Goal: Task Accomplishment & Management: Manage account settings

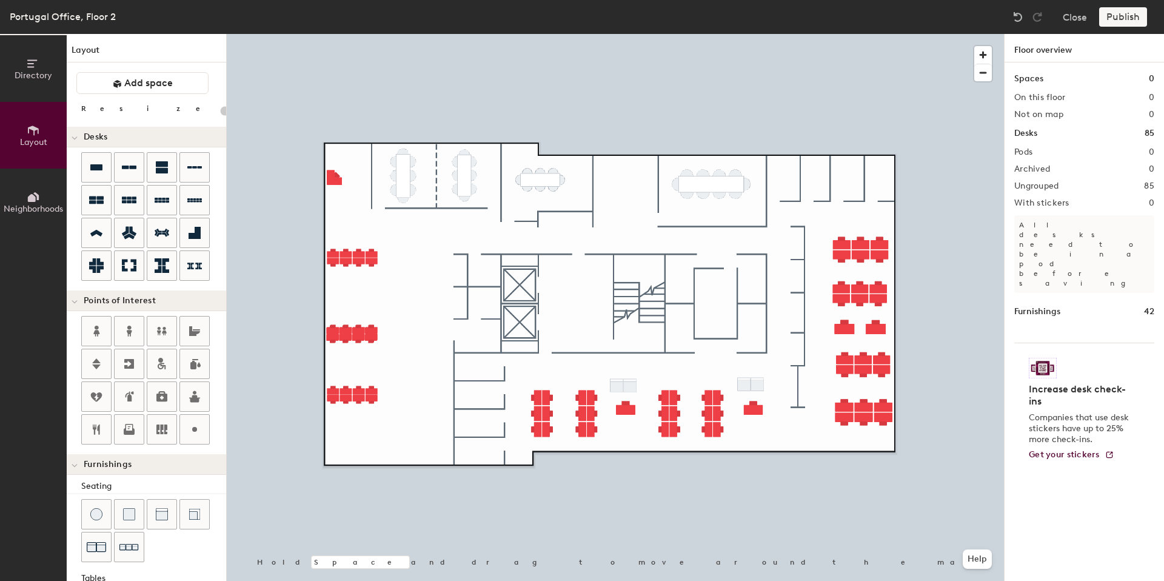
scroll to position [75, 0]
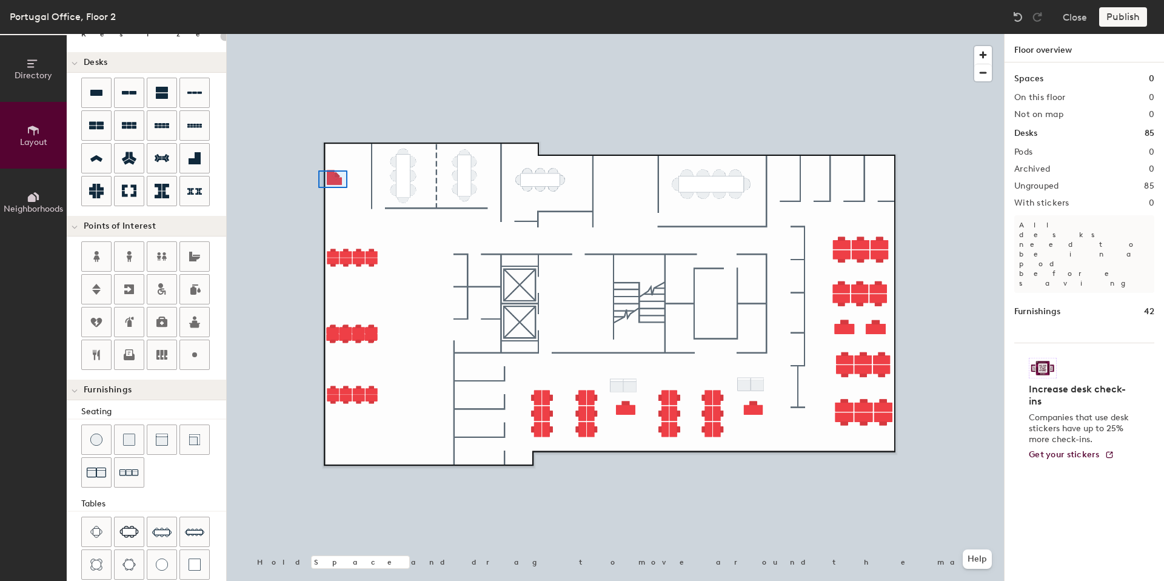
click at [316, 34] on div at bounding box center [615, 34] width 777 height 0
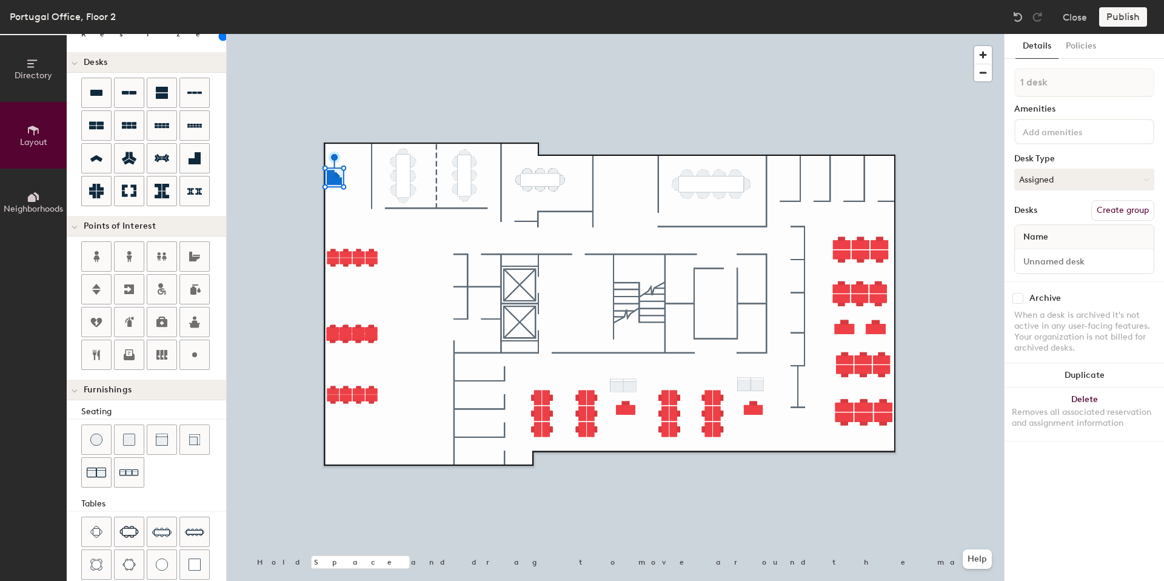
click at [1116, 205] on button "Create group" at bounding box center [1122, 210] width 63 height 21
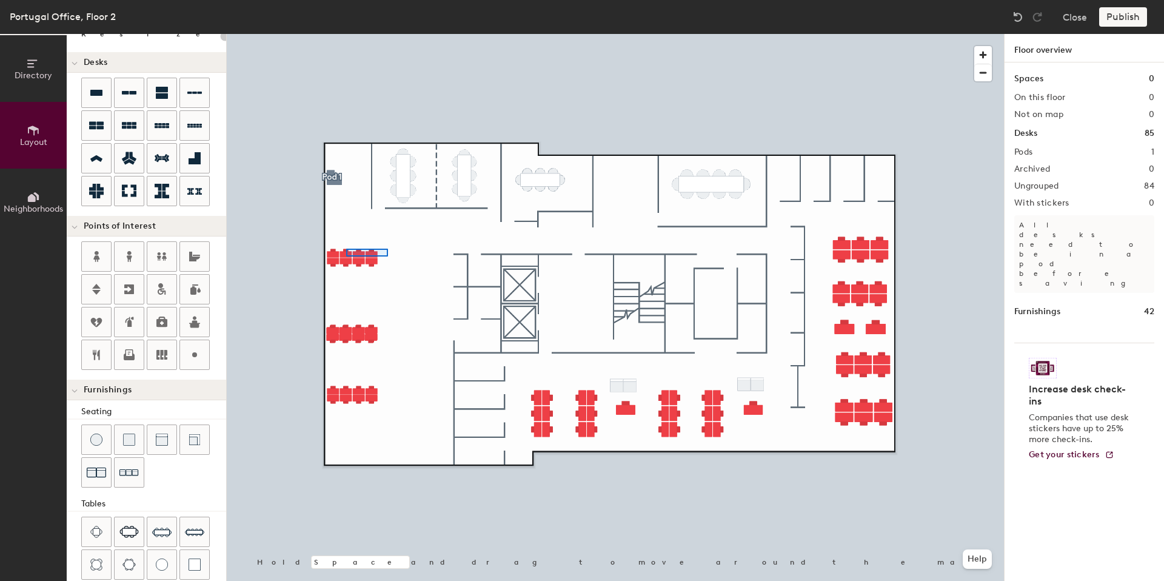
click at [282, 34] on div at bounding box center [615, 34] width 777 height 0
type input "100"
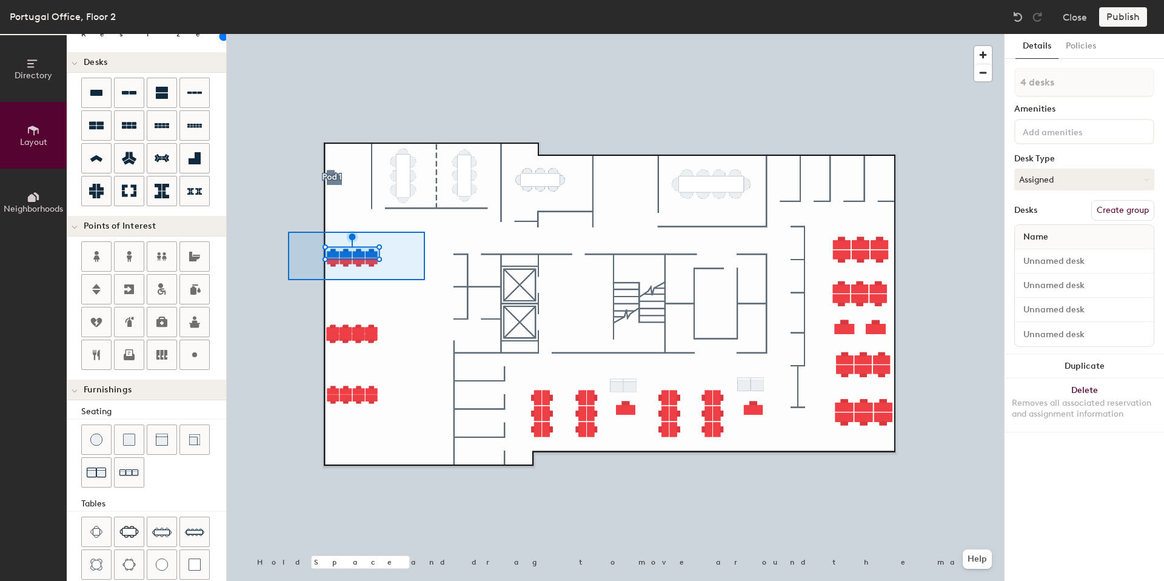
click at [287, 34] on div at bounding box center [615, 34] width 777 height 0
type input "8 desks"
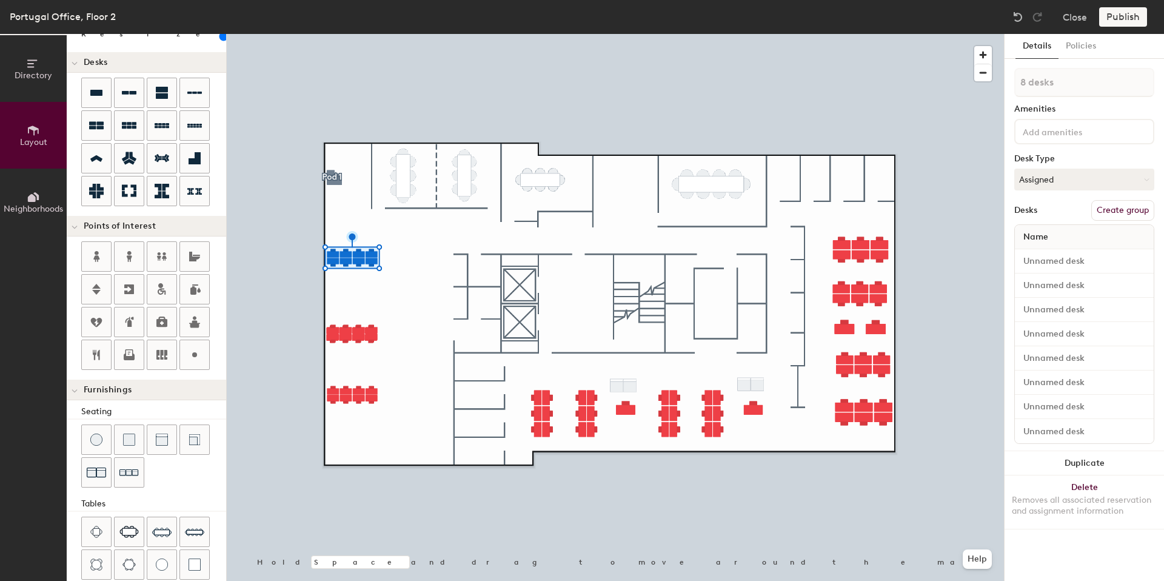
click at [1112, 212] on button "Create group" at bounding box center [1122, 210] width 63 height 21
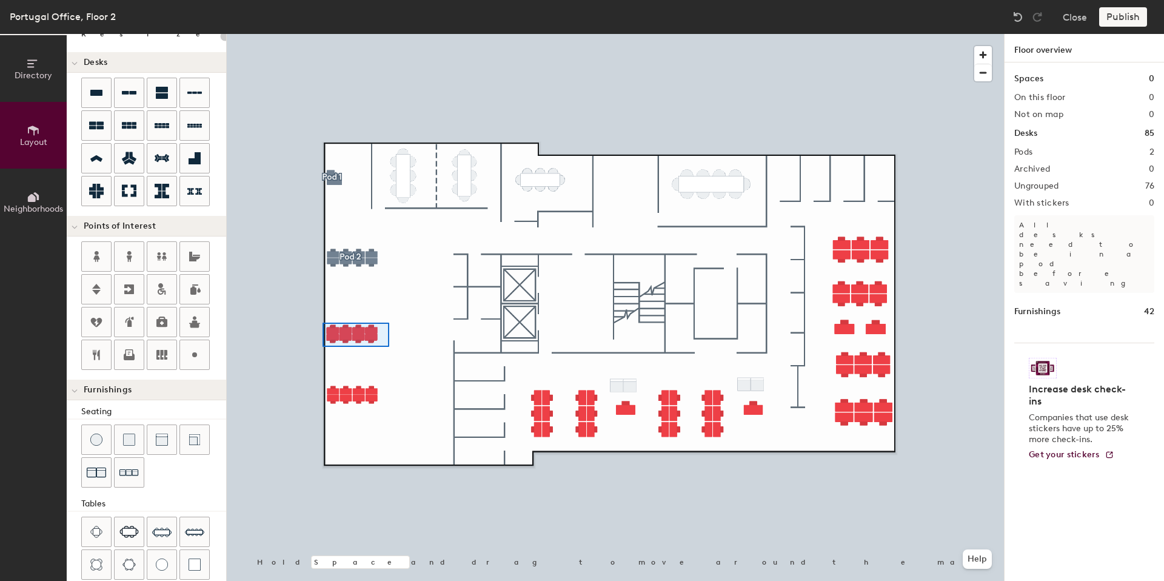
click at [279, 34] on div at bounding box center [615, 34] width 777 height 0
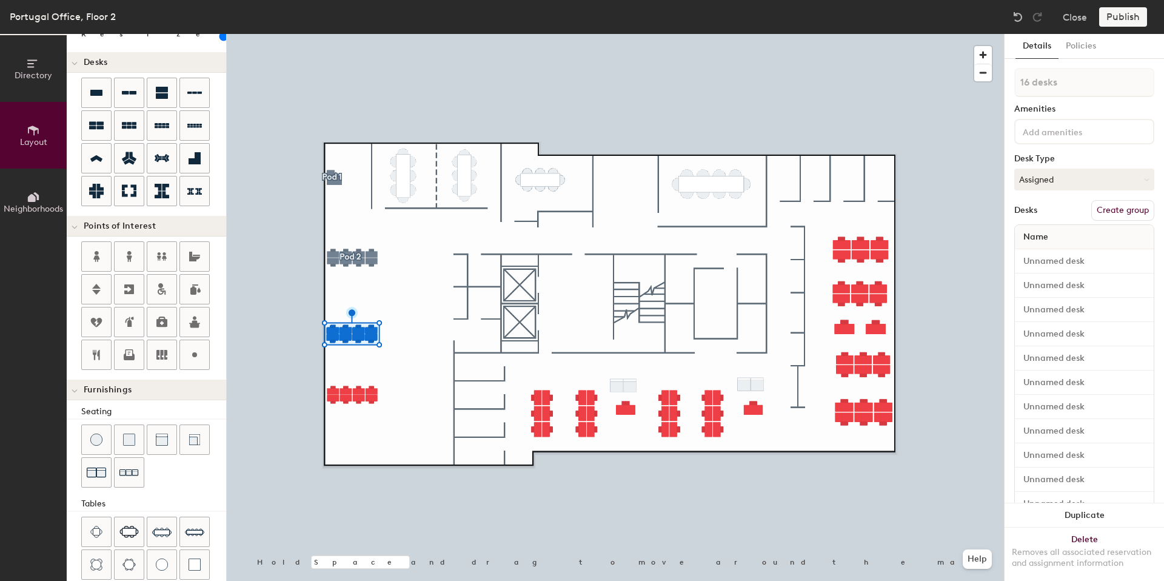
click at [1096, 204] on button "Create group" at bounding box center [1122, 210] width 63 height 21
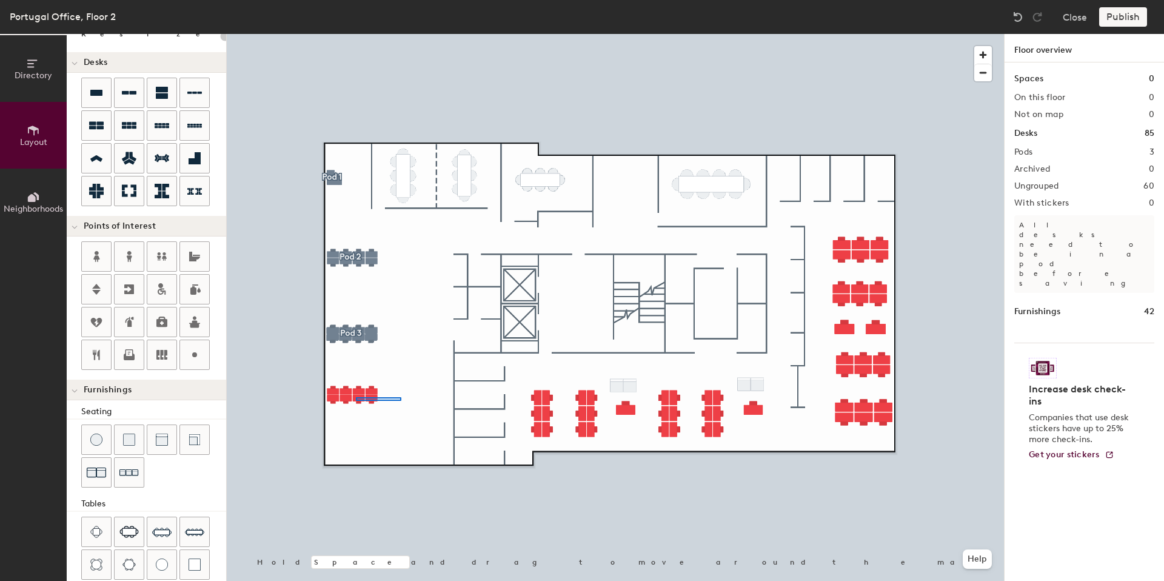
click at [250, 34] on div at bounding box center [615, 34] width 777 height 0
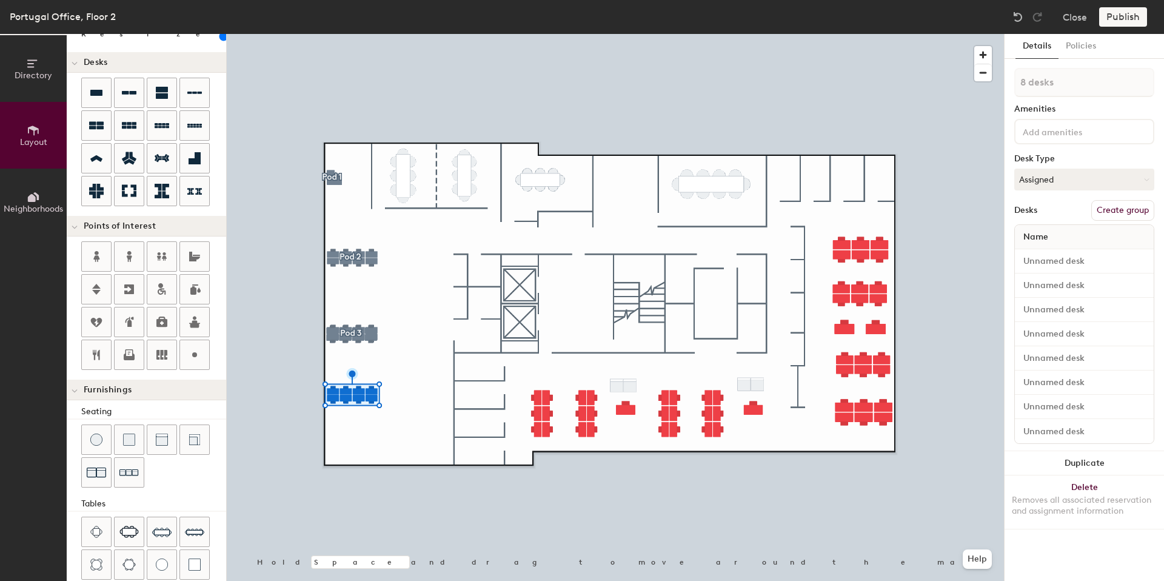
click at [1125, 209] on button "Create group" at bounding box center [1122, 210] width 63 height 21
click at [949, 34] on div at bounding box center [615, 34] width 777 height 0
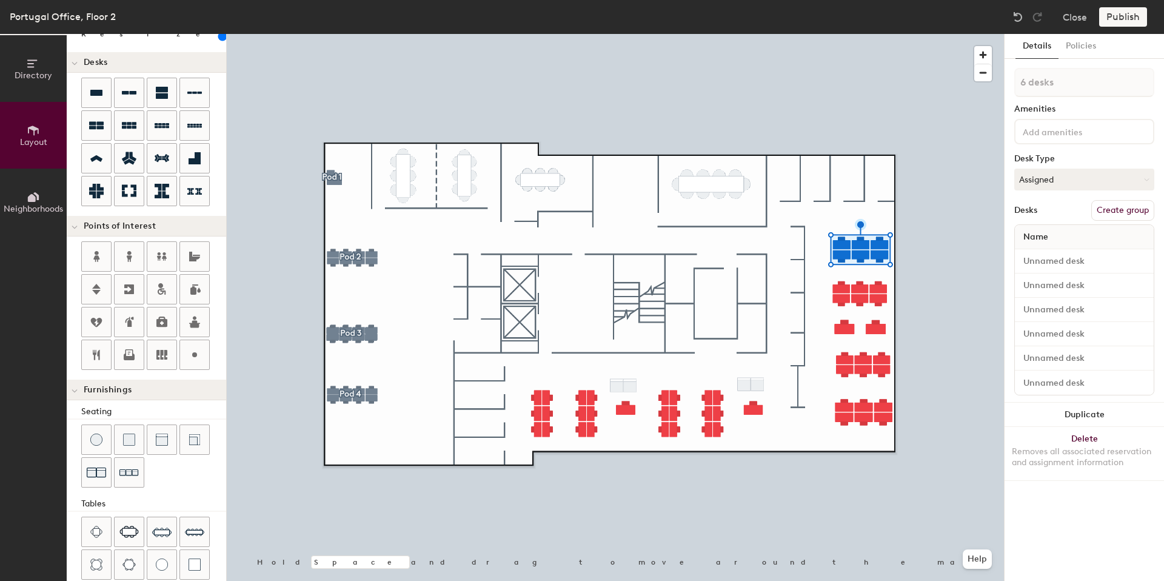
click at [1103, 208] on button "Create group" at bounding box center [1122, 210] width 63 height 21
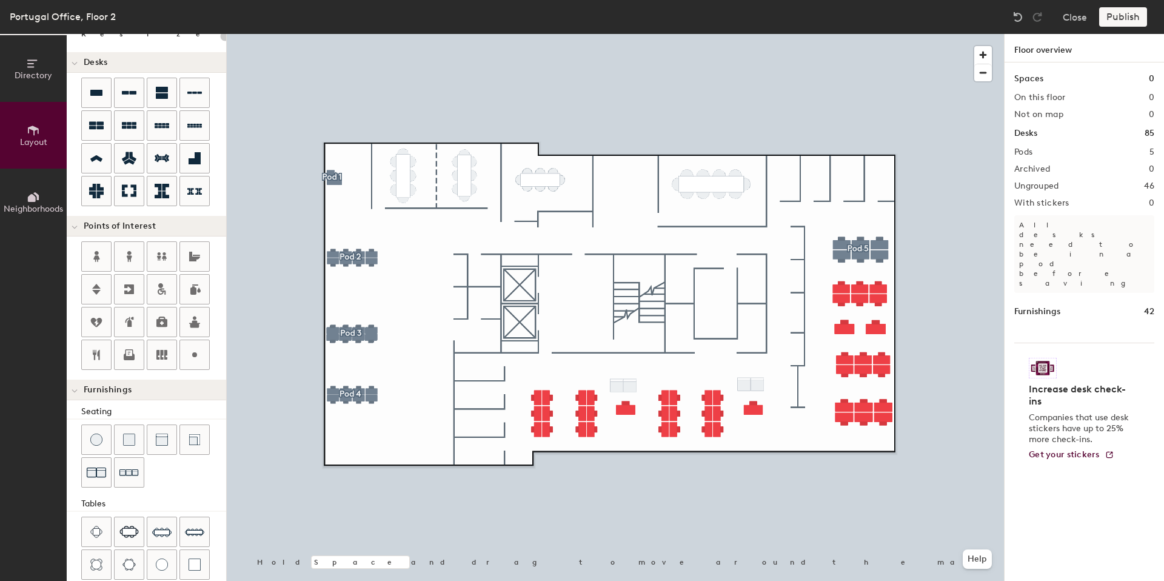
click at [824, 34] on div at bounding box center [615, 34] width 777 height 0
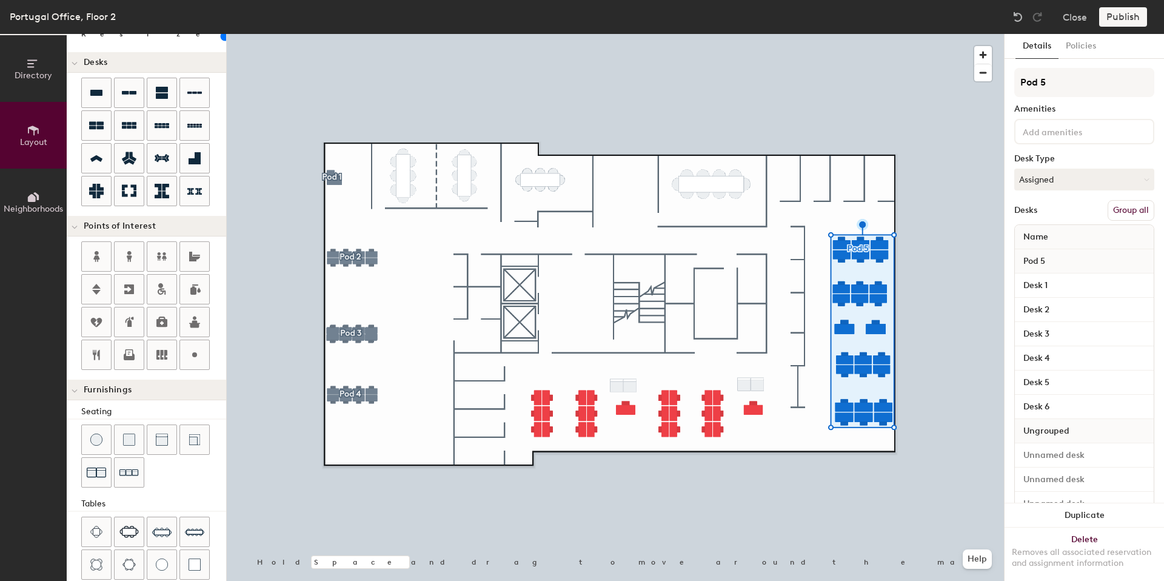
click at [1113, 211] on button "Group all" at bounding box center [1131, 210] width 47 height 21
click at [911, 34] on div at bounding box center [615, 34] width 777 height 0
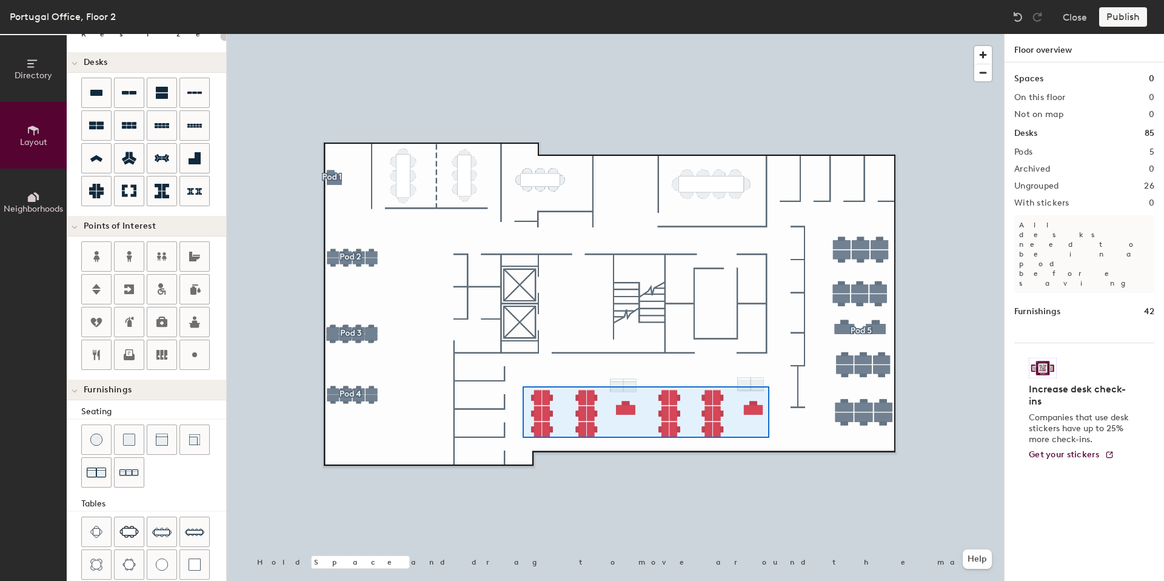
click at [523, 34] on div at bounding box center [615, 34] width 777 height 0
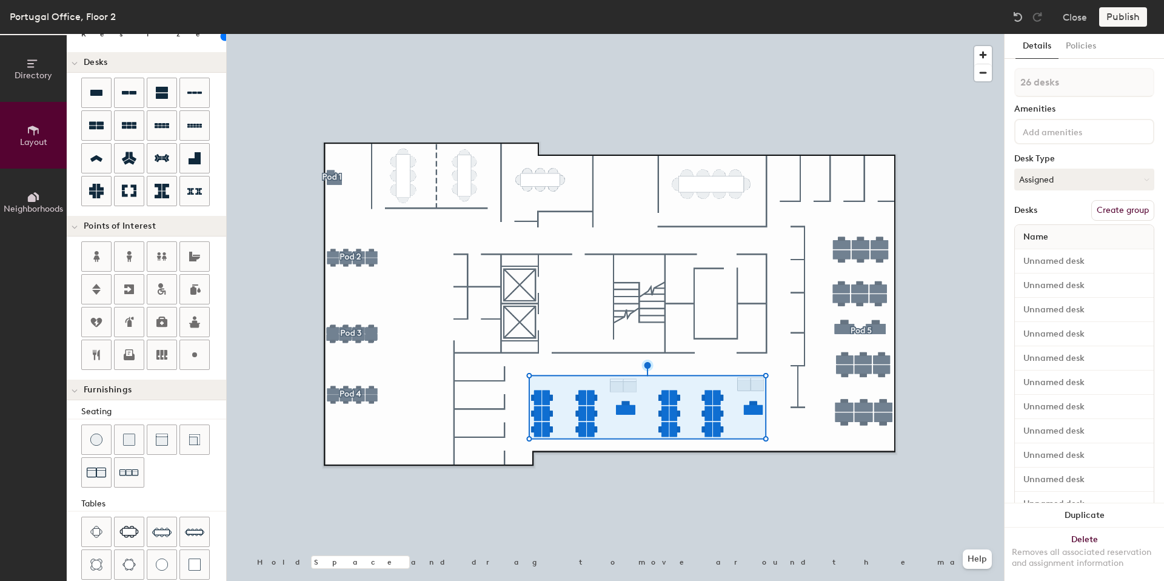
click at [1124, 207] on button "Create group" at bounding box center [1122, 210] width 63 height 21
click at [999, 34] on div at bounding box center [615, 34] width 777 height 0
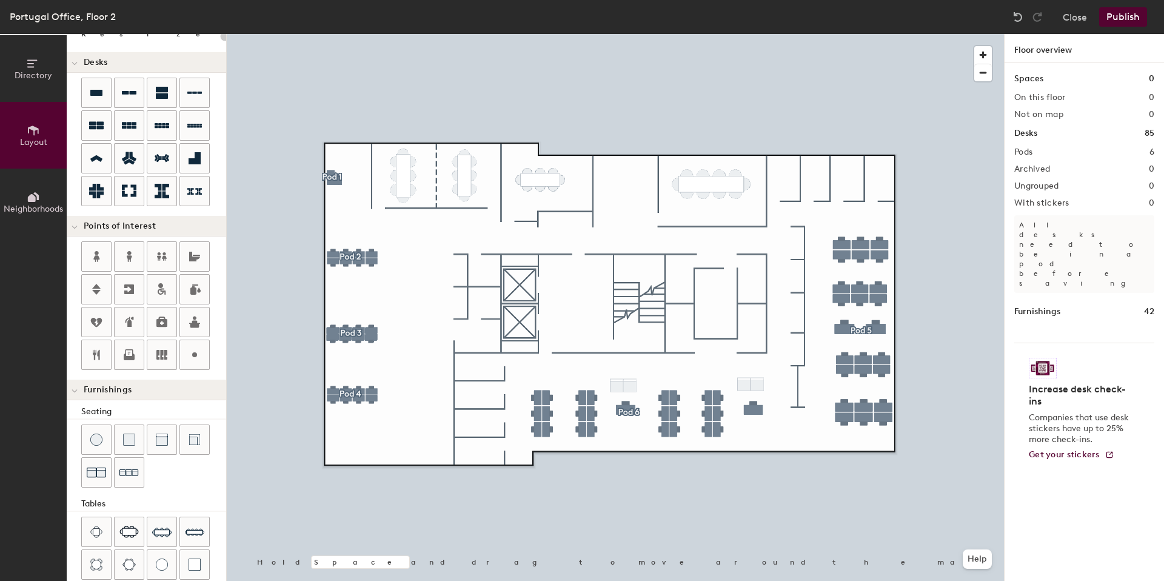
click at [1119, 20] on button "Publish" at bounding box center [1123, 16] width 48 height 19
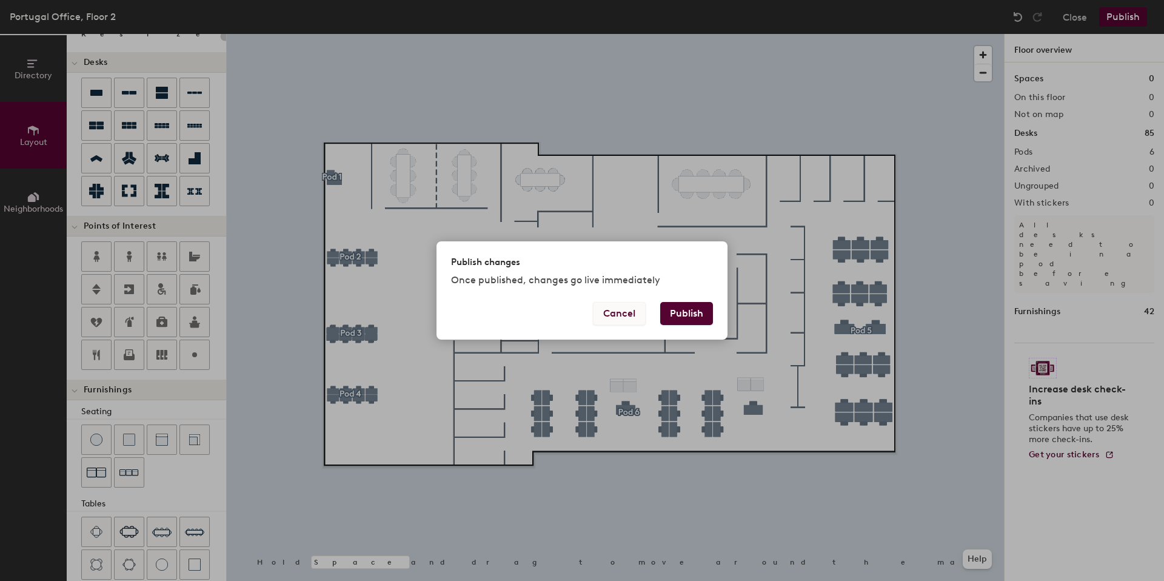
click at [629, 312] on button "Cancel" at bounding box center [619, 313] width 53 height 23
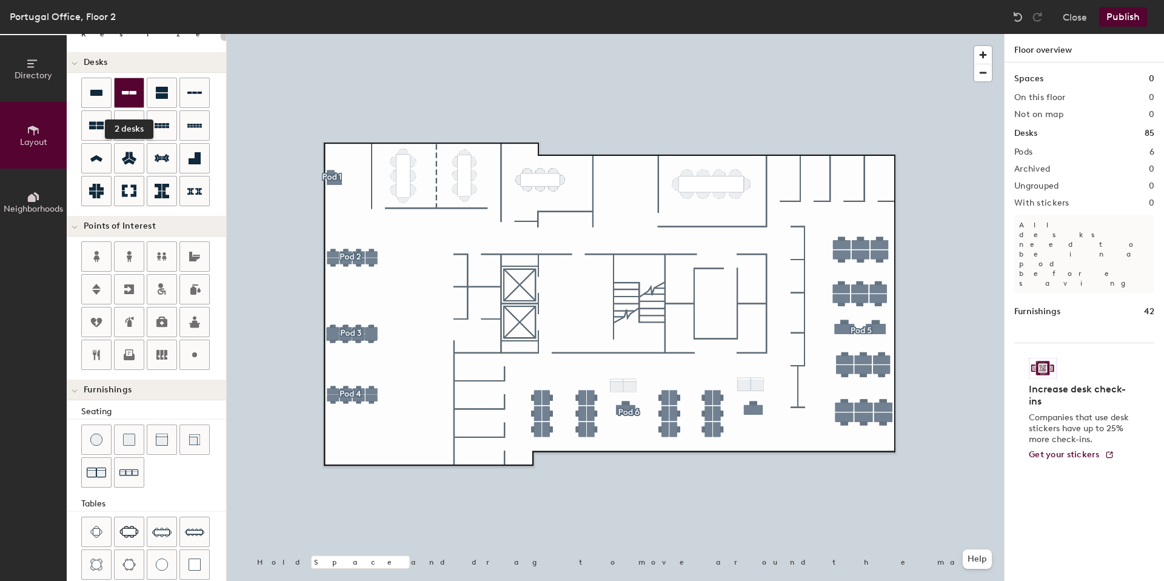
click at [141, 83] on div at bounding box center [129, 92] width 29 height 29
click at [474, 345] on div "Directory Layout Neighborhoods Layout Add space Resize Desks Points of Interest…" at bounding box center [582, 307] width 1164 height 547
type input "100"
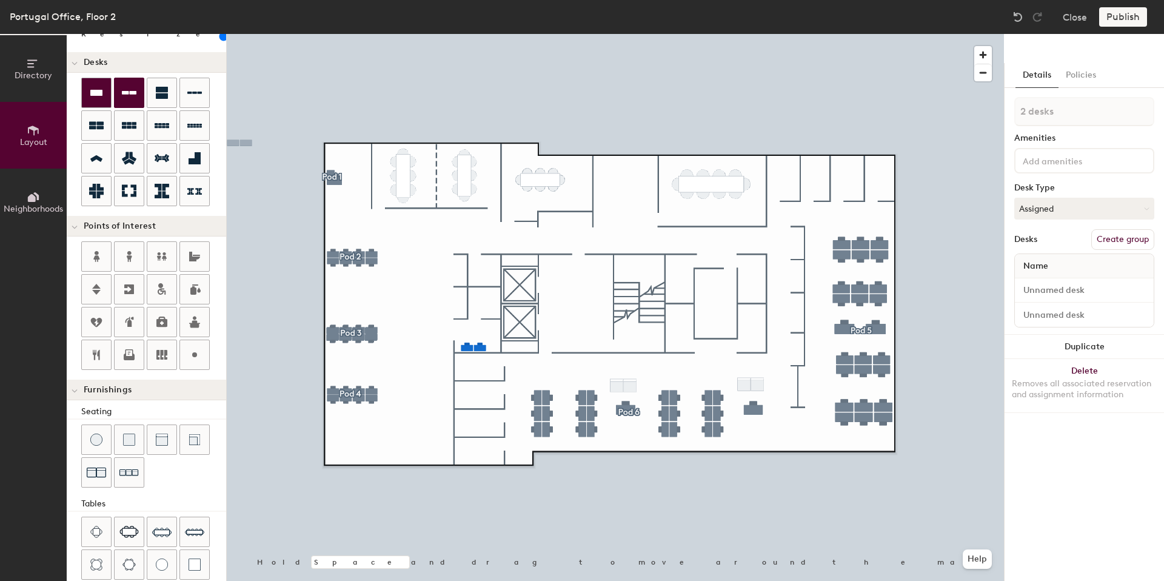
click at [91, 93] on icon at bounding box center [96, 93] width 12 height 6
type input "1 desk"
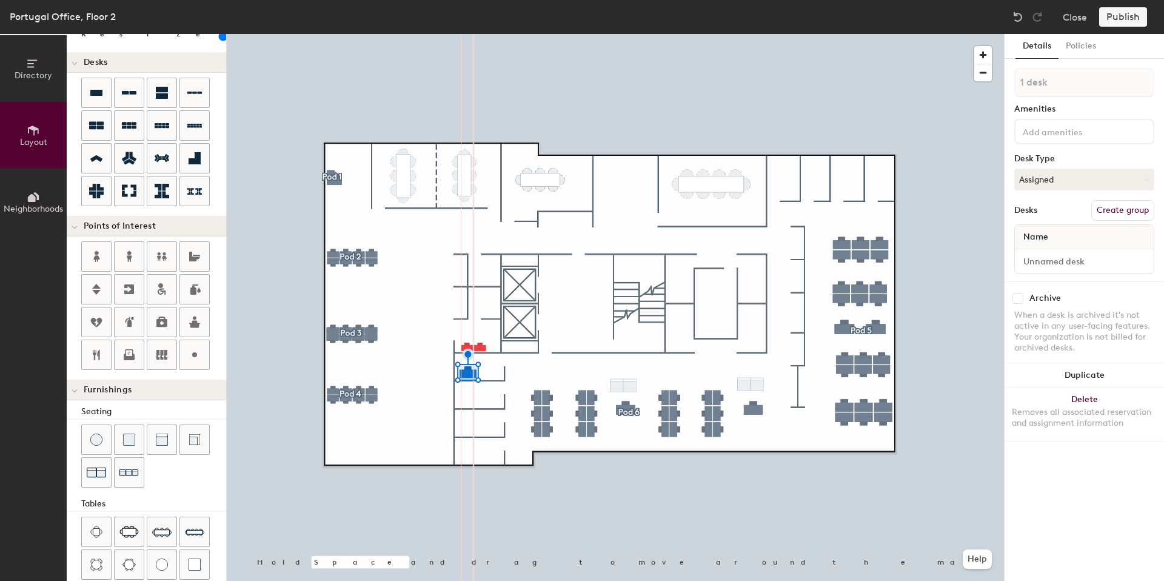
type input "100"
type input "2 desks"
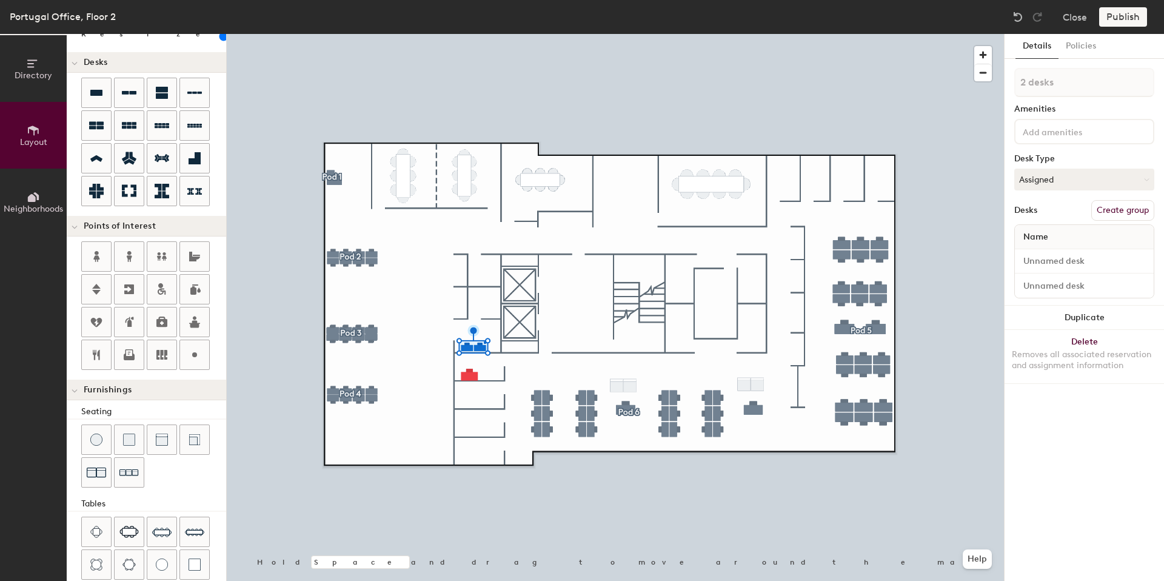
click at [483, 34] on div at bounding box center [615, 34] width 777 height 0
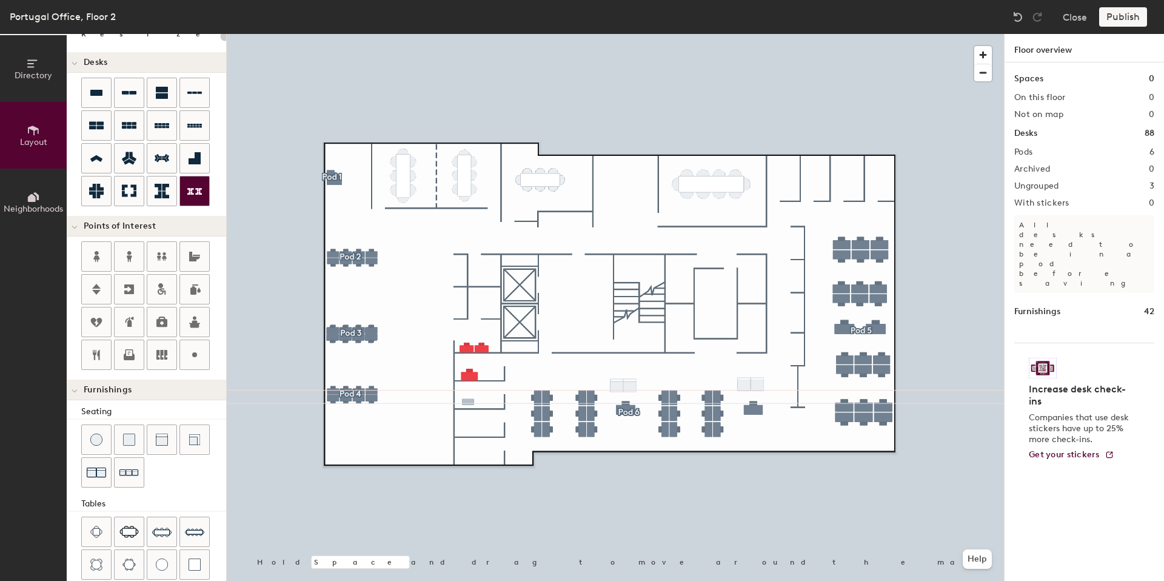
click at [468, 402] on div "Directory Layout Neighborhoods Layout Add space Resize Desks Points of Interest…" at bounding box center [582, 307] width 1164 height 547
click at [470, 433] on div "Directory Layout Neighborhoods Layout Add space Resize Desks Points of Interest…" at bounding box center [582, 307] width 1164 height 547
drag, startPoint x: 99, startPoint y: 102, endPoint x: 477, endPoint y: 431, distance: 501.1
click at [477, 34] on div at bounding box center [615, 34] width 777 height 0
click at [472, 458] on div "Directory Layout Neighborhoods Layout Add space Resize Desks Points of Interest…" at bounding box center [582, 307] width 1164 height 547
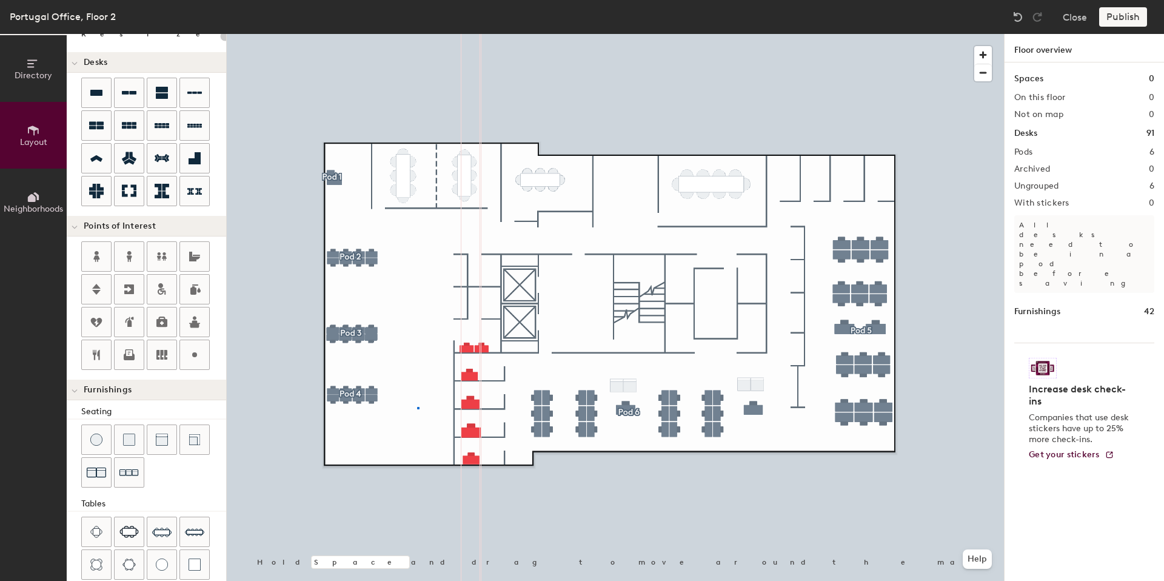
drag, startPoint x: 98, startPoint y: 96, endPoint x: 474, endPoint y: 461, distance: 523.5
click at [417, 34] on div at bounding box center [615, 34] width 777 height 0
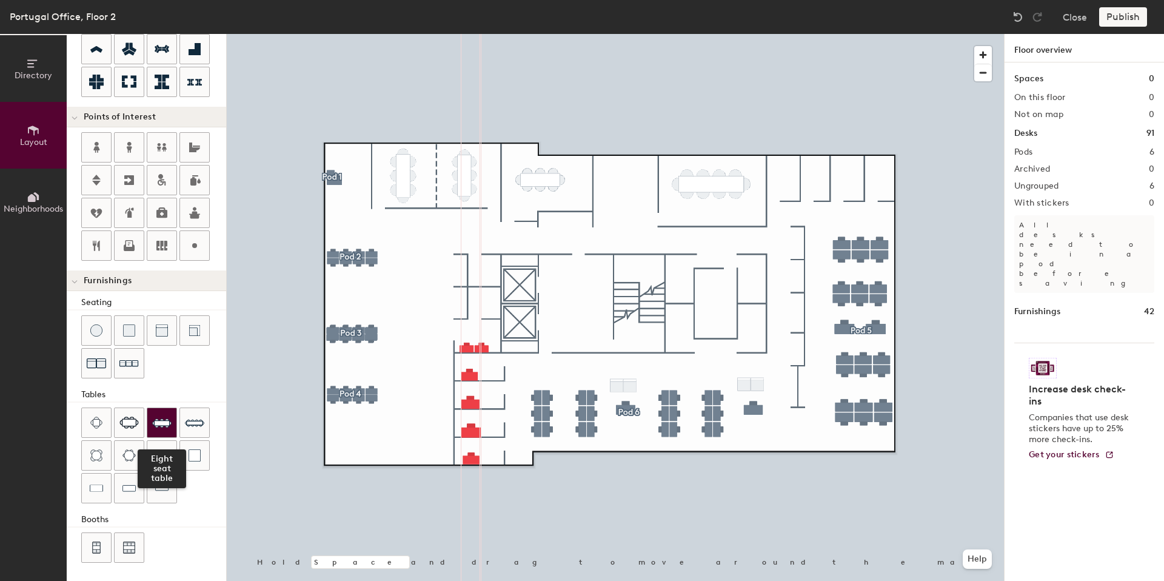
scroll to position [185, 0]
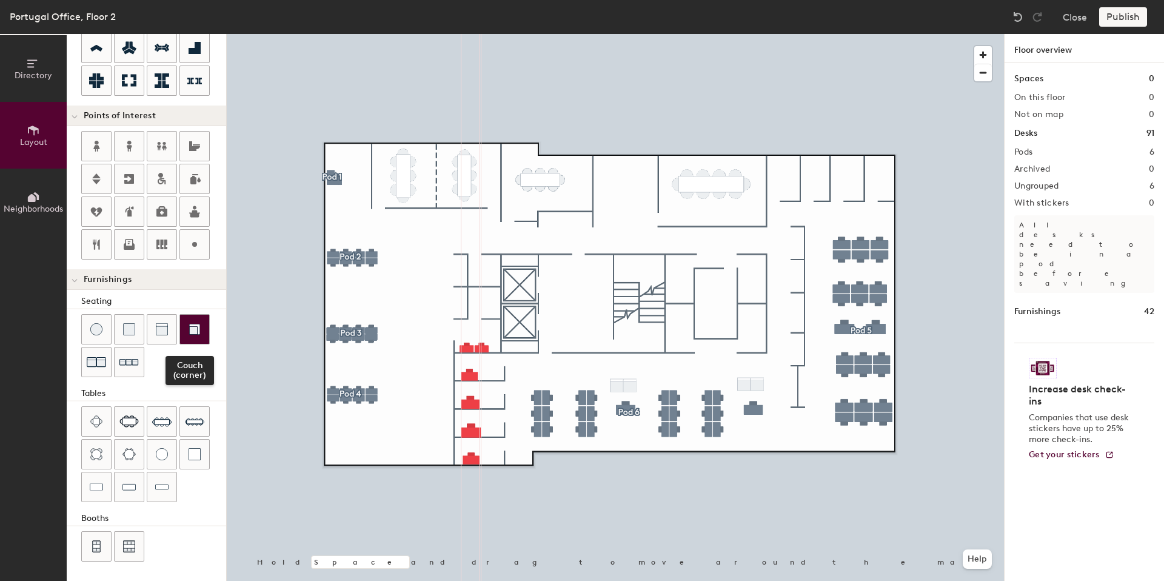
click at [204, 325] on div at bounding box center [194, 329] width 29 height 29
click at [358, 316] on span "Delete" at bounding box center [357, 324] width 42 height 21
click at [461, 303] on div "Directory Layout Neighborhoods Layout Add space Resize Desks Points of Interest…" at bounding box center [582, 307] width 1164 height 547
click at [209, 445] on div at bounding box center [194, 454] width 29 height 29
type input "20"
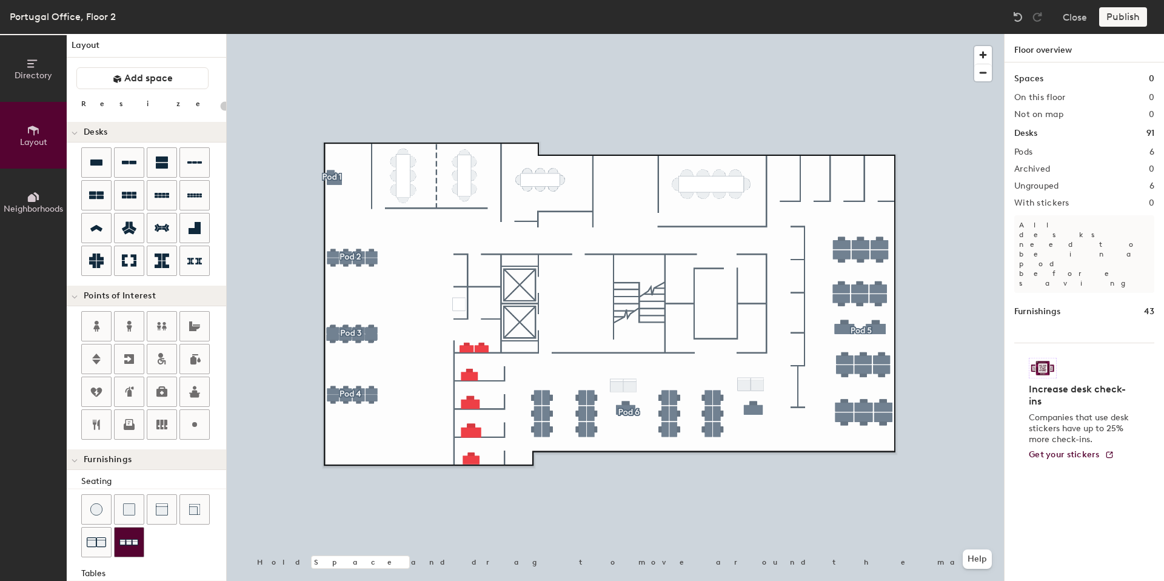
scroll to position [0, 0]
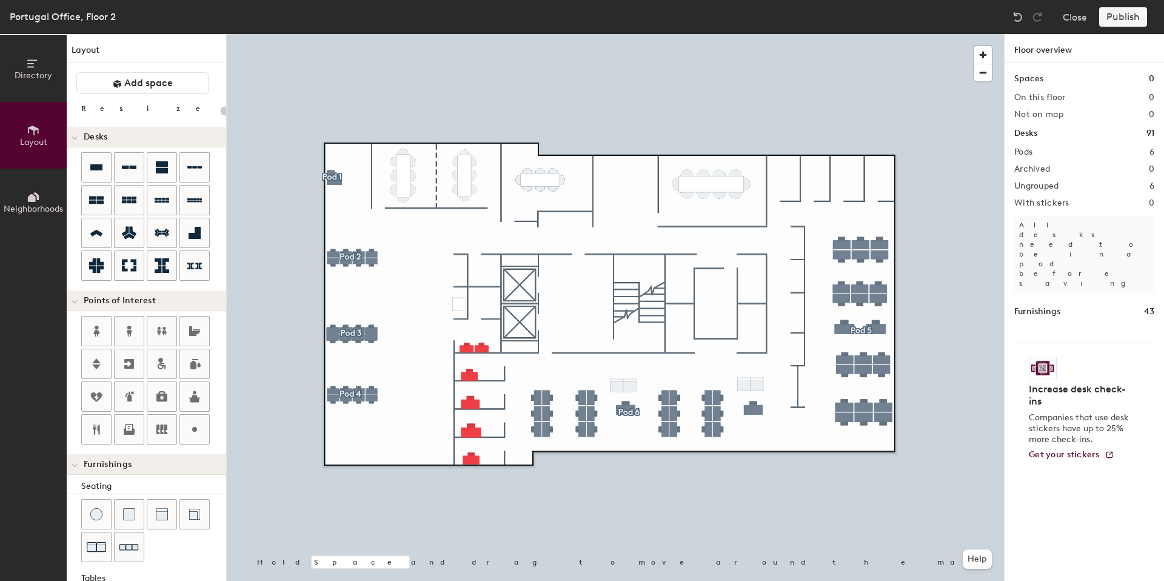
click at [41, 195] on button "Neighborhoods" at bounding box center [33, 202] width 67 height 67
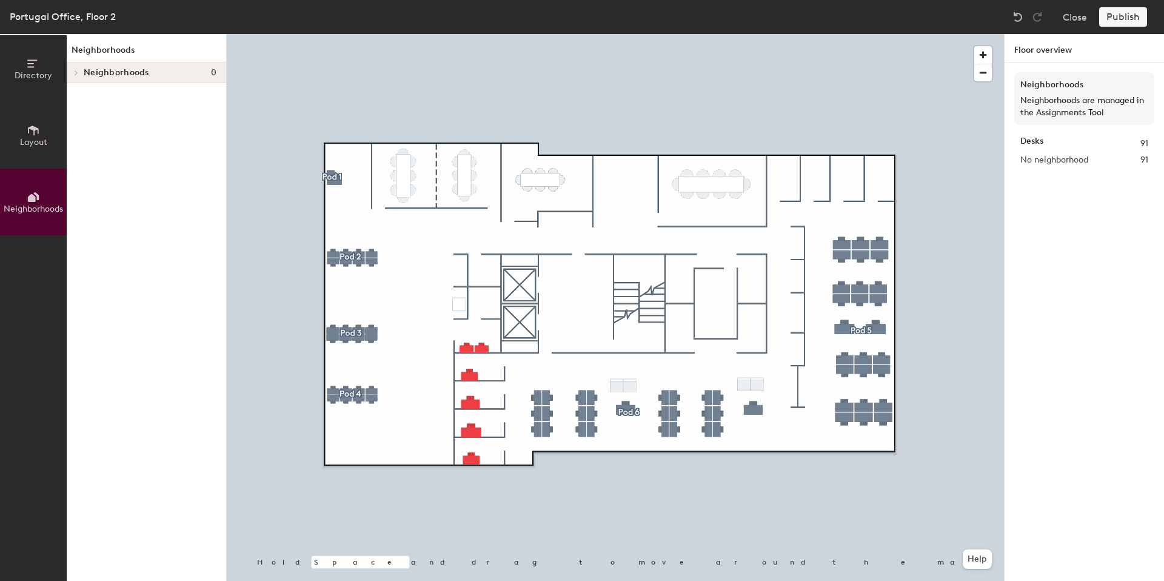
click at [79, 67] on div at bounding box center [75, 72] width 16 height 20
click at [17, 72] on span "Directory" at bounding box center [34, 75] width 38 height 10
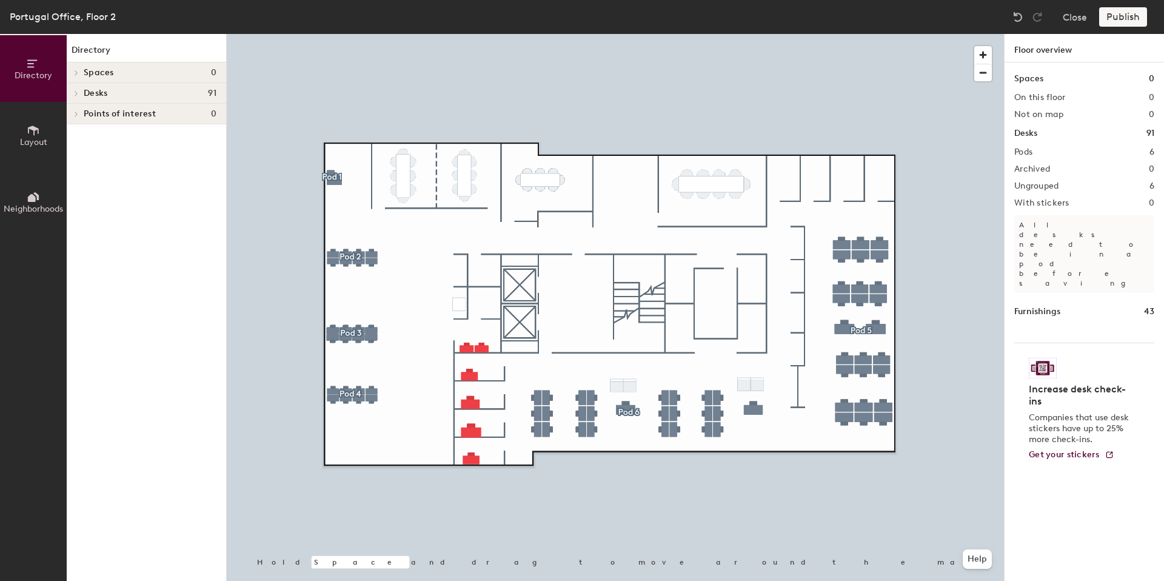
click at [79, 72] on span at bounding box center [75, 73] width 10 height 6
click at [79, 72] on div at bounding box center [75, 72] width 16 height 20
click at [38, 115] on button "Layout" at bounding box center [33, 135] width 67 height 67
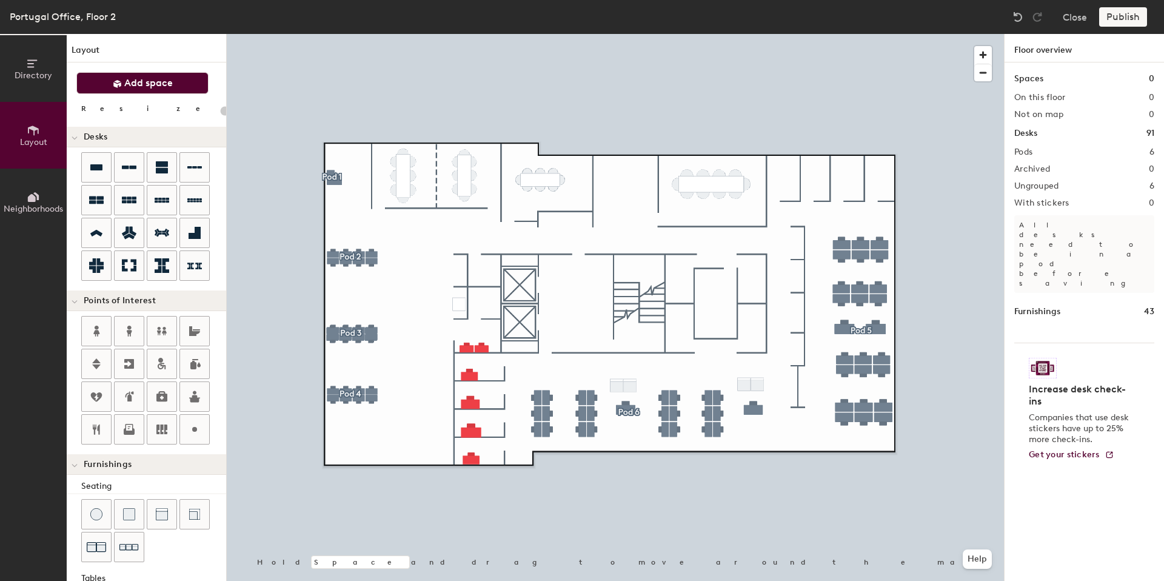
click at [128, 81] on span "Add space" at bounding box center [148, 83] width 49 height 12
click at [147, 77] on span "Add space" at bounding box center [148, 83] width 49 height 12
click at [480, 298] on div "Directory Layout Neighborhoods Layout Add space Resize Desks Points of Interest…" at bounding box center [582, 307] width 1164 height 547
click at [480, 34] on div at bounding box center [615, 34] width 777 height 0
click at [136, 84] on span "Add space" at bounding box center [148, 83] width 49 height 12
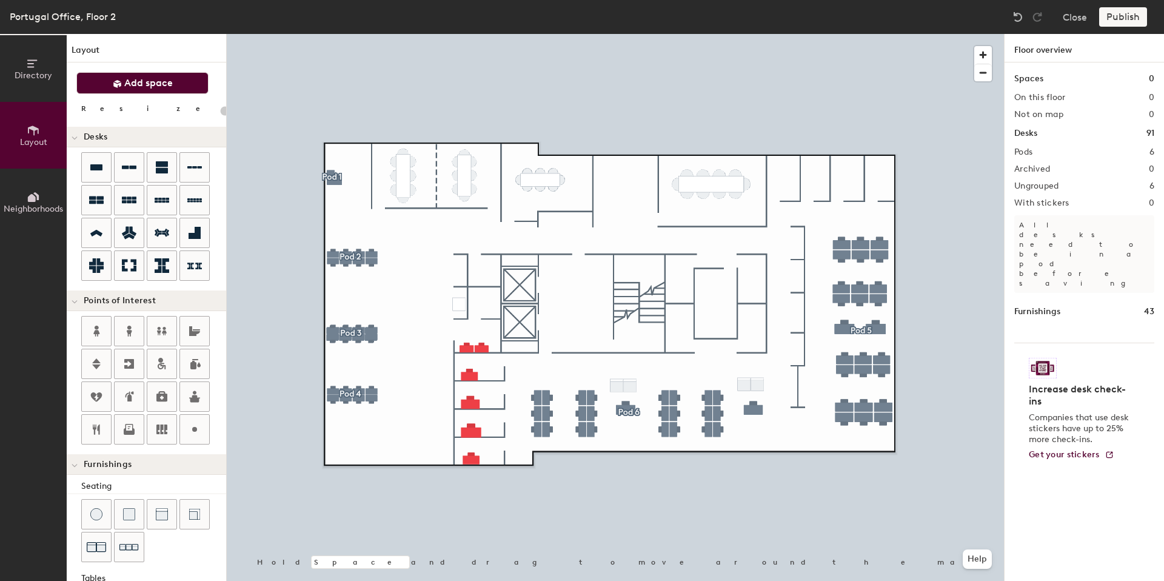
click at [115, 85] on icon at bounding box center [117, 84] width 8 height 8
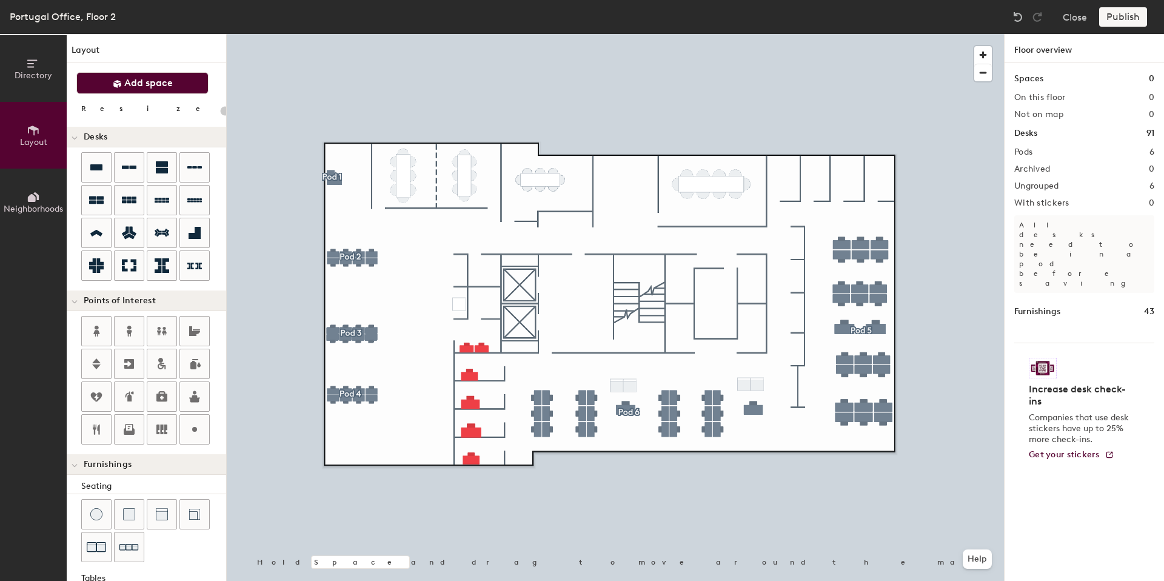
drag, startPoint x: 115, startPoint y: 85, endPoint x: 104, endPoint y: 87, distance: 10.5
click at [104, 87] on button "Add space" at bounding box center [142, 83] width 132 height 22
click at [118, 85] on icon at bounding box center [117, 83] width 9 height 9
click at [119, 82] on icon at bounding box center [117, 84] width 8 height 8
click at [96, 132] on span "Desks" at bounding box center [96, 137] width 24 height 10
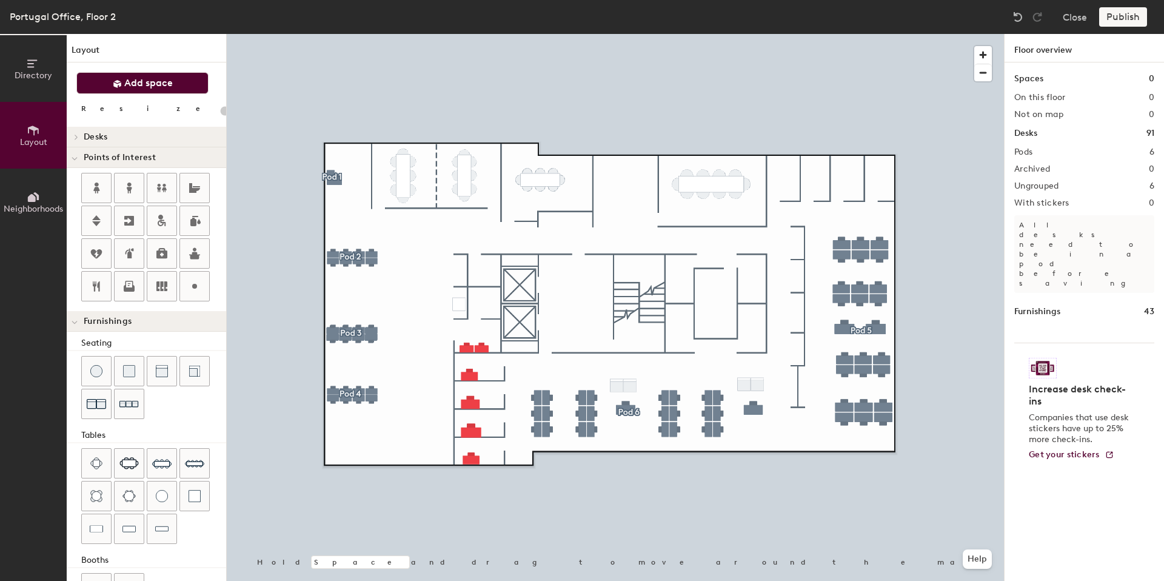
click at [96, 132] on span "Desks" at bounding box center [96, 137] width 24 height 10
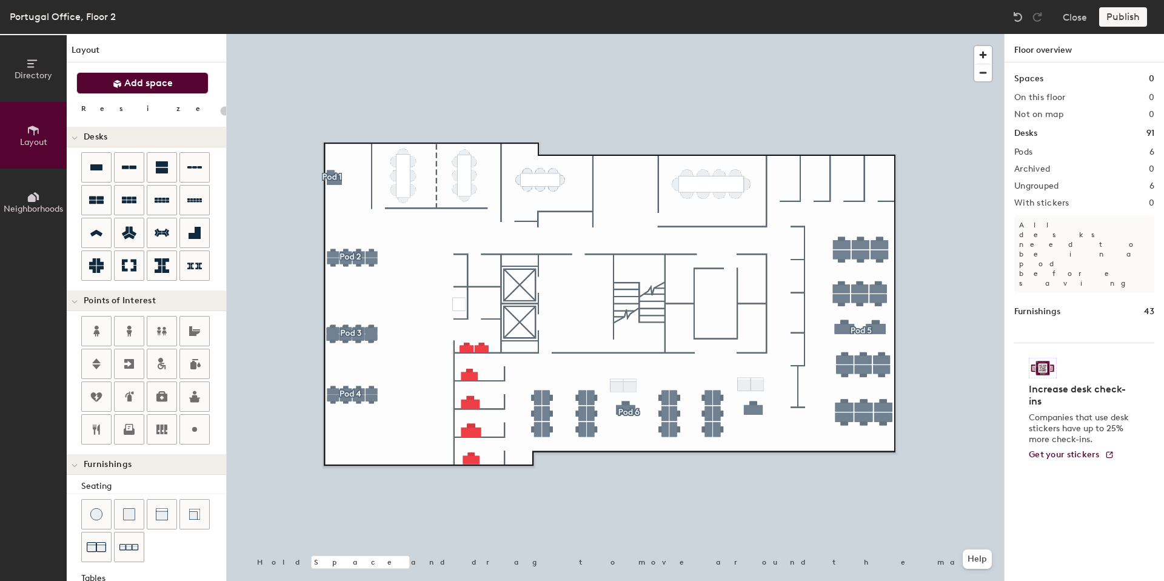
click at [127, 80] on span "Add space" at bounding box center [148, 83] width 49 height 12
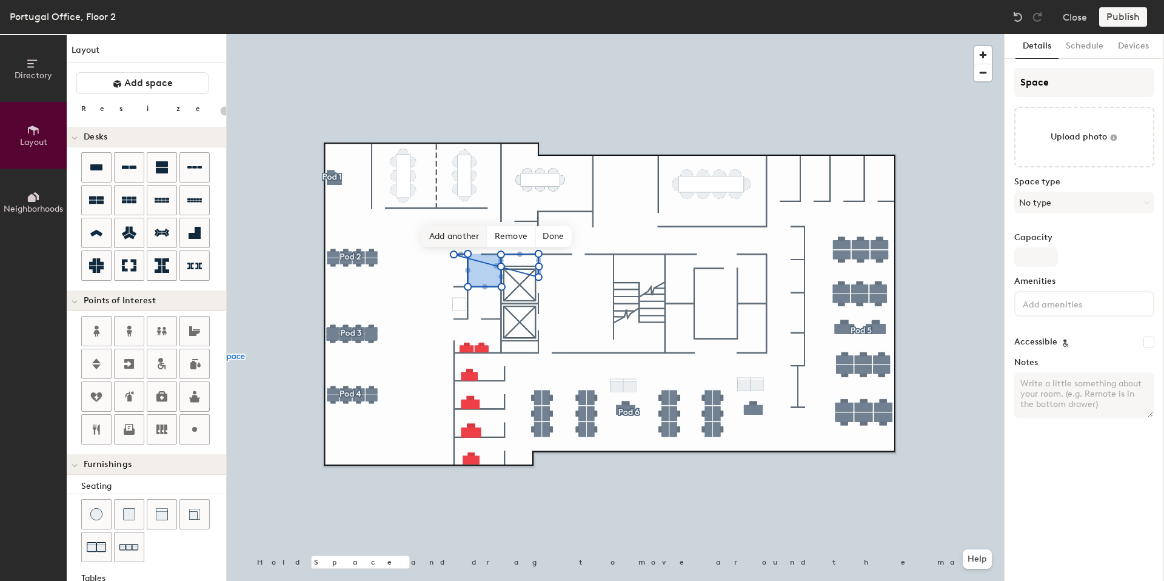
click at [463, 233] on span "Add another" at bounding box center [454, 236] width 65 height 21
click at [524, 264] on span "Done" at bounding box center [535, 269] width 36 height 21
click at [452, 258] on span "Edit shape" at bounding box center [468, 259] width 58 height 21
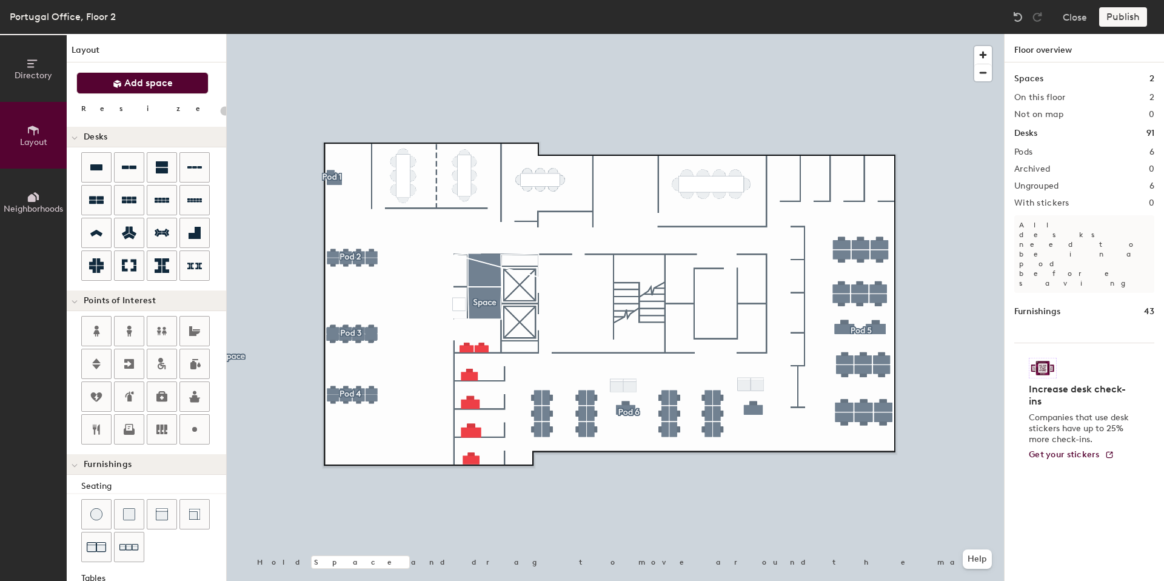
drag, startPoint x: 170, startPoint y: 89, endPoint x: 177, endPoint y: 89, distance: 7.3
click at [170, 89] on button "Add space" at bounding box center [142, 83] width 132 height 22
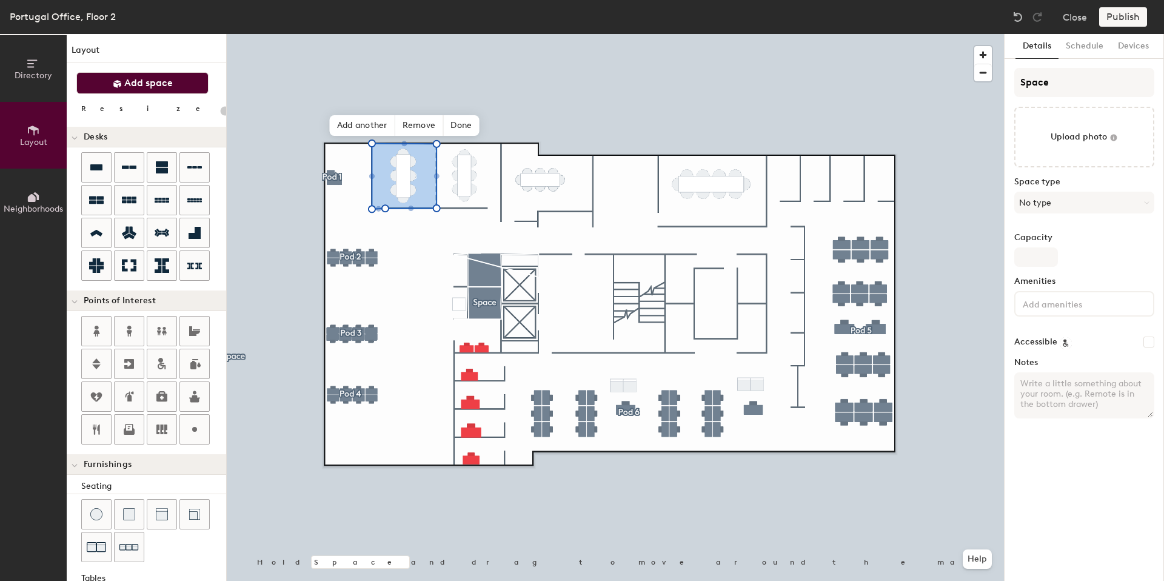
click at [181, 90] on button "Add space" at bounding box center [142, 83] width 132 height 22
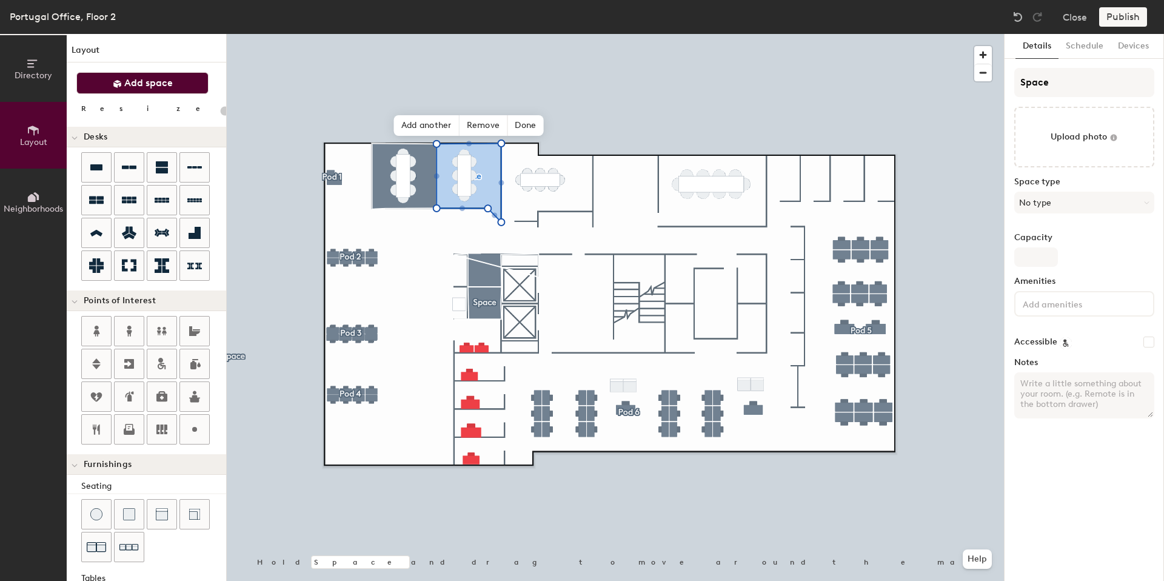
click at [147, 77] on span "Add space" at bounding box center [148, 83] width 49 height 12
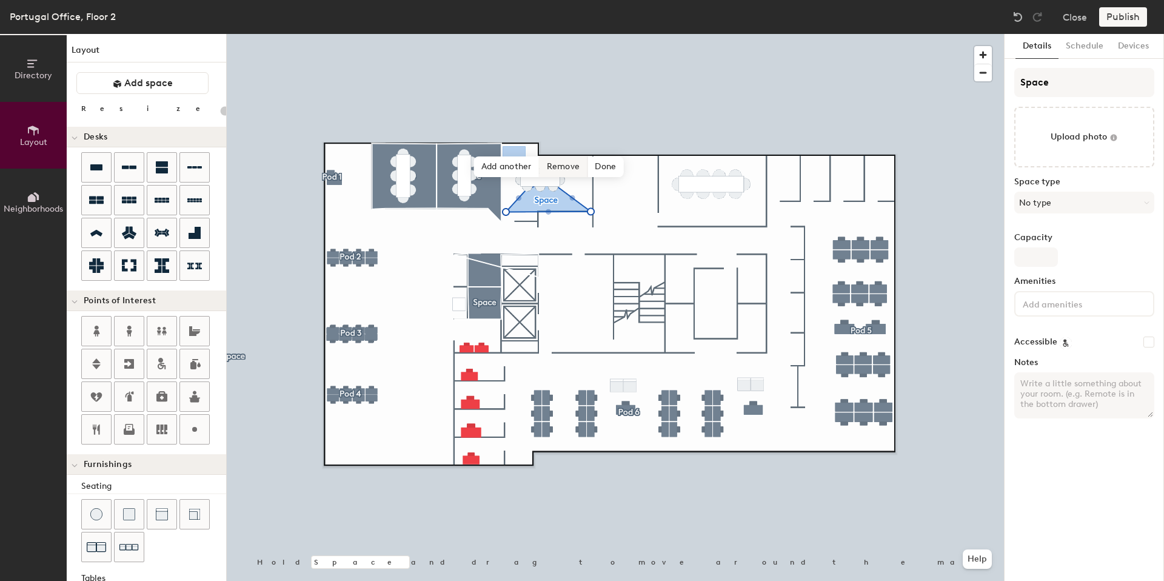
click at [562, 162] on span "Remove" at bounding box center [564, 166] width 49 height 21
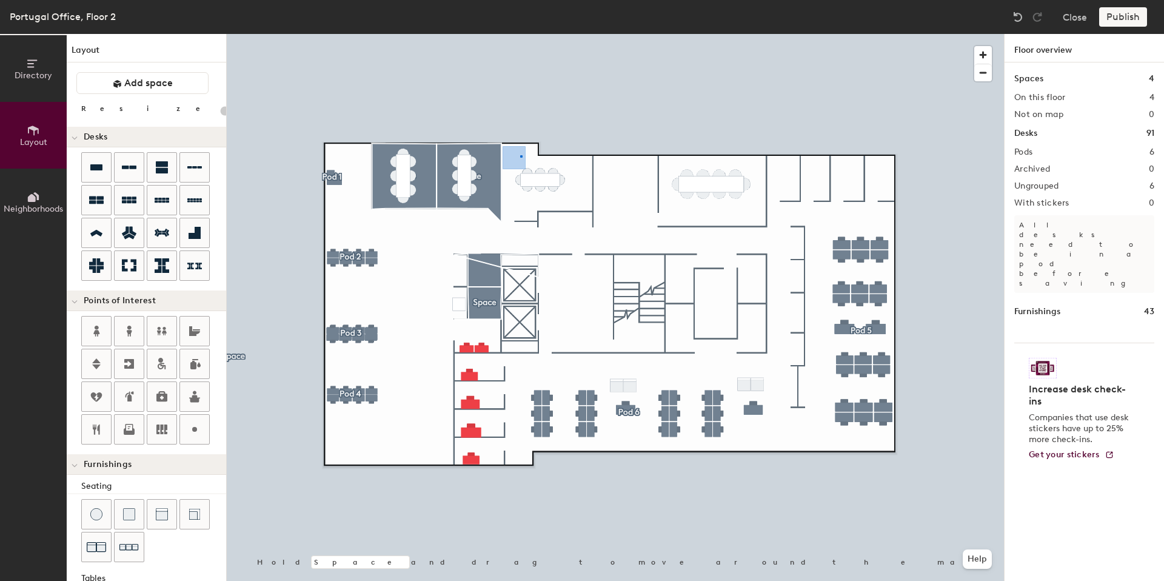
click at [520, 34] on div at bounding box center [615, 34] width 777 height 0
click at [180, 78] on button "Add space" at bounding box center [142, 83] width 132 height 22
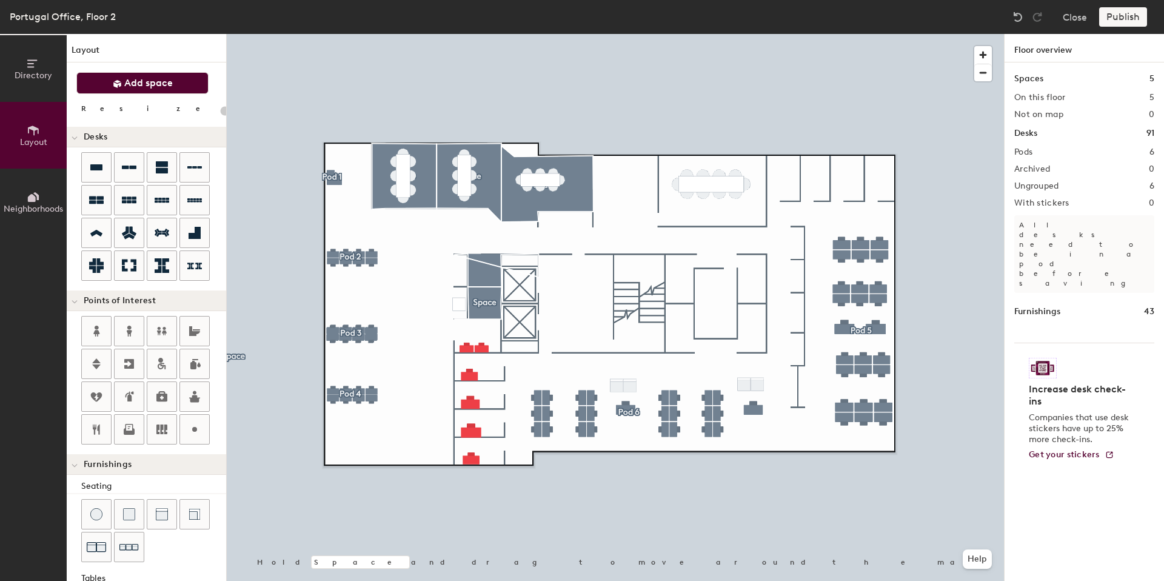
click at [116, 85] on icon at bounding box center [117, 84] width 8 height 8
click at [147, 84] on span "Add space" at bounding box center [148, 83] width 49 height 12
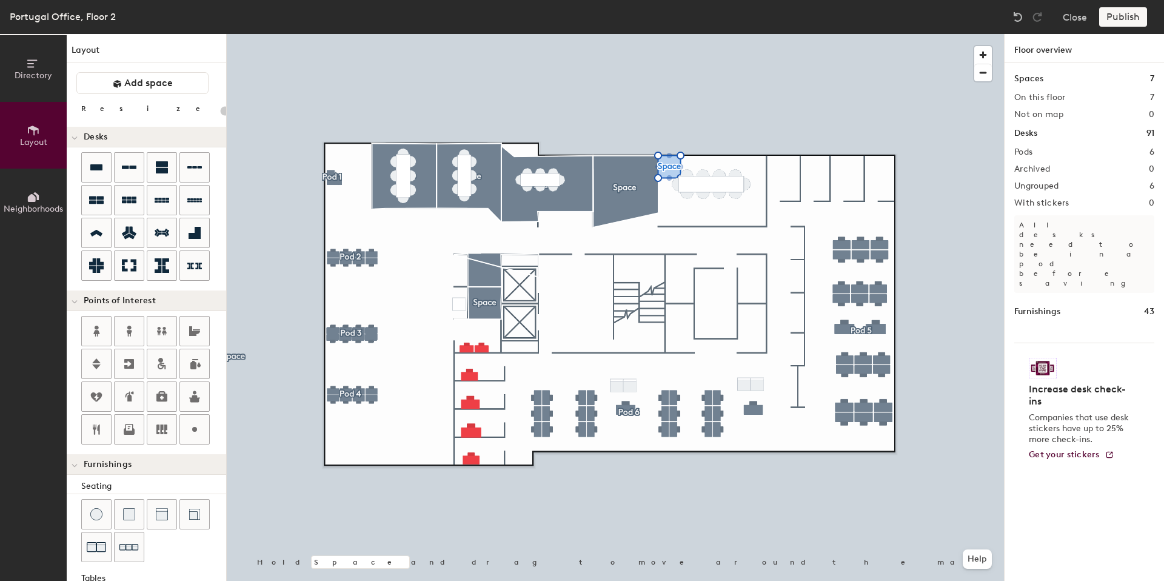
click at [669, 34] on div at bounding box center [615, 34] width 777 height 0
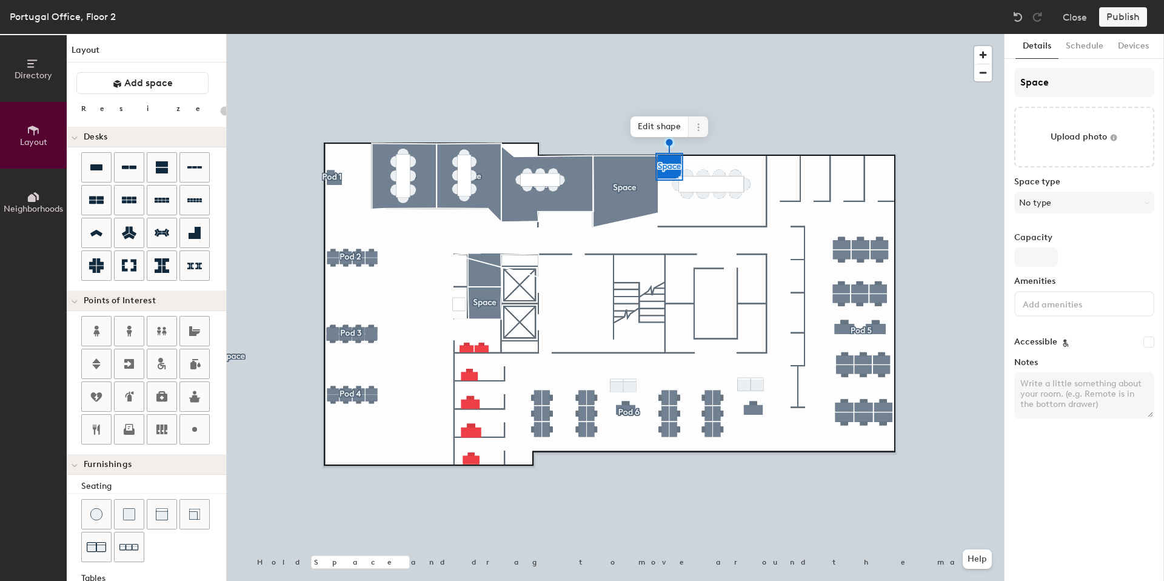
click at [661, 133] on span "Edit shape" at bounding box center [660, 126] width 58 height 21
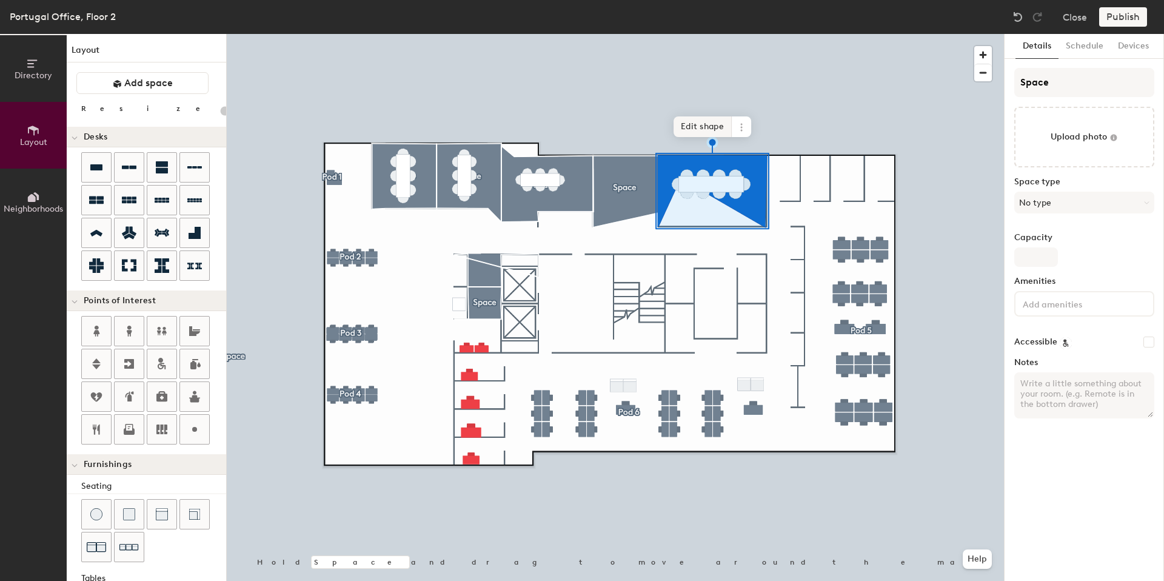
click at [689, 133] on span "Edit shape" at bounding box center [703, 126] width 58 height 21
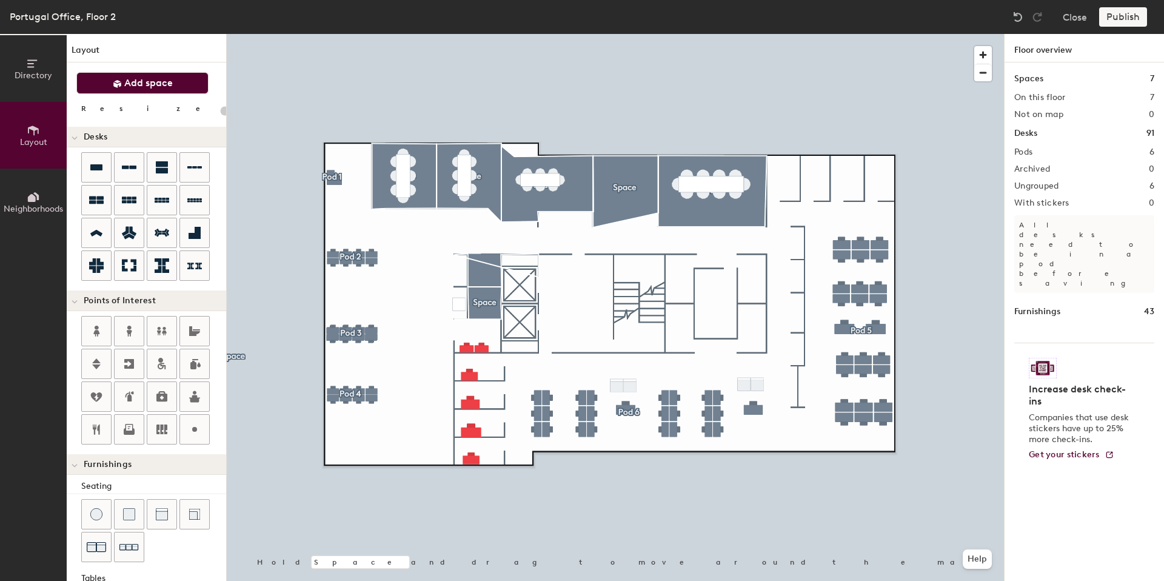
click at [109, 90] on button "Add space" at bounding box center [142, 83] width 132 height 22
click at [122, 77] on button "Add space" at bounding box center [142, 83] width 132 height 22
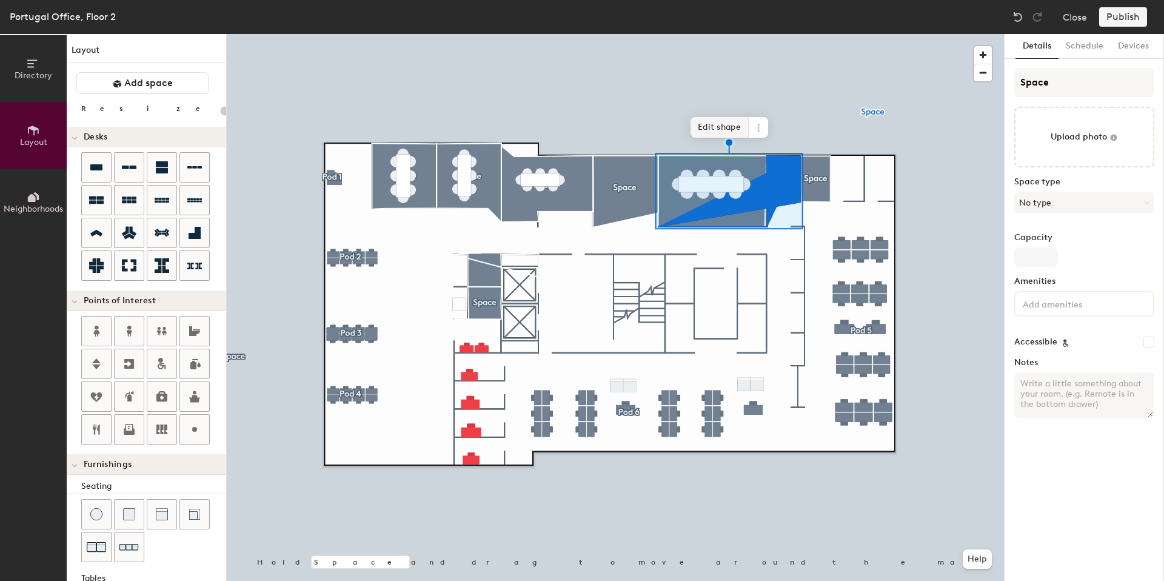
click at [714, 128] on span "Edit shape" at bounding box center [720, 127] width 58 height 21
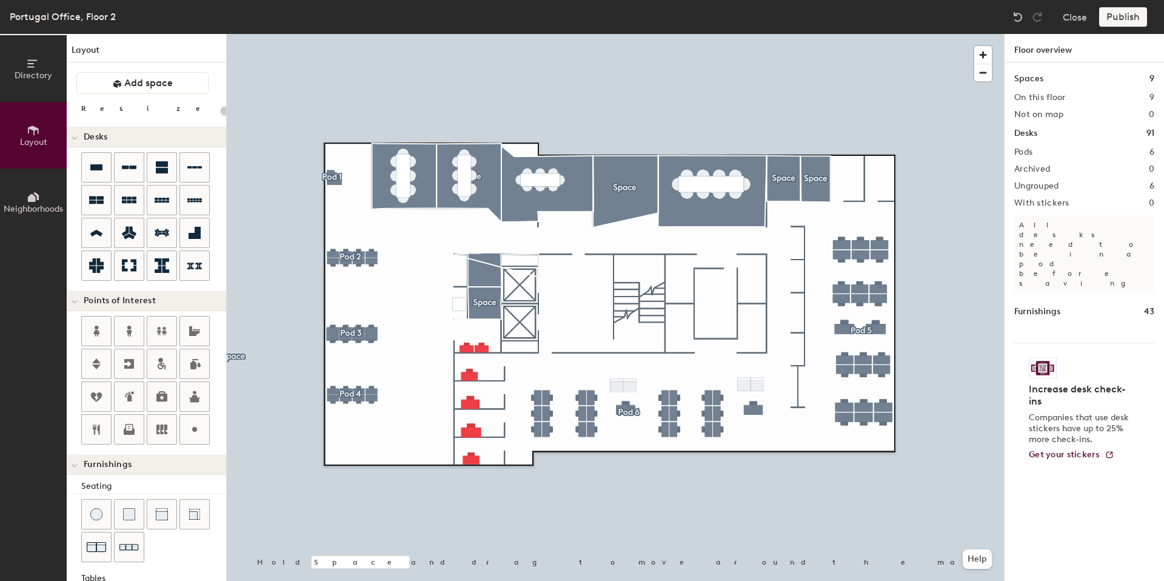
type input "20"
click at [131, 81] on span "Add space" at bounding box center [148, 83] width 49 height 12
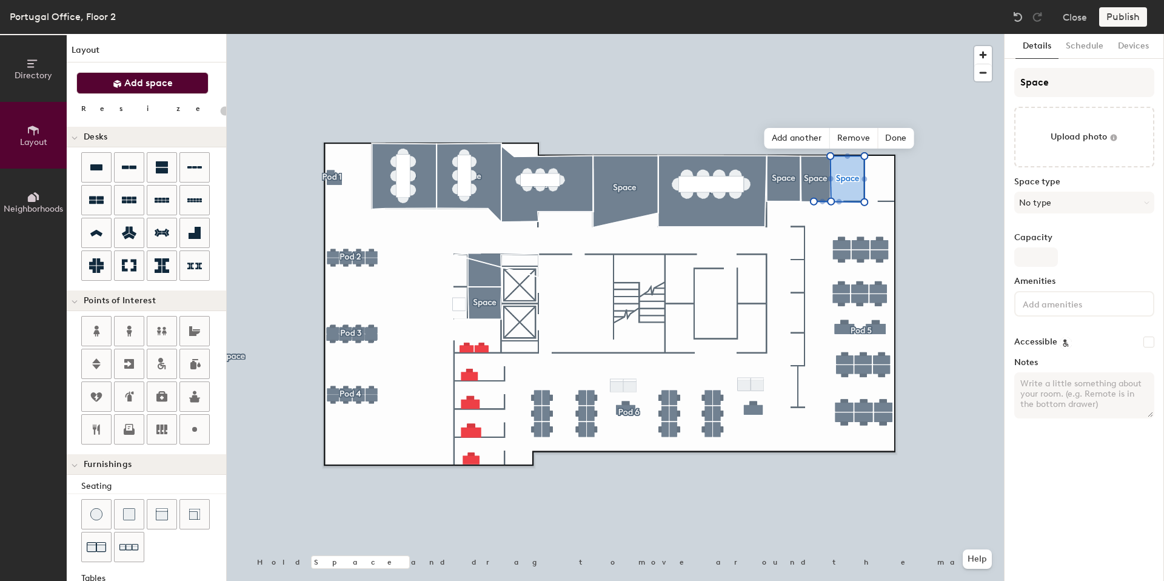
click at [146, 72] on button "Add space" at bounding box center [142, 83] width 132 height 22
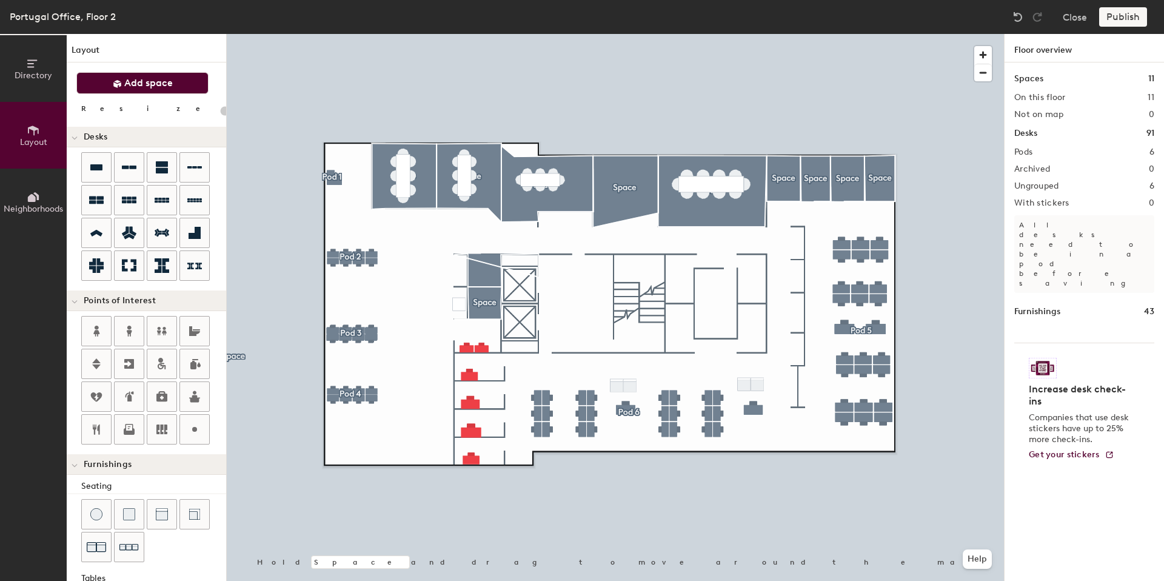
click at [159, 84] on span "Add space" at bounding box center [148, 83] width 49 height 12
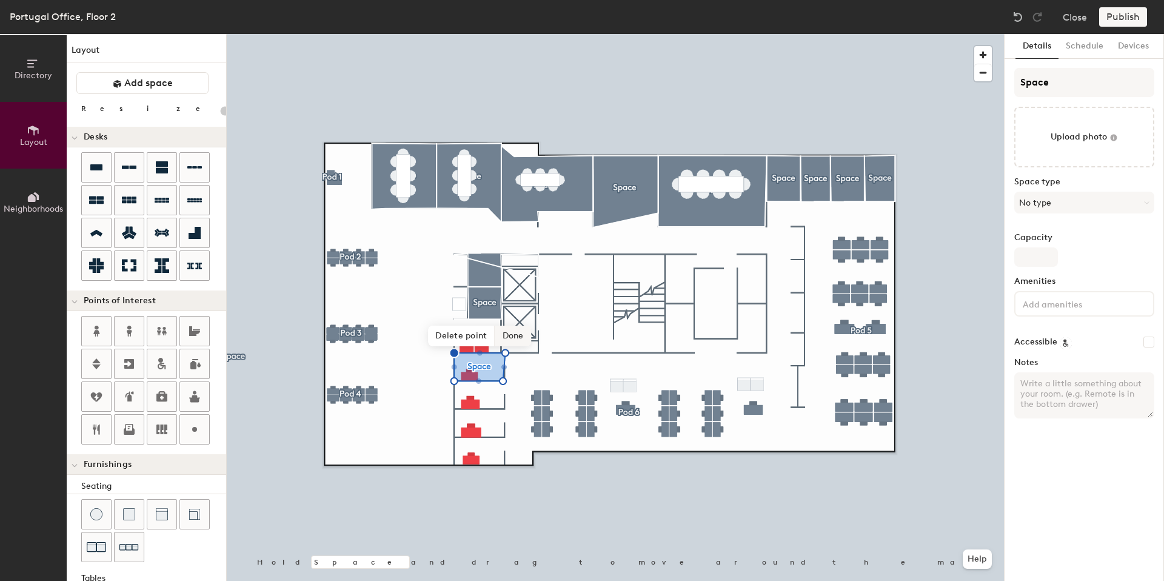
click at [513, 335] on span "Done" at bounding box center [513, 336] width 36 height 21
click at [540, 34] on div at bounding box center [615, 34] width 777 height 0
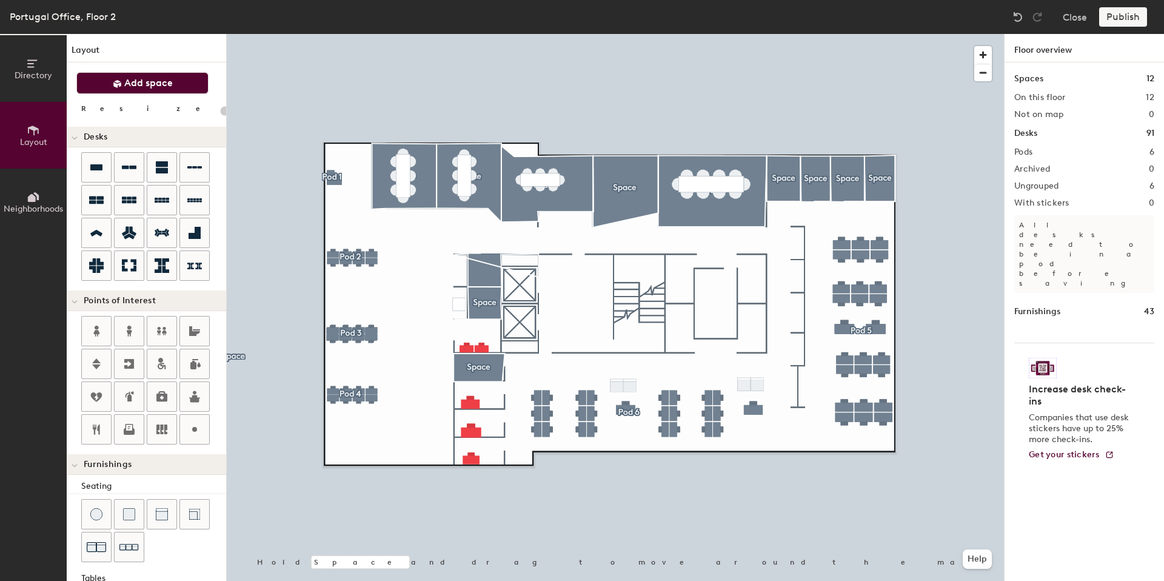
click at [139, 81] on span "Add space" at bounding box center [148, 83] width 49 height 12
click at [113, 78] on span at bounding box center [117, 83] width 9 height 12
click at [155, 90] on button "Add space" at bounding box center [142, 83] width 132 height 22
click at [156, 78] on span "Add space" at bounding box center [148, 83] width 49 height 12
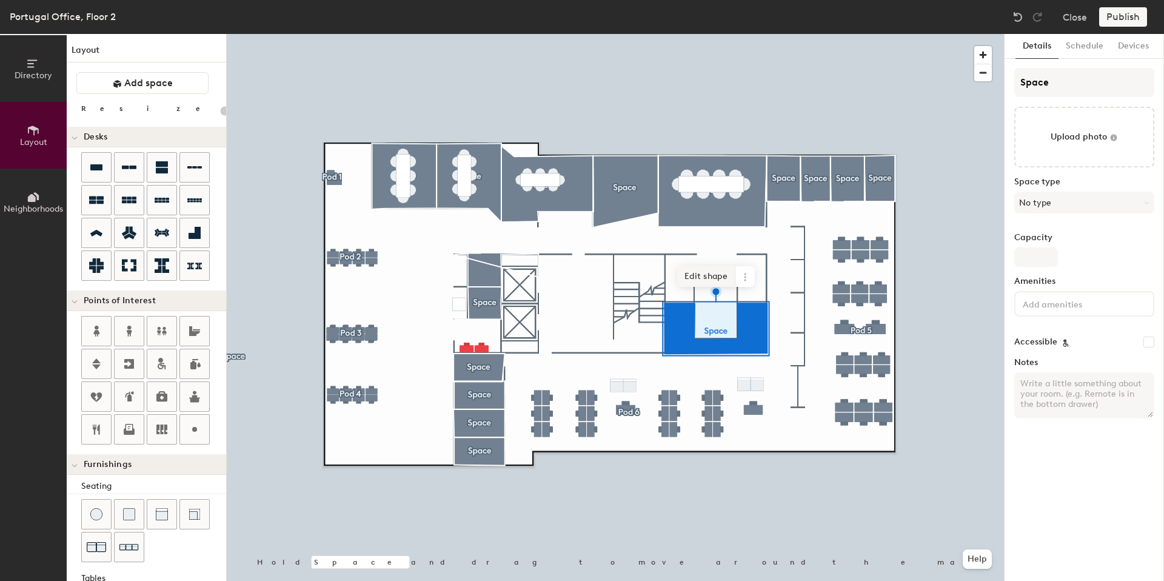
click at [698, 273] on span "Edit shape" at bounding box center [706, 276] width 58 height 21
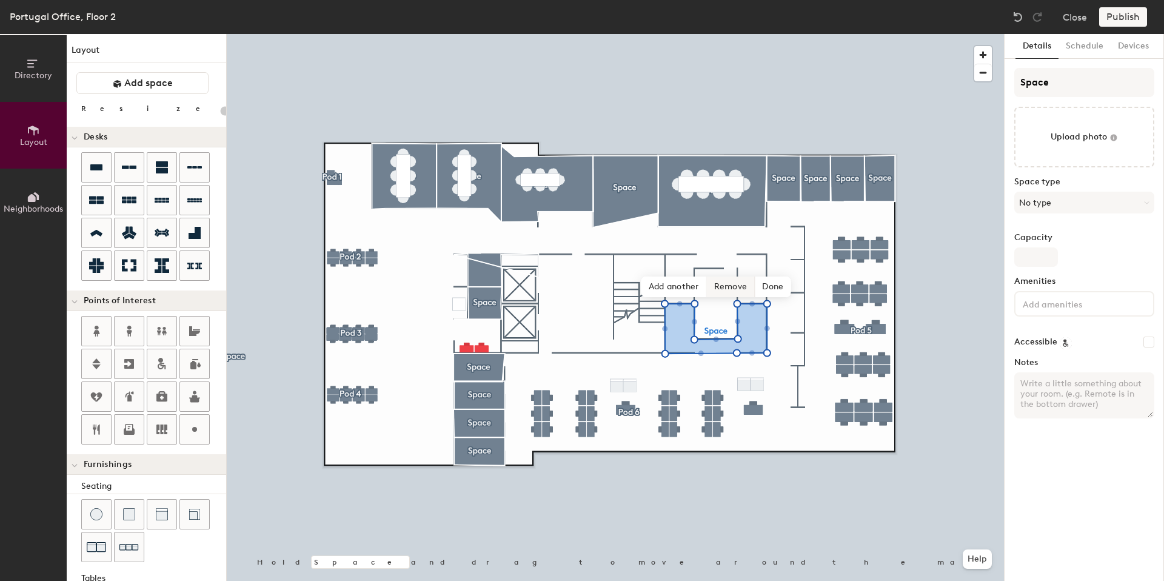
click at [716, 284] on span "Remove" at bounding box center [731, 286] width 49 height 21
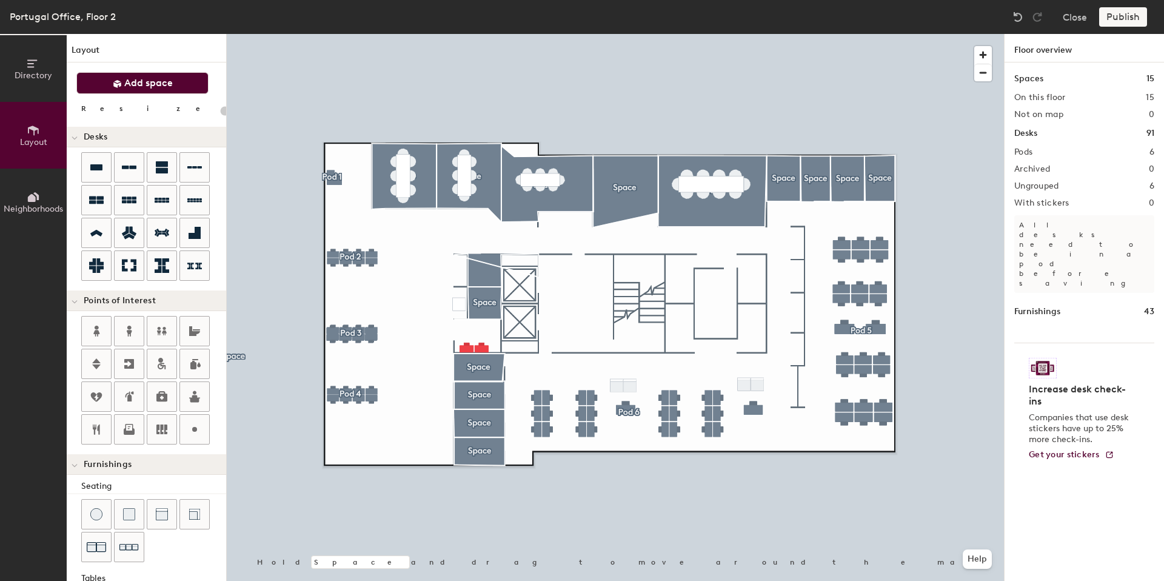
click at [133, 75] on button "Add space" at bounding box center [142, 83] width 132 height 22
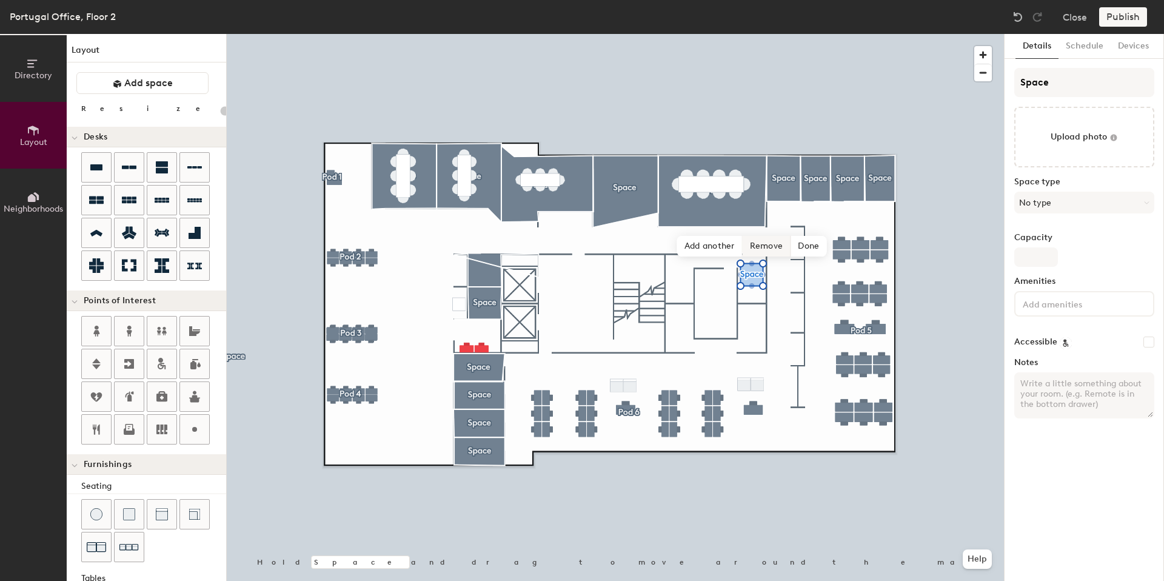
click at [750, 248] on div "Hold Space and drag to move around the map. Help Add another Remove Done" at bounding box center [615, 307] width 777 height 547
click at [748, 243] on span "Edit shape" at bounding box center [742, 236] width 58 height 21
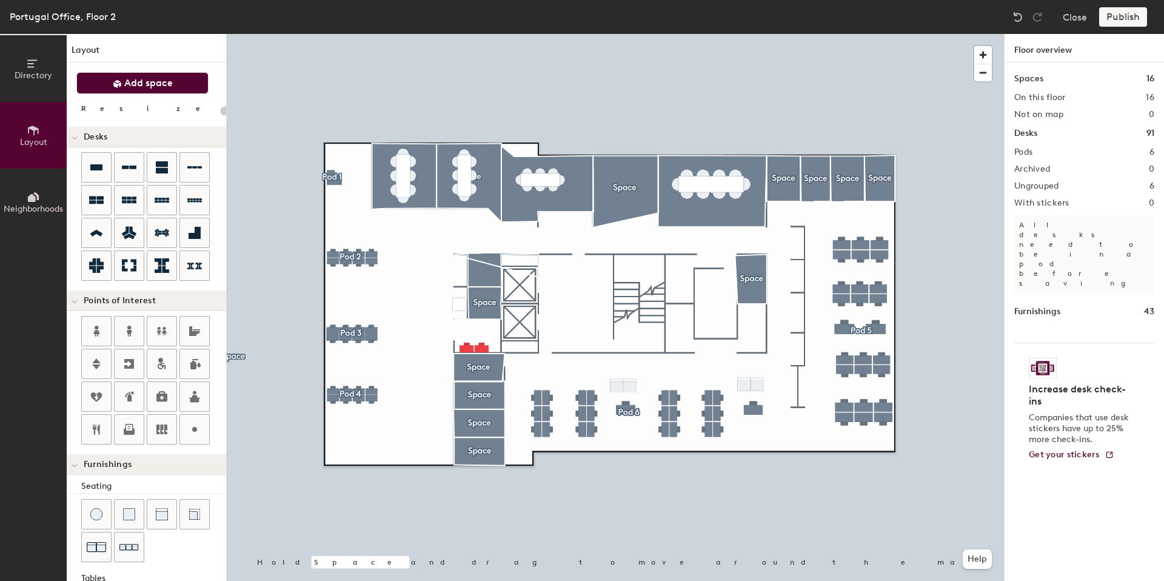
click at [146, 82] on span "Add space" at bounding box center [148, 83] width 49 height 12
click at [116, 84] on icon at bounding box center [117, 84] width 8 height 8
click at [683, 34] on div at bounding box center [615, 34] width 777 height 0
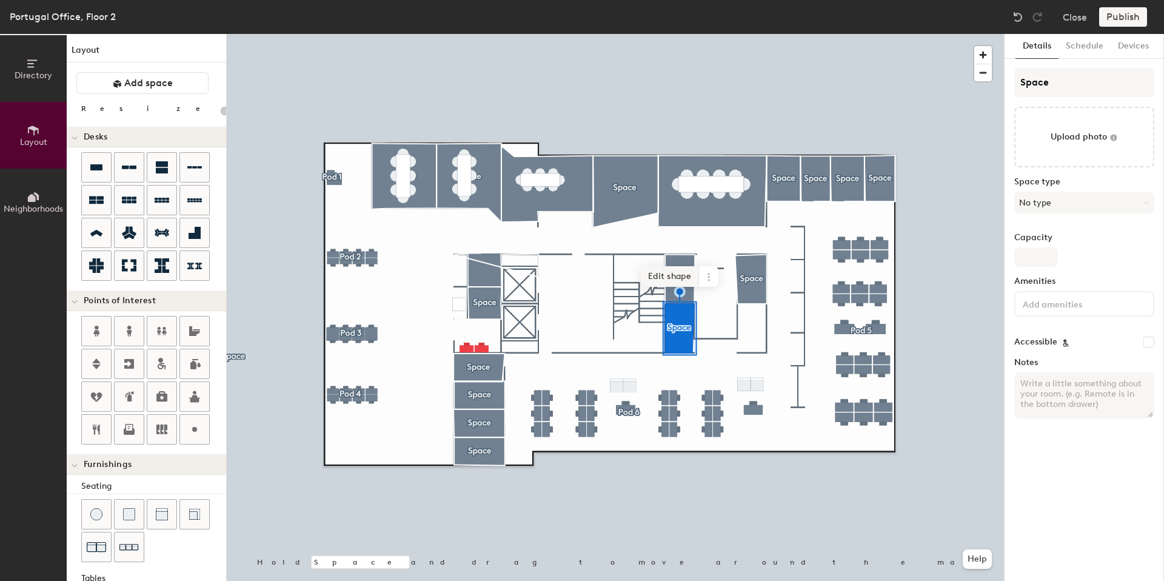
click at [672, 273] on span "Edit shape" at bounding box center [670, 276] width 58 height 21
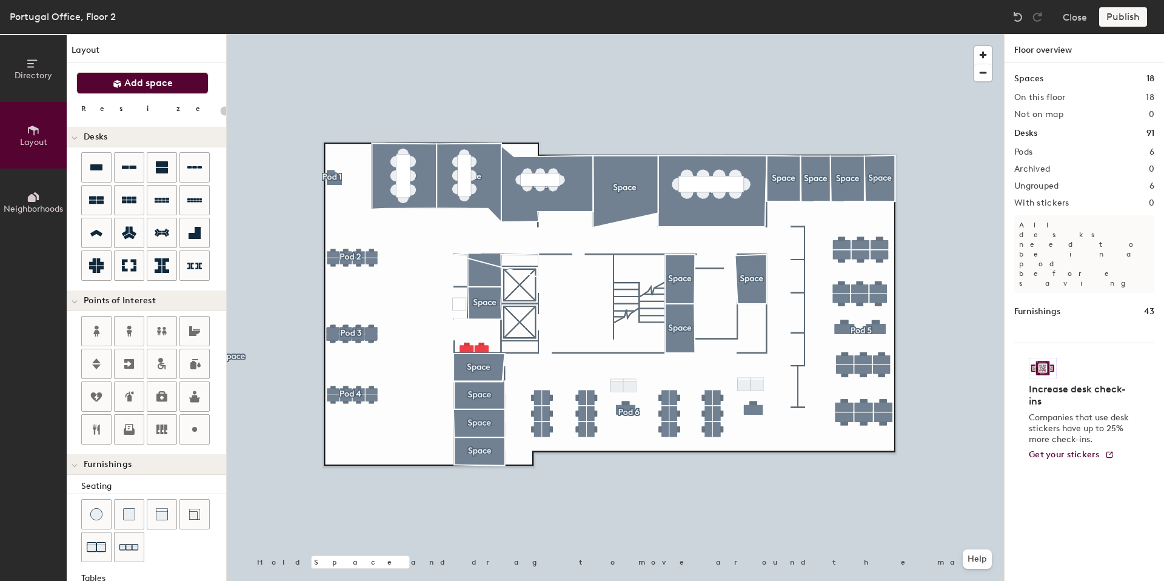
click at [113, 88] on icon at bounding box center [117, 83] width 9 height 9
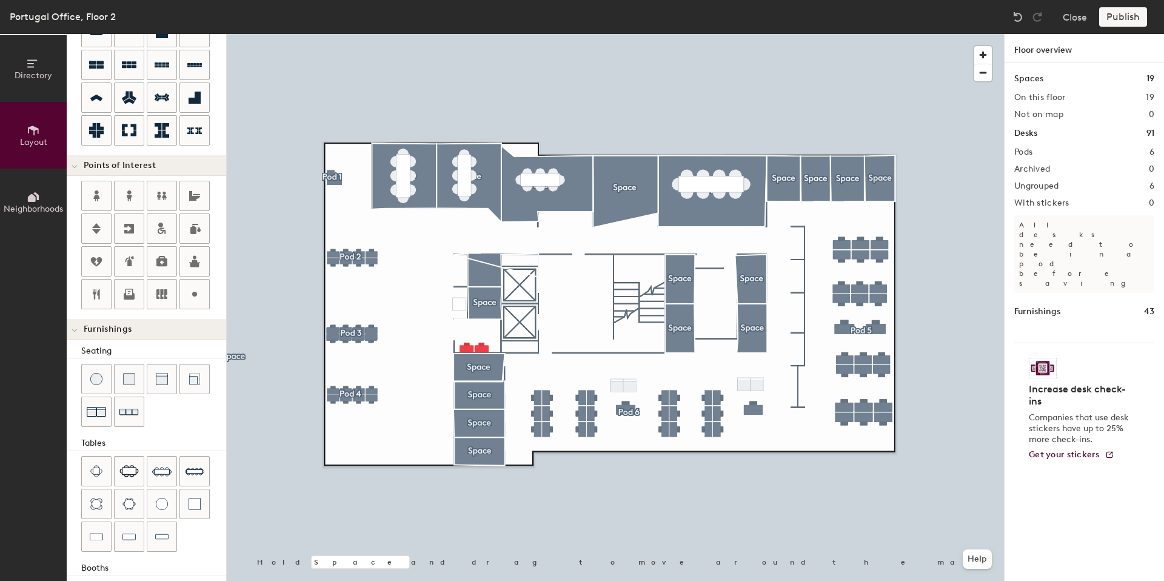
scroll to position [185, 0]
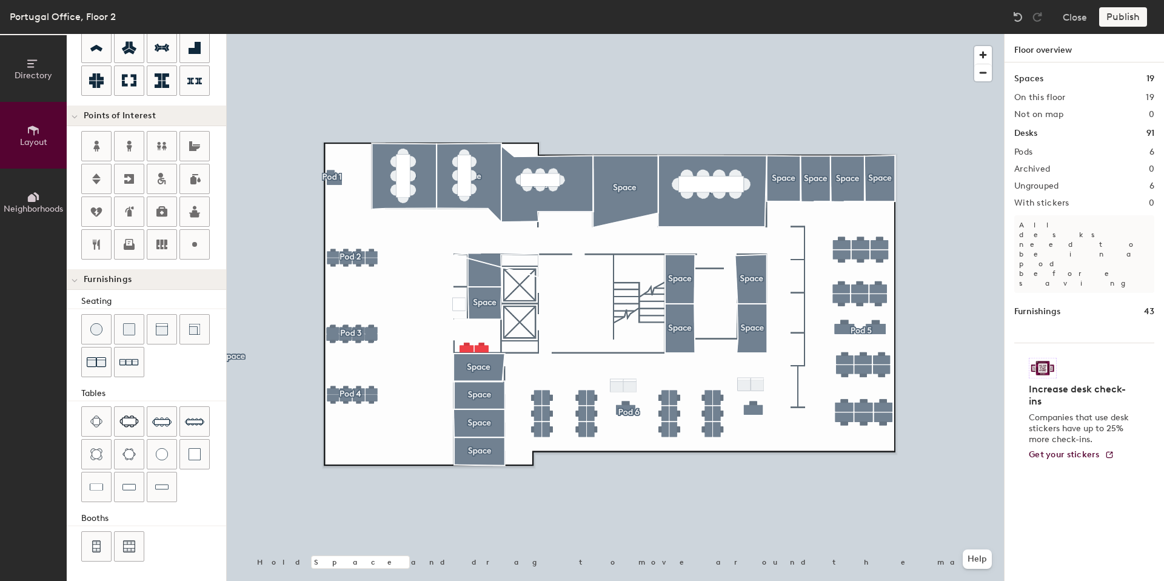
click at [754, 281] on div "Directory Layout Neighborhoods Layout Add space Resize Desks Points of Interest…" at bounding box center [582, 307] width 1164 height 547
drag, startPoint x: 150, startPoint y: 452, endPoint x: 158, endPoint y: 454, distance: 8.7
click at [158, 454] on div at bounding box center [161, 454] width 29 height 29
click at [679, 313] on div "Directory Layout Neighborhoods Layout Add space Resize Desks Points of Interest…" at bounding box center [582, 307] width 1164 height 547
click at [716, 336] on span "Delete" at bounding box center [716, 336] width 42 height 21
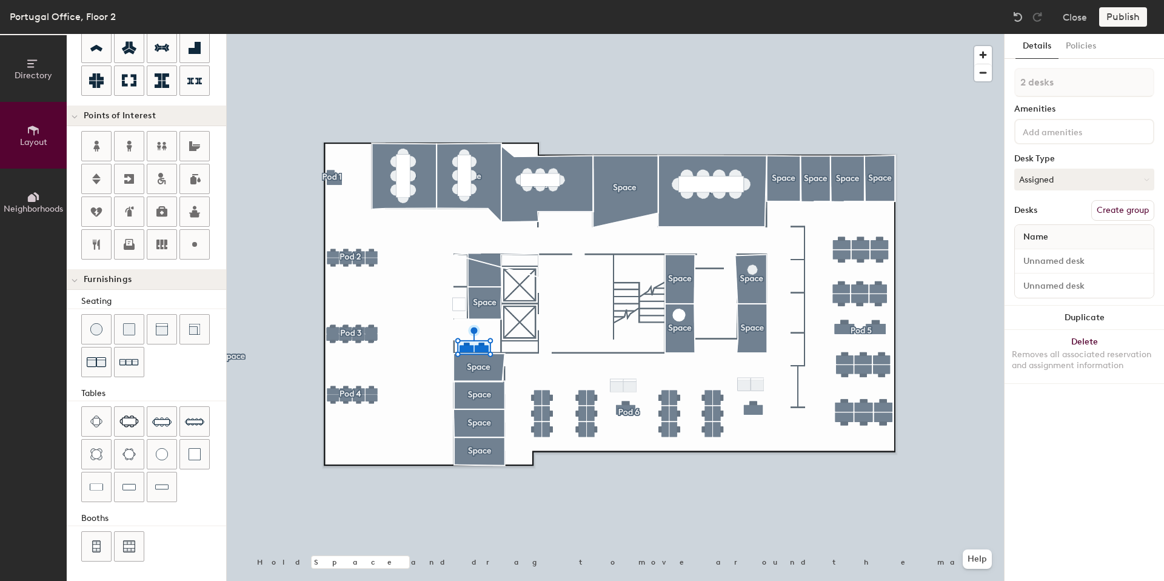
click at [1119, 207] on button "Create group" at bounding box center [1122, 210] width 63 height 21
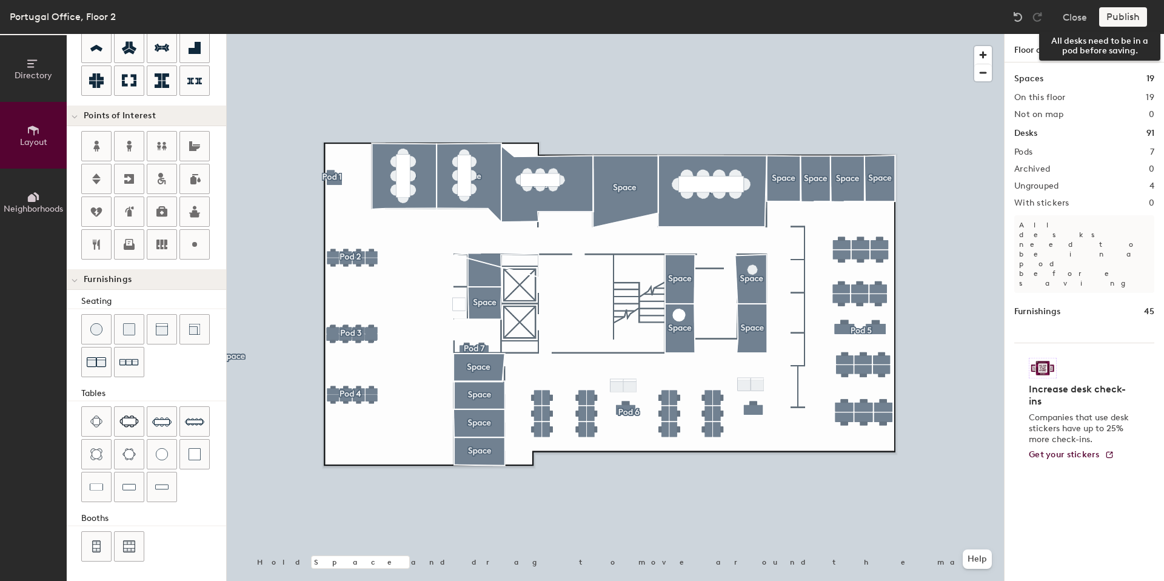
click at [1123, 18] on div "Publish" at bounding box center [1126, 16] width 55 height 19
click at [1122, 17] on div "Publish" at bounding box center [1126, 16] width 55 height 19
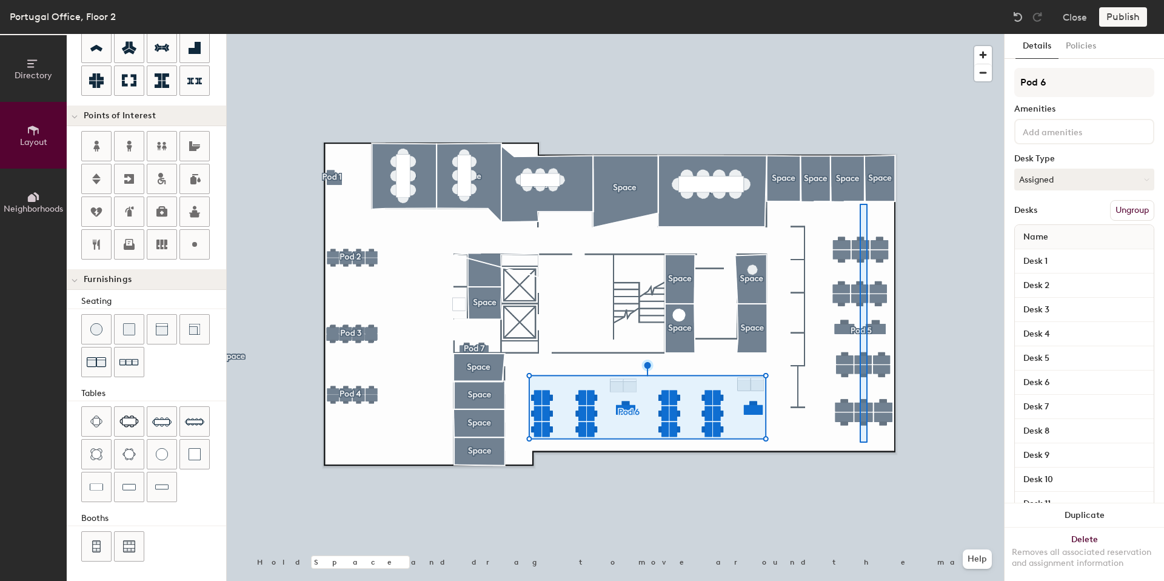
click at [861, 34] on div at bounding box center [615, 34] width 777 height 0
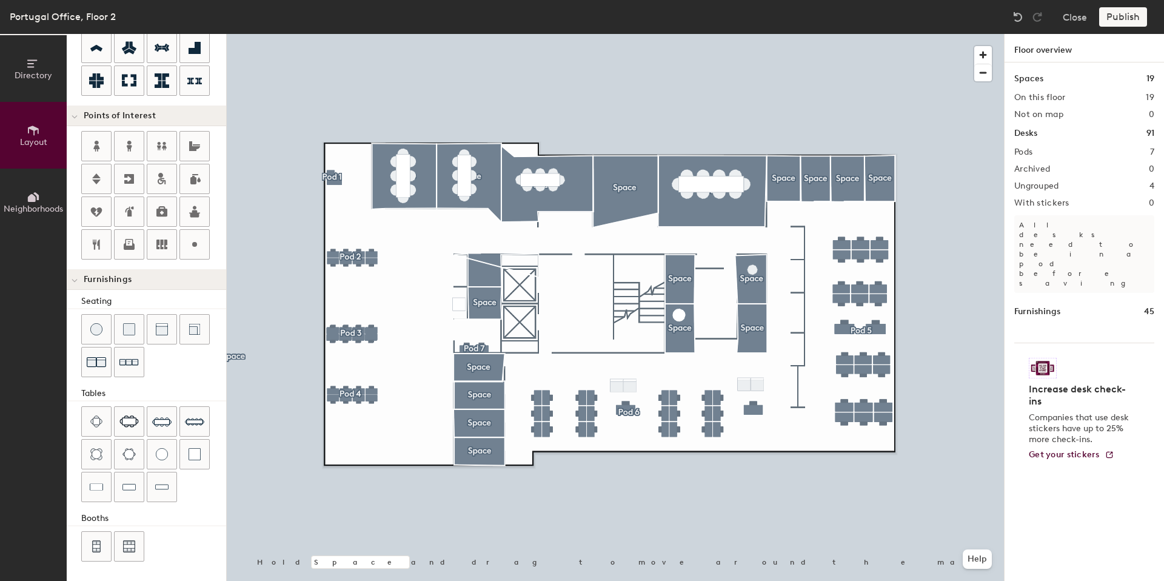
click at [1119, 14] on div "Publish" at bounding box center [1126, 16] width 55 height 19
click at [1053, 358] on img at bounding box center [1043, 368] width 28 height 21
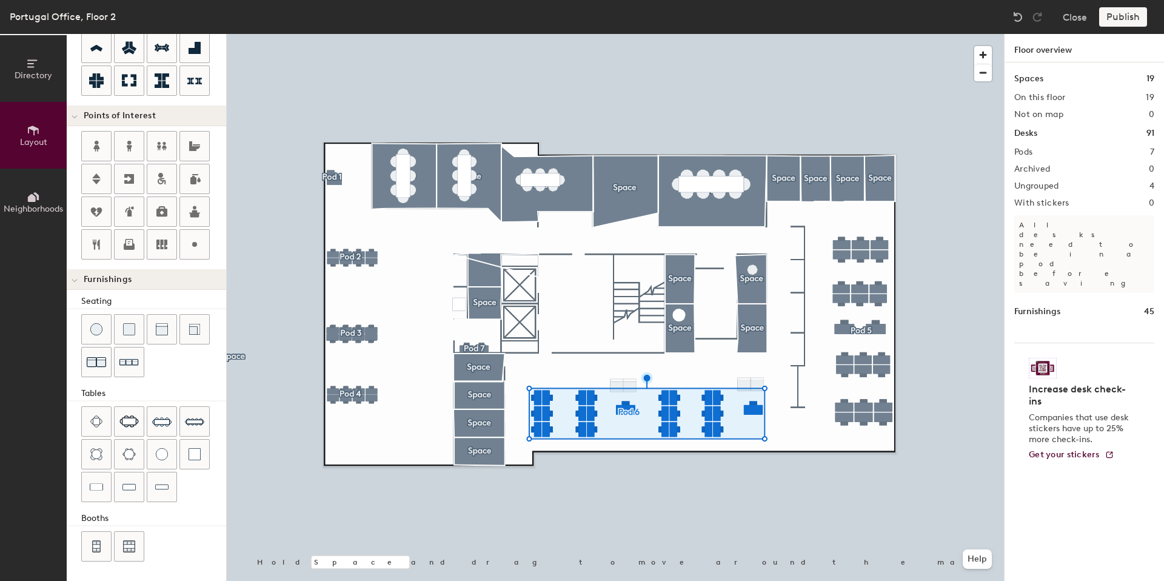
type input "20"
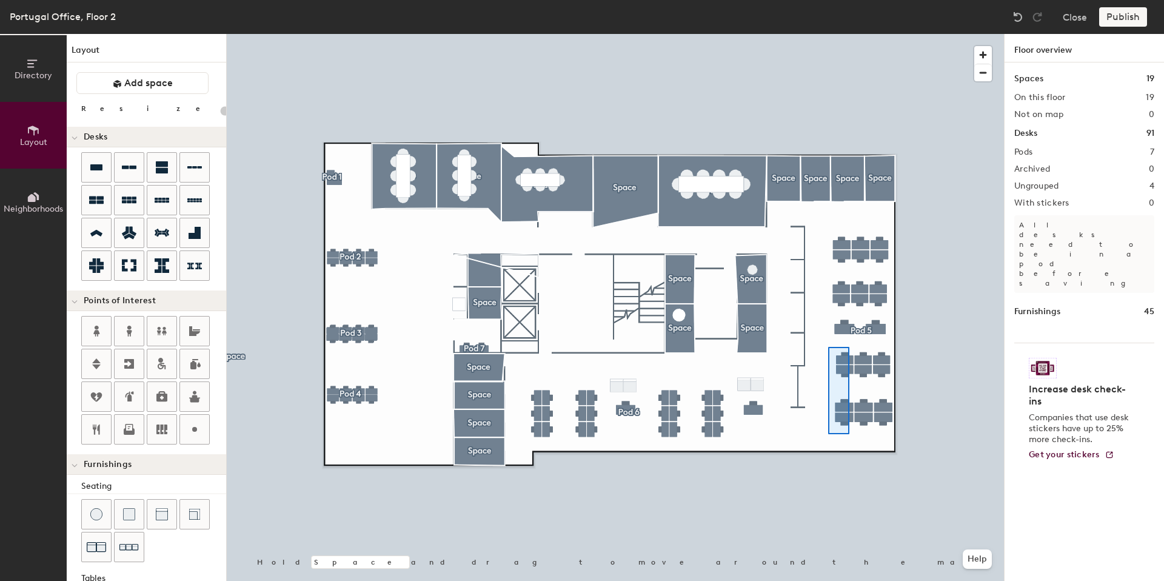
scroll to position [185, 0]
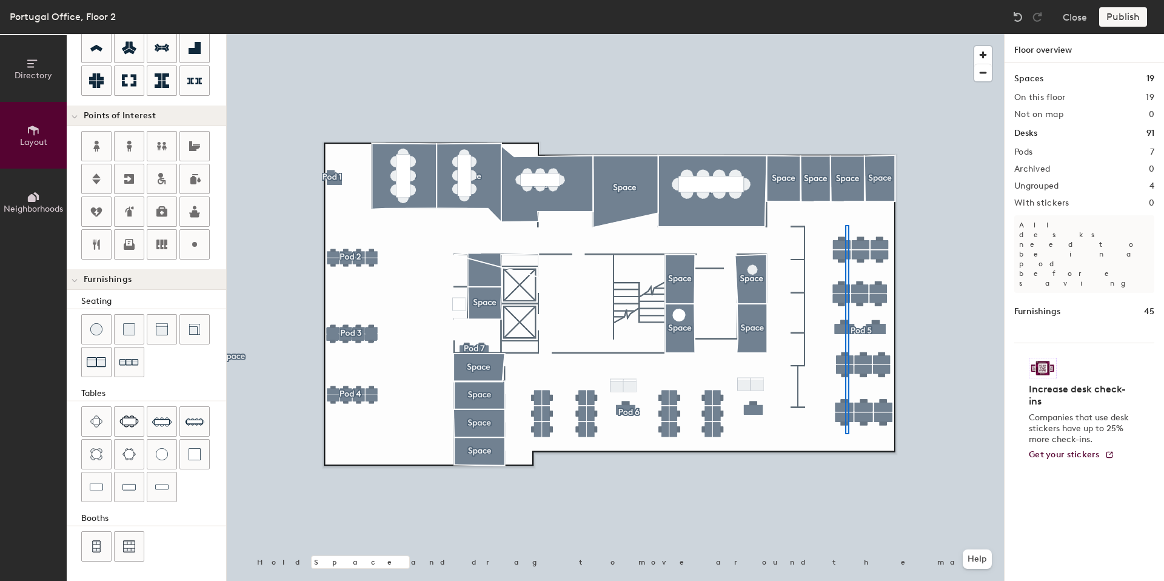
click at [845, 34] on div at bounding box center [615, 34] width 777 height 0
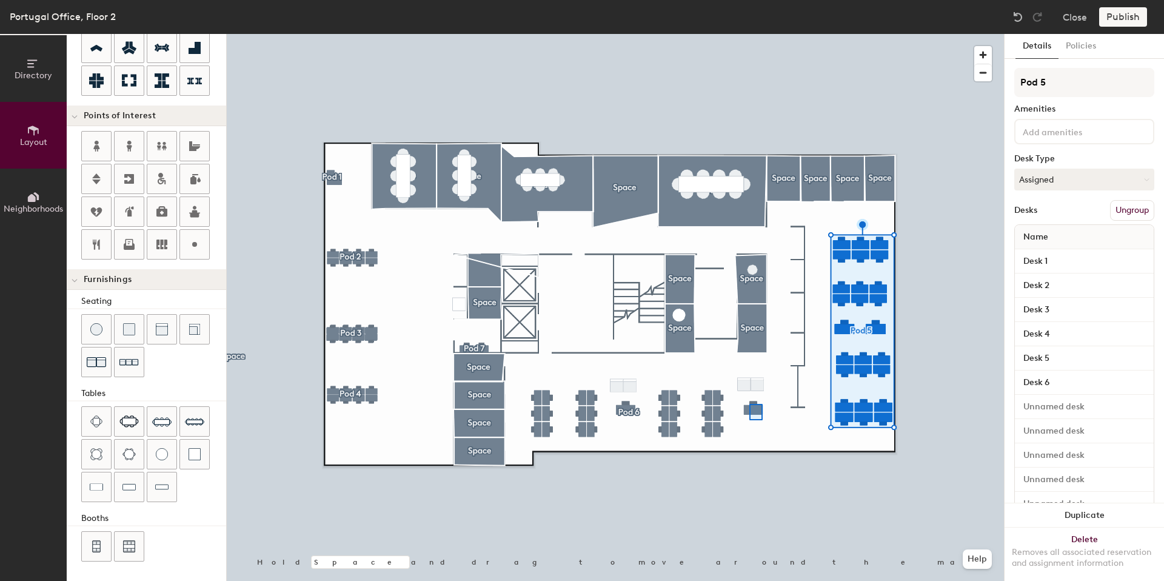
click at [730, 34] on div at bounding box center [615, 34] width 777 height 0
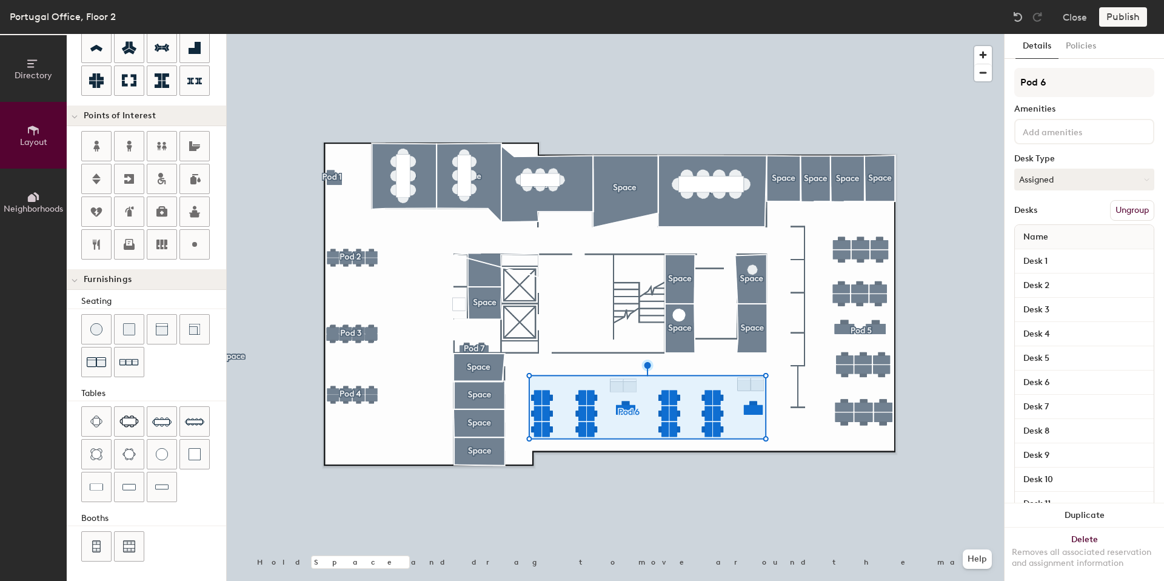
click at [1118, 206] on button "Ungroup" at bounding box center [1132, 210] width 44 height 21
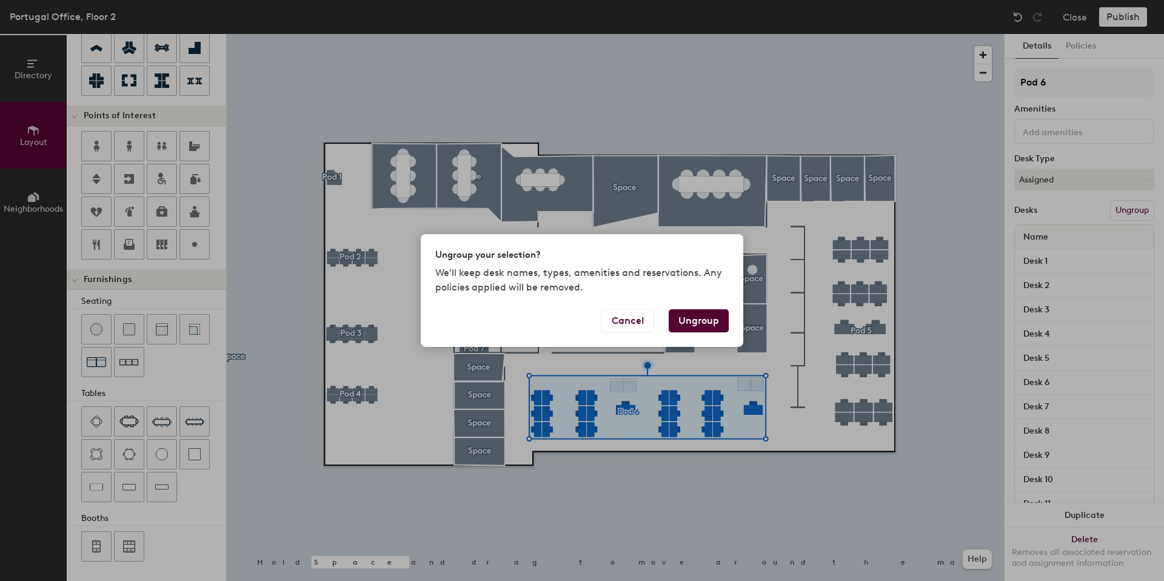
click at [705, 318] on button "Ungroup" at bounding box center [699, 320] width 60 height 23
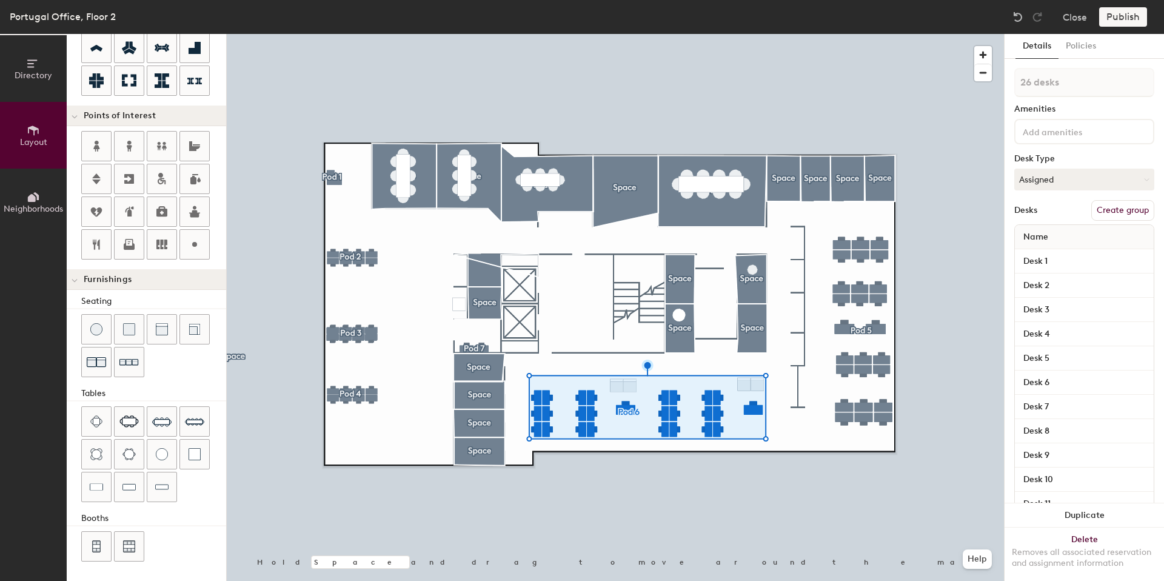
click at [1111, 209] on button "Create group" at bounding box center [1122, 210] width 63 height 21
type input "20"
click at [1054, 87] on input "Pod 7" at bounding box center [1084, 82] width 140 height 29
type input "Pod"
type input "20"
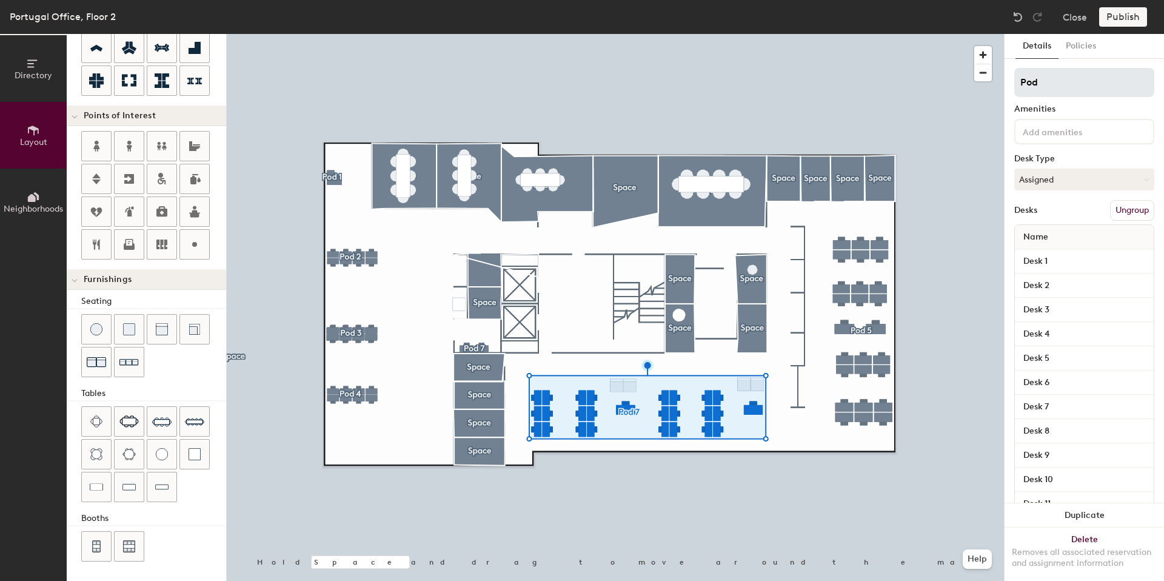
type input "Pod 6"
type input "20"
type input "Pod 6"
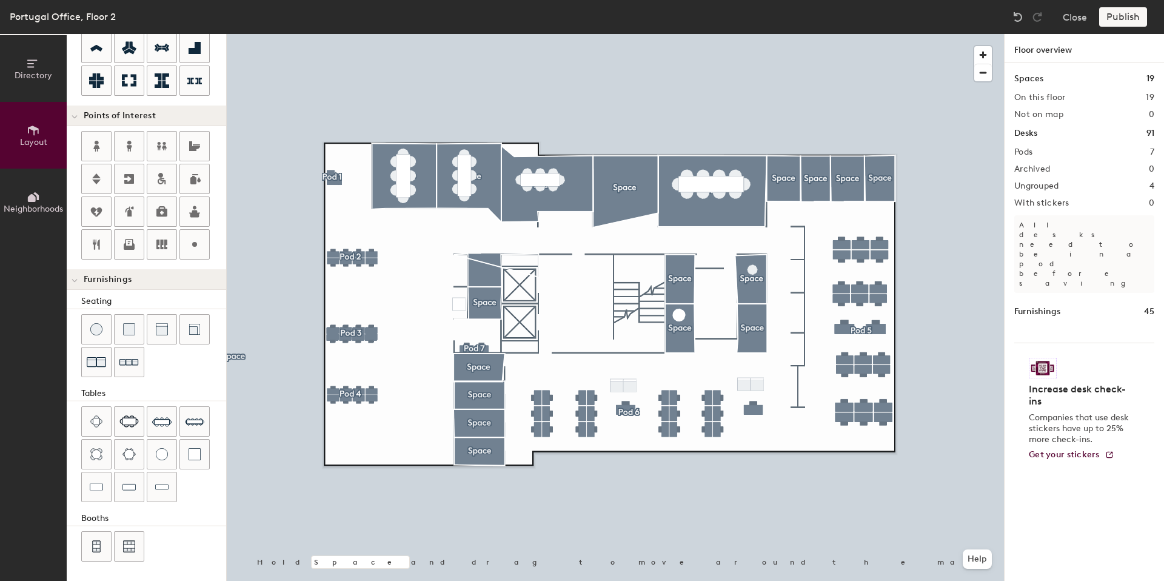
click at [1114, 16] on div "Publish" at bounding box center [1126, 16] width 55 height 19
click at [1115, 16] on div "Publish" at bounding box center [1126, 16] width 55 height 19
click at [1113, 17] on div "Publish" at bounding box center [1126, 16] width 55 height 19
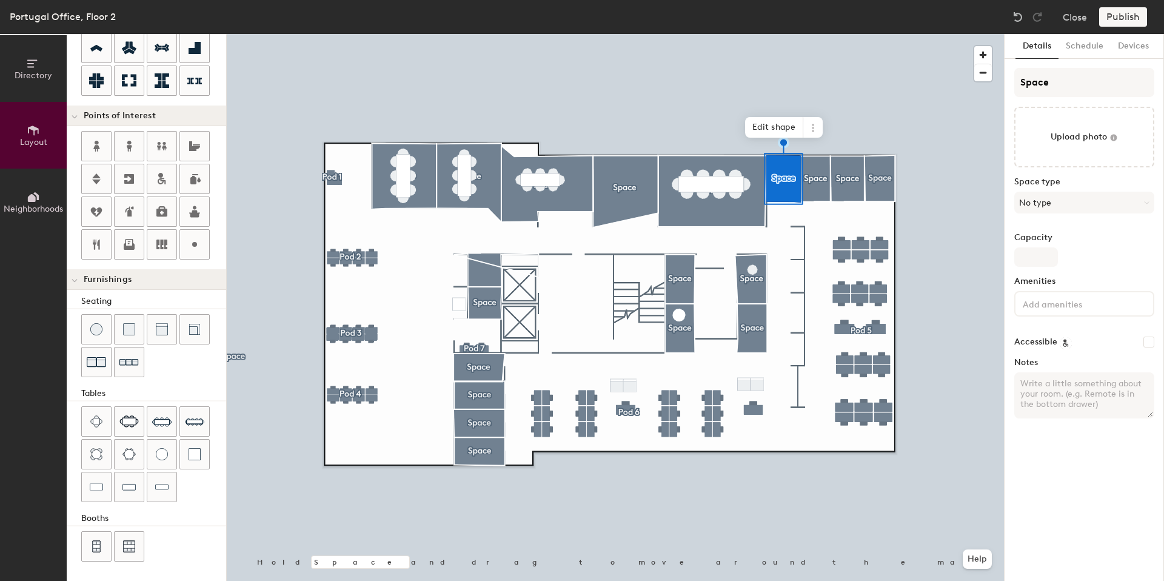
click at [906, 34] on div at bounding box center [615, 34] width 777 height 0
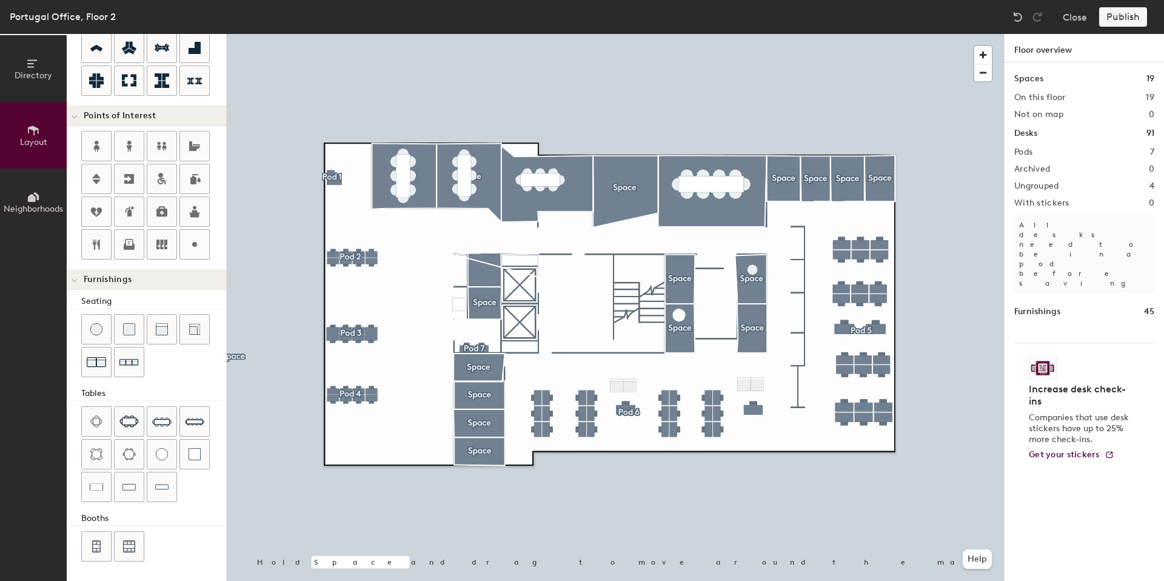
click at [1116, 18] on div "Publish" at bounding box center [1126, 16] width 55 height 19
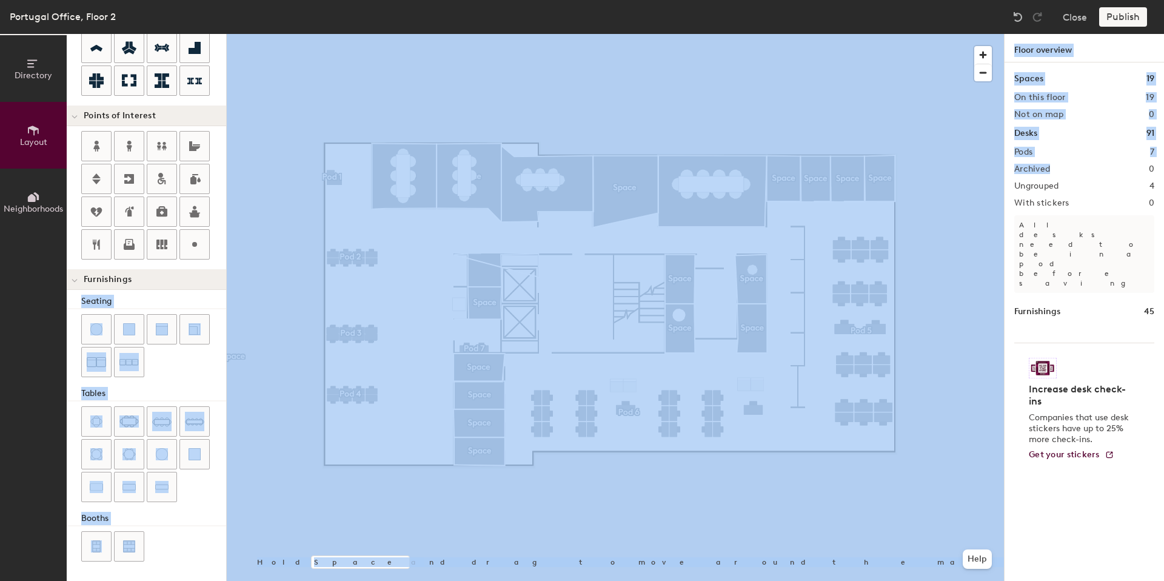
drag, startPoint x: 1116, startPoint y: 18, endPoint x: 1007, endPoint y: 199, distance: 211.3
click at [1031, 172] on div "Portugal Office, Floor 2 Close Publish Directory Layout Neighborhoods Layout Ad…" at bounding box center [582, 290] width 1164 height 581
click at [796, 34] on div at bounding box center [615, 34] width 777 height 0
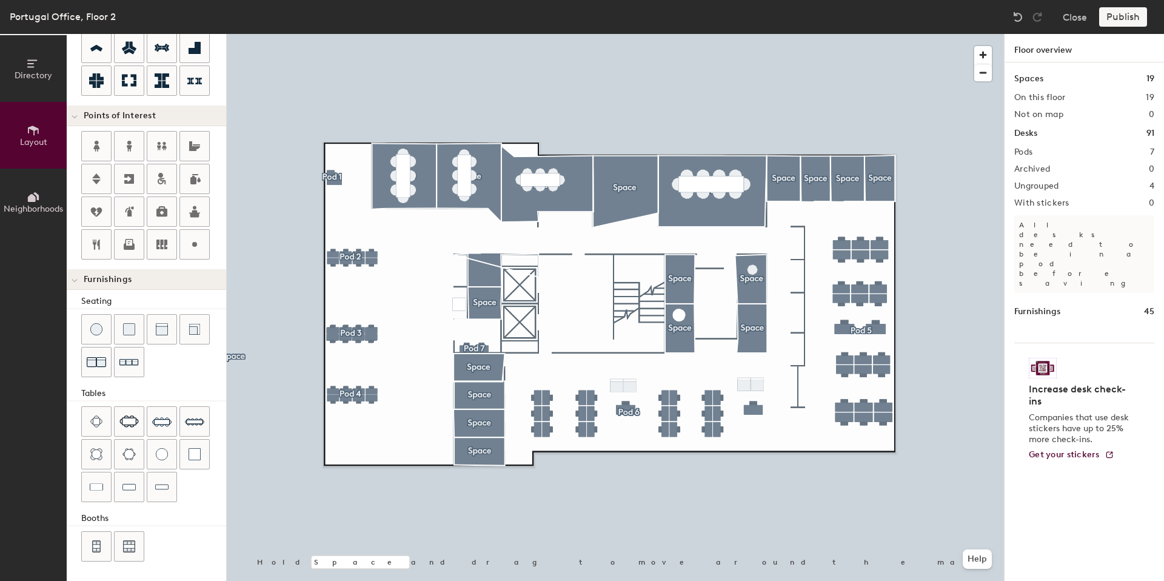
click at [1120, 26] on div "Portugal Office, Floor 2 Close Publish" at bounding box center [582, 17] width 1164 height 34
click at [1113, 11] on div "Publish" at bounding box center [1126, 16] width 55 height 19
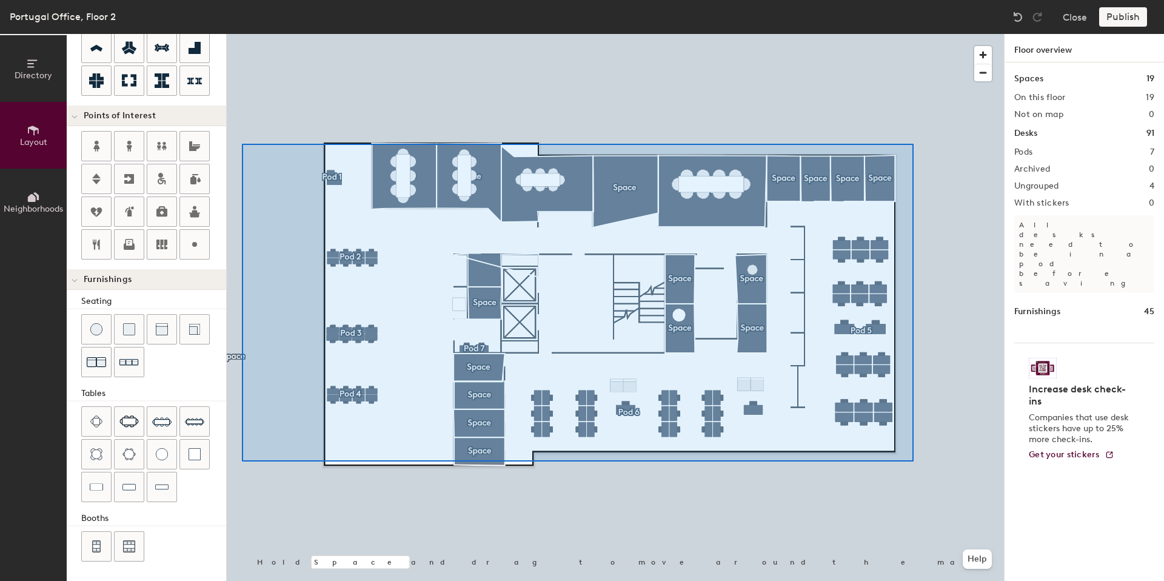
click at [239, 34] on div at bounding box center [615, 34] width 777 height 0
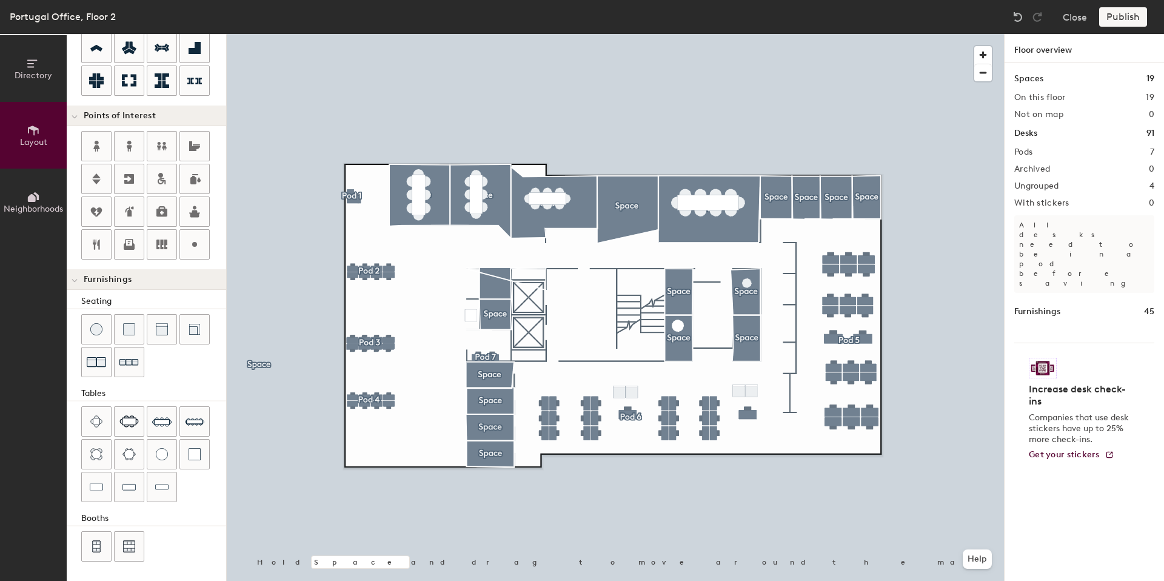
click at [1113, 17] on div "Publish" at bounding box center [1126, 16] width 55 height 19
click at [1113, 16] on div "Publish" at bounding box center [1126, 16] width 55 height 19
click at [305, 34] on div at bounding box center [615, 34] width 777 height 0
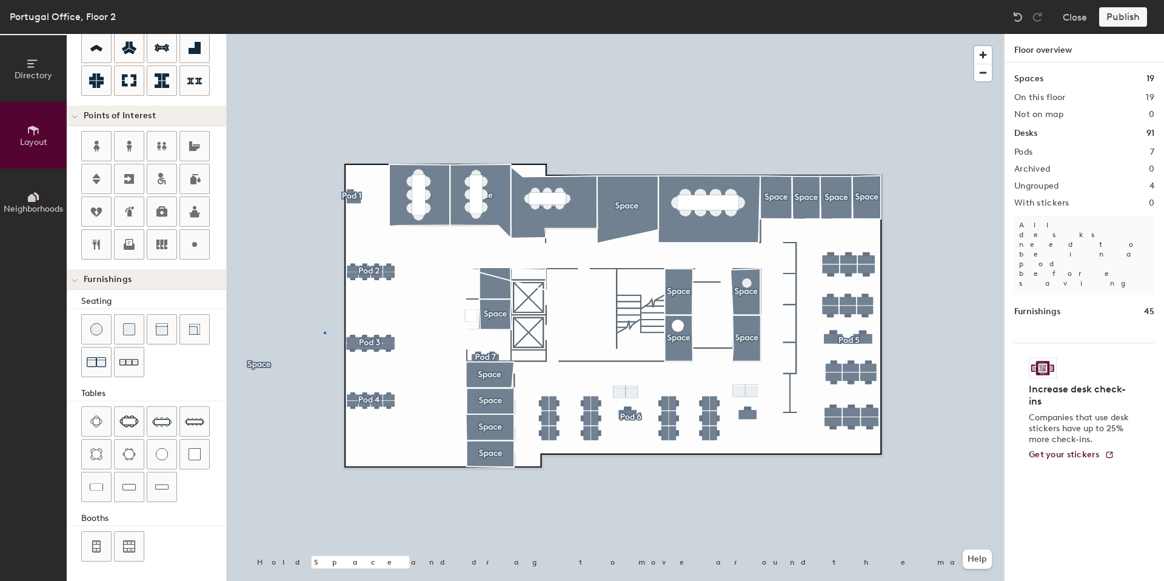
click at [324, 34] on div at bounding box center [615, 34] width 777 height 0
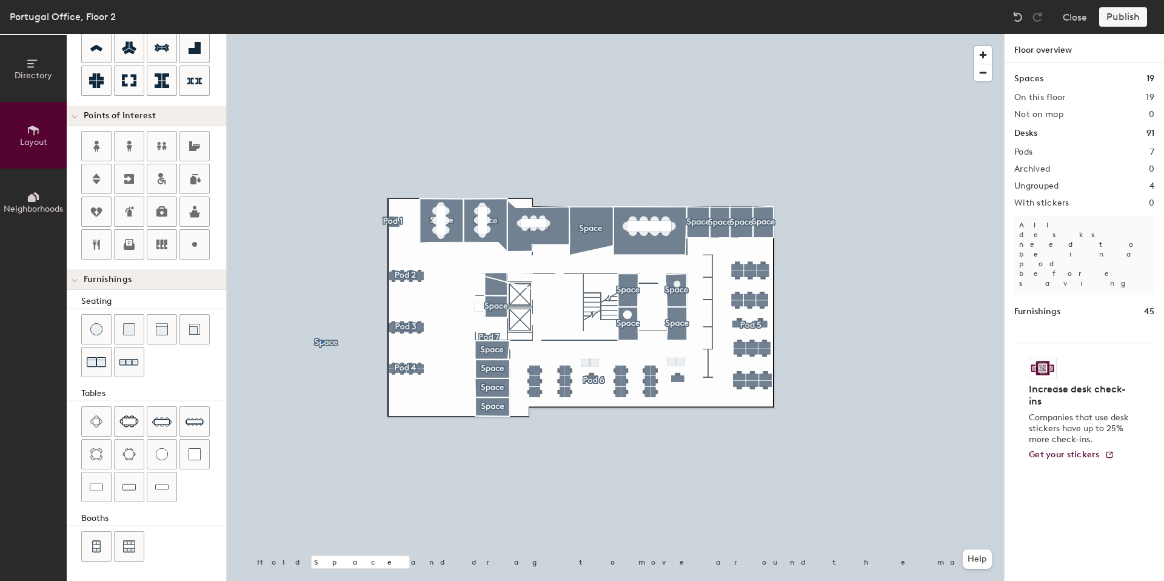
click at [321, 34] on div at bounding box center [615, 34] width 777 height 0
click at [326, 34] on div at bounding box center [615, 34] width 777 height 0
click at [289, 34] on div at bounding box center [615, 34] width 777 height 0
click at [306, 34] on div at bounding box center [615, 34] width 777 height 0
click at [304, 34] on div at bounding box center [615, 34] width 777 height 0
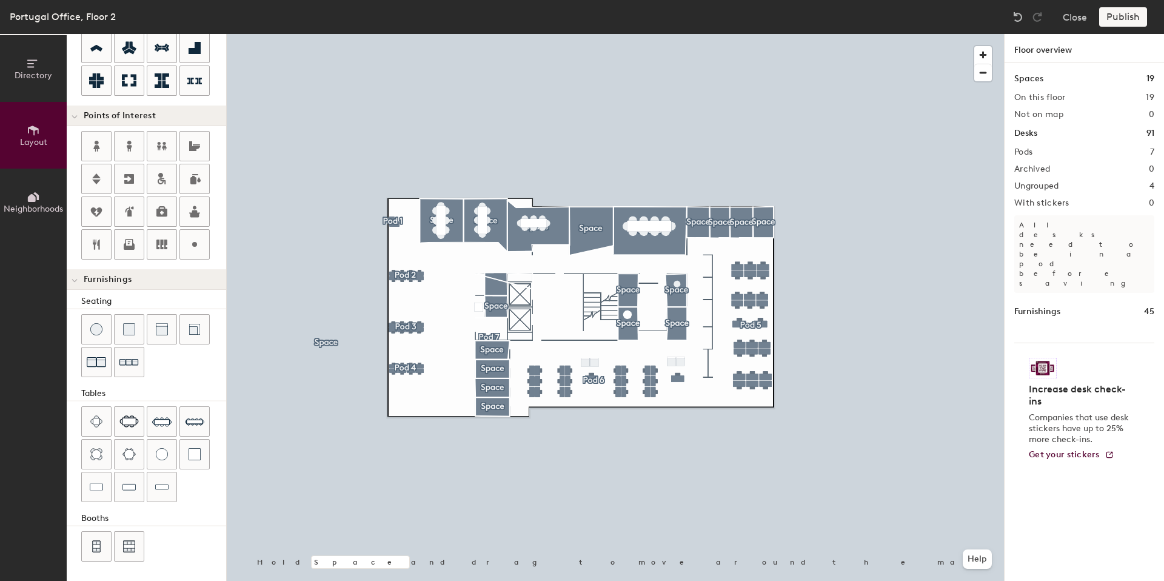
click at [305, 318] on div at bounding box center [304, 318] width 2 height 2
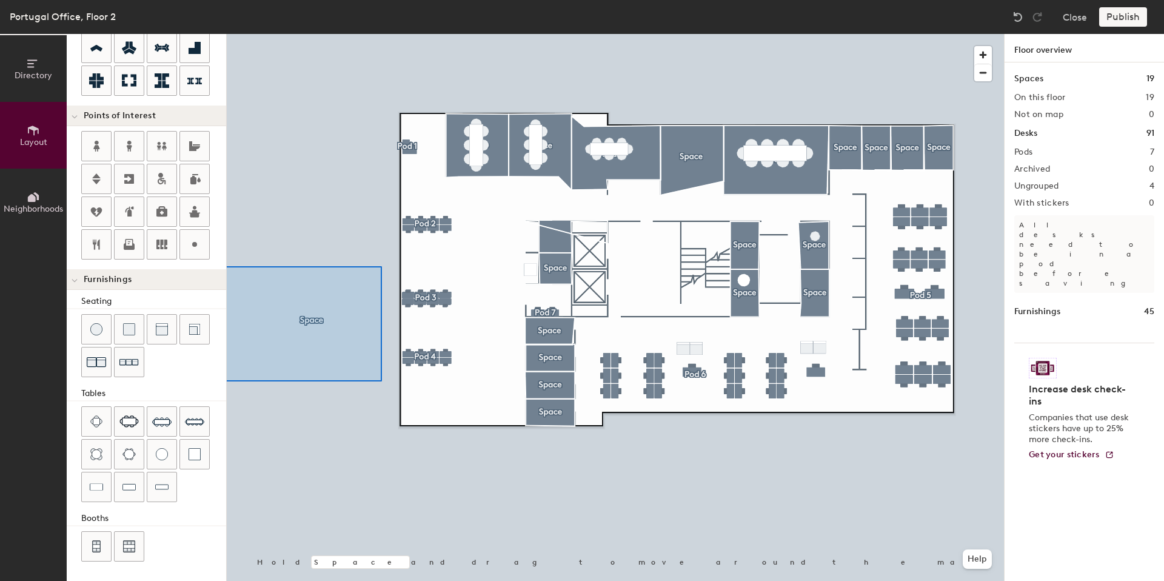
click at [223, 266] on div "Directory Layout Neighborhoods Layout Add space Resize Desks Points of Interest…" at bounding box center [582, 307] width 1164 height 547
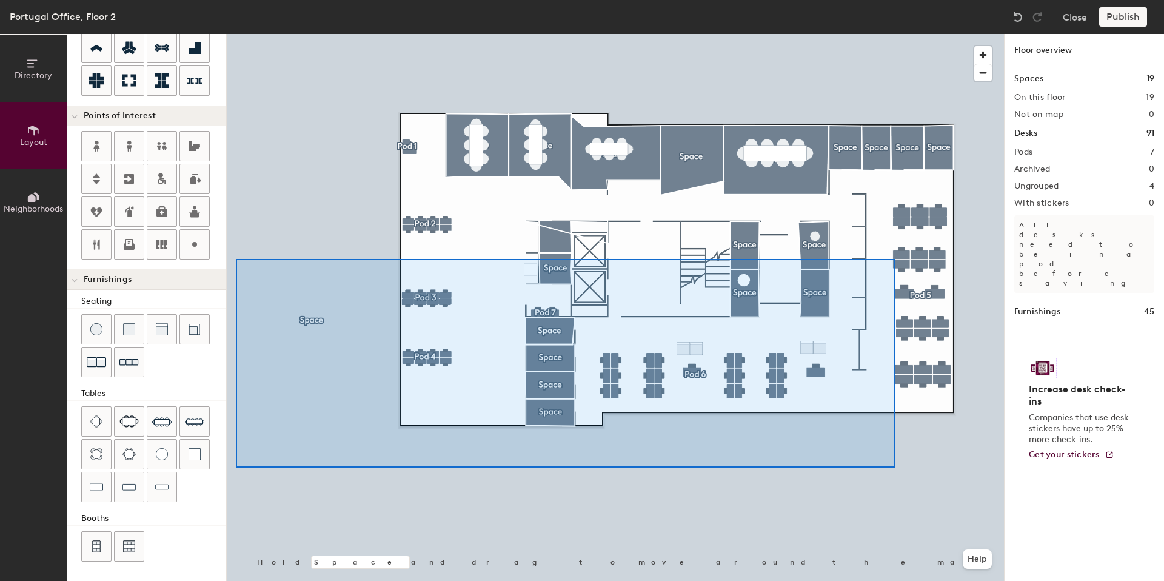
click at [227, 34] on div at bounding box center [615, 34] width 777 height 0
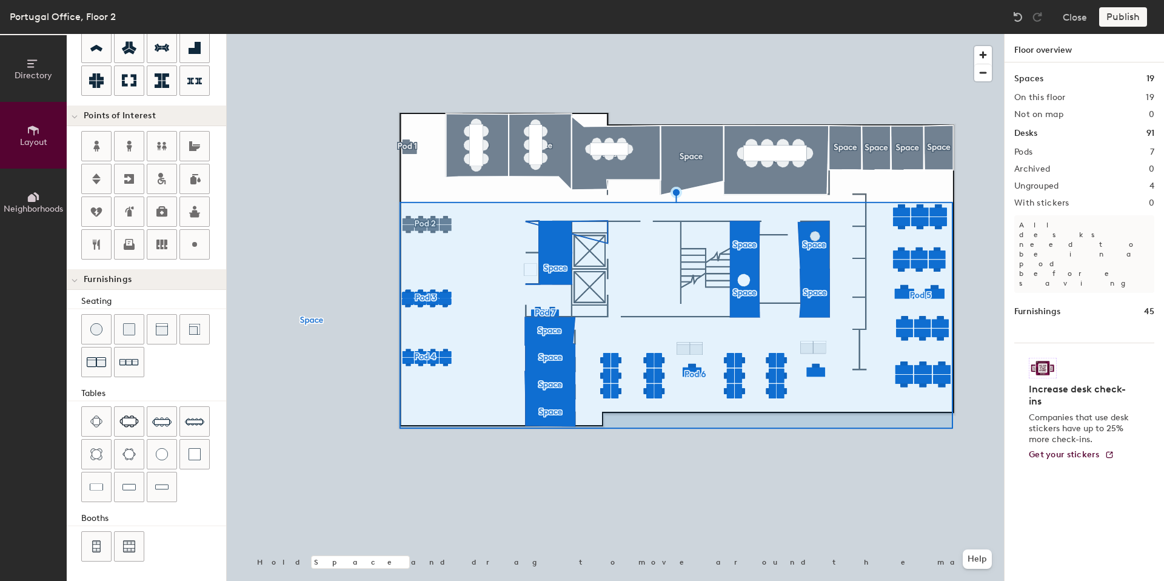
click at [301, 34] on div at bounding box center [615, 34] width 777 height 0
click at [315, 34] on div at bounding box center [615, 34] width 777 height 0
click at [310, 34] on div at bounding box center [615, 34] width 777 height 0
click at [310, 319] on div at bounding box center [311, 319] width 2 height 2
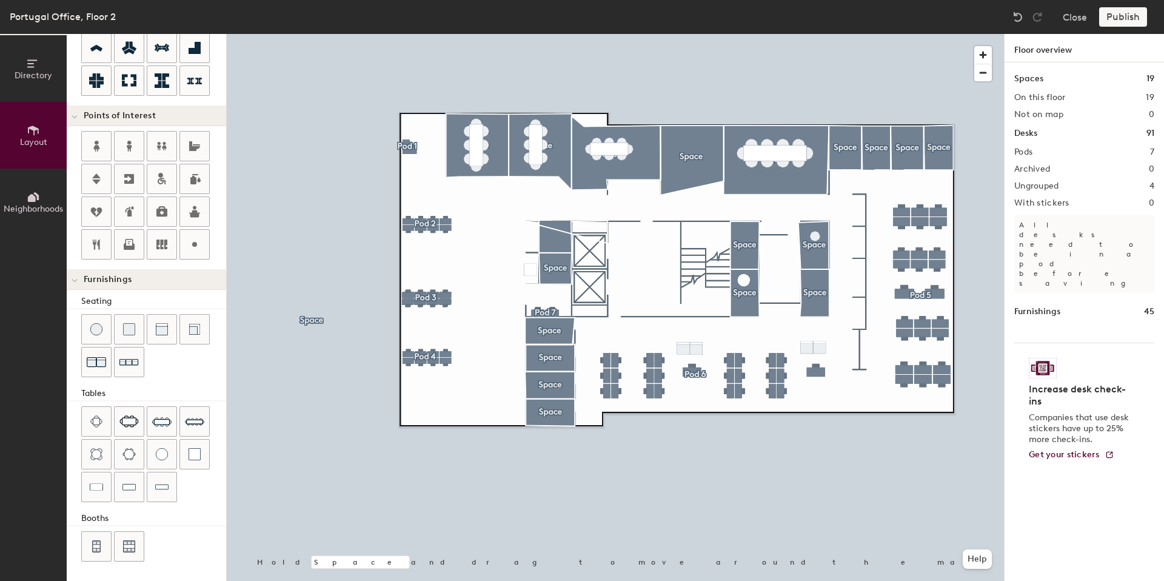
click at [310, 319] on div at bounding box center [311, 319] width 2 height 2
click at [310, 319] on div at bounding box center [311, 320] width 2 height 2
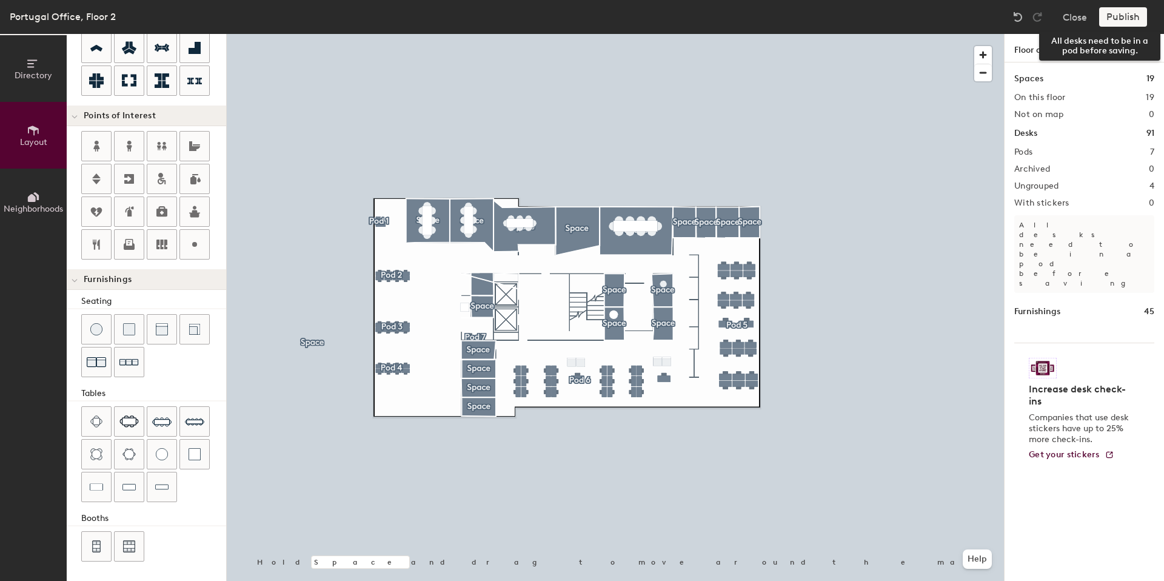
click at [1122, 14] on div "Publish" at bounding box center [1126, 16] width 55 height 19
click at [1122, 15] on div "Publish" at bounding box center [1126, 16] width 55 height 19
click at [1038, 184] on h2 "Ungrouped" at bounding box center [1036, 186] width 45 height 10
click at [1159, 182] on div "Spaces 19 On this floor 19 Not on map 0 Desks 91 Pods 7 Archived 0 Ungrouped 4 …" at bounding box center [1084, 335] width 159 height 547
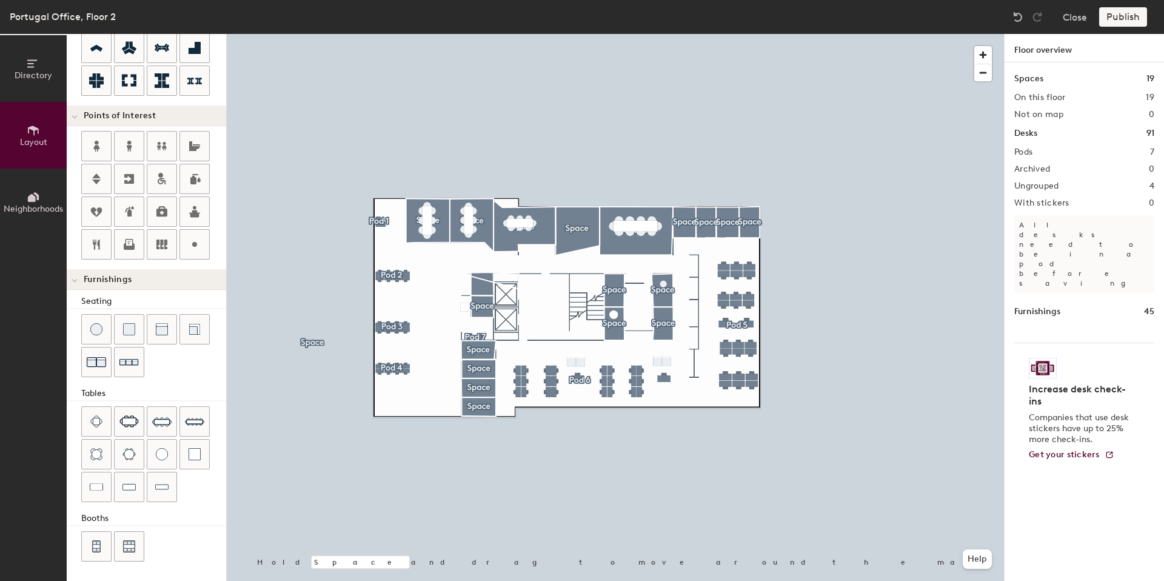
click at [1152, 185] on h2 "4" at bounding box center [1152, 186] width 5 height 10
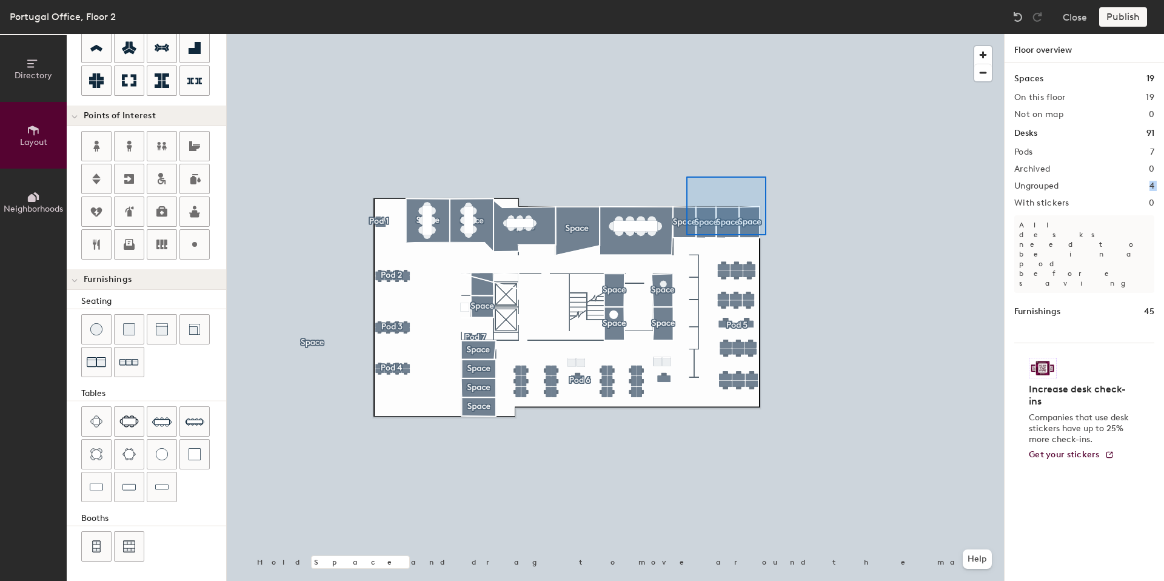
click at [663, 34] on div at bounding box center [615, 34] width 777 height 0
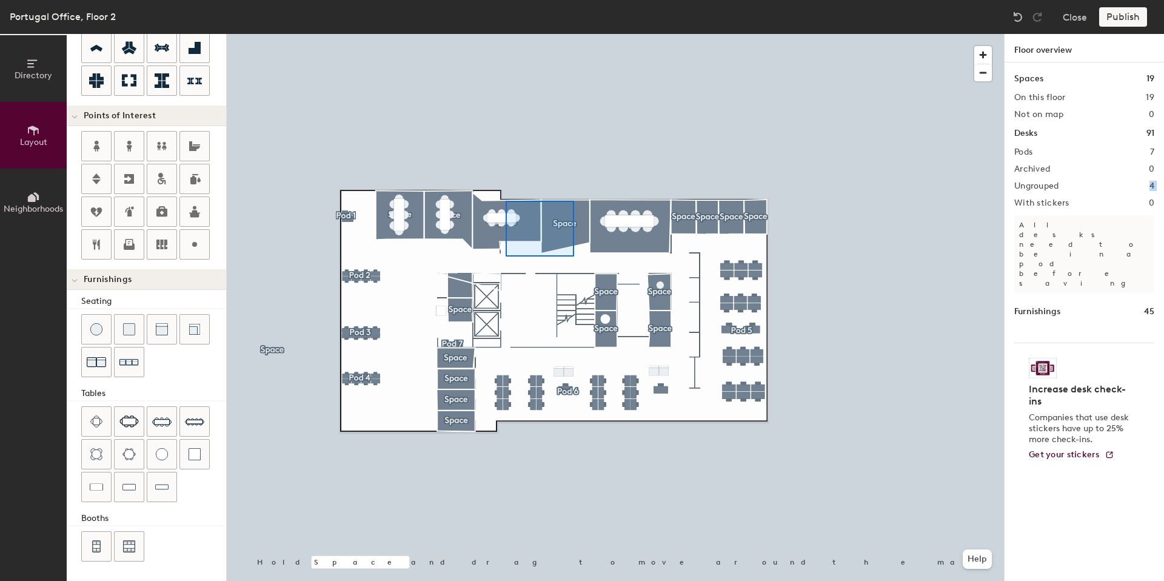
click at [458, 34] on div at bounding box center [615, 34] width 777 height 0
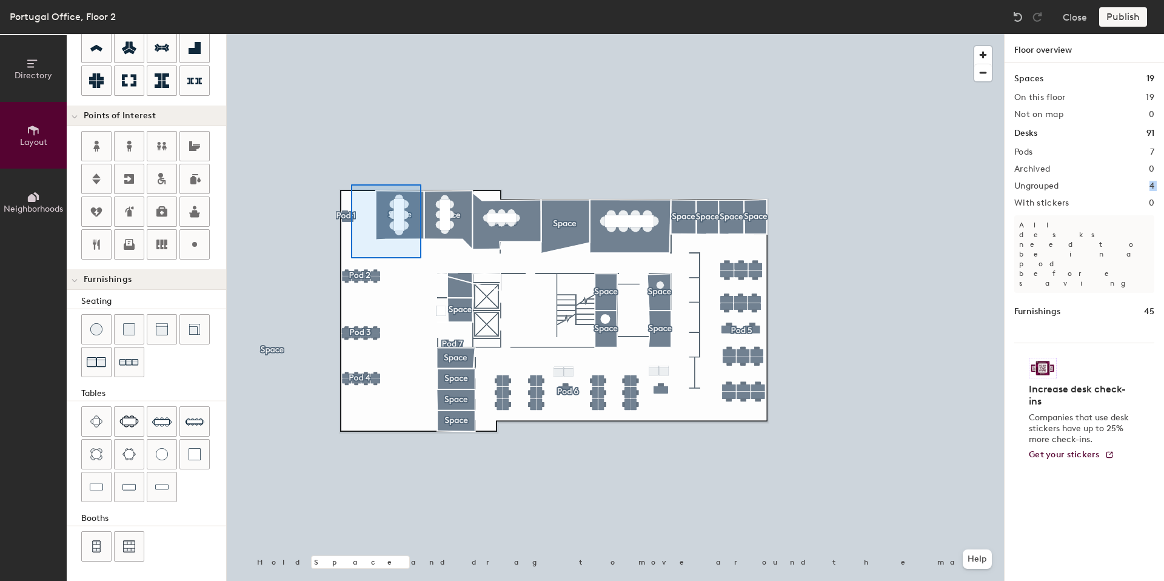
click at [333, 34] on div at bounding box center [615, 34] width 777 height 0
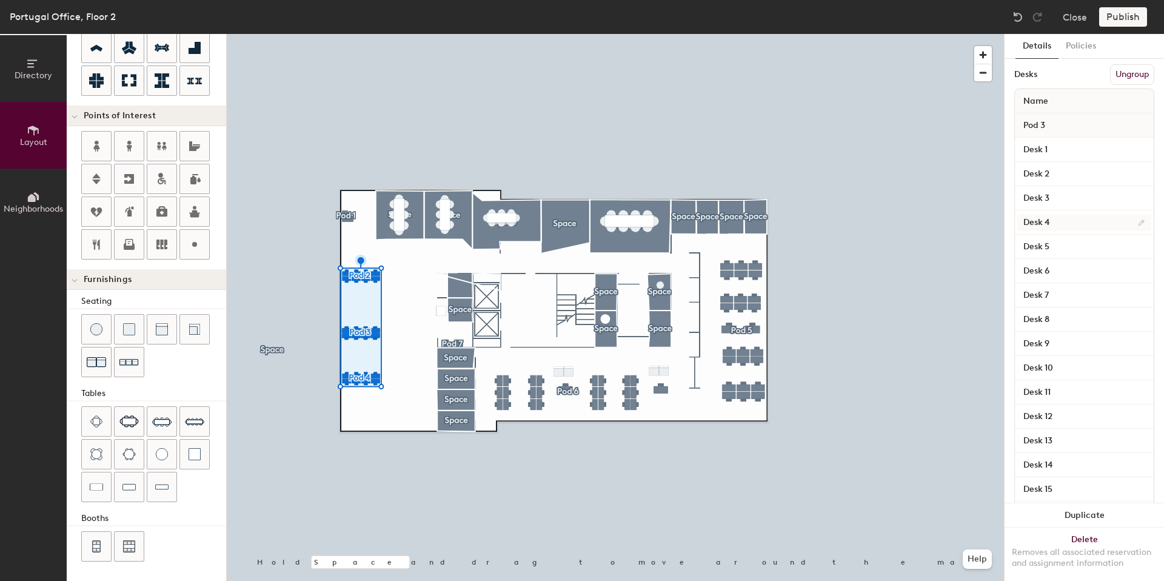
scroll to position [0, 0]
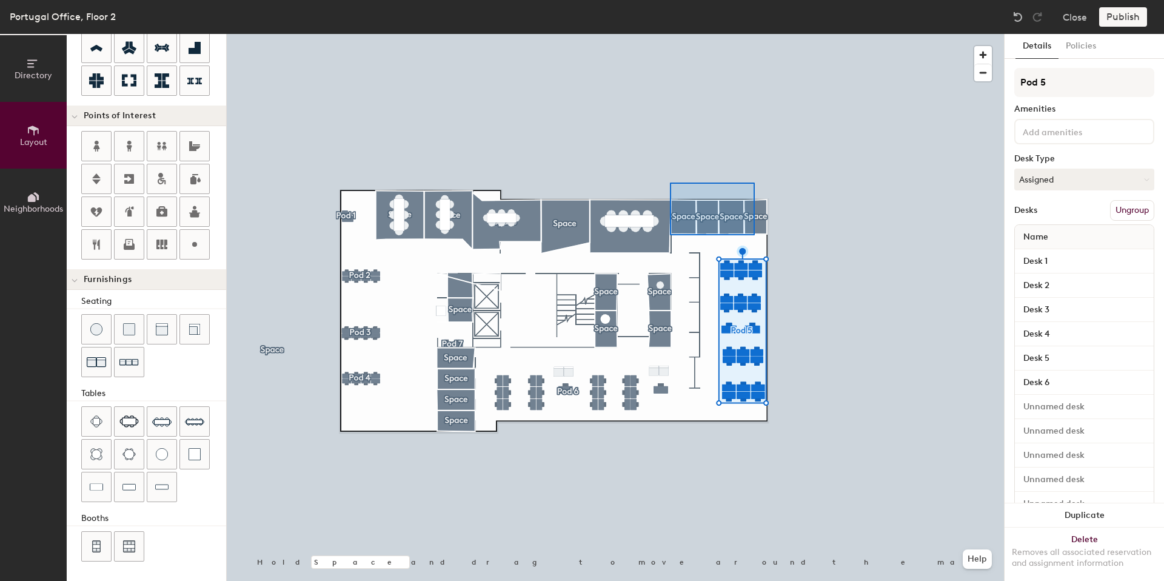
click at [670, 34] on div at bounding box center [615, 34] width 777 height 0
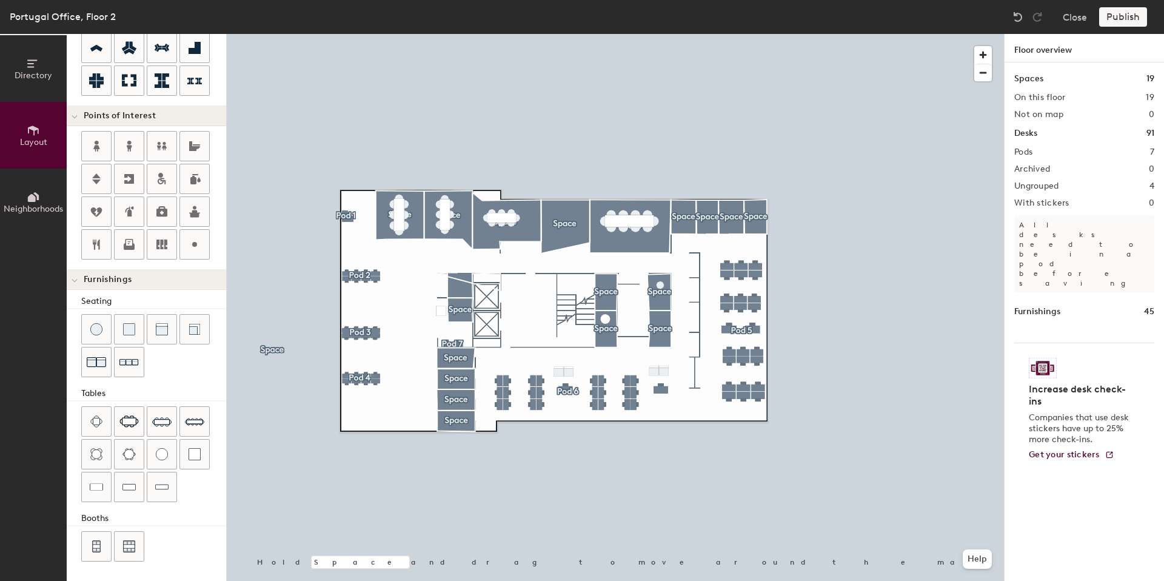
click at [1061, 182] on div "Ungrouped 4" at bounding box center [1084, 186] width 140 height 10
click at [1057, 183] on h2 "Ungrouped" at bounding box center [1036, 186] width 45 height 10
drag, startPoint x: 1056, startPoint y: 183, endPoint x: 1006, endPoint y: 179, distance: 49.3
click at [1006, 179] on div "Spaces 19 On this floor 19 Not on map 0 Desks 91 Pods 7 Archived 0 Ungrouped 4 …" at bounding box center [1084, 335] width 159 height 547
click at [979, 52] on span "button" at bounding box center [983, 55] width 18 height 18
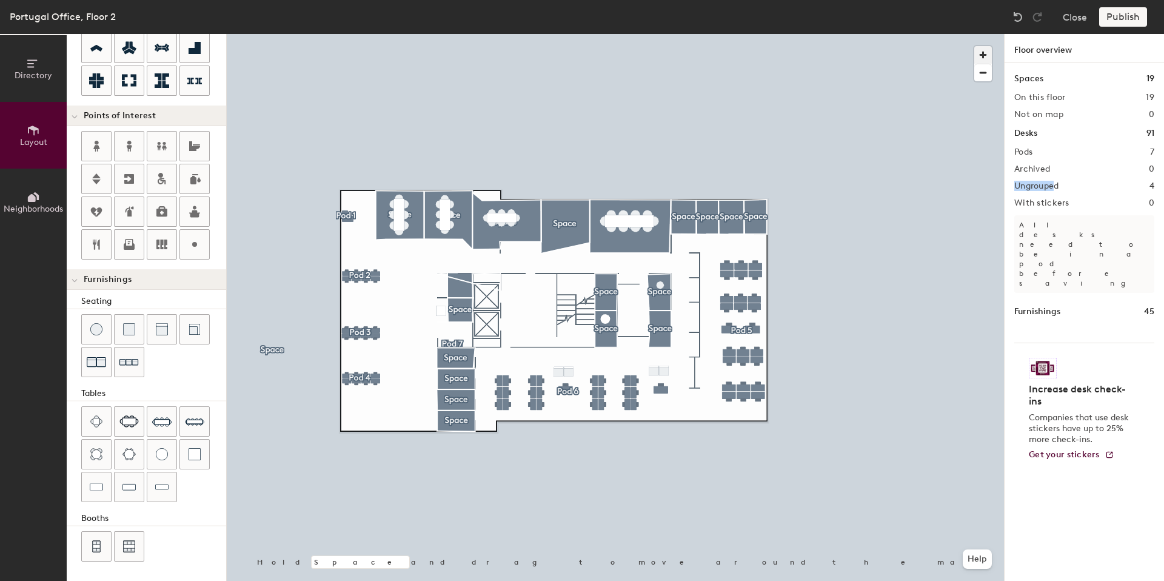
click at [979, 52] on span "button" at bounding box center [983, 55] width 18 height 18
click at [986, 69] on span "button" at bounding box center [983, 72] width 18 height 17
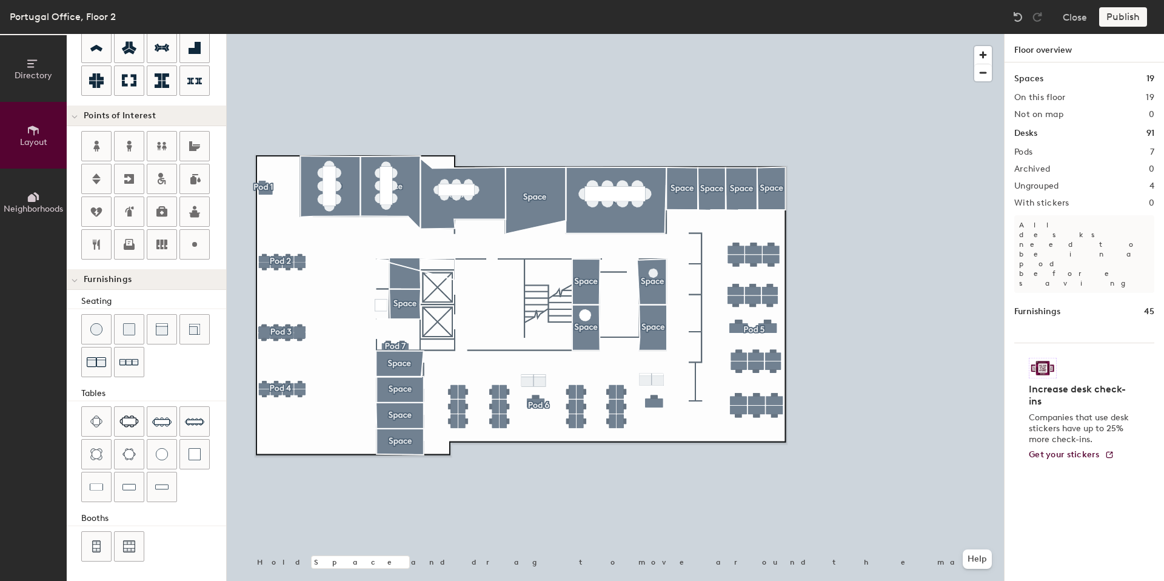
drag, startPoint x: 1064, startPoint y: 188, endPoint x: 1037, endPoint y: 186, distance: 26.8
click at [1063, 188] on div "Ungrouped 4" at bounding box center [1084, 186] width 140 height 10
click at [1036, 186] on h2 "Ungrouped" at bounding box center [1036, 186] width 45 height 10
drag, startPoint x: 1036, startPoint y: 186, endPoint x: 1163, endPoint y: 186, distance: 127.3
click at [1163, 186] on div "Spaces 19 On this floor 19 Not on map 0 Desks 91 Pods 7 Archived 0 Ungrouped 4 …" at bounding box center [1084, 335] width 159 height 547
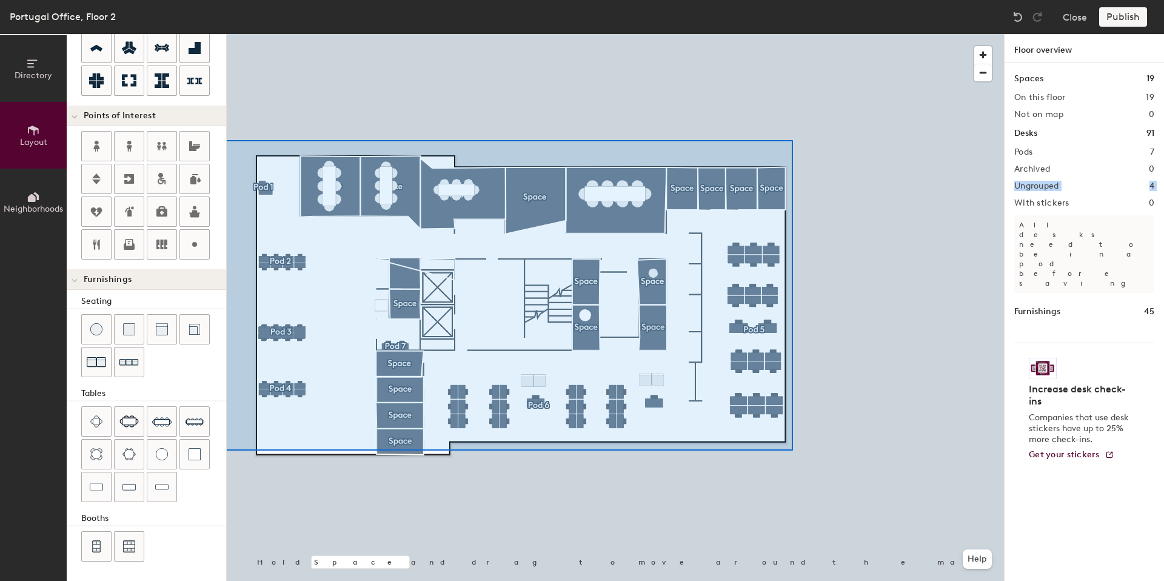
click at [225, 140] on div "Directory Layout Neighborhoods Layout Add space Resize Desks Points of Interest…" at bounding box center [582, 307] width 1164 height 547
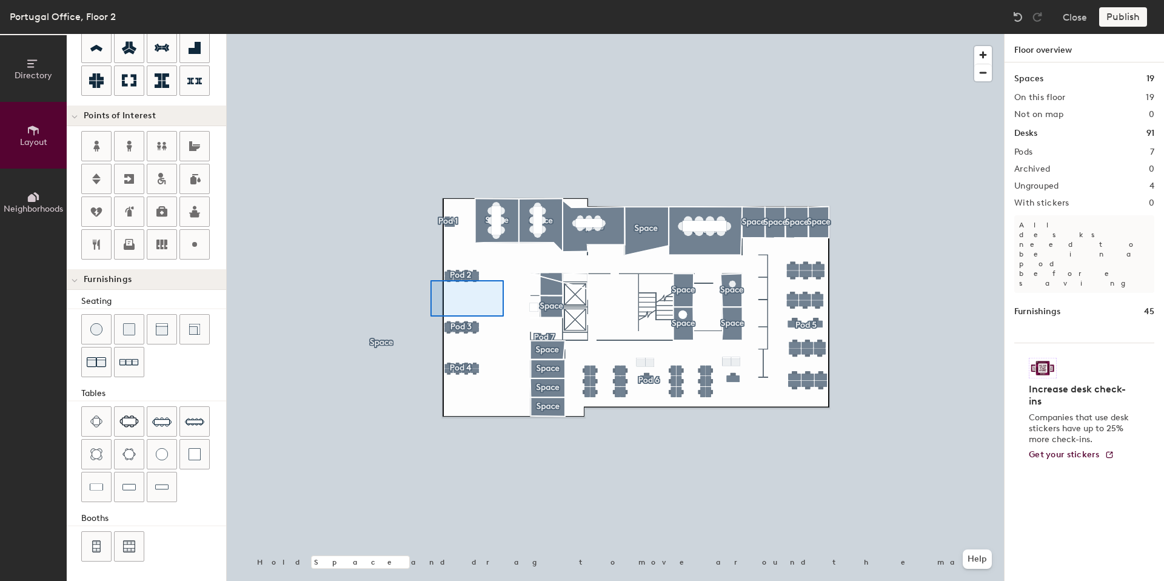
click at [420, 34] on div at bounding box center [615, 34] width 777 height 0
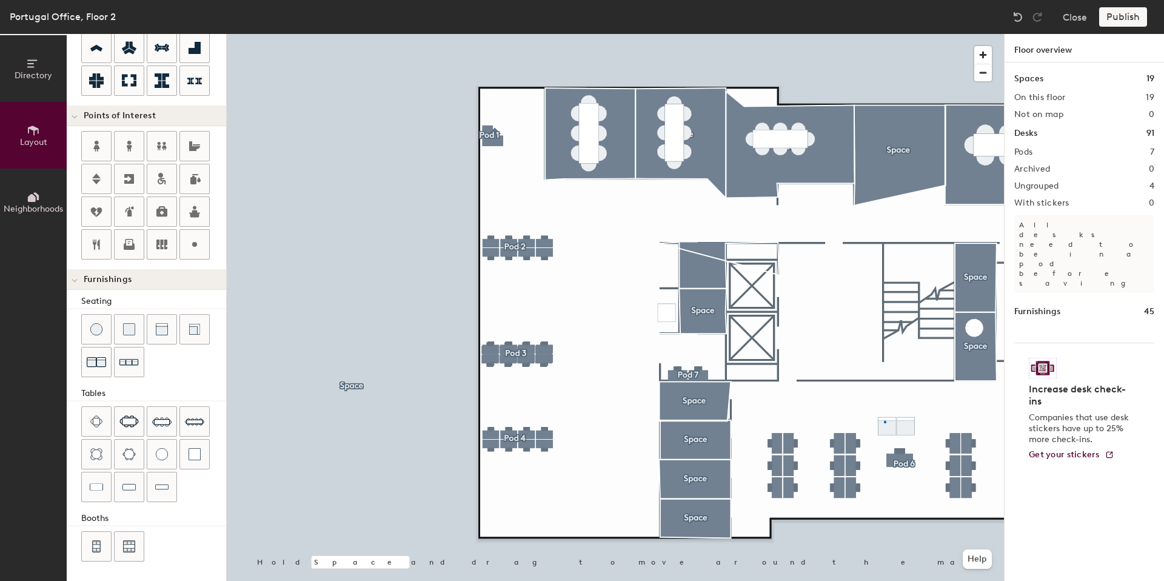
click at [885, 34] on div at bounding box center [615, 34] width 777 height 0
click at [456, 34] on div at bounding box center [615, 34] width 777 height 0
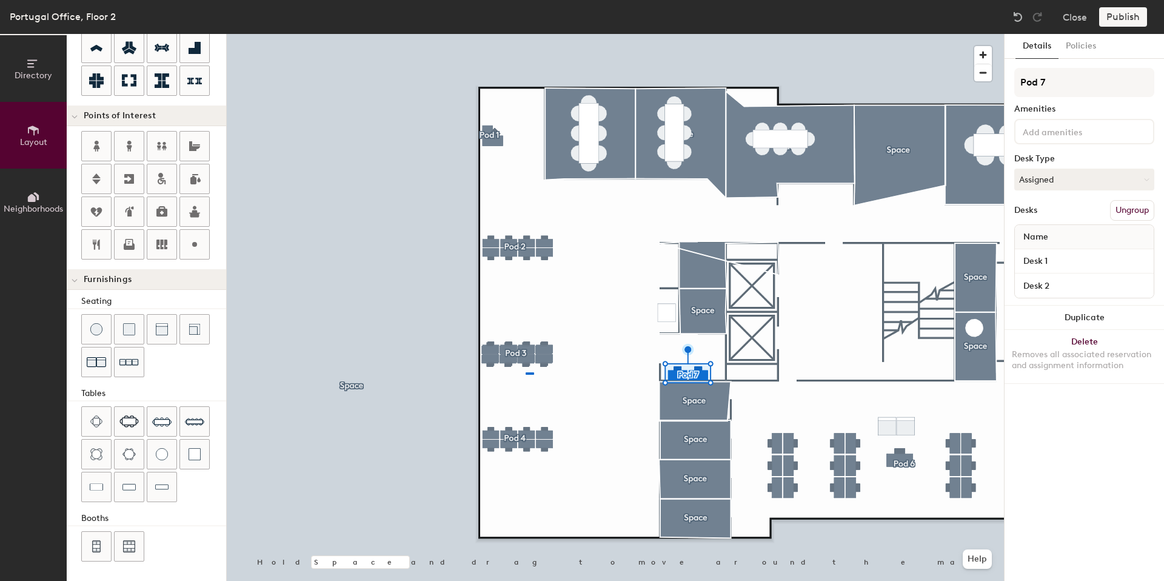
click at [524, 34] on div at bounding box center [615, 34] width 777 height 0
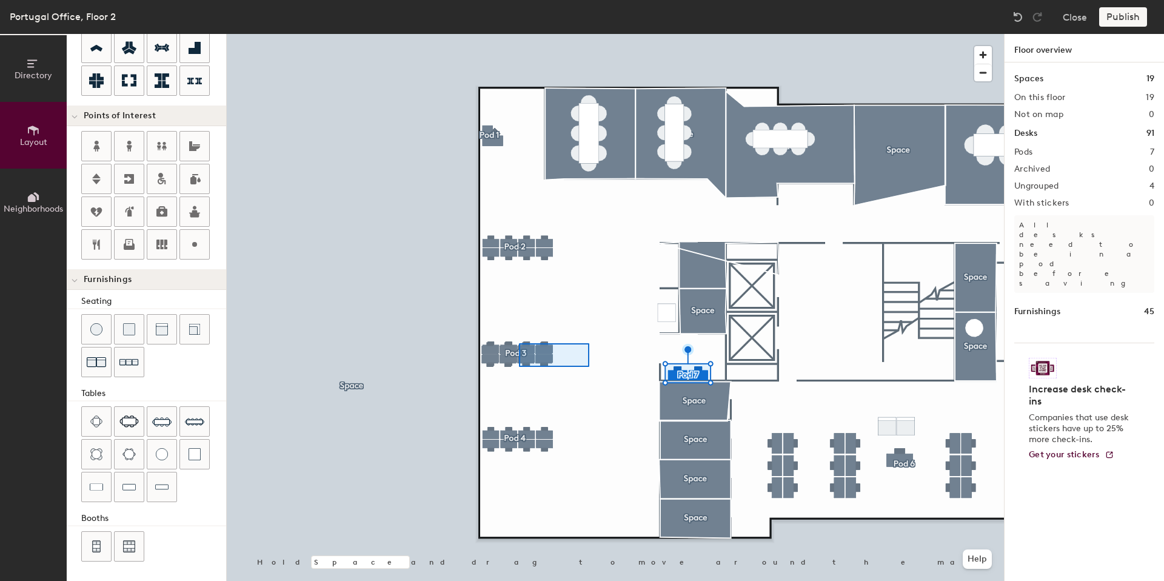
click at [495, 34] on div at bounding box center [615, 34] width 777 height 0
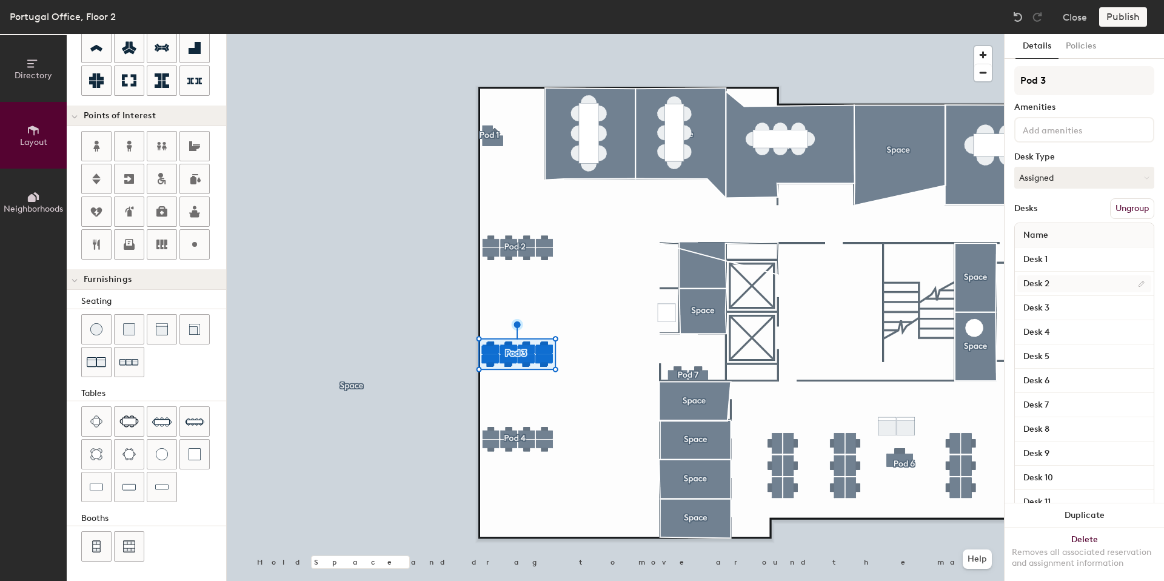
scroll to position [2, 0]
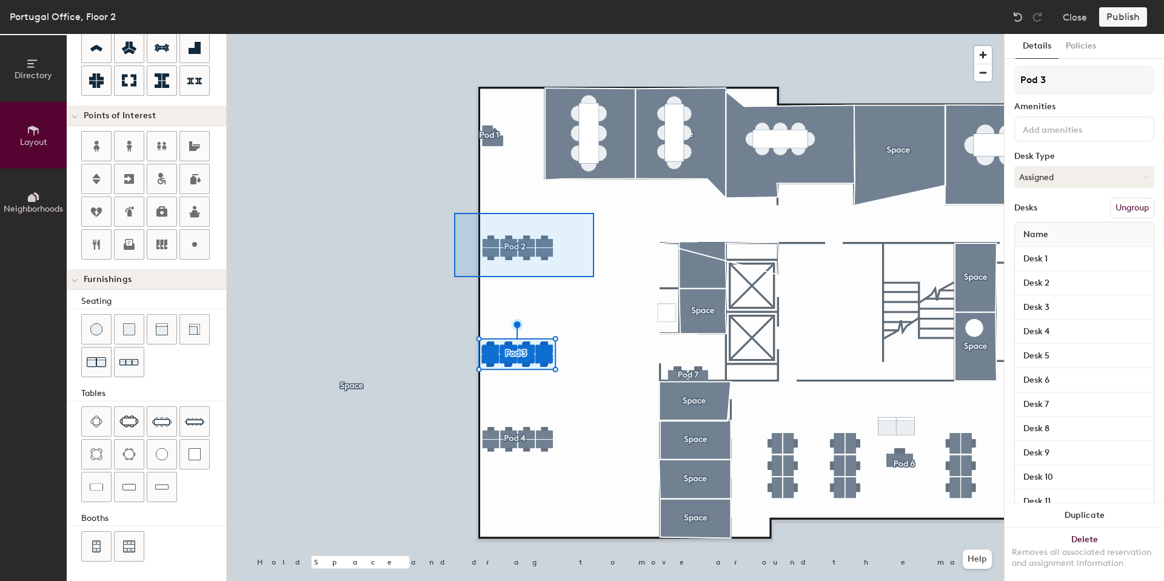
click at [450, 34] on div at bounding box center [615, 34] width 777 height 0
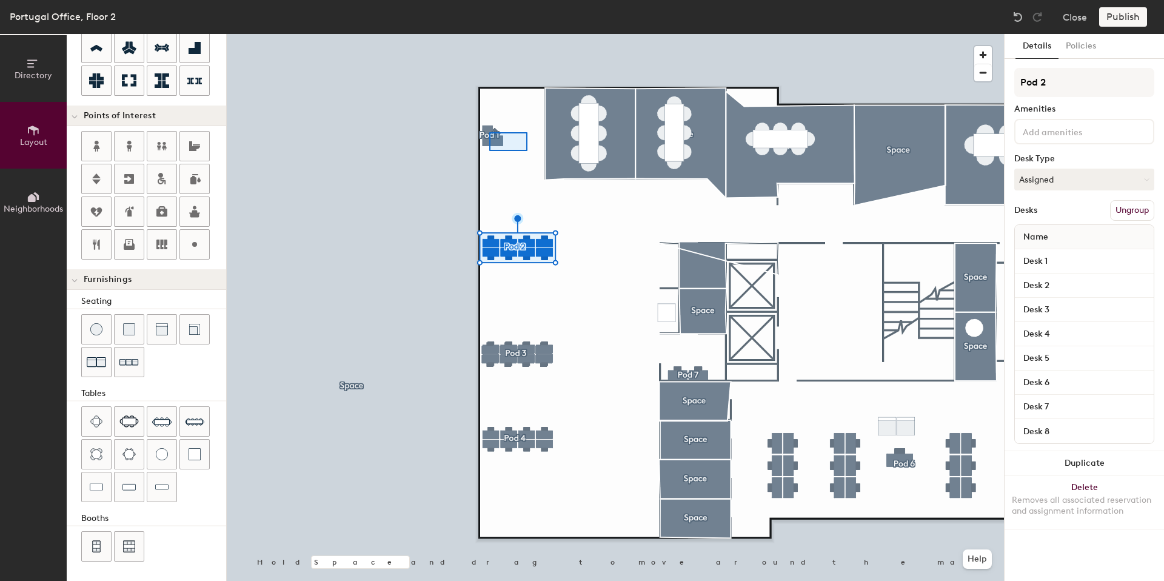
click at [476, 34] on div at bounding box center [615, 34] width 777 height 0
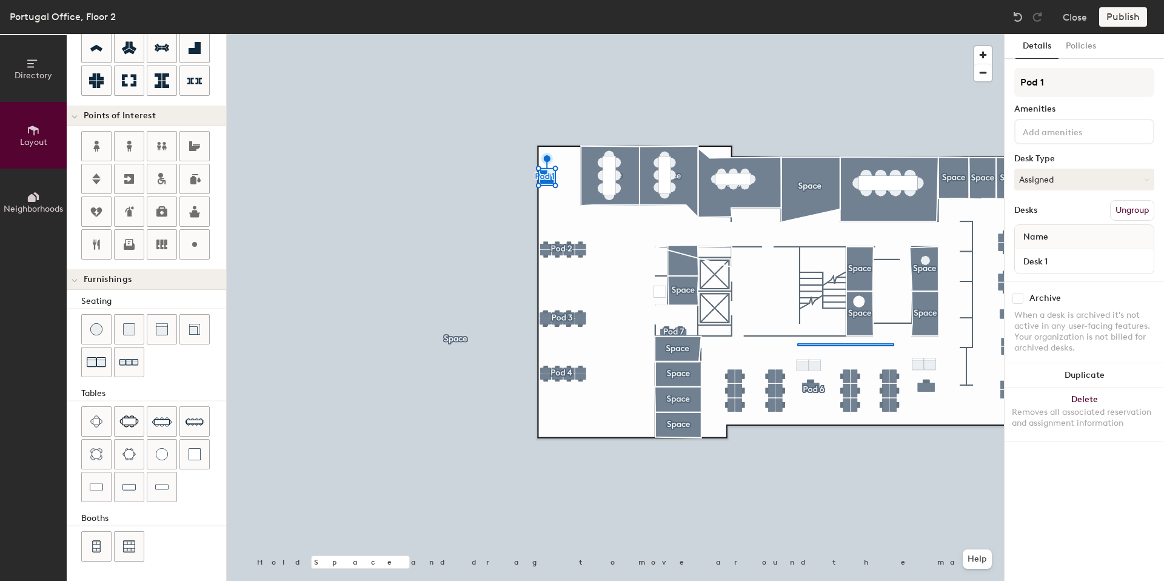
click at [726, 34] on div at bounding box center [615, 34] width 777 height 0
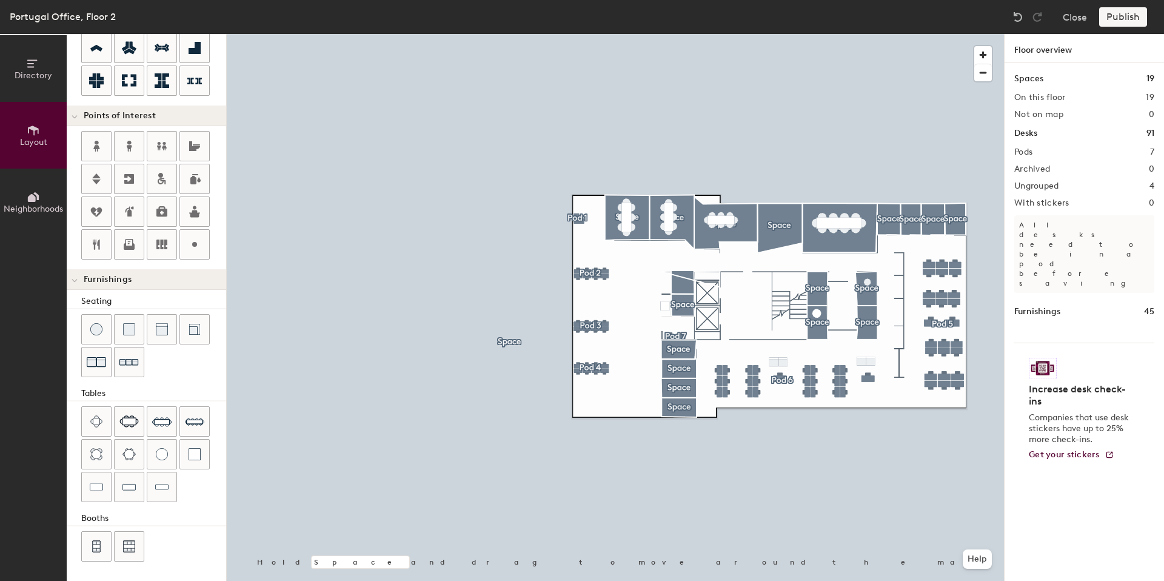
click at [889, 34] on div at bounding box center [615, 34] width 777 height 0
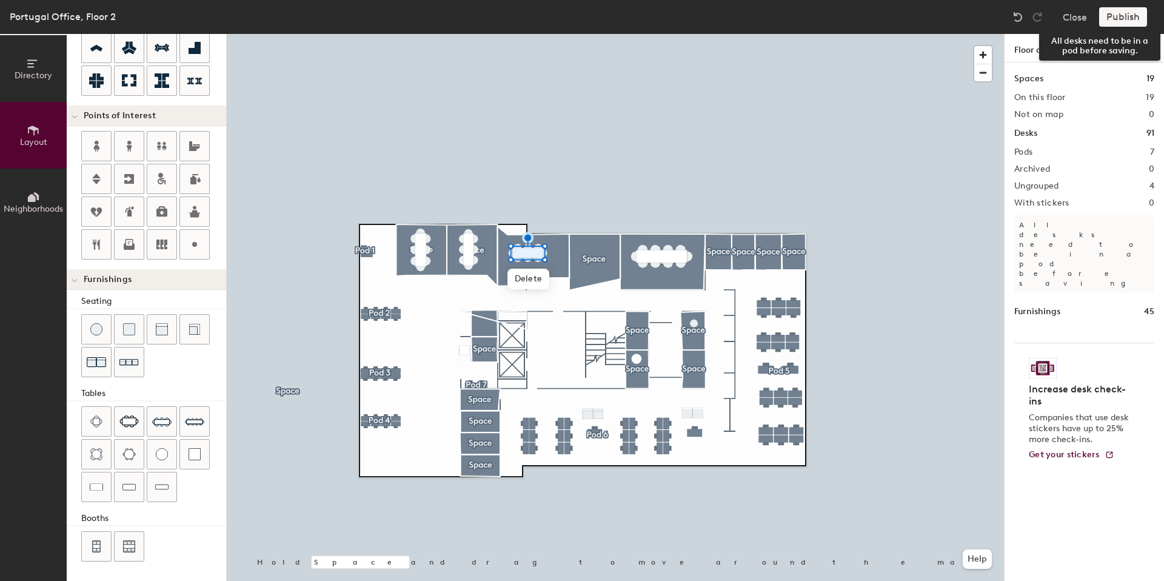
click at [1140, 11] on div "Publish" at bounding box center [1126, 16] width 55 height 19
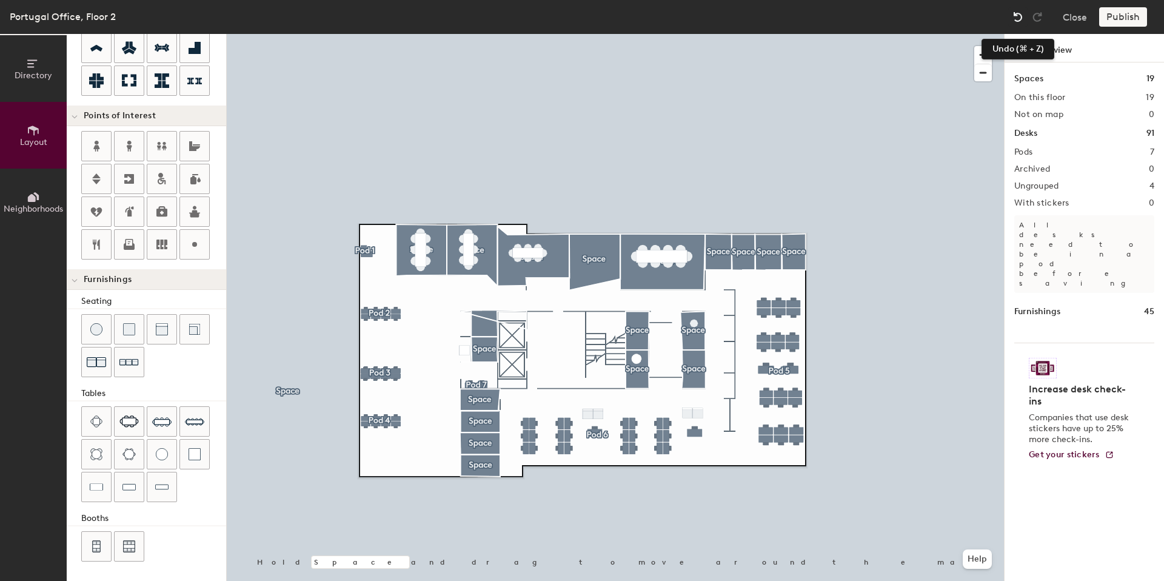
click at [1015, 16] on img at bounding box center [1018, 17] width 12 height 12
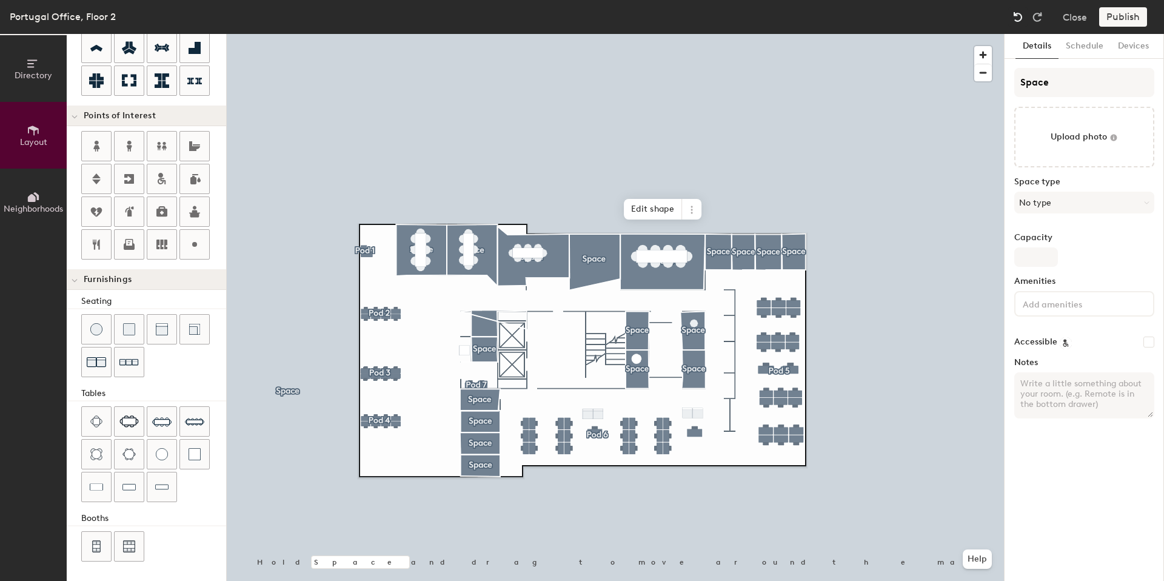
click at [1015, 16] on img at bounding box center [1018, 17] width 12 height 12
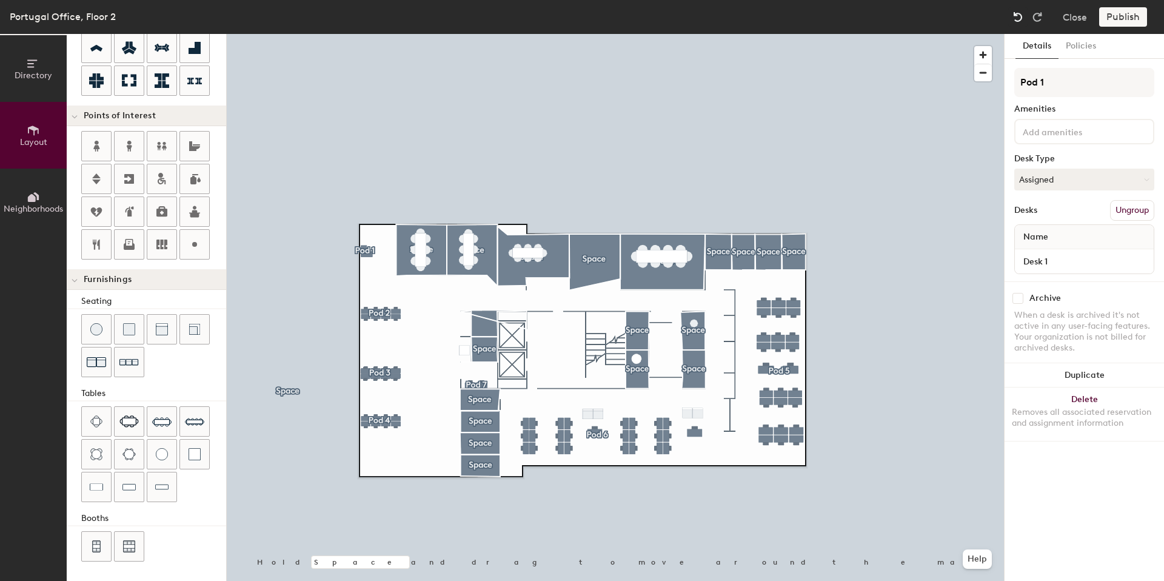
click at [1015, 16] on img at bounding box center [1018, 17] width 12 height 12
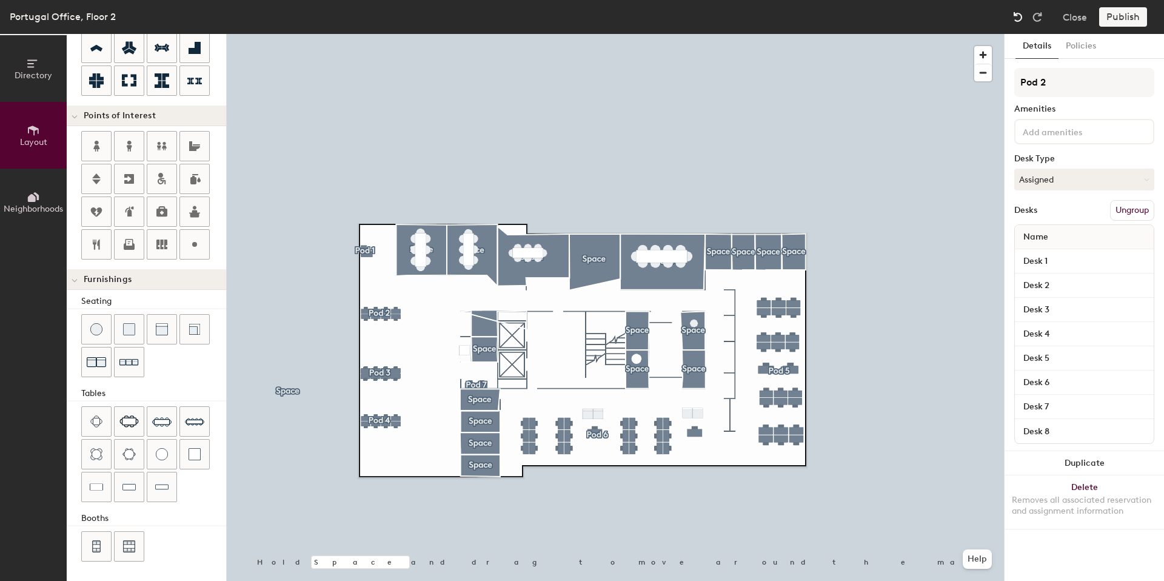
click at [1015, 16] on img at bounding box center [1018, 17] width 12 height 12
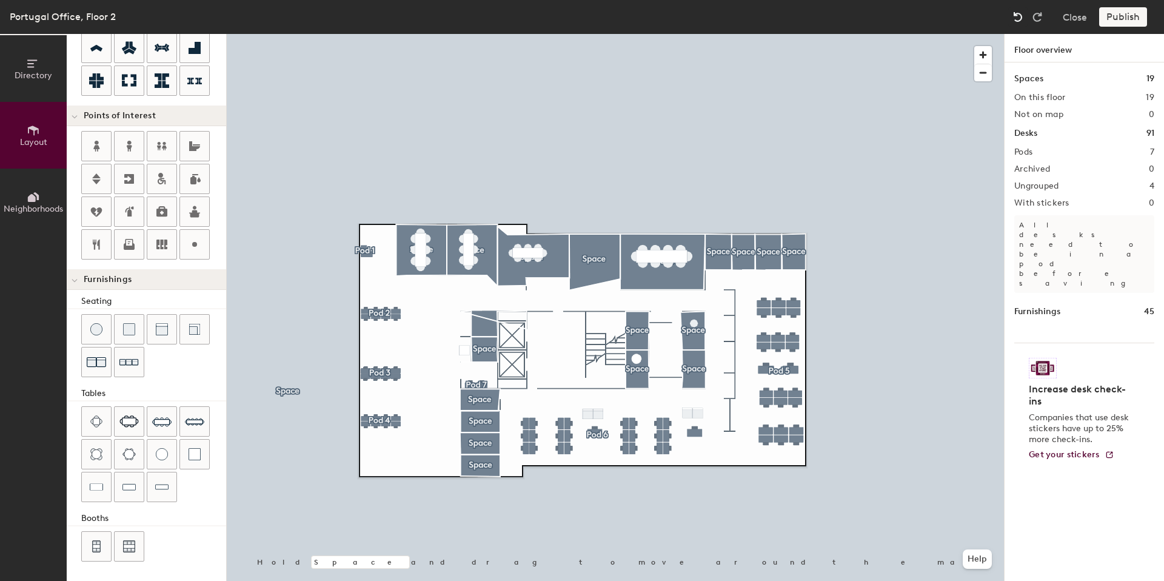
click at [1015, 16] on img at bounding box center [1018, 17] width 12 height 12
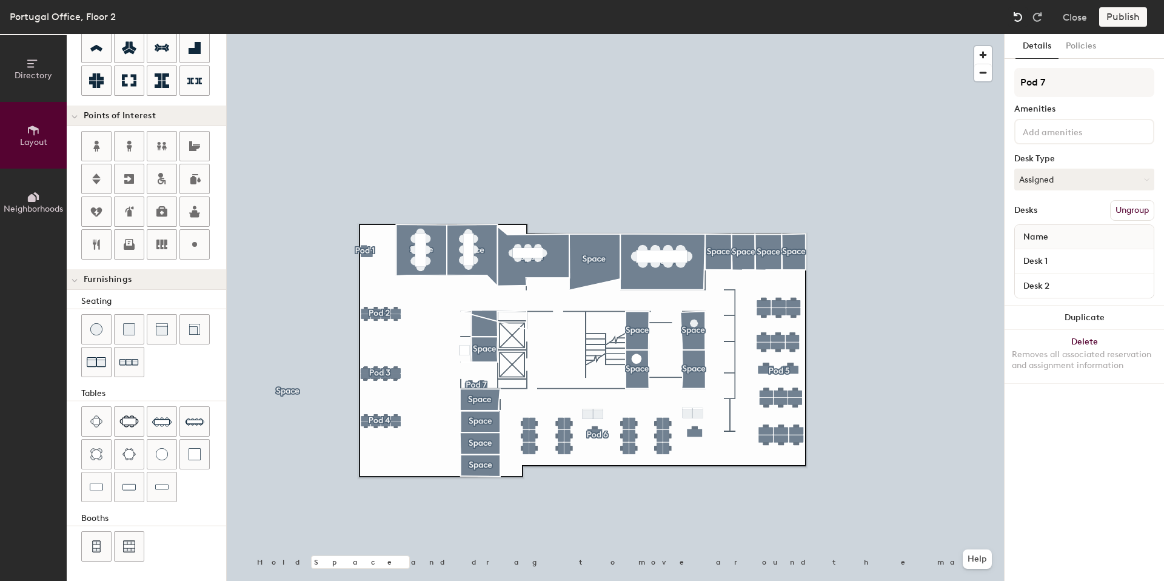
click at [1015, 16] on img at bounding box center [1018, 17] width 12 height 12
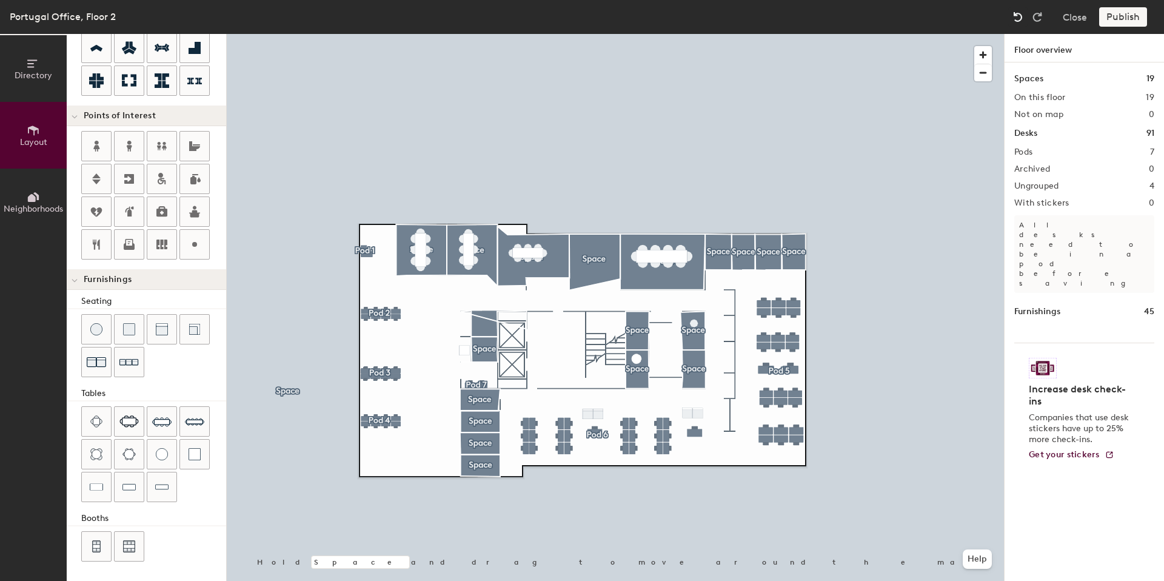
click at [1015, 16] on img at bounding box center [1018, 17] width 12 height 12
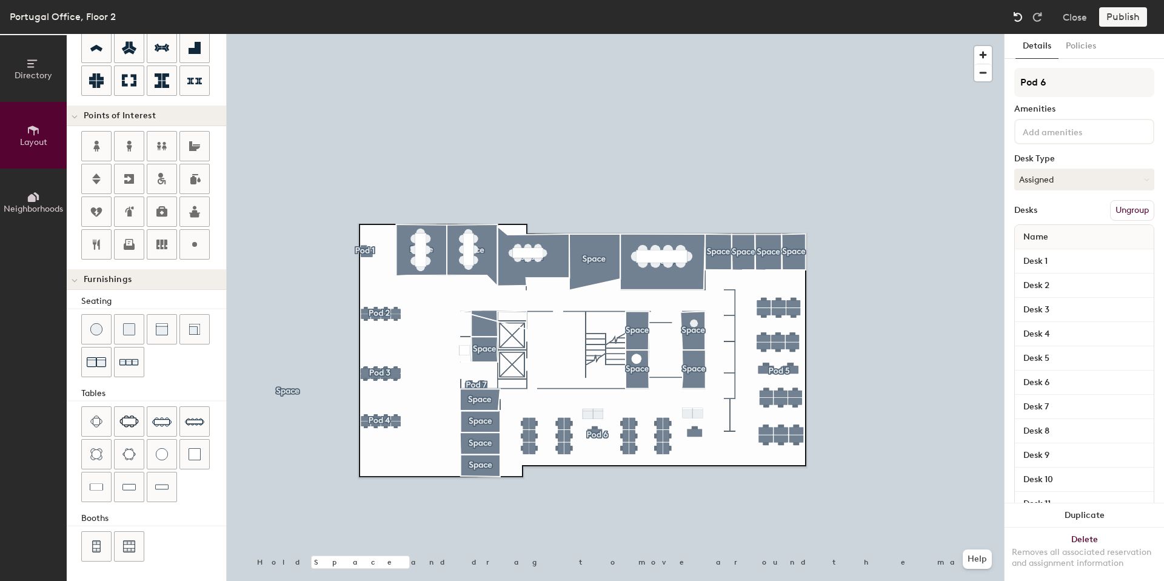
click at [1015, 16] on img at bounding box center [1018, 17] width 12 height 12
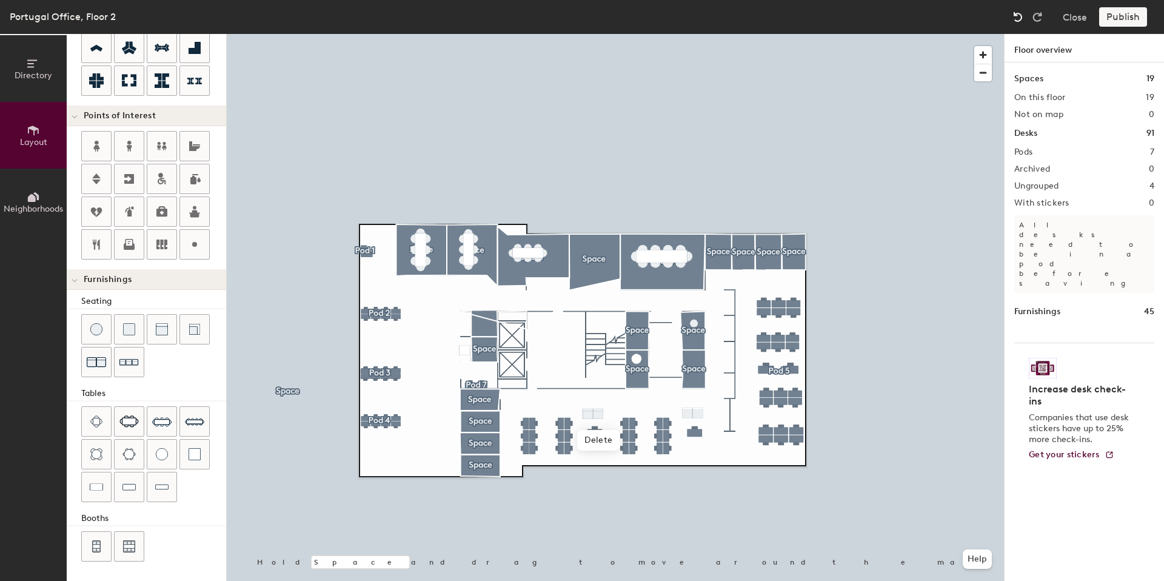
click at [1015, 16] on img at bounding box center [1018, 17] width 12 height 12
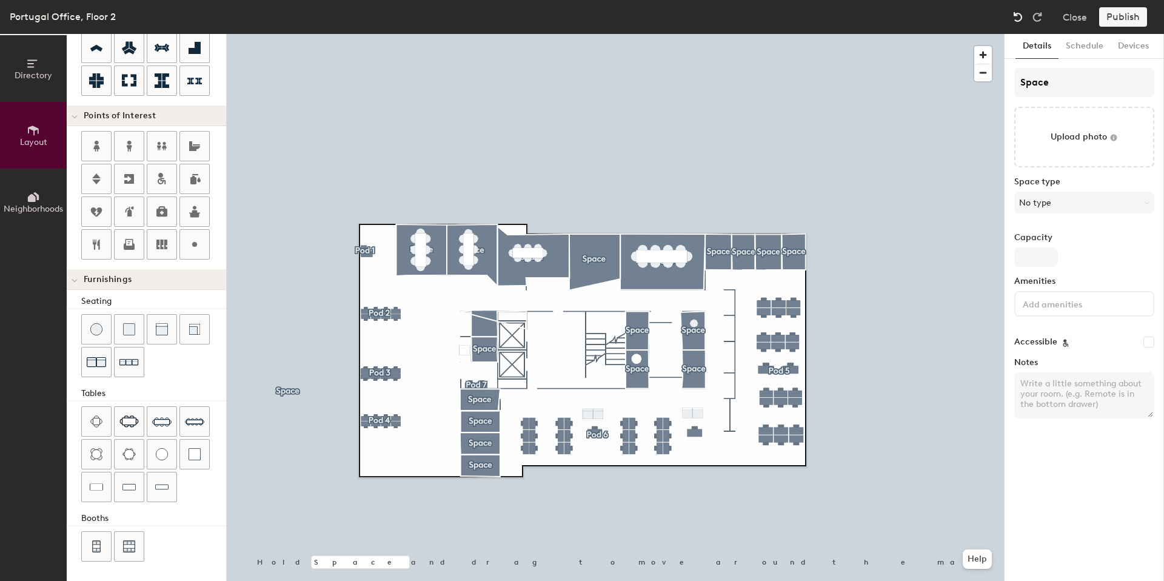
click at [1015, 16] on img at bounding box center [1018, 17] width 12 height 12
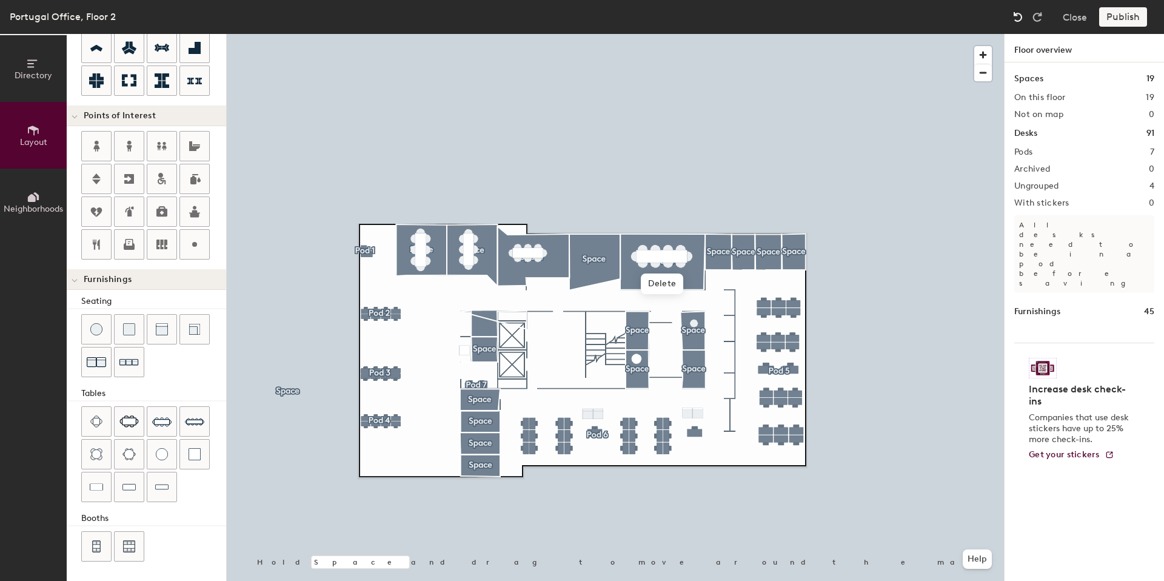
click at [1015, 16] on img at bounding box center [1018, 17] width 12 height 12
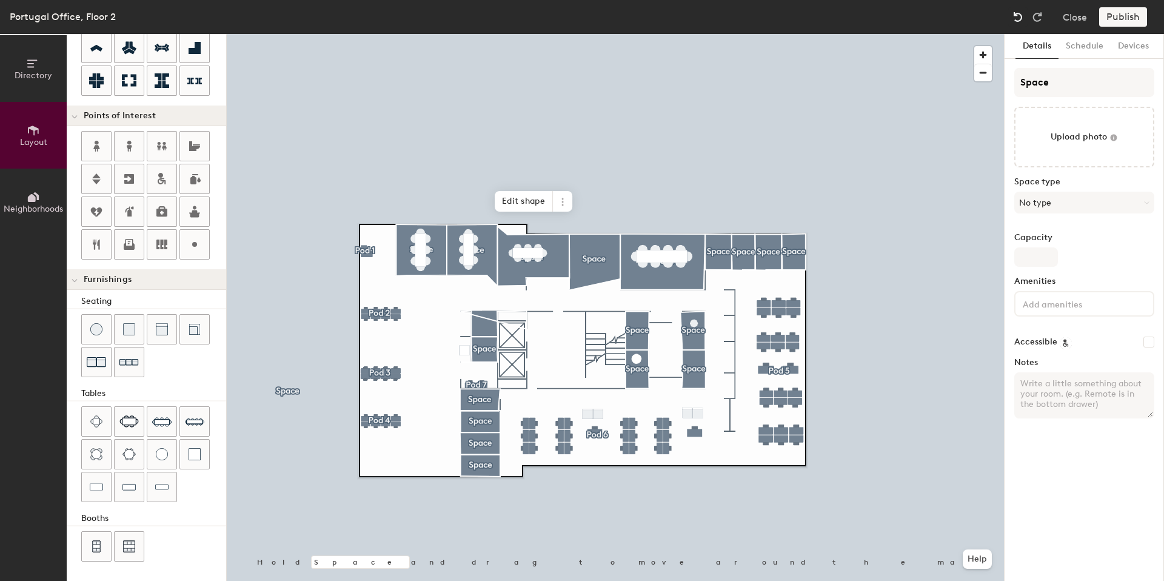
click at [1015, 16] on img at bounding box center [1018, 17] width 12 height 12
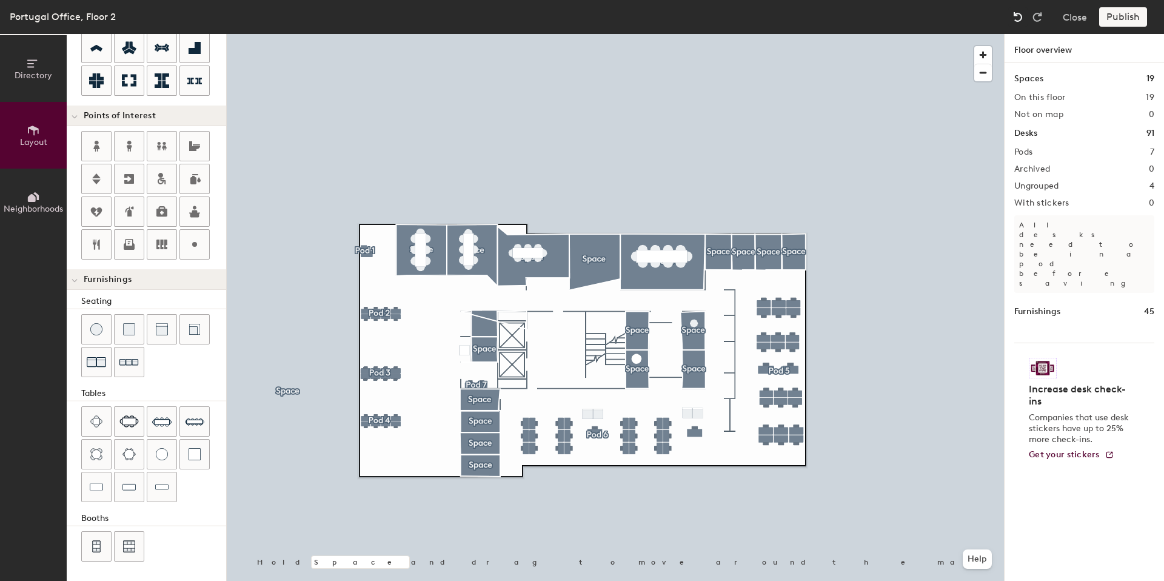
click at [1015, 16] on img at bounding box center [1018, 17] width 12 height 12
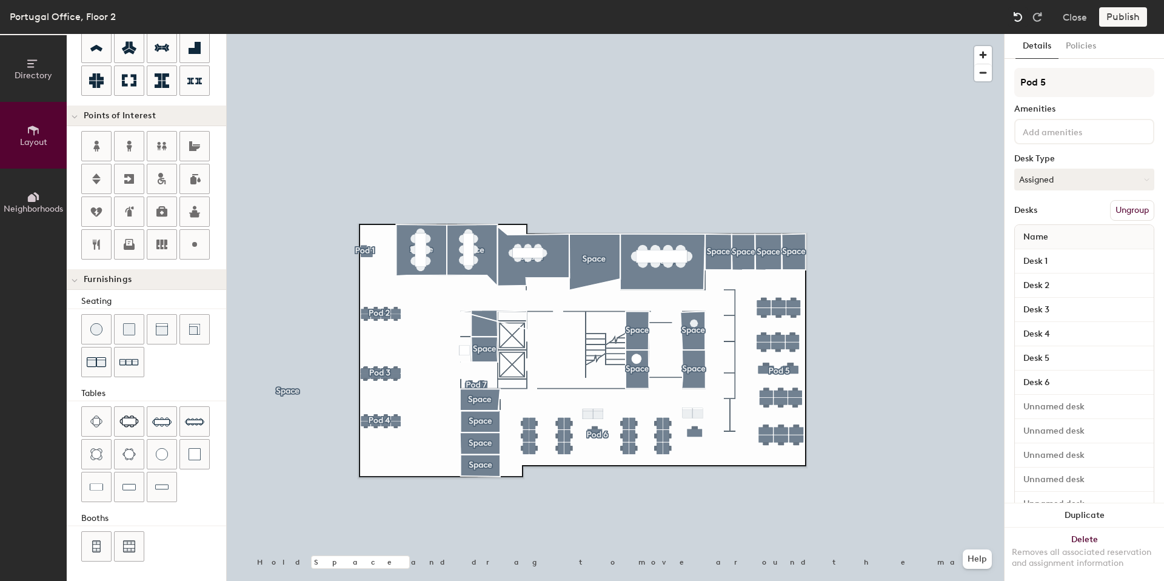
click at [1015, 16] on img at bounding box center [1018, 17] width 12 height 12
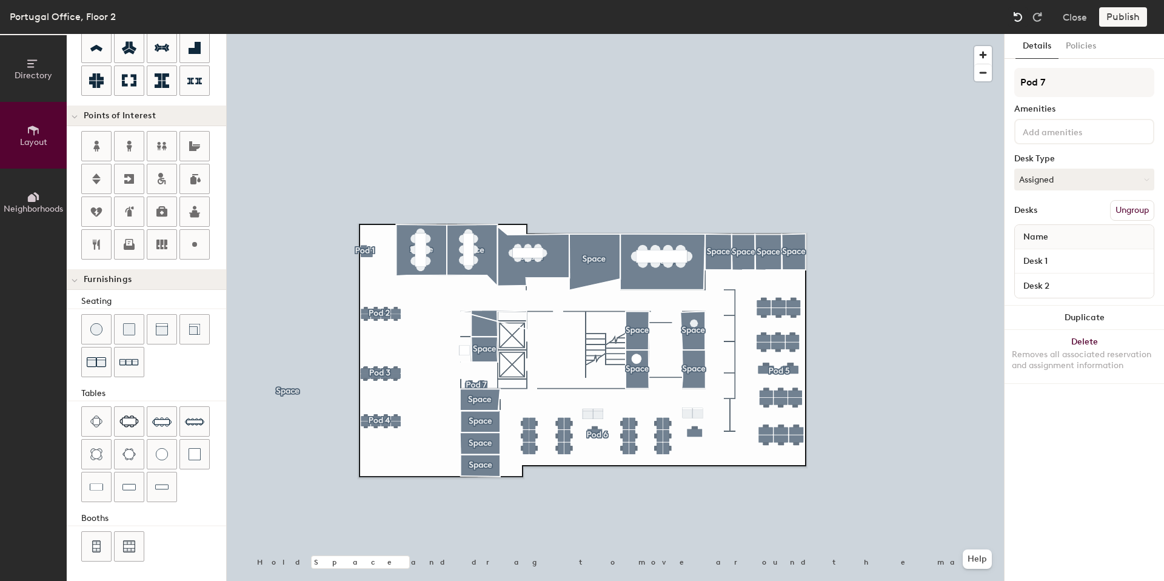
click at [1015, 16] on img at bounding box center [1018, 17] width 12 height 12
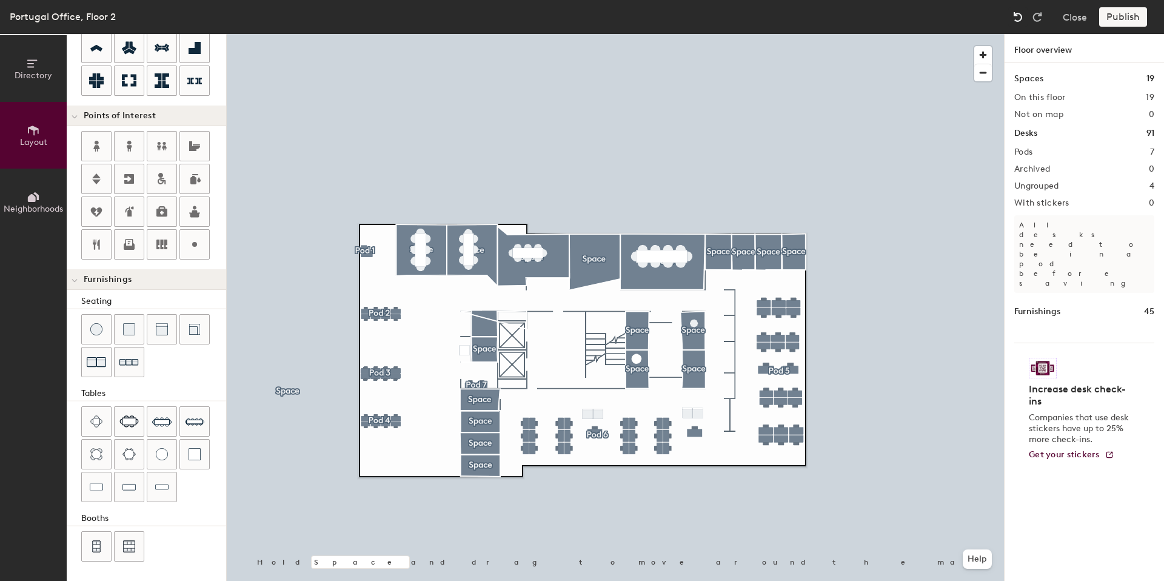
click at [1015, 16] on img at bounding box center [1018, 17] width 12 height 12
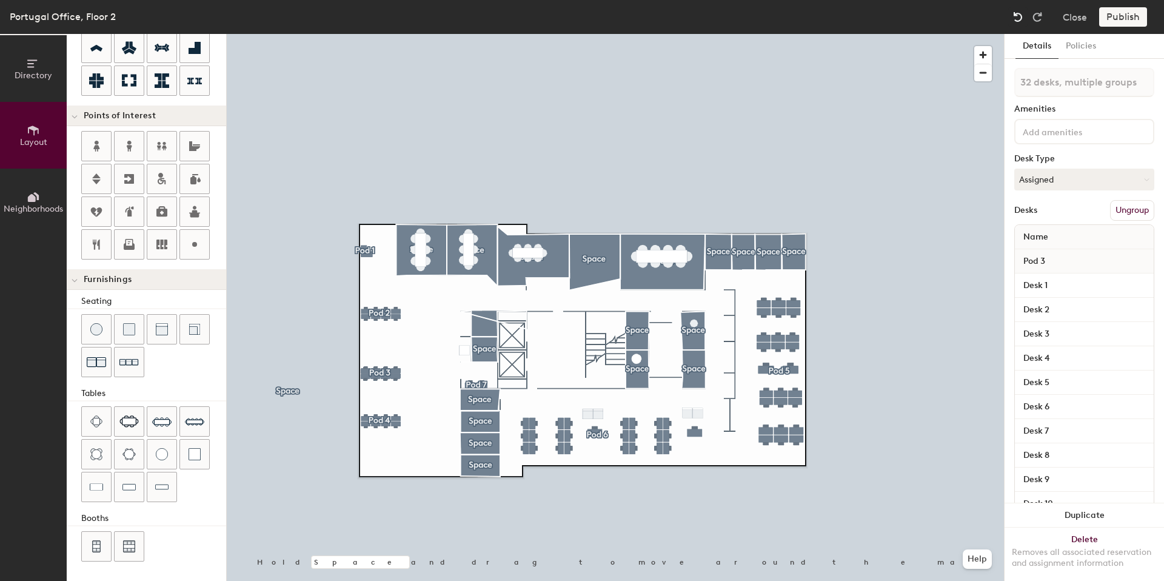
click at [1015, 16] on img at bounding box center [1018, 17] width 12 height 12
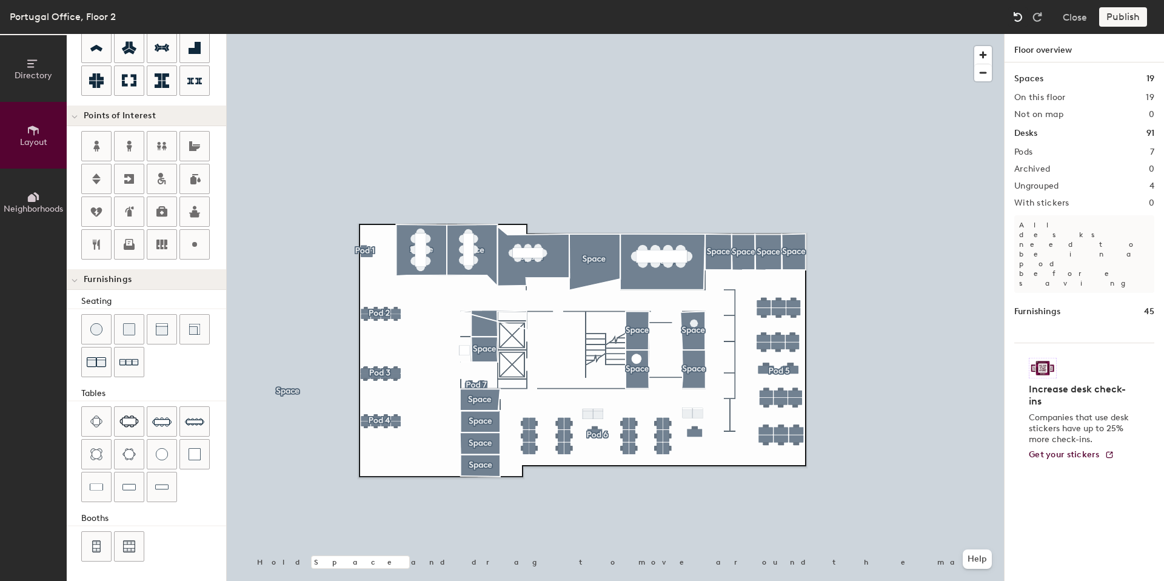
click at [1015, 16] on img at bounding box center [1018, 17] width 12 height 12
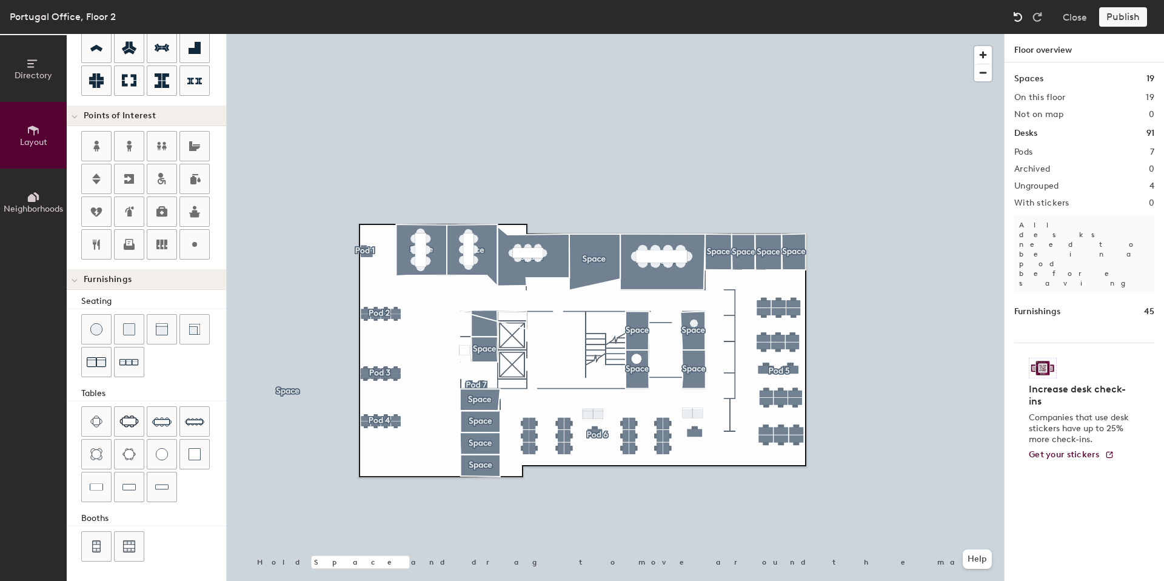
click at [1015, 16] on img at bounding box center [1018, 17] width 12 height 12
click at [433, 34] on div at bounding box center [615, 34] width 777 height 0
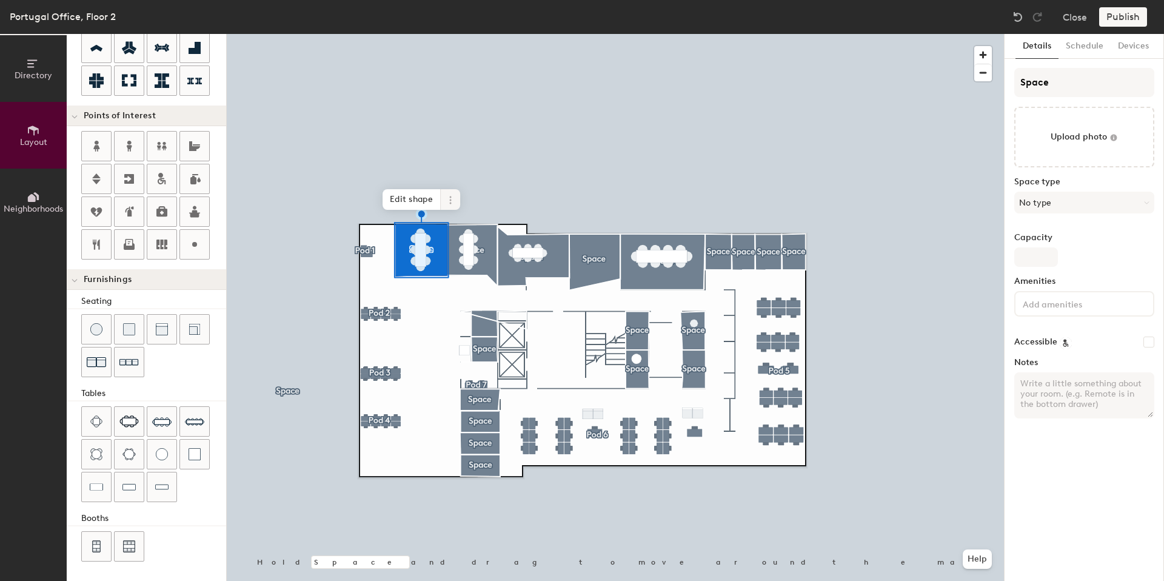
click at [455, 200] on icon at bounding box center [451, 200] width 10 height 10
click at [469, 268] on span "Delete" at bounding box center [494, 269] width 108 height 21
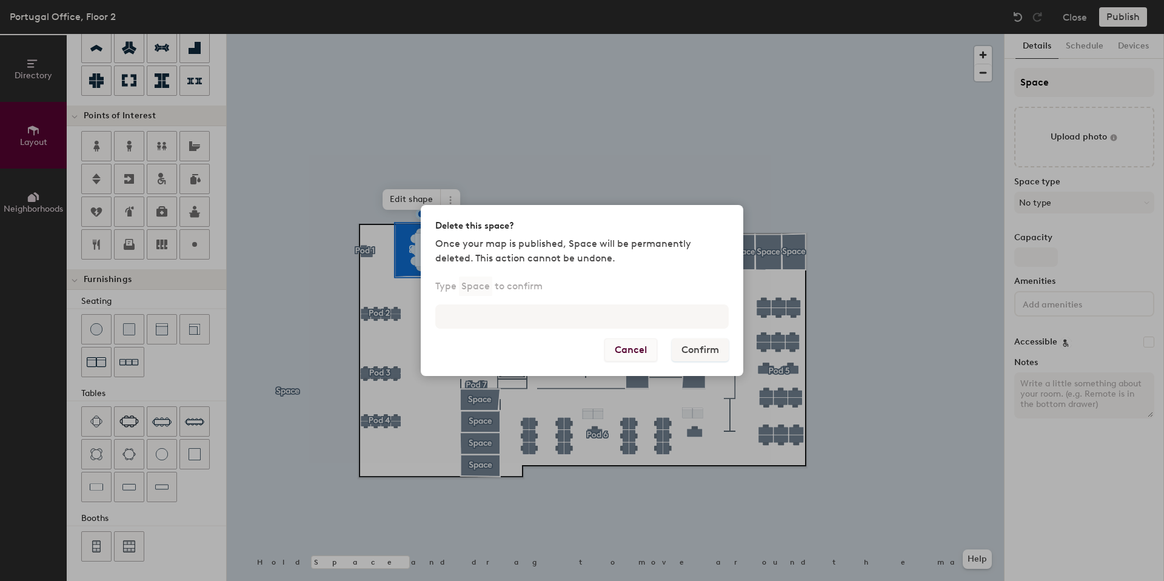
click at [632, 345] on button "Cancel" at bounding box center [630, 349] width 53 height 23
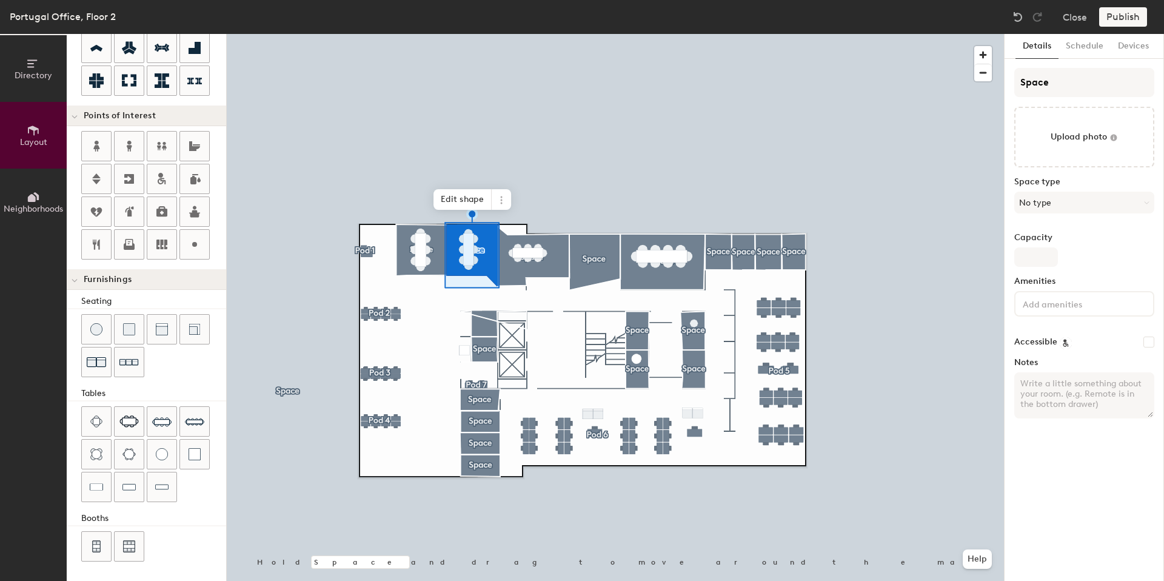
click at [1120, 18] on div "Publish" at bounding box center [1126, 16] width 55 height 19
click at [458, 198] on span "Edit shape" at bounding box center [462, 199] width 58 height 21
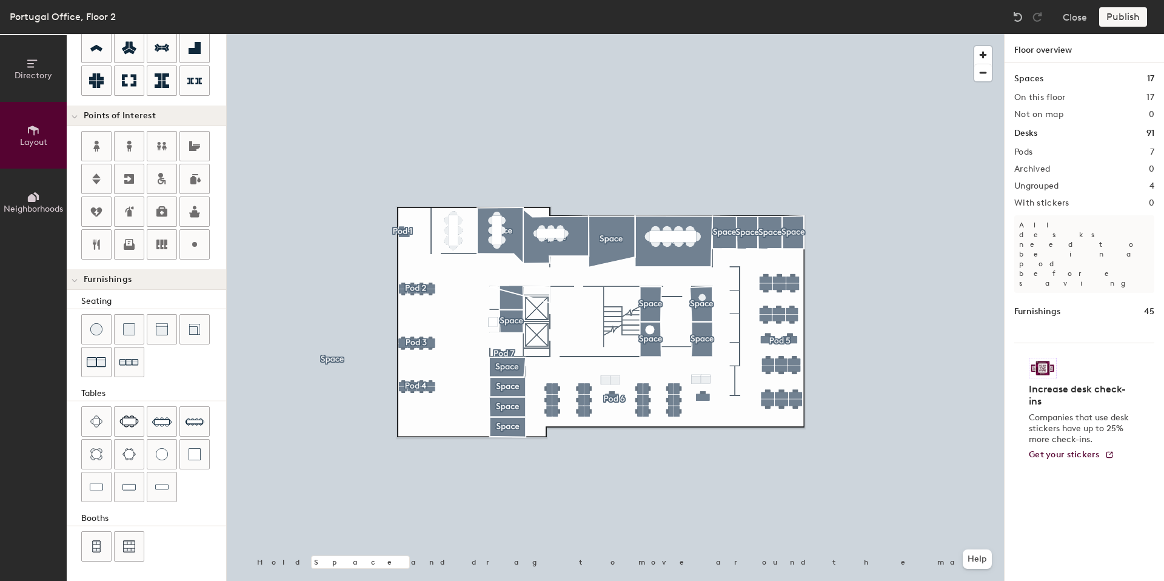
click at [577, 34] on div at bounding box center [615, 34] width 777 height 0
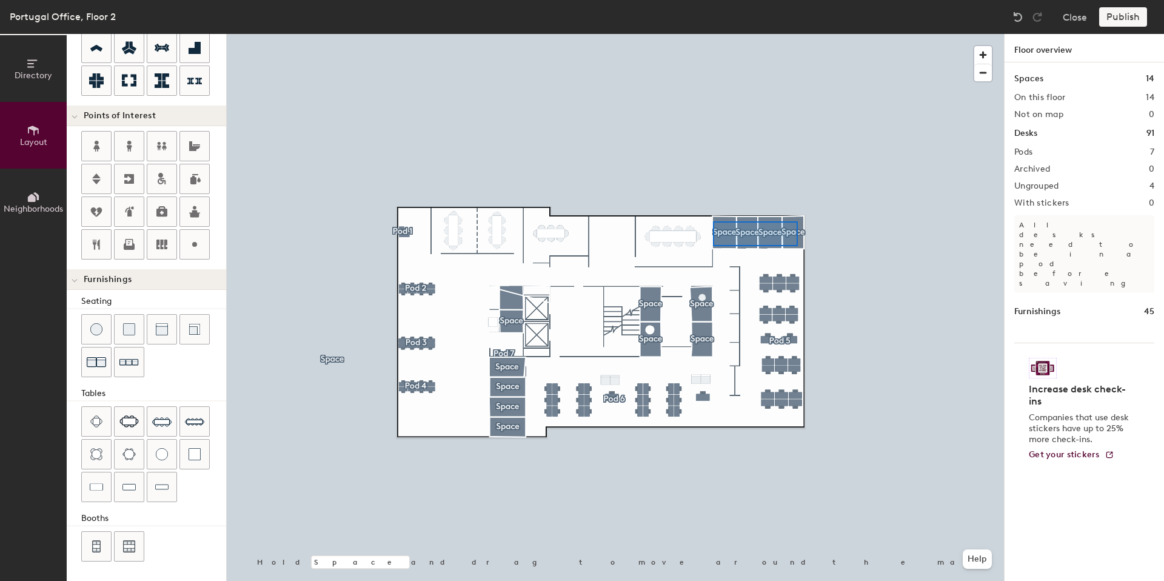
click at [713, 34] on div at bounding box center [615, 34] width 777 height 0
click at [697, 34] on div at bounding box center [615, 34] width 777 height 0
click at [651, 34] on div at bounding box center [615, 34] width 777 height 0
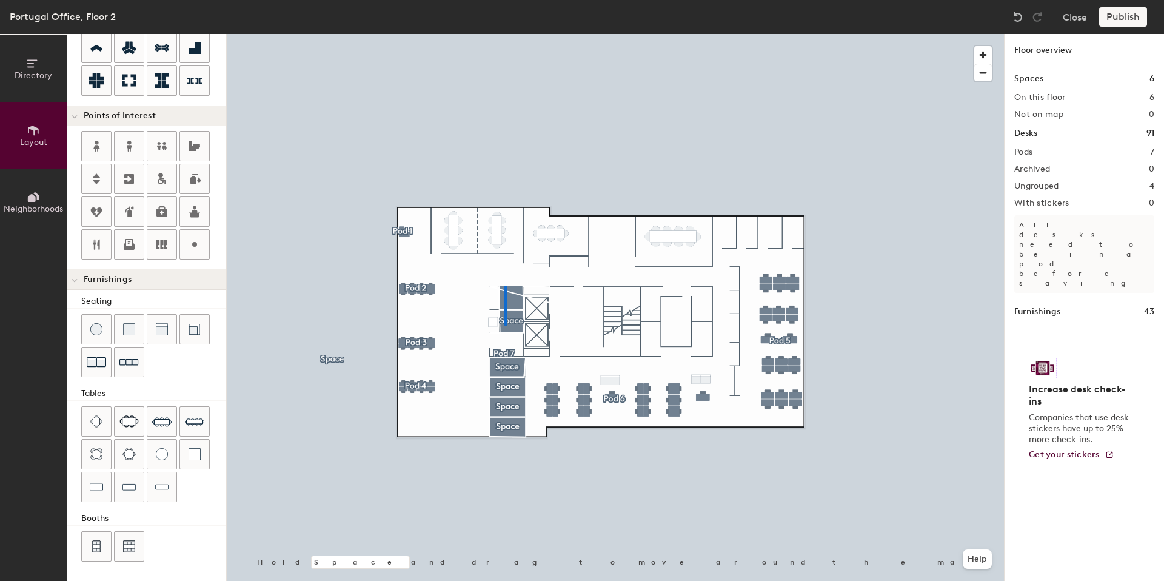
click at [504, 34] on div at bounding box center [615, 34] width 777 height 0
click at [395, 34] on div at bounding box center [615, 34] width 777 height 0
type input "20"
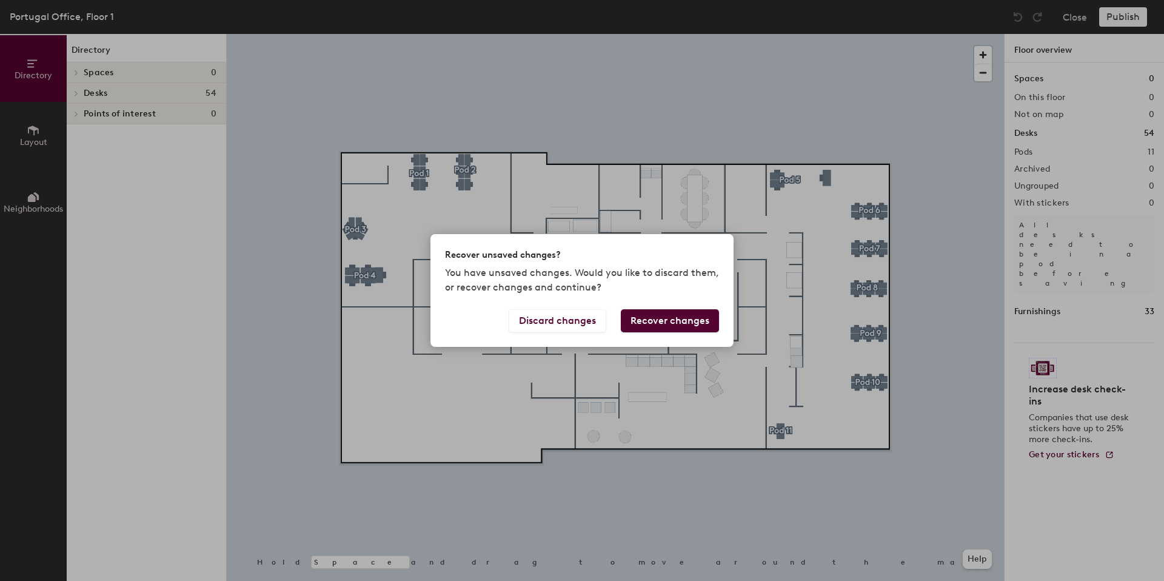
click at [681, 321] on button "Recover changes" at bounding box center [670, 320] width 98 height 23
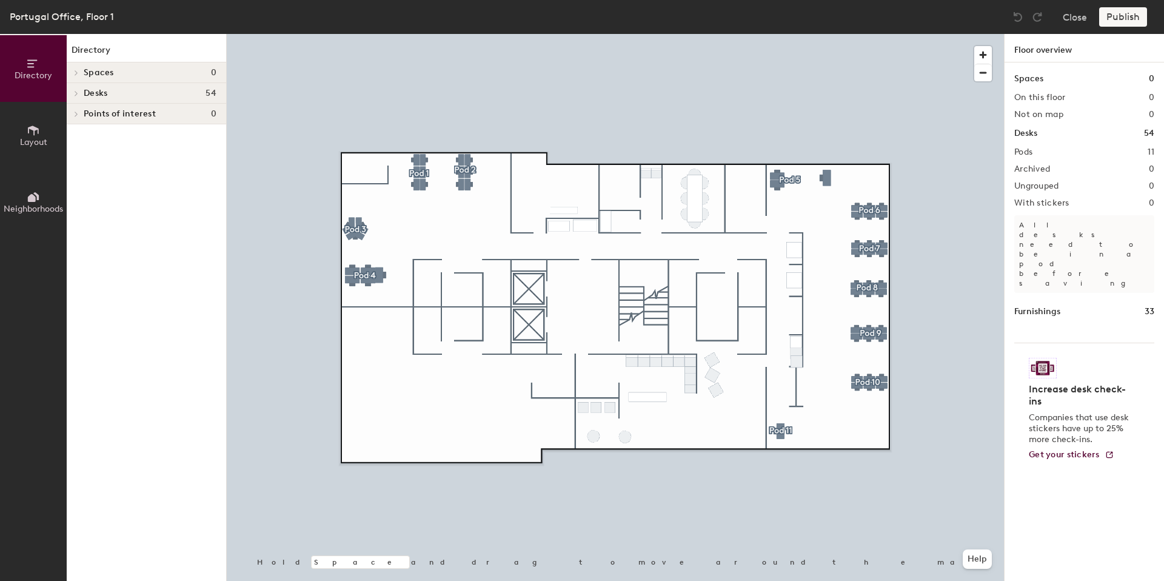
click at [104, 76] on span "Spaces" at bounding box center [99, 73] width 30 height 10
click at [103, 77] on div "Spaces 0" at bounding box center [146, 72] width 159 height 21
click at [84, 75] on span "Spaces" at bounding box center [99, 73] width 30 height 10
click at [37, 139] on span "Layout" at bounding box center [33, 142] width 27 height 10
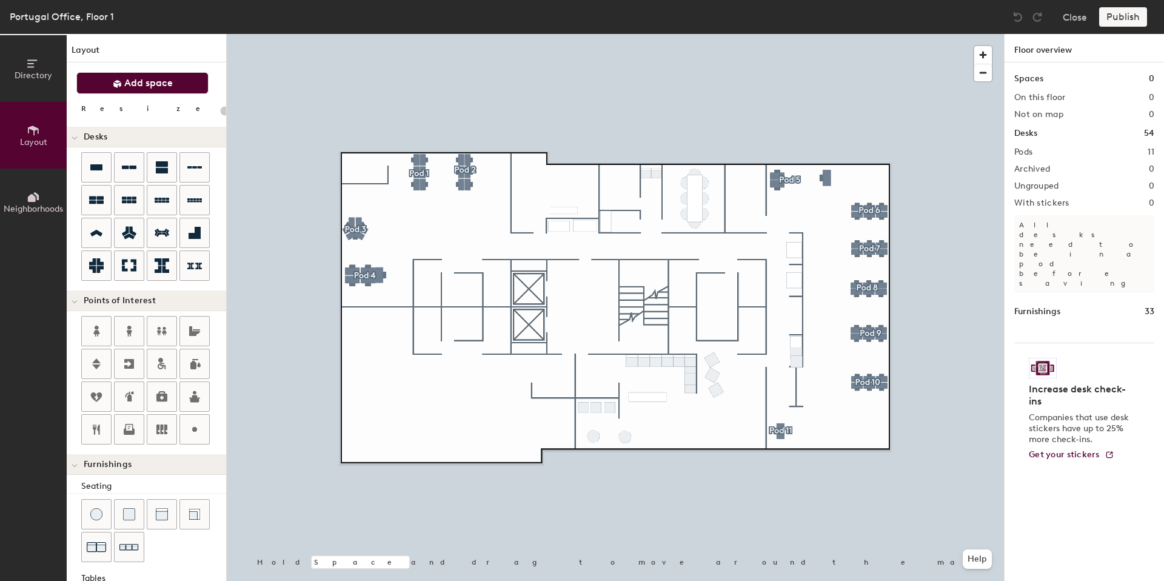
click at [127, 82] on span "Add space" at bounding box center [148, 83] width 49 height 12
click at [556, 214] on div "Directory Layout Neighborhoods Layout Add space Resize Desks Points of Interest…" at bounding box center [582, 307] width 1164 height 547
click at [538, 34] on div at bounding box center [615, 34] width 777 height 0
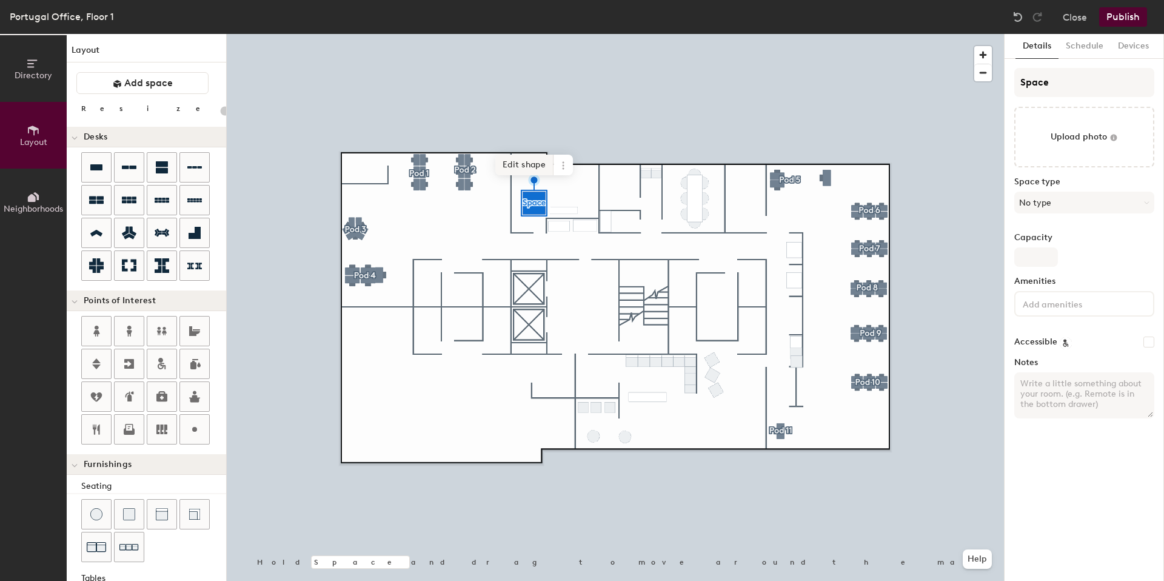
click at [524, 162] on span "Edit shape" at bounding box center [524, 165] width 58 height 21
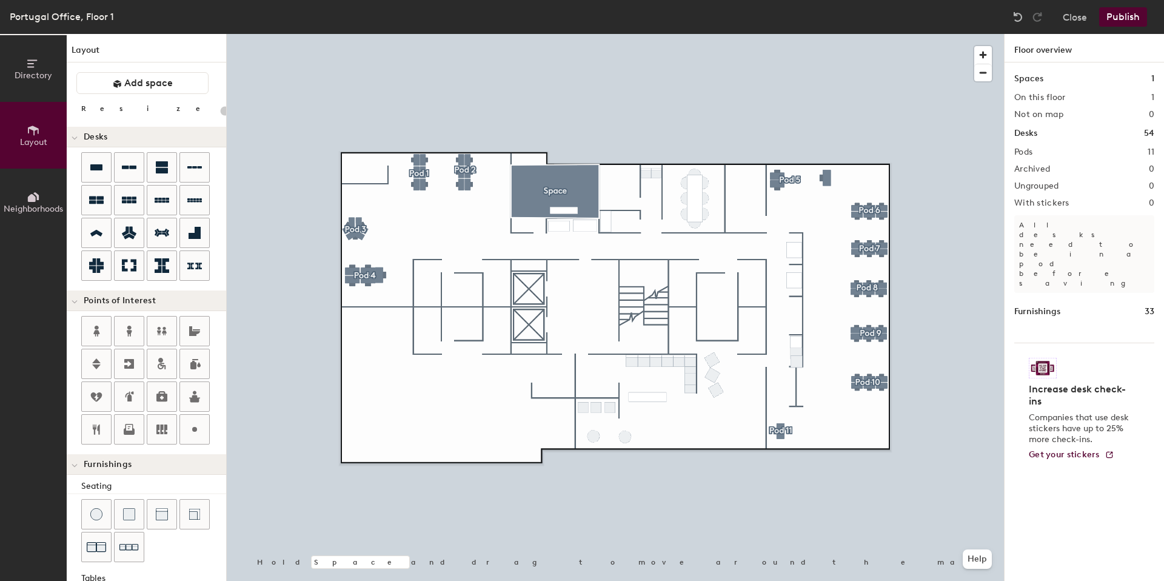
click at [620, 185] on div "Directory Layout Neighborhoods Layout Add space Resize Desks Points of Interest…" at bounding box center [582, 307] width 1164 height 547
click at [127, 78] on span "Add space" at bounding box center [148, 83] width 49 height 12
drag, startPoint x: 139, startPoint y: 73, endPoint x: 187, endPoint y: 88, distance: 50.2
click at [139, 73] on button "Add space" at bounding box center [142, 83] width 132 height 22
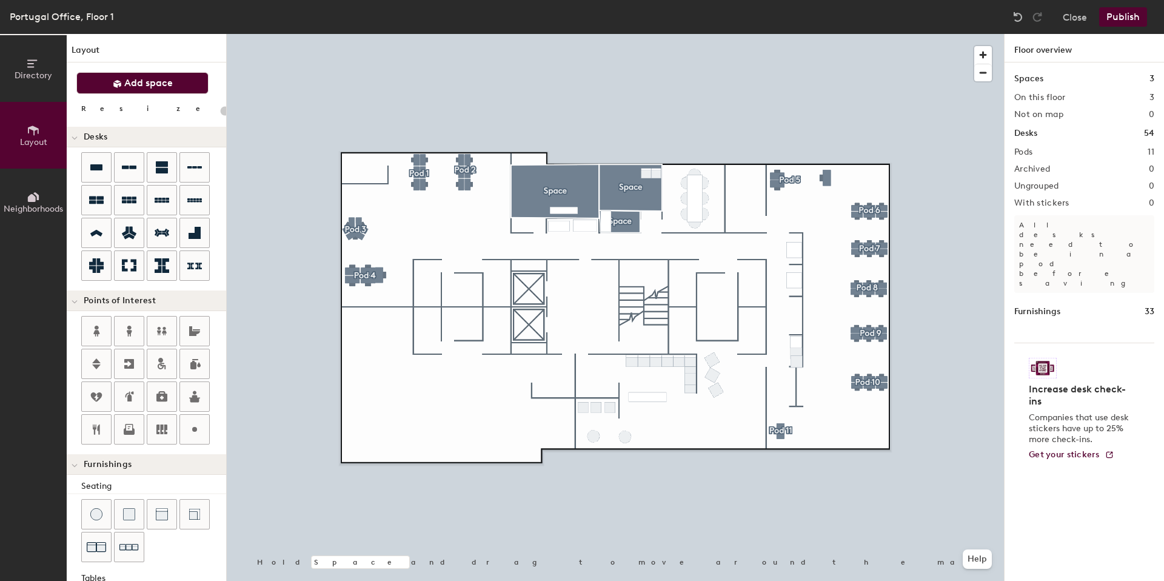
click at [175, 81] on button "Add space" at bounding box center [142, 83] width 132 height 22
click at [141, 79] on span "Add space" at bounding box center [148, 83] width 49 height 12
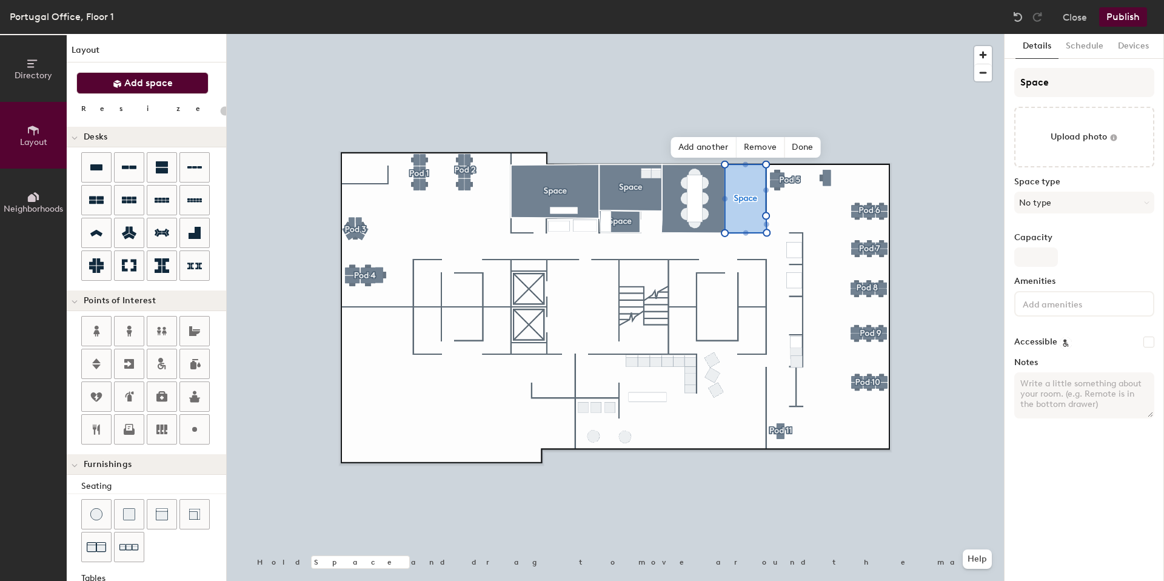
click at [139, 83] on span "Add space" at bounding box center [148, 83] width 49 height 12
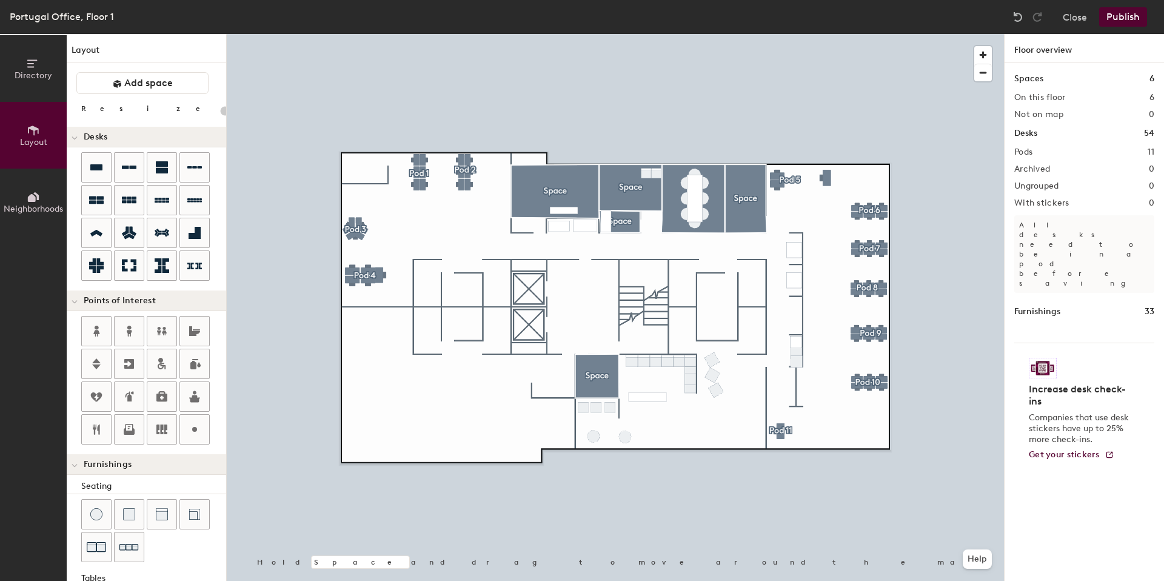
click at [591, 34] on div at bounding box center [615, 34] width 777 height 0
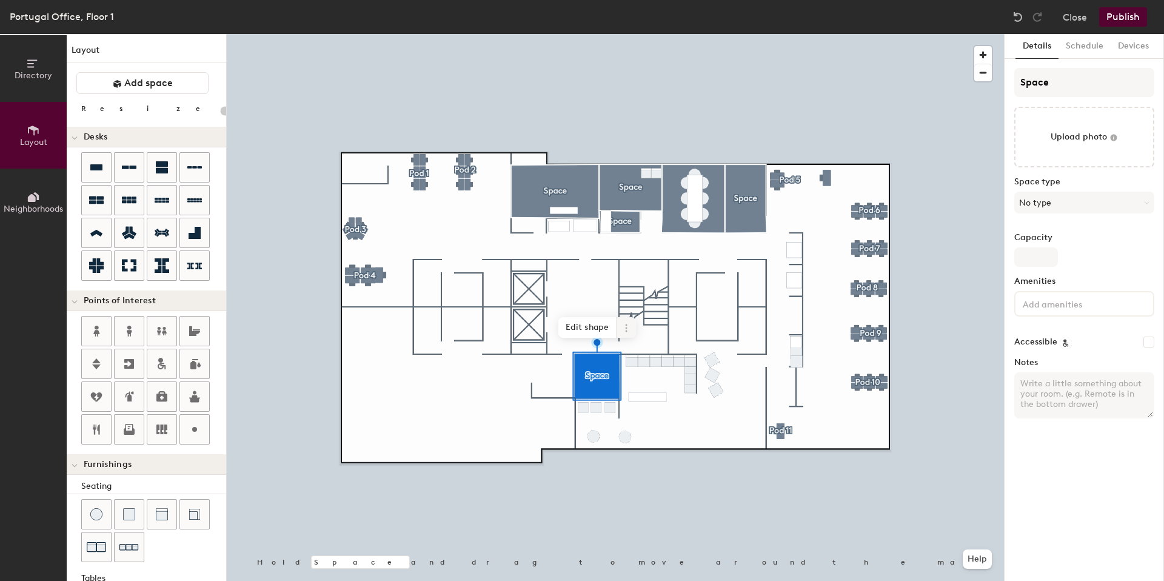
click at [621, 321] on span at bounding box center [626, 327] width 19 height 21
click at [645, 397] on span "Delete" at bounding box center [670, 397] width 108 height 21
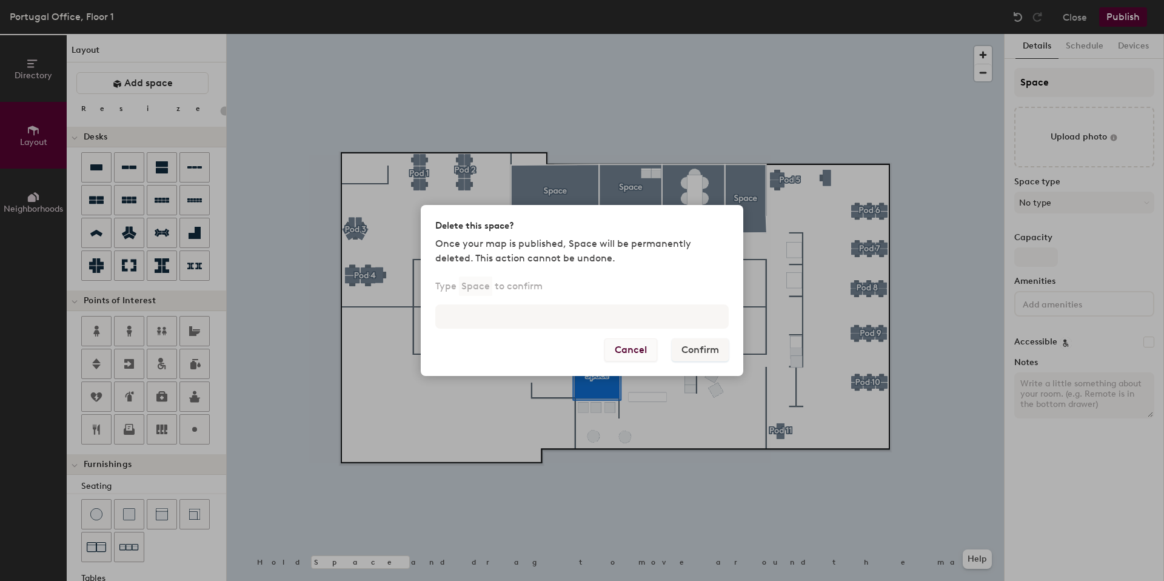
click at [616, 353] on button "Cancel" at bounding box center [630, 349] width 53 height 23
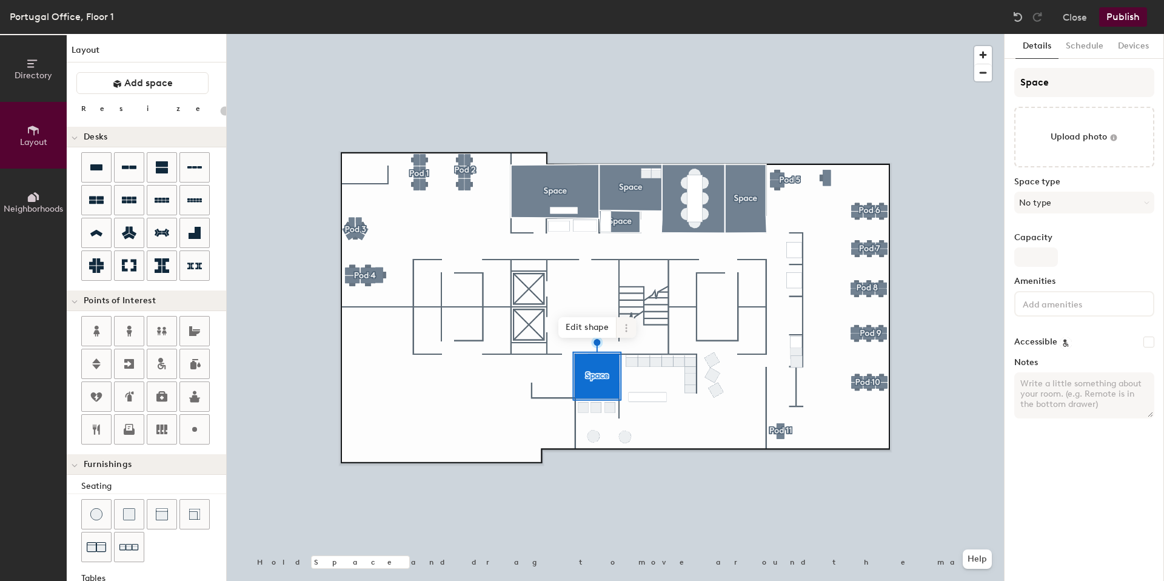
click at [624, 329] on icon at bounding box center [626, 328] width 10 height 10
click at [637, 353] on span "Remove from map" at bounding box center [670, 356] width 108 height 21
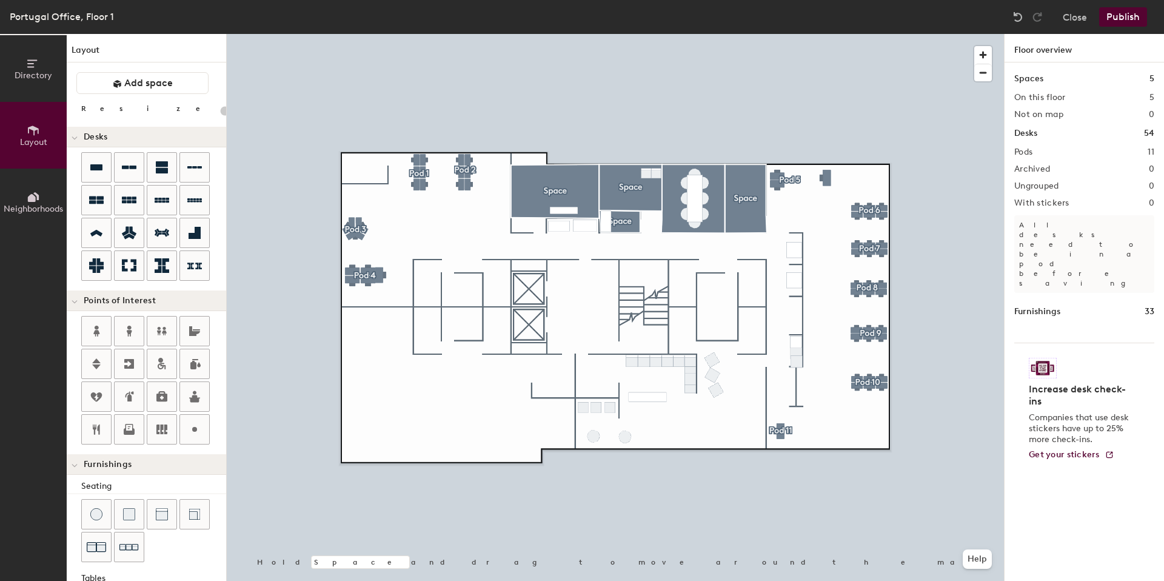
click at [1123, 18] on button "Publish" at bounding box center [1123, 16] width 48 height 19
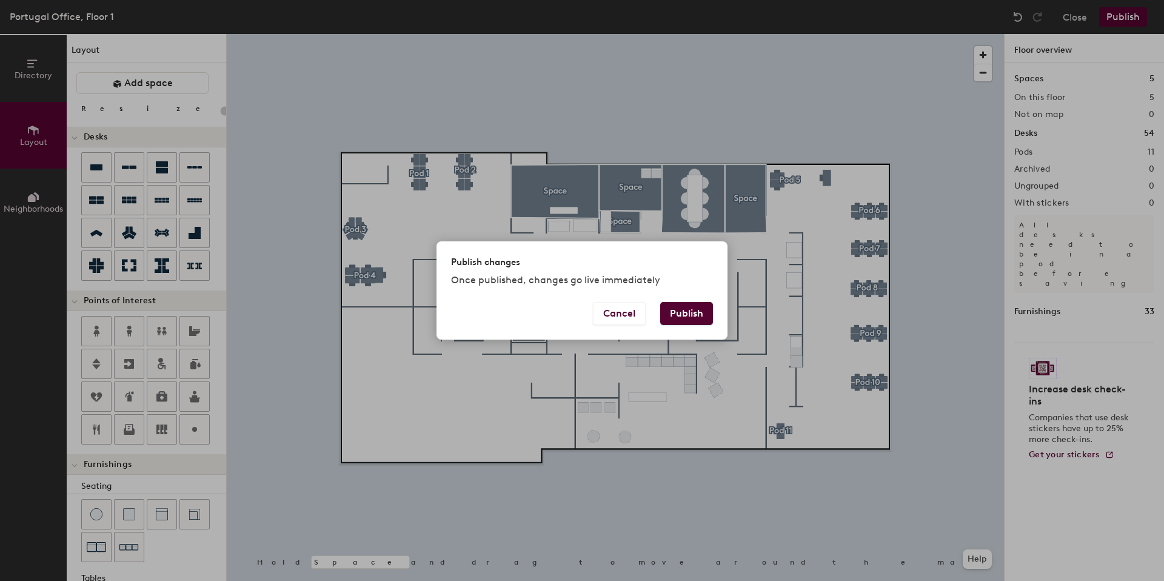
click at [682, 312] on button "Publish" at bounding box center [686, 313] width 53 height 23
type input "20"
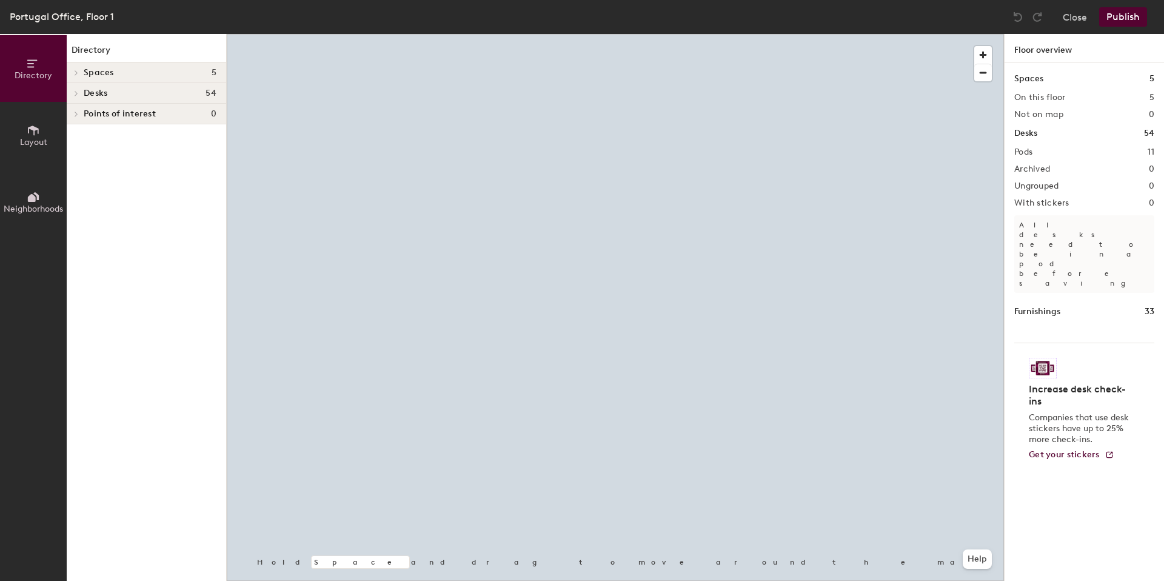
click at [27, 118] on button "Layout" at bounding box center [33, 135] width 67 height 67
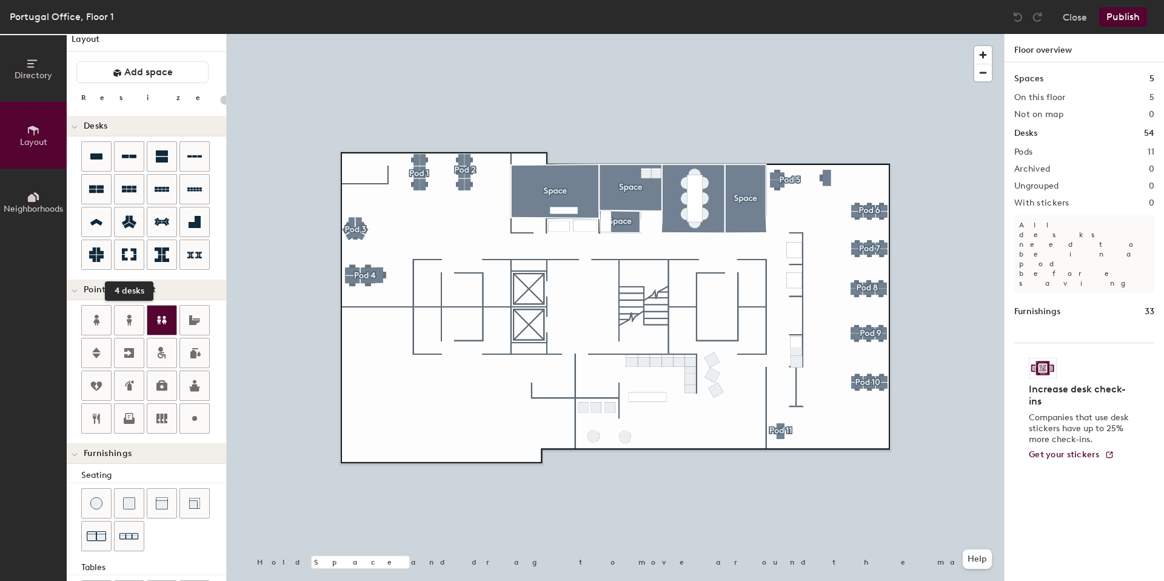
scroll to position [24, 0]
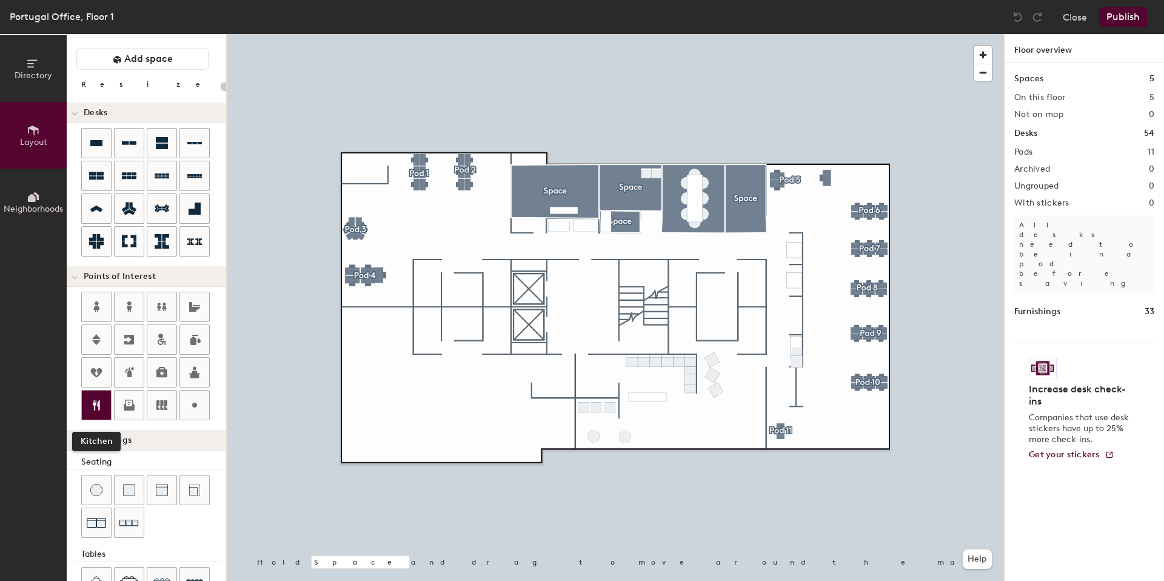
click at [98, 398] on icon at bounding box center [96, 405] width 15 height 15
click at [110, 402] on div at bounding box center [96, 404] width 29 height 29
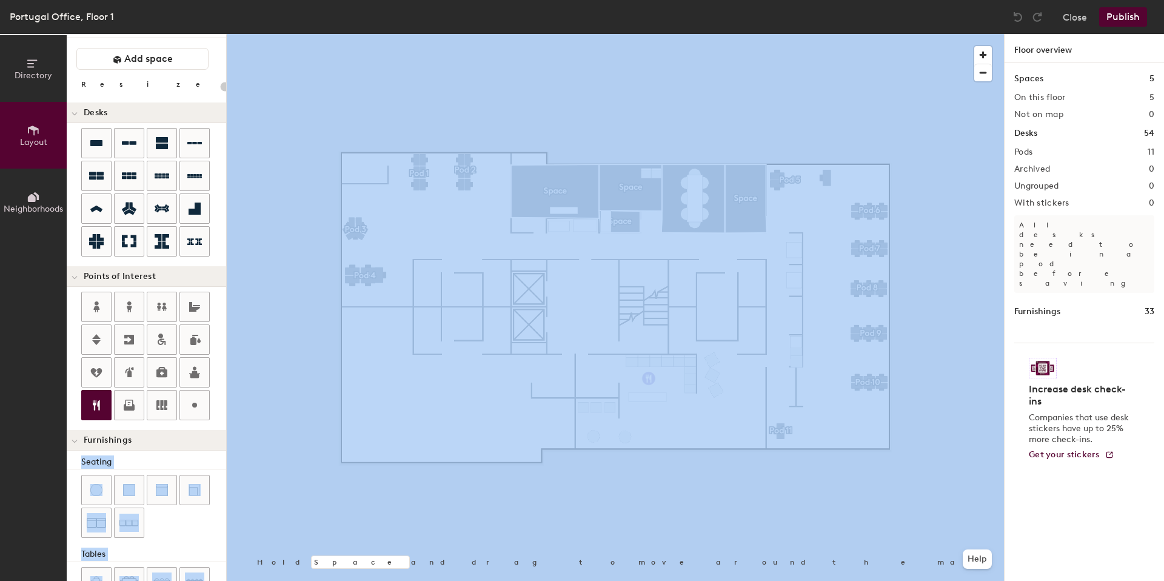
click at [649, 378] on div "Directory Layout Neighborhoods Layout Add space Resize Desks Points of Interest…" at bounding box center [582, 307] width 1164 height 547
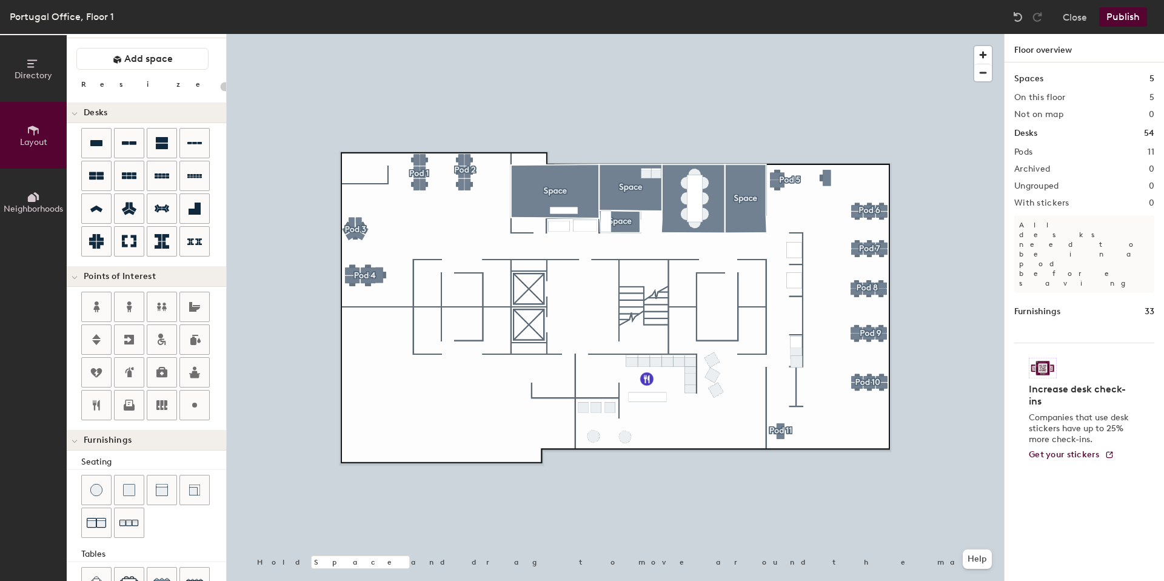
click at [1131, 17] on button "Publish" at bounding box center [1123, 16] width 48 height 19
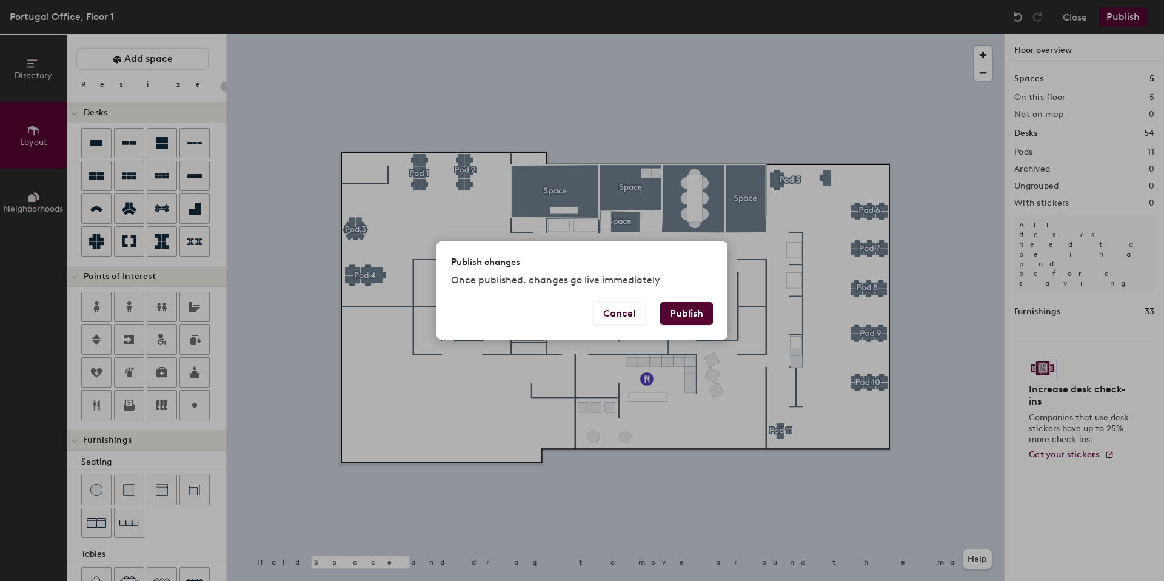
click at [676, 320] on button "Publish" at bounding box center [686, 313] width 53 height 23
type input "20"
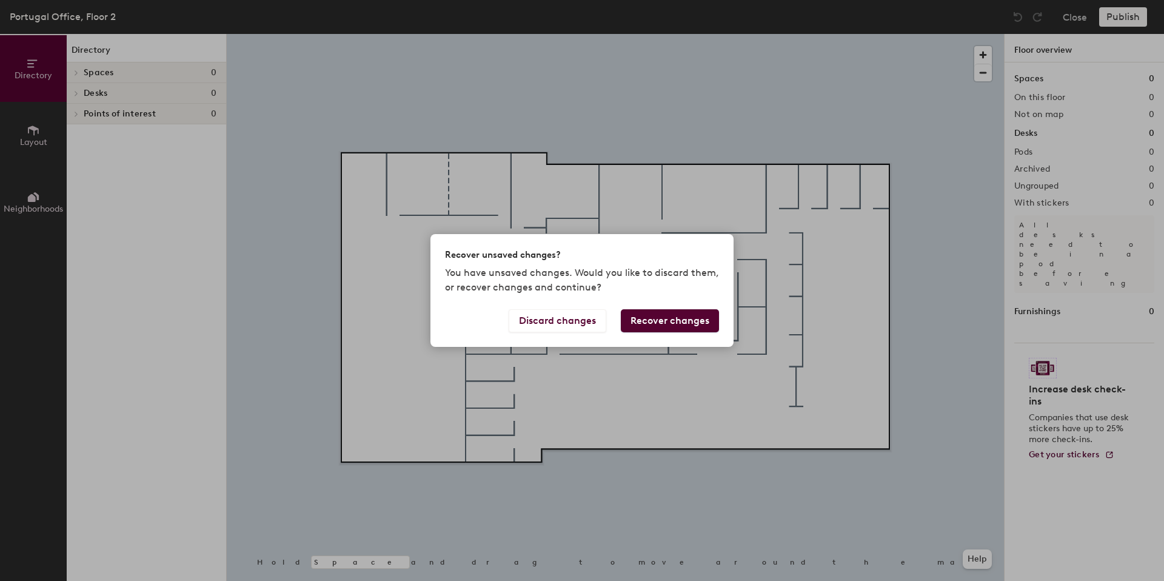
click at [678, 325] on button "Recover changes" at bounding box center [670, 320] width 98 height 23
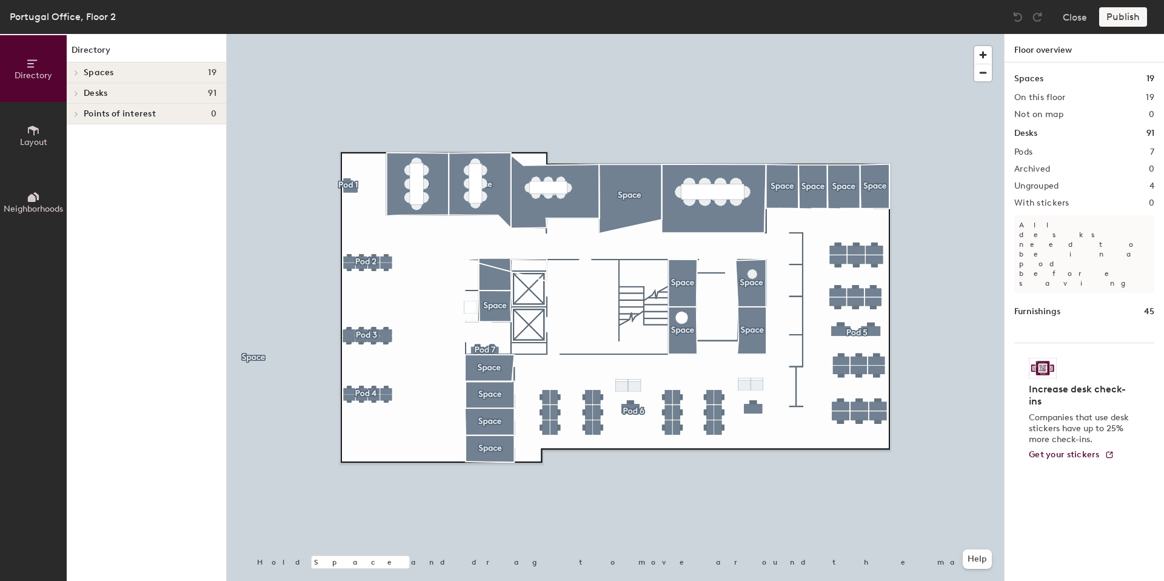
click at [1116, 11] on div "Publish" at bounding box center [1126, 16] width 55 height 19
click at [1115, 15] on div "Publish" at bounding box center [1126, 16] width 55 height 19
click at [1117, 16] on div "Publish" at bounding box center [1126, 16] width 55 height 19
click at [1121, 16] on div "Publish" at bounding box center [1126, 16] width 55 height 19
click at [1122, 15] on div "Publish" at bounding box center [1126, 16] width 55 height 19
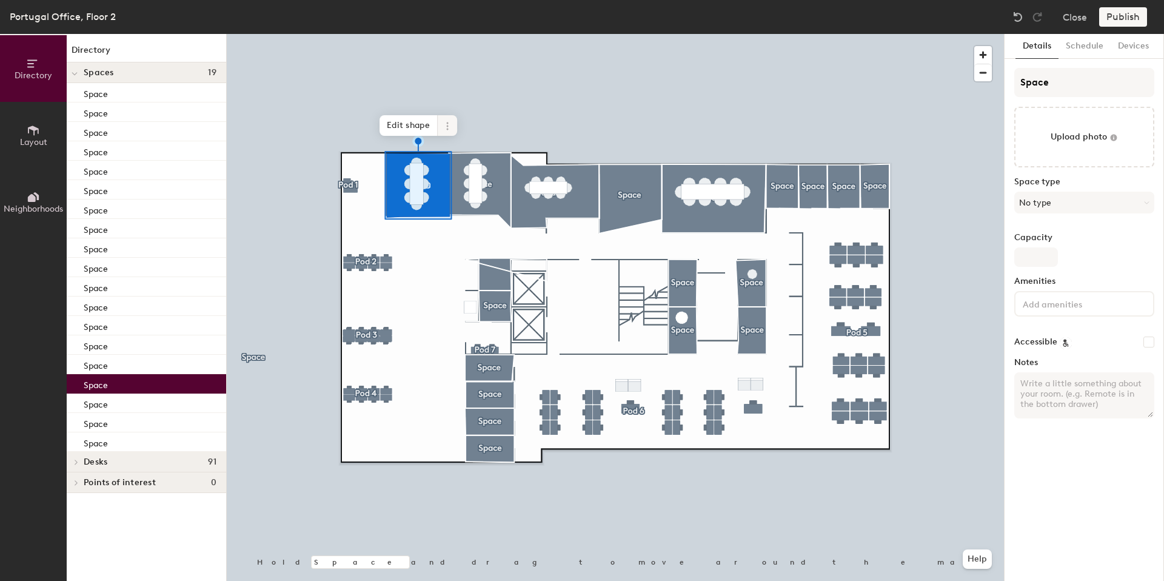
click at [443, 130] on icon at bounding box center [448, 126] width 10 height 10
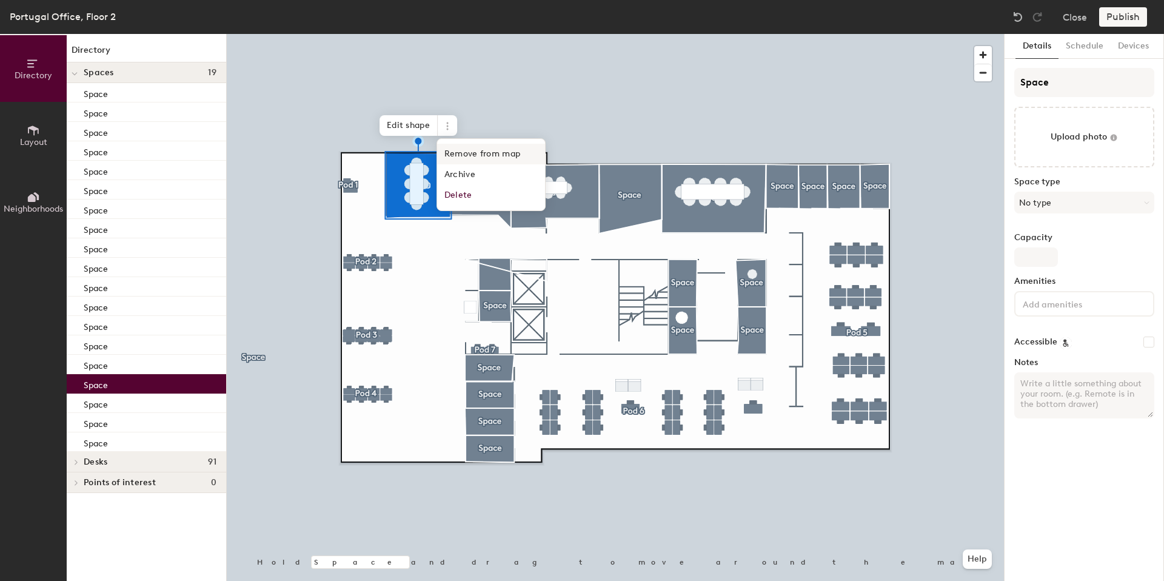
click at [474, 149] on span "Remove from map" at bounding box center [491, 154] width 108 height 21
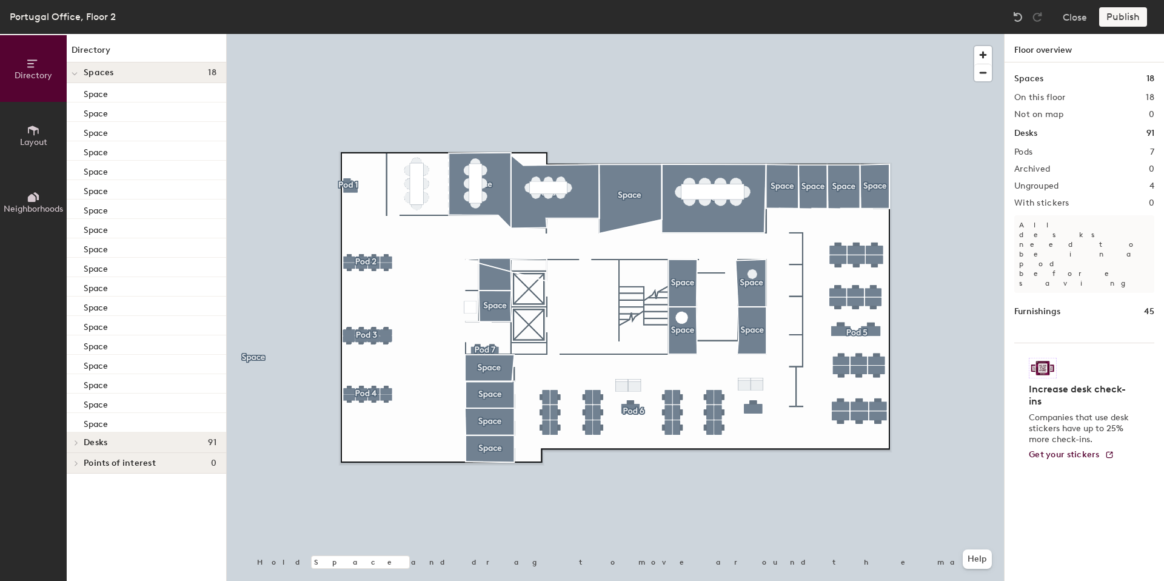
click at [506, 34] on div at bounding box center [615, 34] width 777 height 0
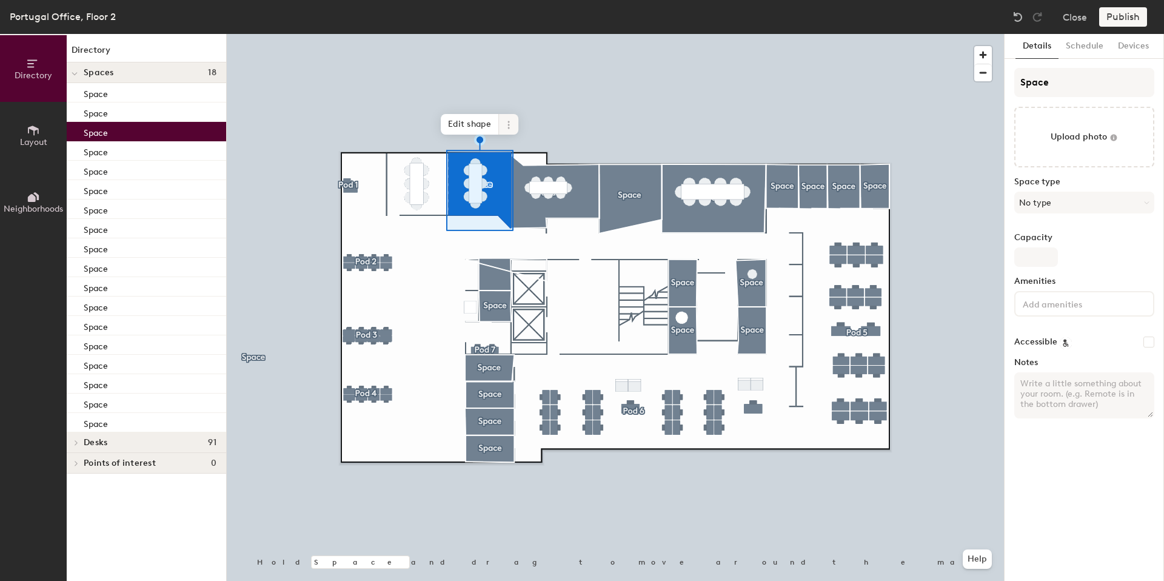
click at [508, 120] on icon at bounding box center [509, 125] width 10 height 10
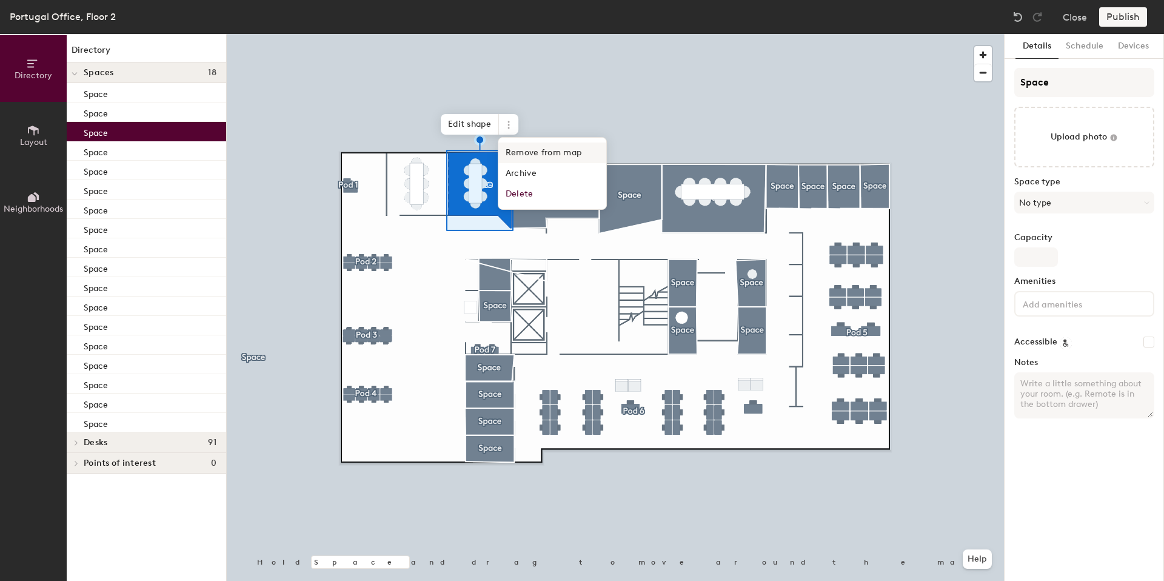
click at [522, 151] on span "Remove from map" at bounding box center [552, 152] width 108 height 21
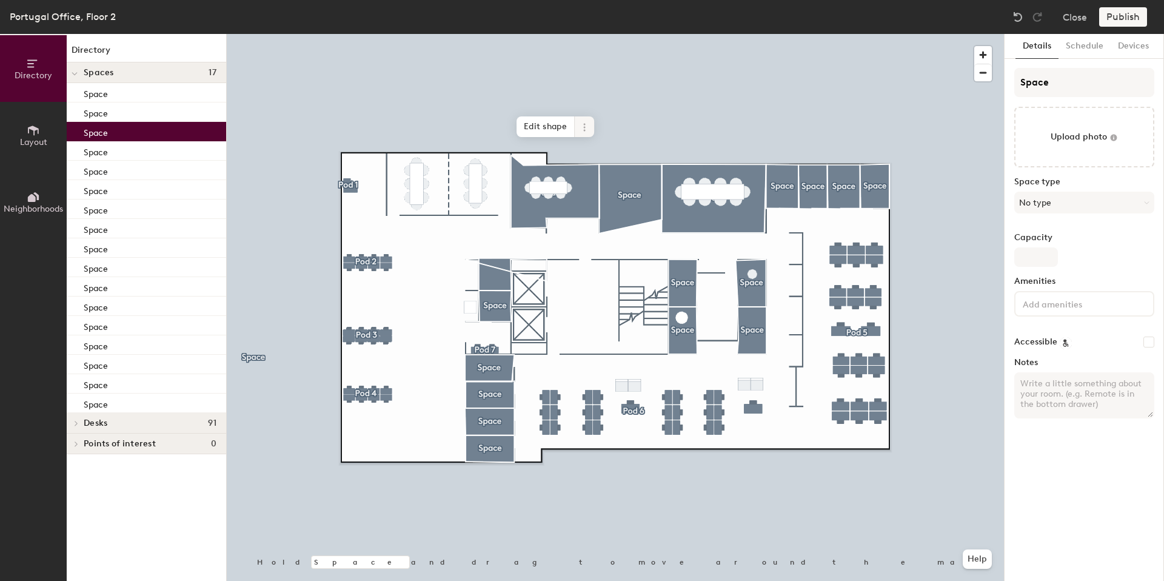
click at [582, 34] on div at bounding box center [615, 34] width 777 height 0
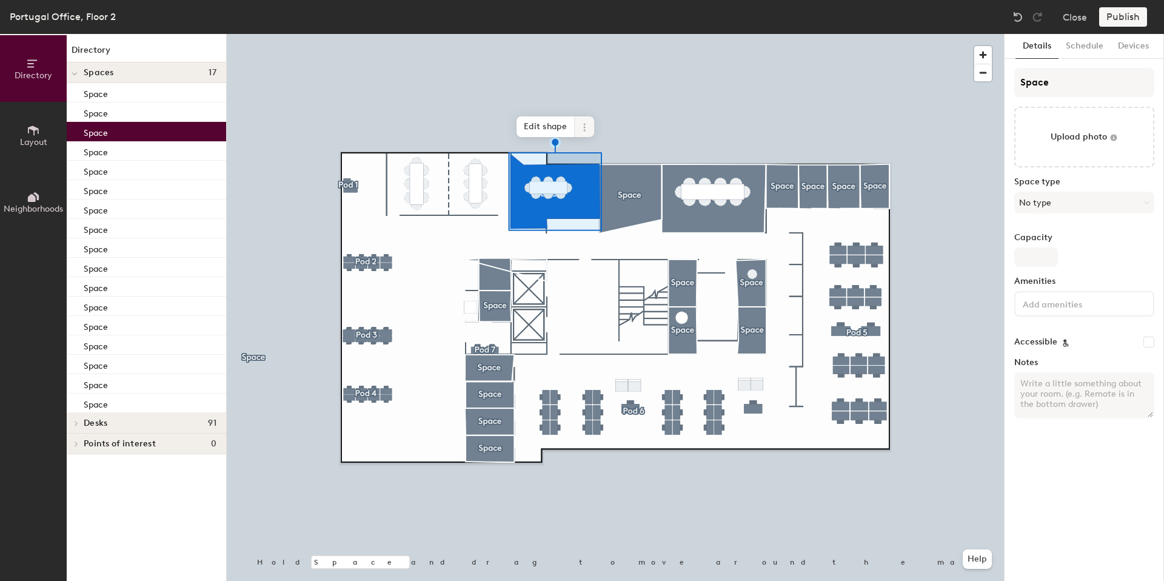
click at [581, 125] on icon at bounding box center [585, 127] width 10 height 10
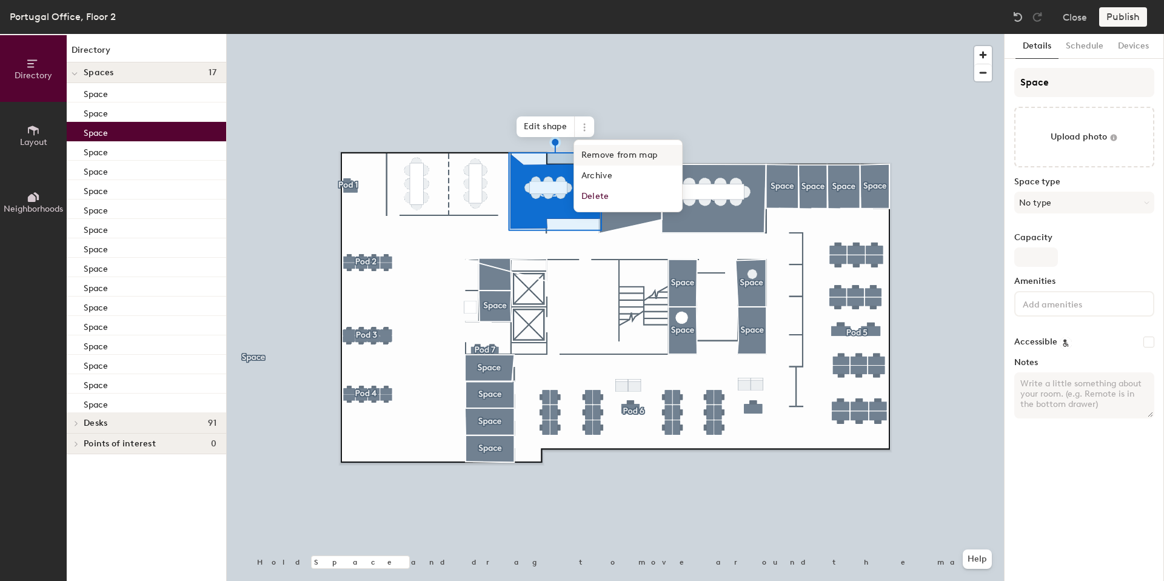
click at [583, 156] on span "Remove from map" at bounding box center [628, 155] width 108 height 21
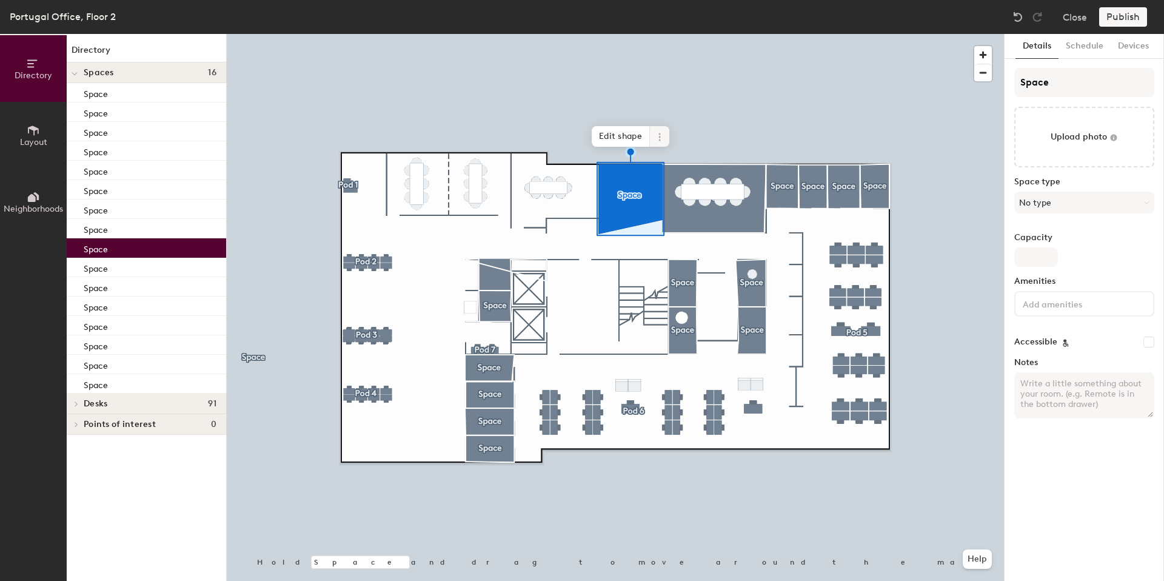
click at [661, 140] on icon at bounding box center [660, 137] width 10 height 10
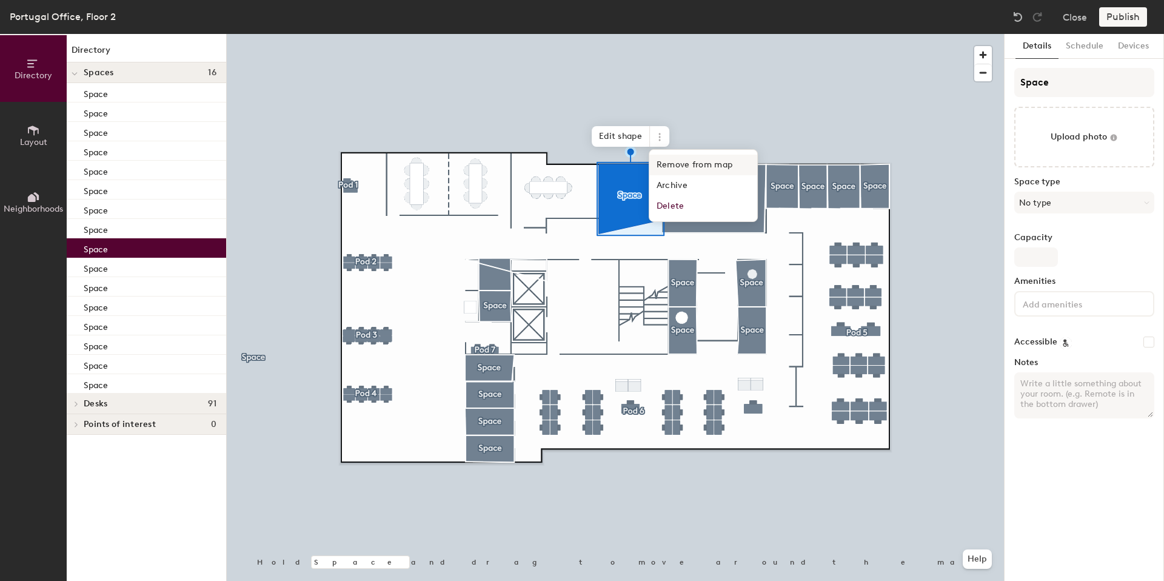
click at [668, 161] on span "Remove from map" at bounding box center [703, 165] width 108 height 21
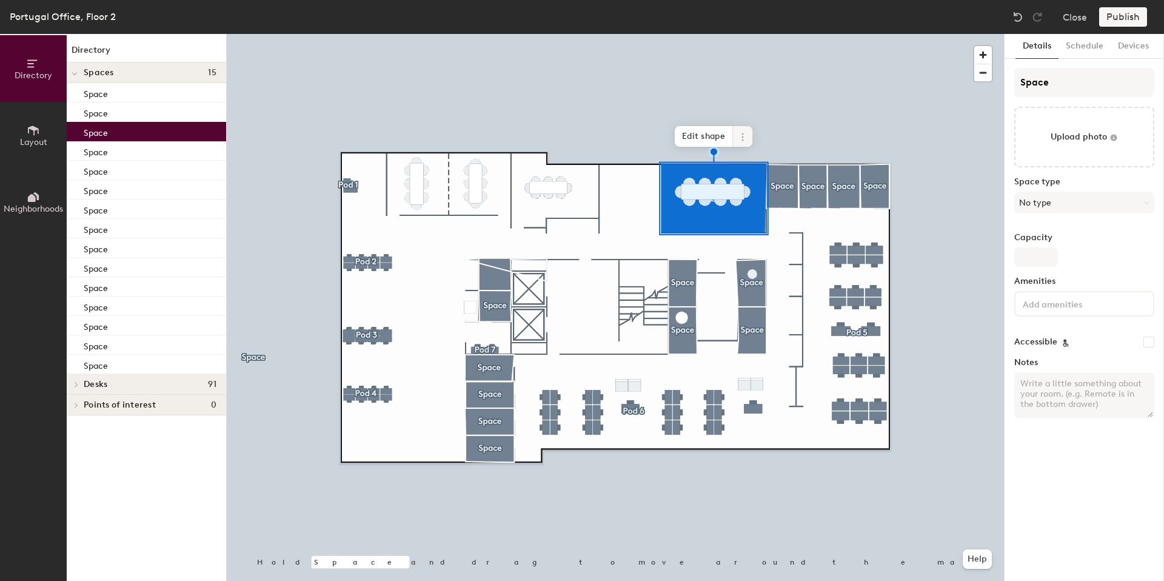
click at [737, 141] on span at bounding box center [742, 136] width 19 height 21
click at [736, 160] on span "Remove from map" at bounding box center [786, 165] width 108 height 21
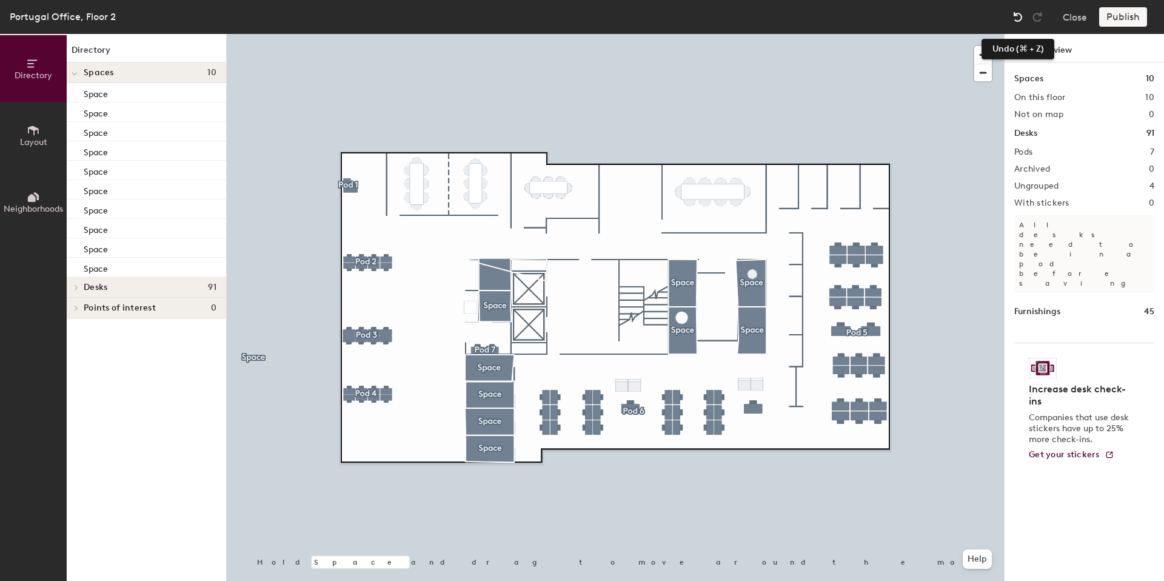
click at [1017, 18] on img at bounding box center [1018, 17] width 12 height 12
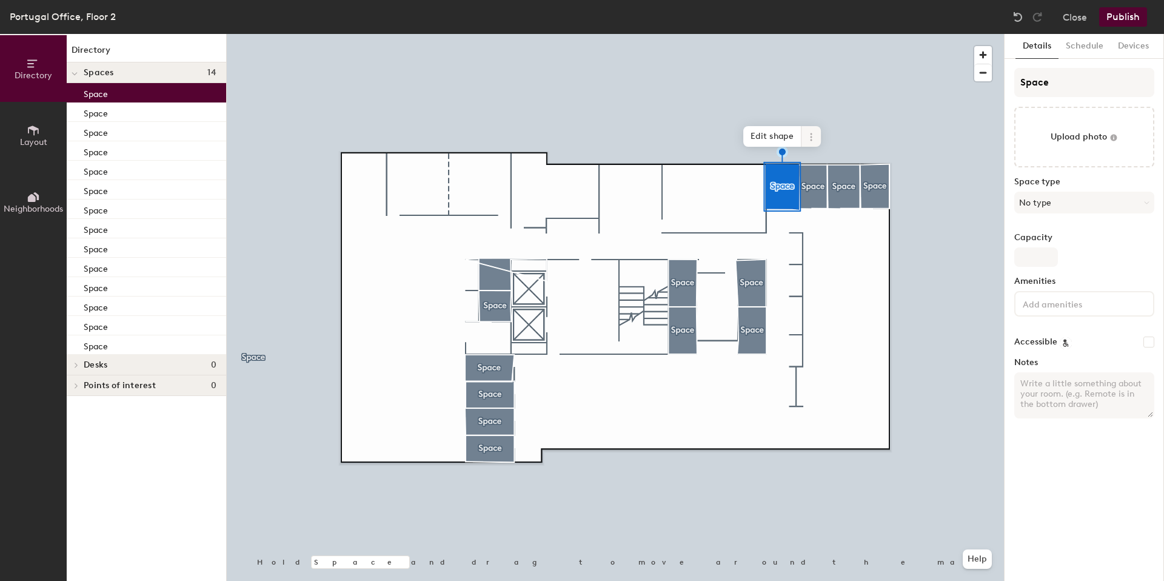
click at [811, 139] on icon at bounding box center [811, 140] width 2 height 2
click at [815, 164] on span "Remove from map" at bounding box center [855, 165] width 108 height 21
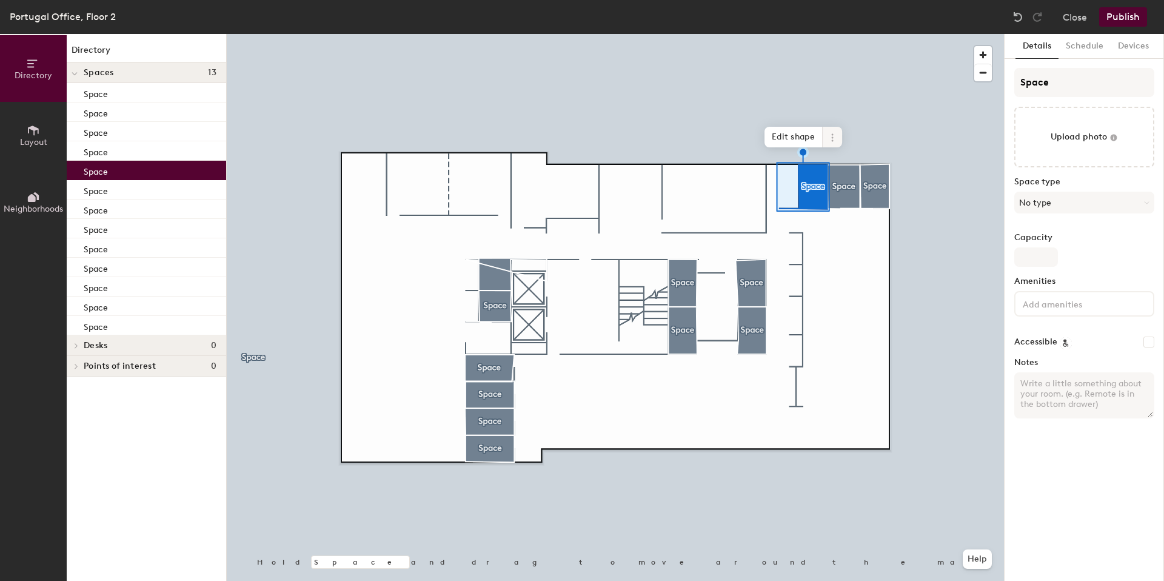
click at [839, 133] on span at bounding box center [832, 137] width 19 height 21
click at [831, 170] on span "Remove from map" at bounding box center [876, 165] width 108 height 21
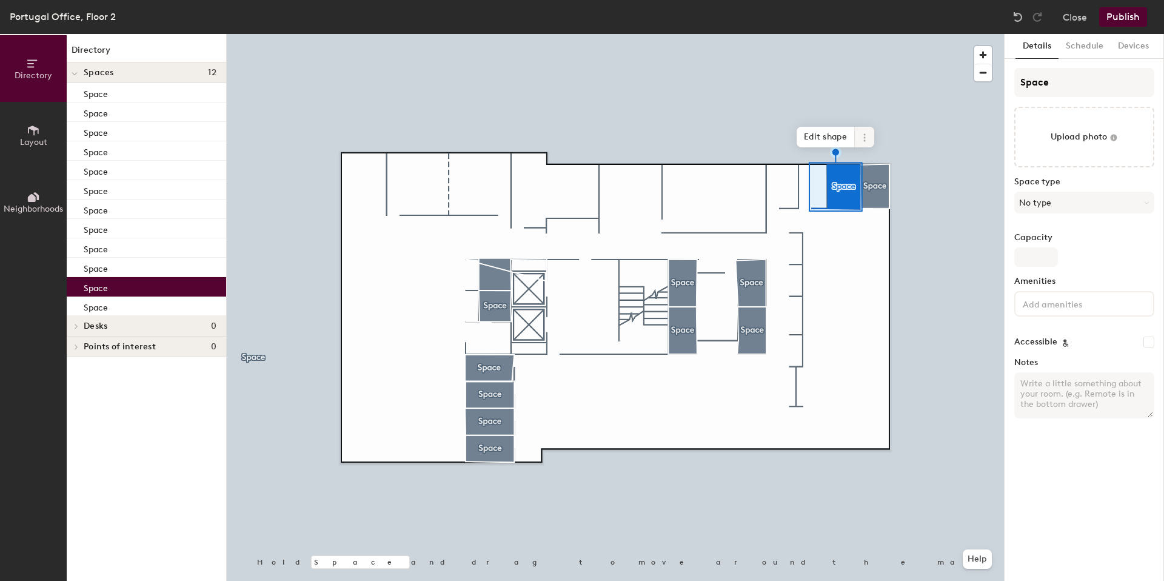
click at [862, 135] on icon at bounding box center [865, 138] width 10 height 10
click at [857, 156] on span "Remove from map" at bounding box center [908, 165] width 108 height 21
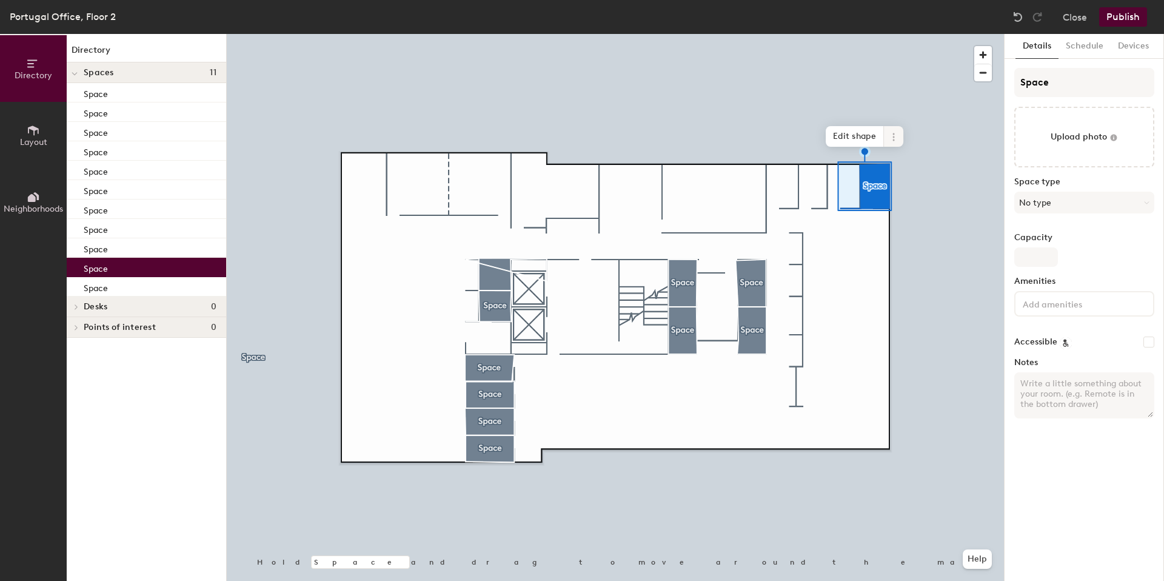
click at [887, 132] on span at bounding box center [893, 136] width 19 height 21
click at [892, 157] on span "Remove from map" at bounding box center [937, 165] width 108 height 21
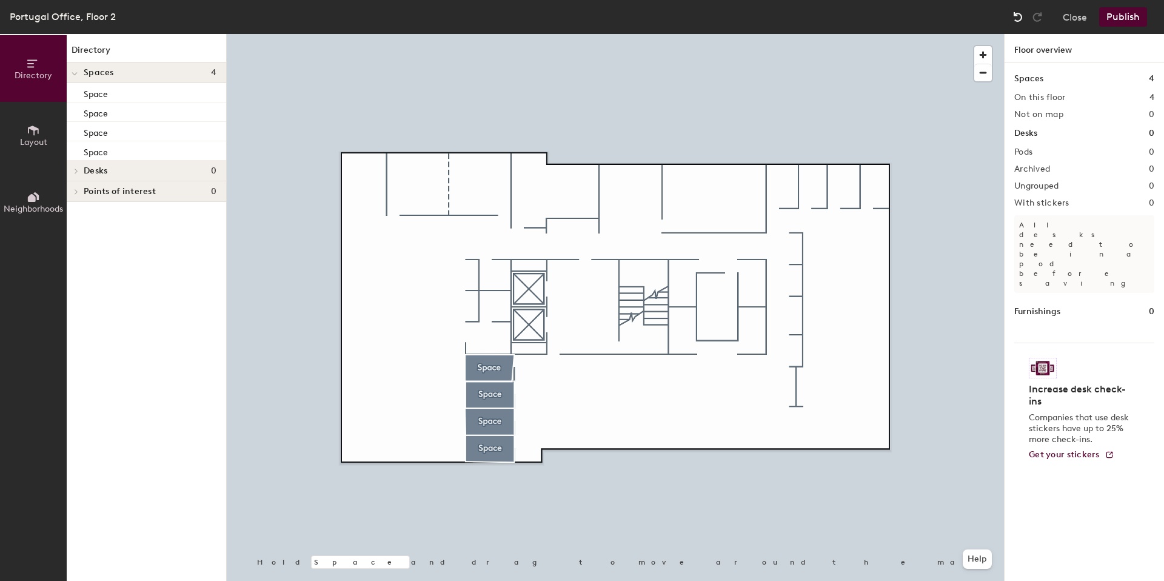
click at [1021, 15] on img at bounding box center [1018, 17] width 12 height 12
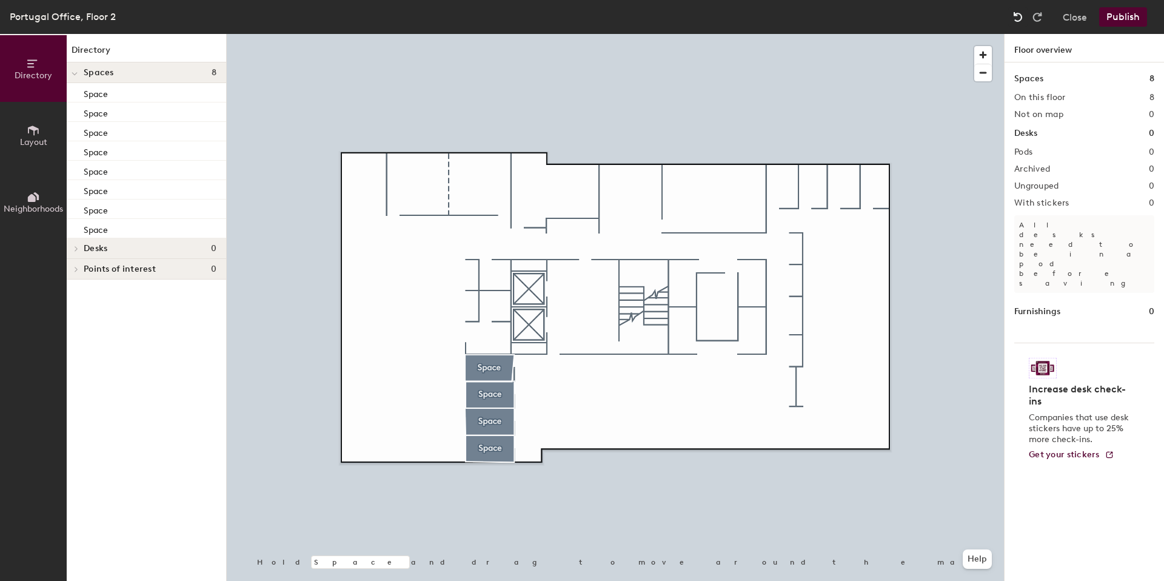
click at [1021, 15] on img at bounding box center [1018, 17] width 12 height 12
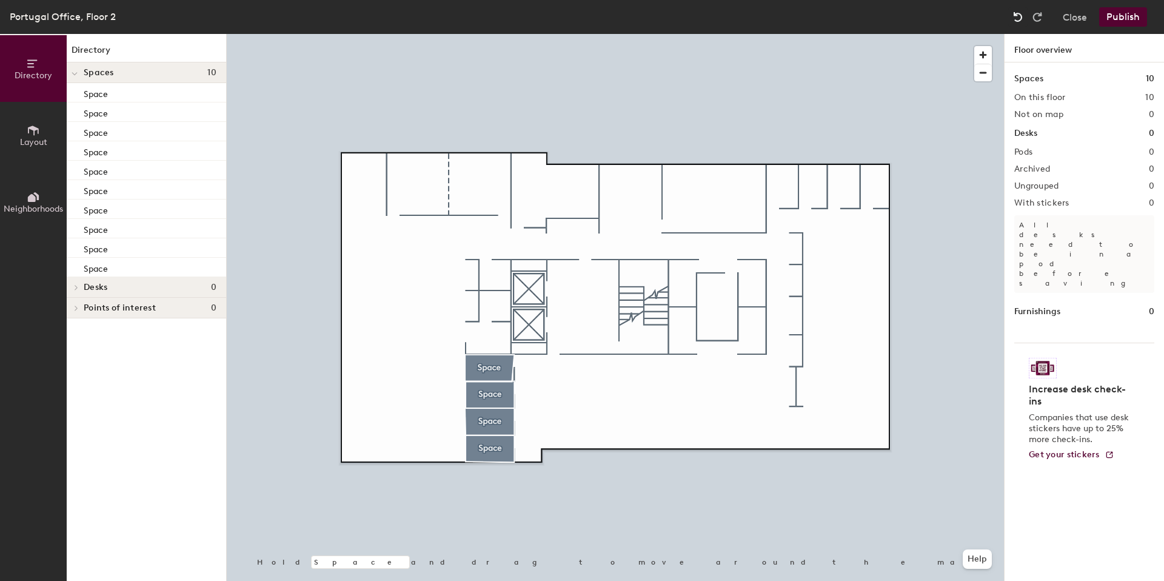
click at [1021, 15] on img at bounding box center [1018, 17] width 12 height 12
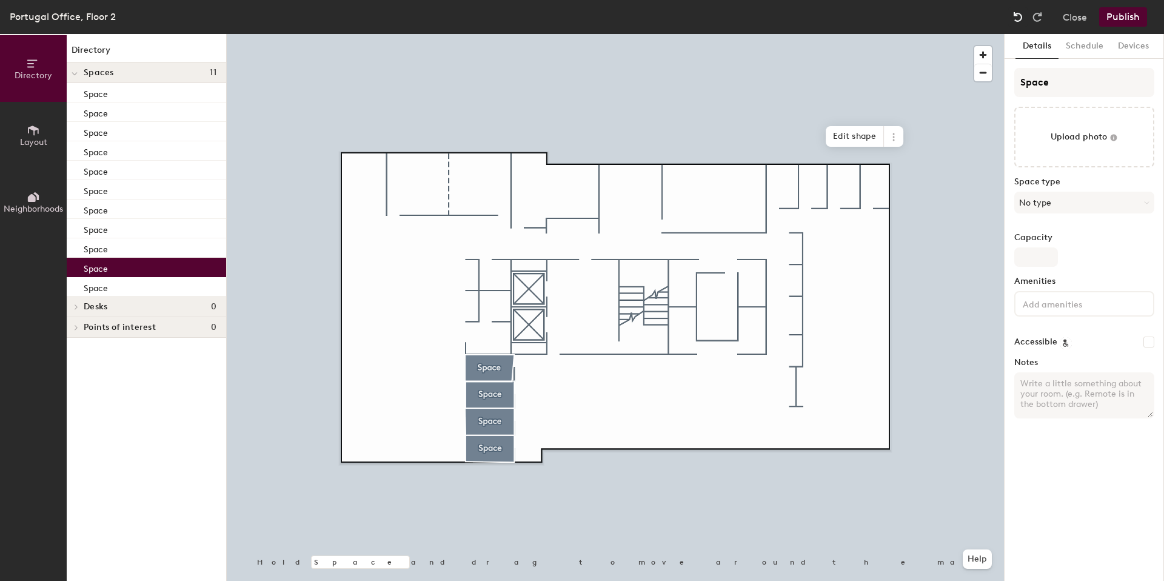
click at [1021, 15] on img at bounding box center [1018, 17] width 12 height 12
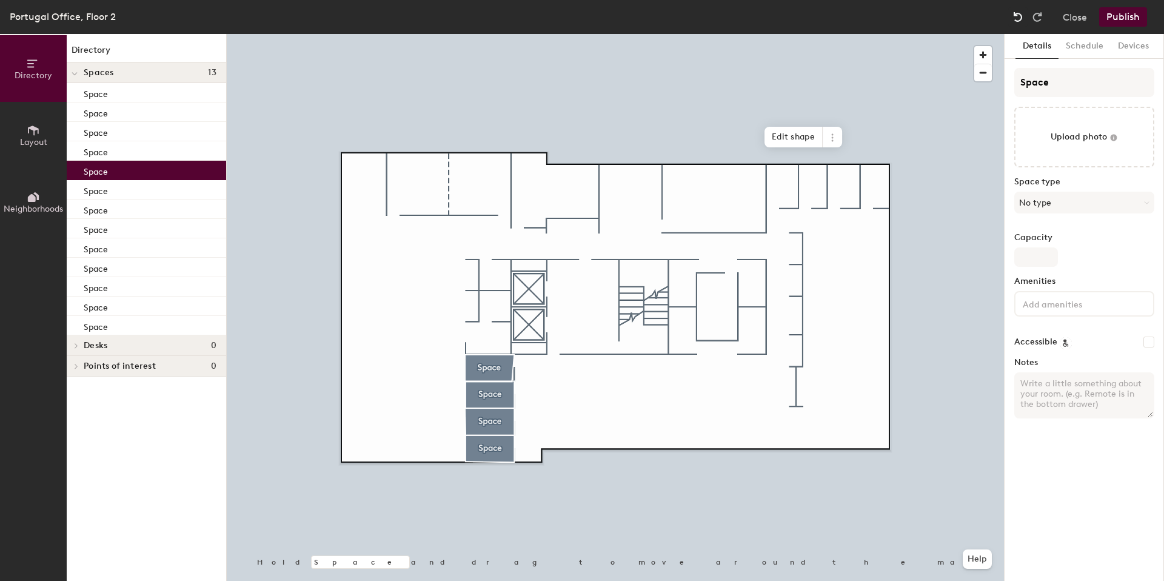
click at [1021, 15] on img at bounding box center [1018, 17] width 12 height 12
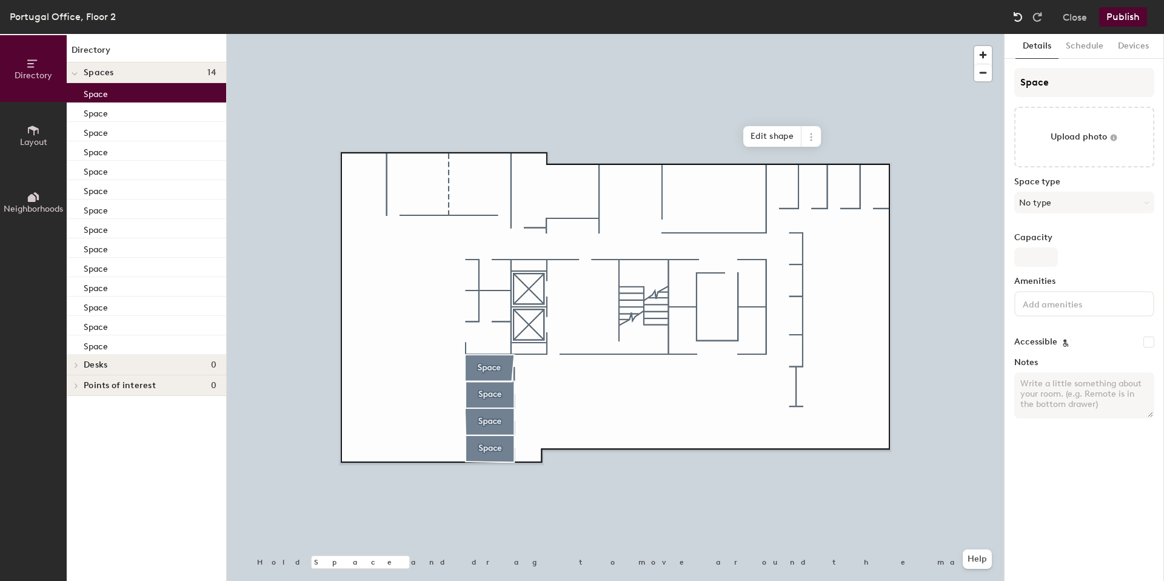
click at [1021, 15] on img at bounding box center [1018, 17] width 12 height 12
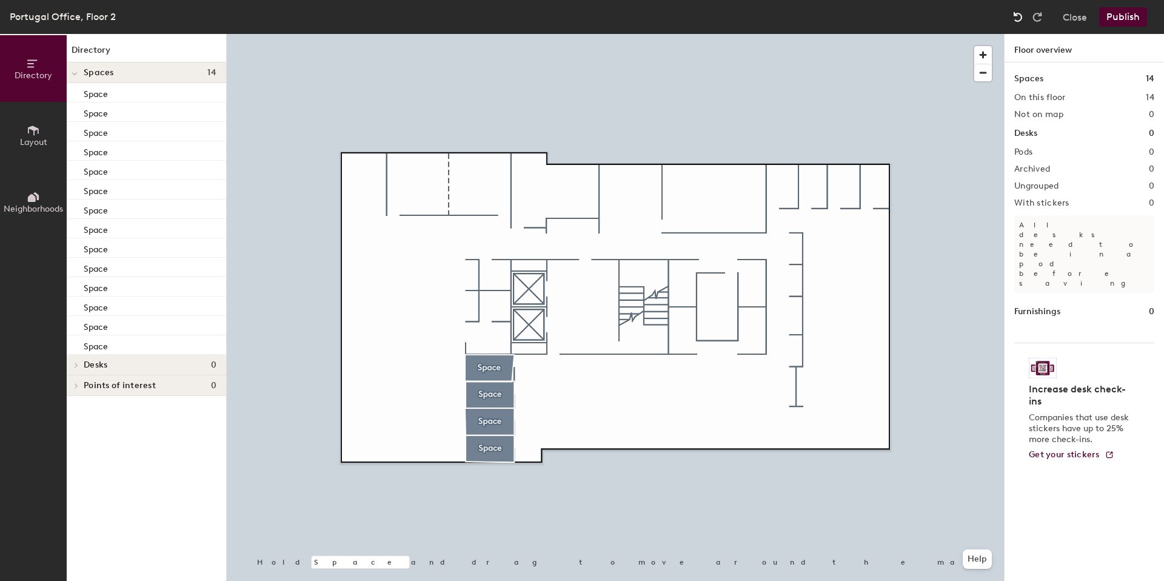
click at [1021, 15] on img at bounding box center [1018, 17] width 12 height 12
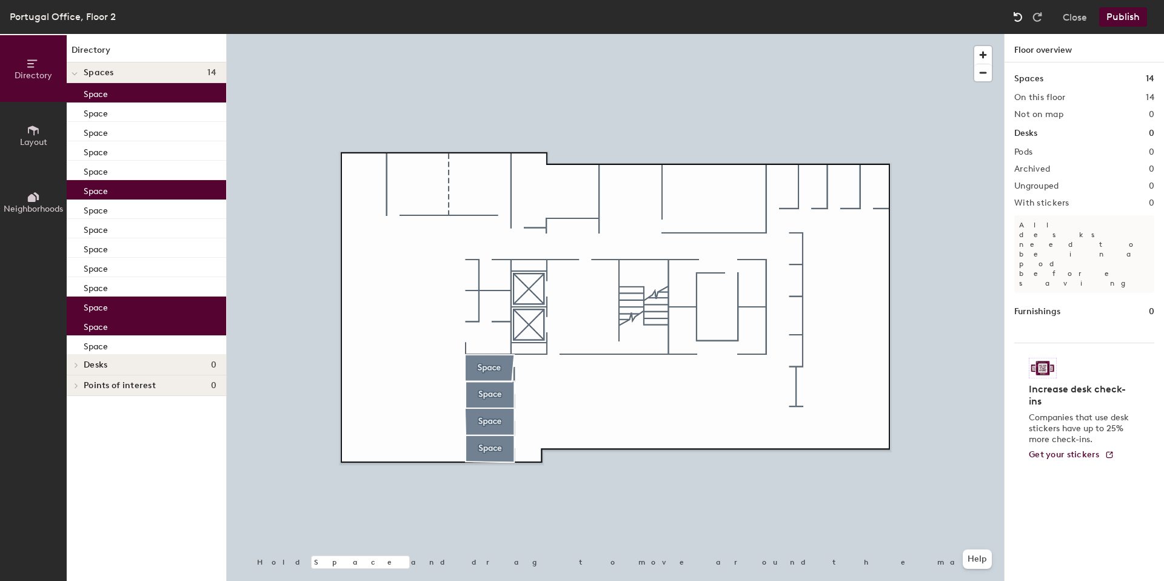
click at [1021, 15] on img at bounding box center [1018, 17] width 12 height 12
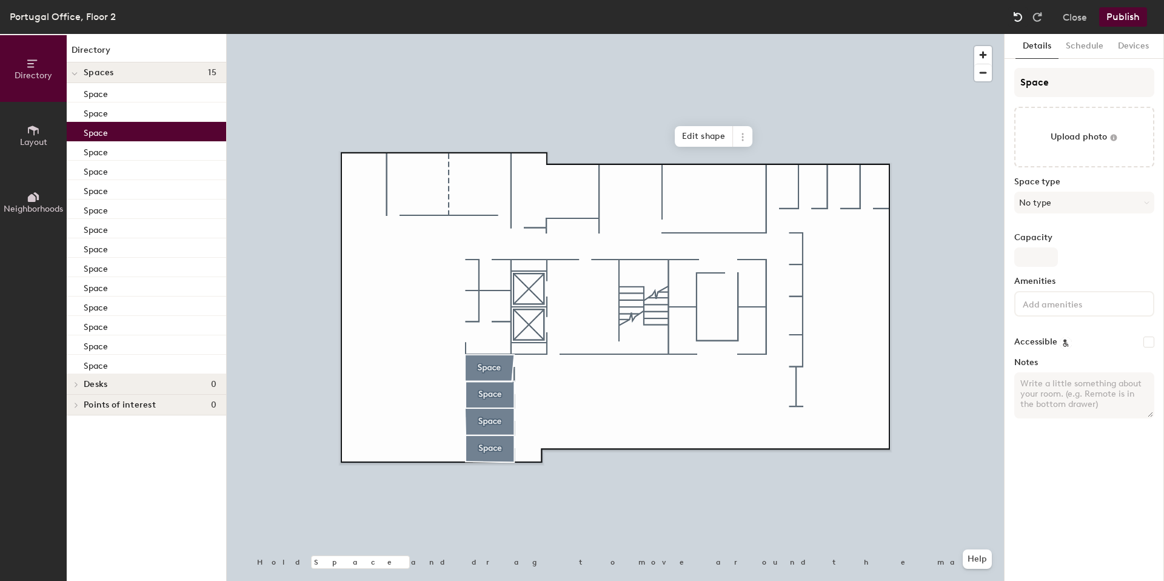
click at [1021, 15] on img at bounding box center [1018, 17] width 12 height 12
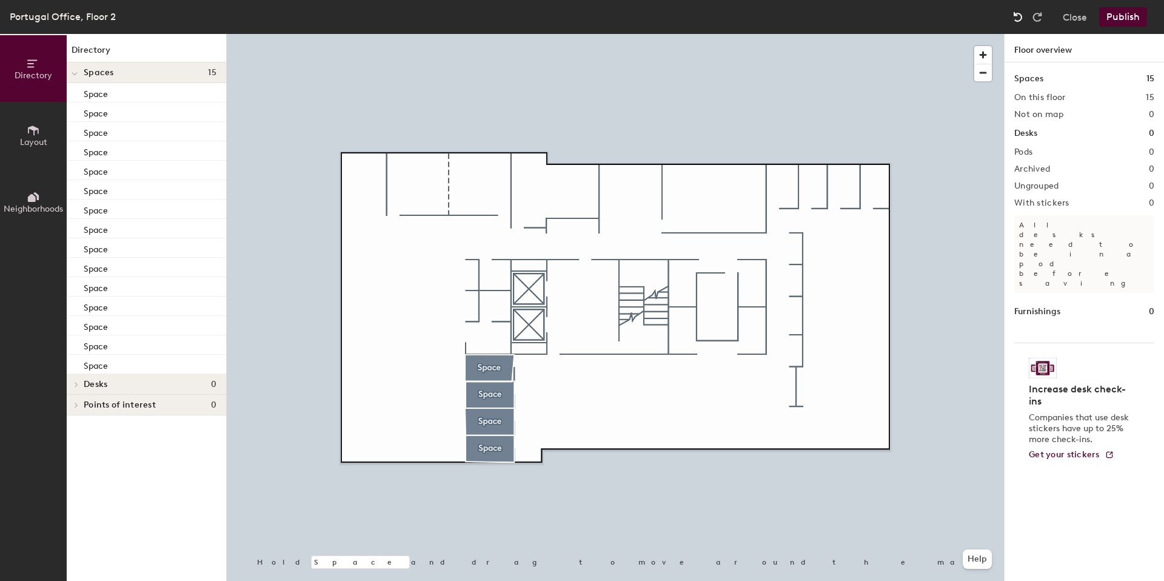
click at [1021, 15] on img at bounding box center [1018, 17] width 12 height 12
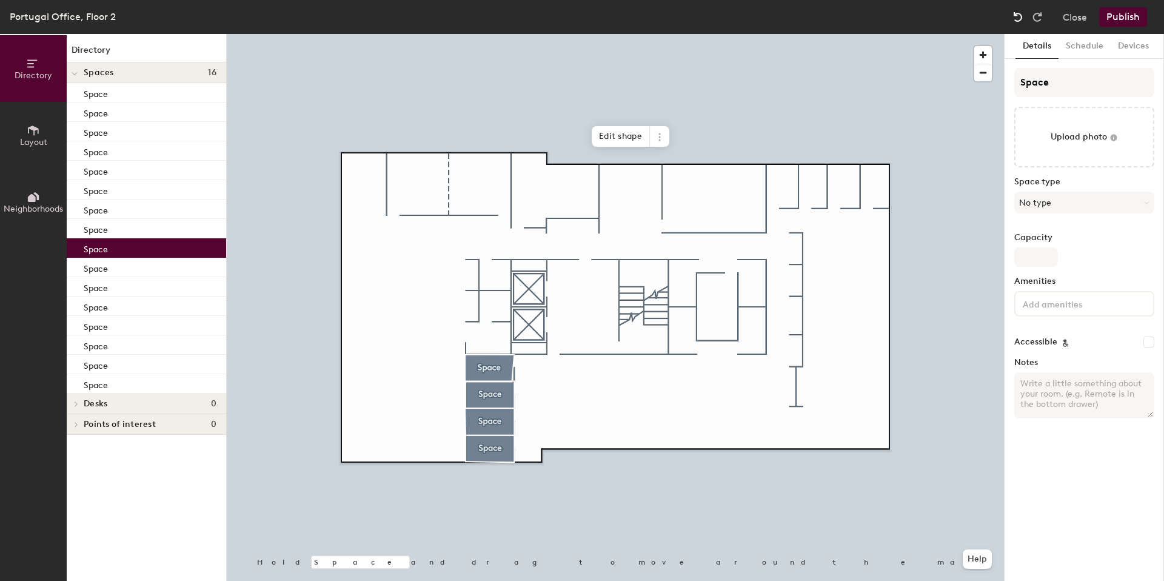
click at [1021, 15] on img at bounding box center [1018, 17] width 12 height 12
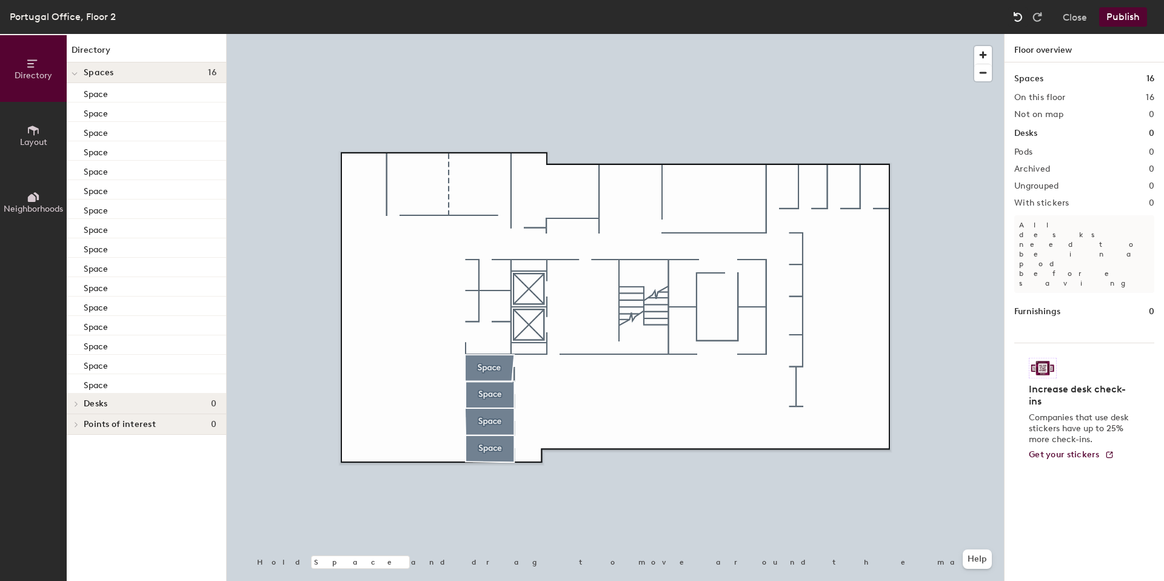
click at [1021, 15] on img at bounding box center [1018, 17] width 12 height 12
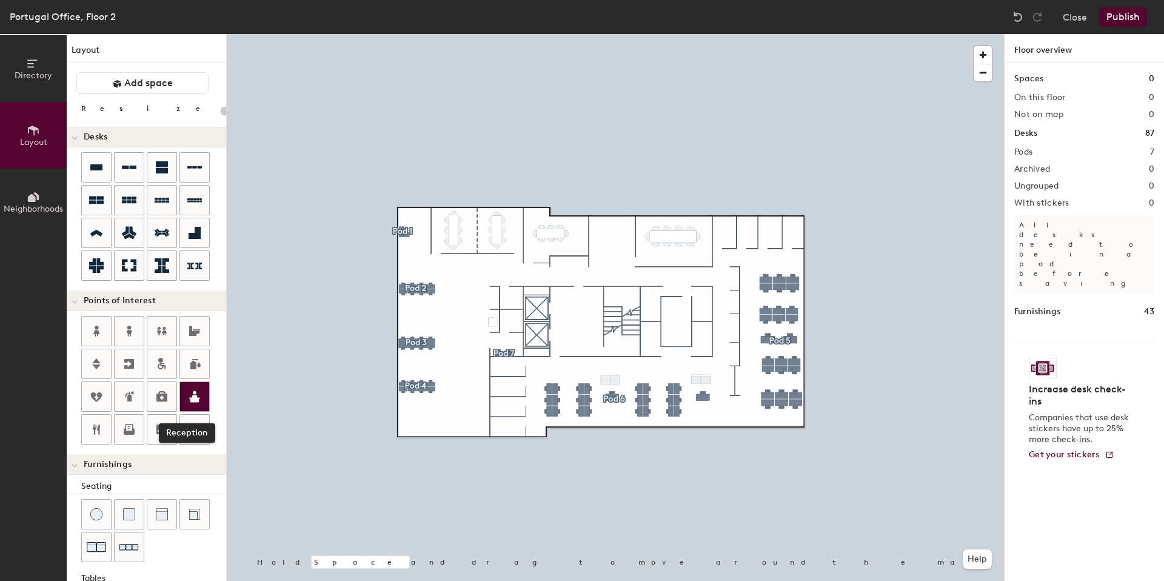
click at [193, 387] on div at bounding box center [194, 396] width 29 height 29
click at [135, 73] on button "Add space" at bounding box center [142, 83] width 132 height 22
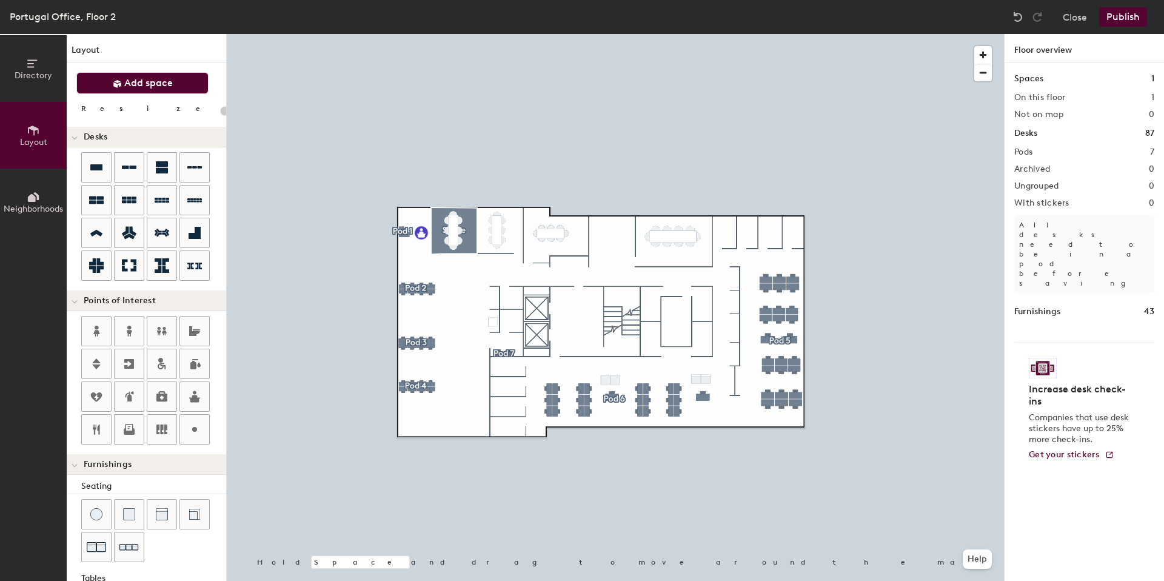
click at [141, 76] on button "Add space" at bounding box center [142, 83] width 132 height 22
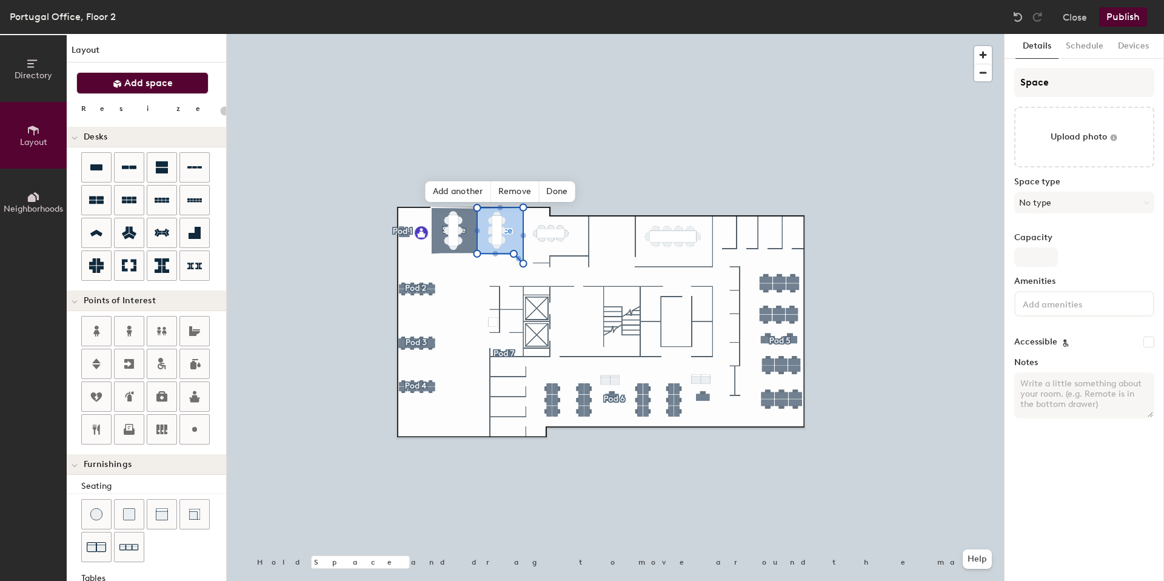
click at [178, 89] on button "Add space" at bounding box center [142, 83] width 132 height 22
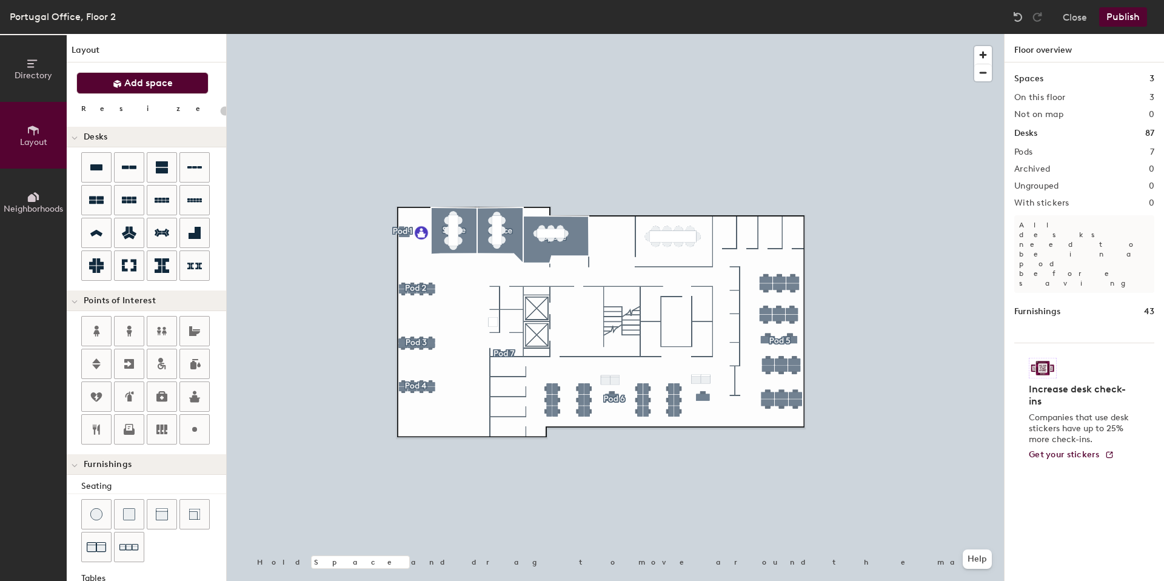
click at [142, 85] on span "Add space" at bounding box center [148, 83] width 49 height 12
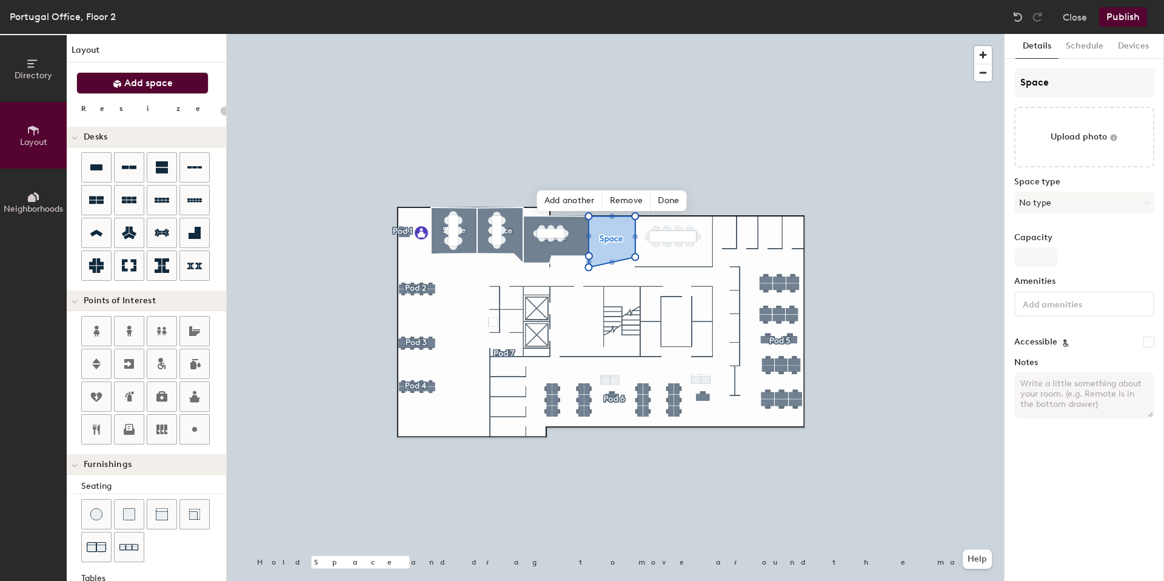
click at [181, 79] on button "Add space" at bounding box center [142, 83] width 132 height 22
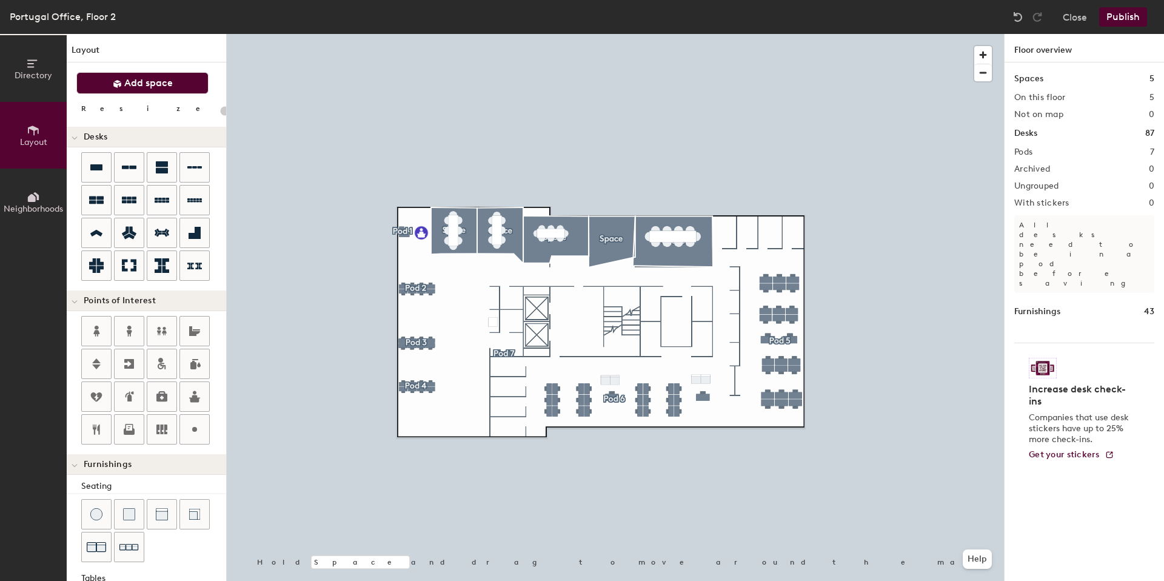
click at [154, 86] on span "Add space" at bounding box center [148, 83] width 49 height 12
click at [110, 88] on button "Add space" at bounding box center [142, 83] width 132 height 22
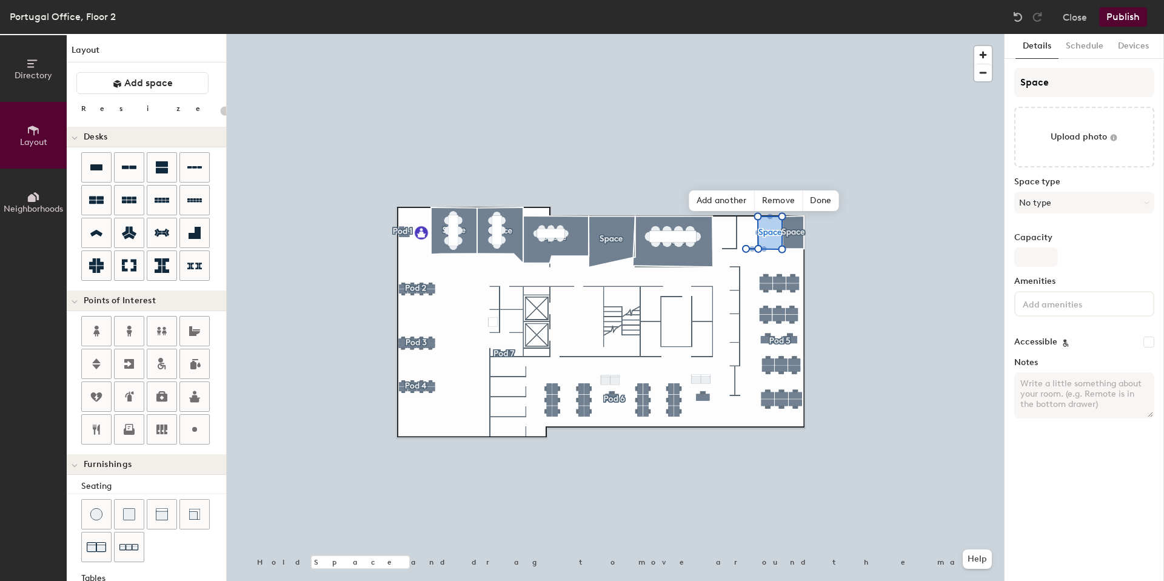
click at [90, 95] on div "Layout Add space Resize Desks Points of Interest Furnishings Seating Tables Boo…" at bounding box center [146, 307] width 159 height 547
click at [119, 85] on icon at bounding box center [117, 84] width 8 height 8
click at [765, 222] on span "Remove" at bounding box center [759, 220] width 49 height 21
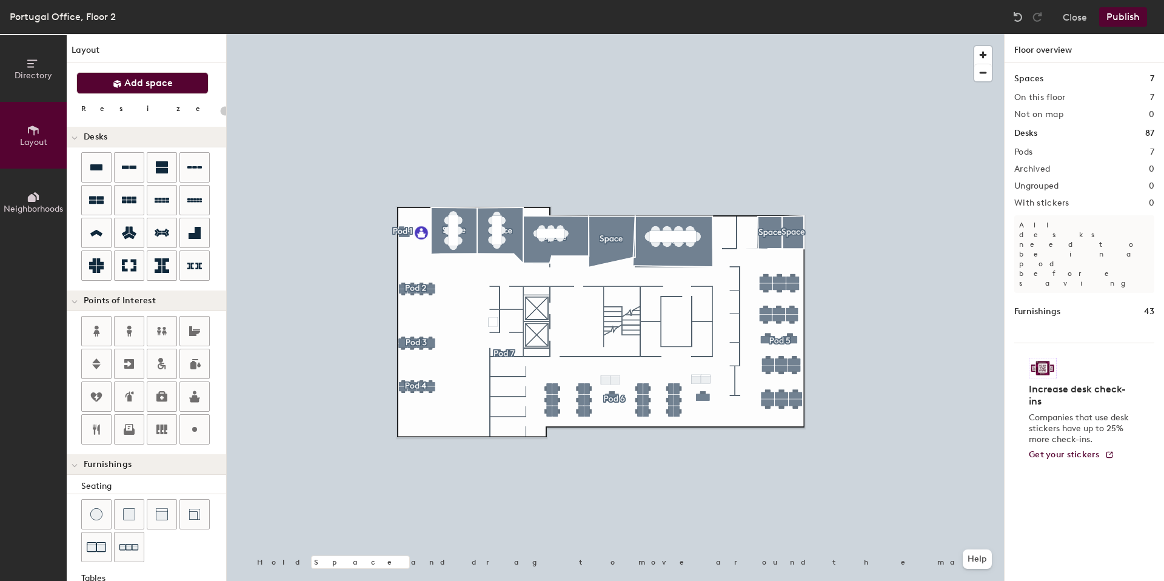
click at [128, 84] on span "Add space" at bounding box center [148, 83] width 49 height 12
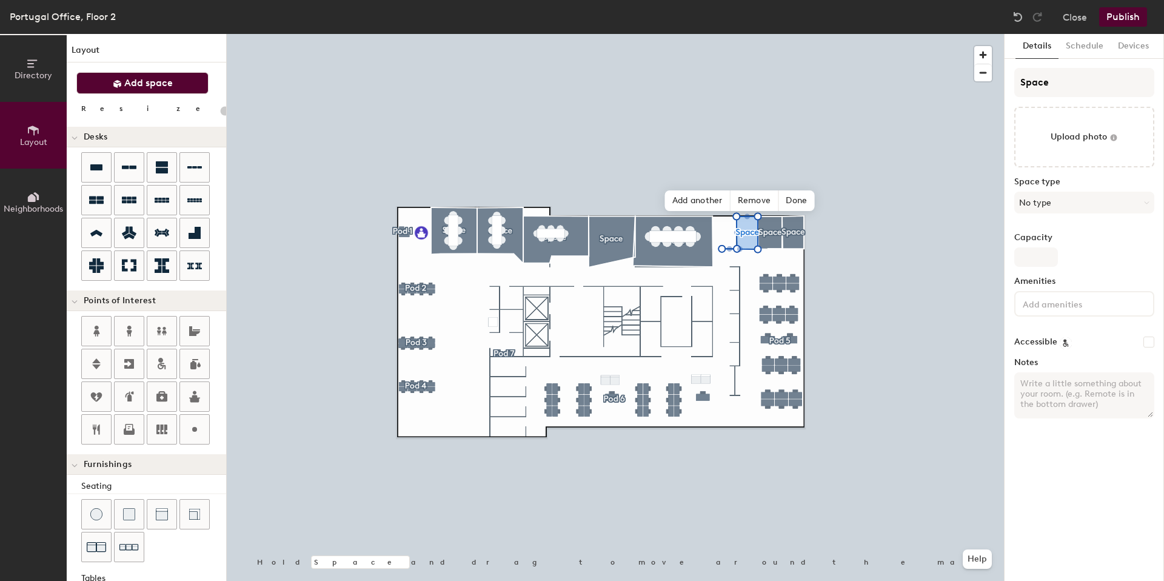
drag, startPoint x: 140, startPoint y: 78, endPoint x: 156, endPoint y: 80, distance: 16.5
click at [140, 78] on span "Add space" at bounding box center [148, 83] width 49 height 12
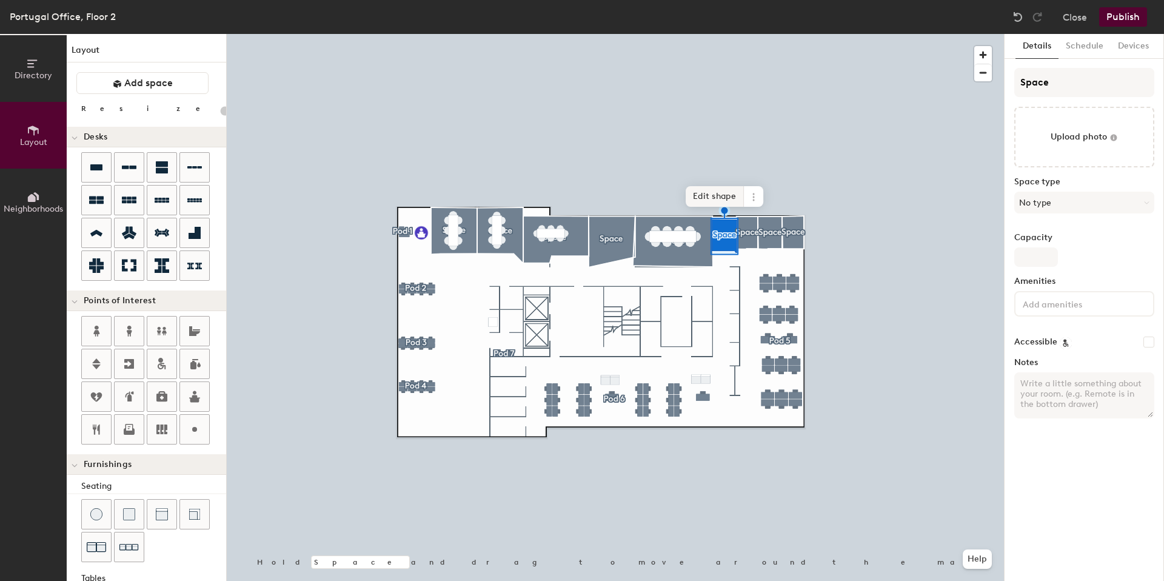
click at [723, 200] on span "Edit shape" at bounding box center [715, 196] width 58 height 21
click at [724, 214] on div "Hold Space and drag to move around the map. Help Add another Remove Done" at bounding box center [615, 307] width 777 height 547
click at [725, 212] on div "Hold Space and drag to move around the map. Help Add another Remove Done" at bounding box center [615, 307] width 777 height 547
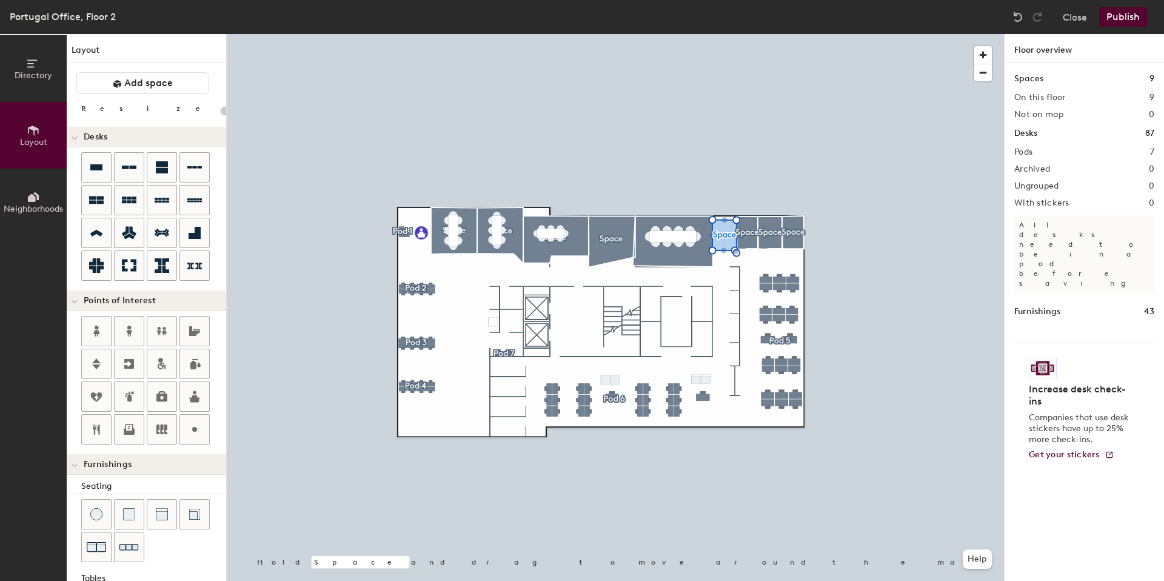
click at [731, 34] on div at bounding box center [615, 34] width 777 height 0
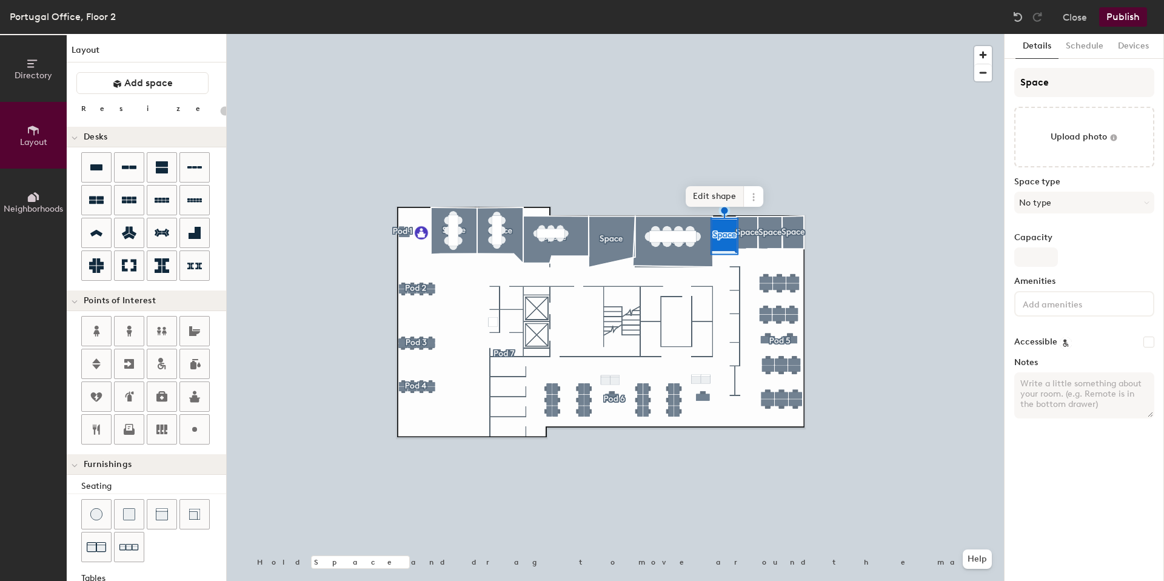
click at [721, 196] on span "Edit shape" at bounding box center [715, 196] width 58 height 21
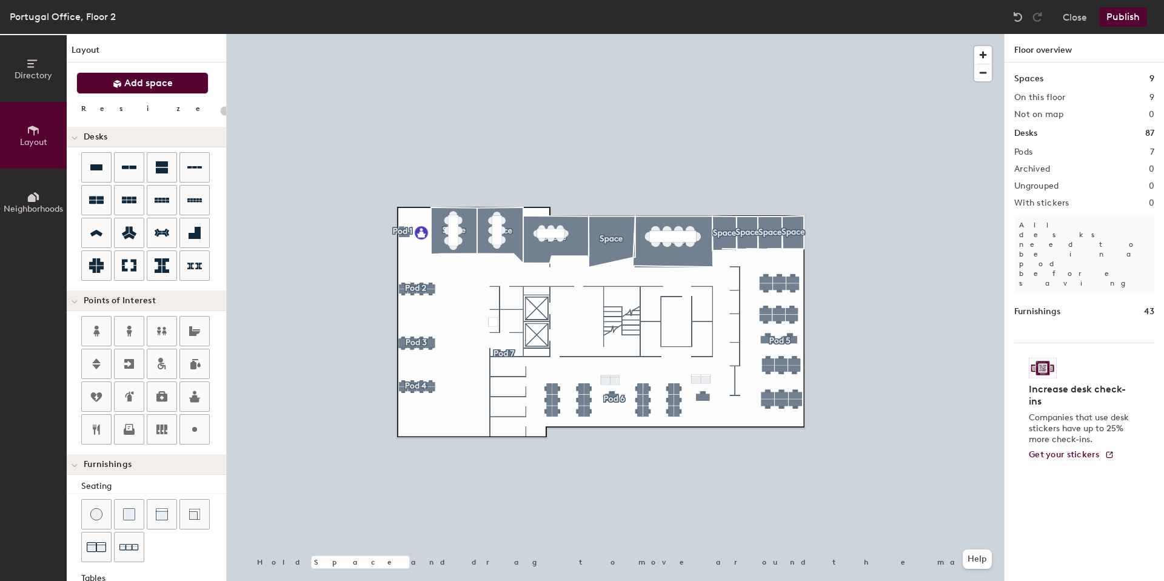
click at [146, 85] on span "Add space" at bounding box center [148, 83] width 49 height 12
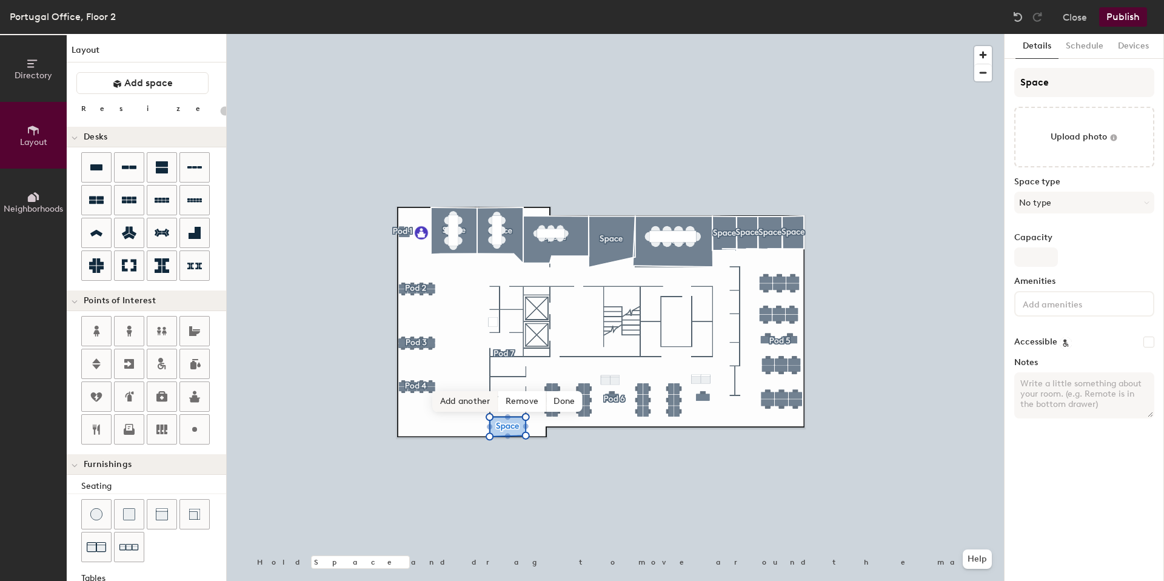
click at [474, 398] on span "Add another" at bounding box center [465, 401] width 65 height 21
click at [480, 378] on span "Add another" at bounding box center [465, 381] width 65 height 21
click at [474, 361] on span "Add another" at bounding box center [465, 361] width 65 height 21
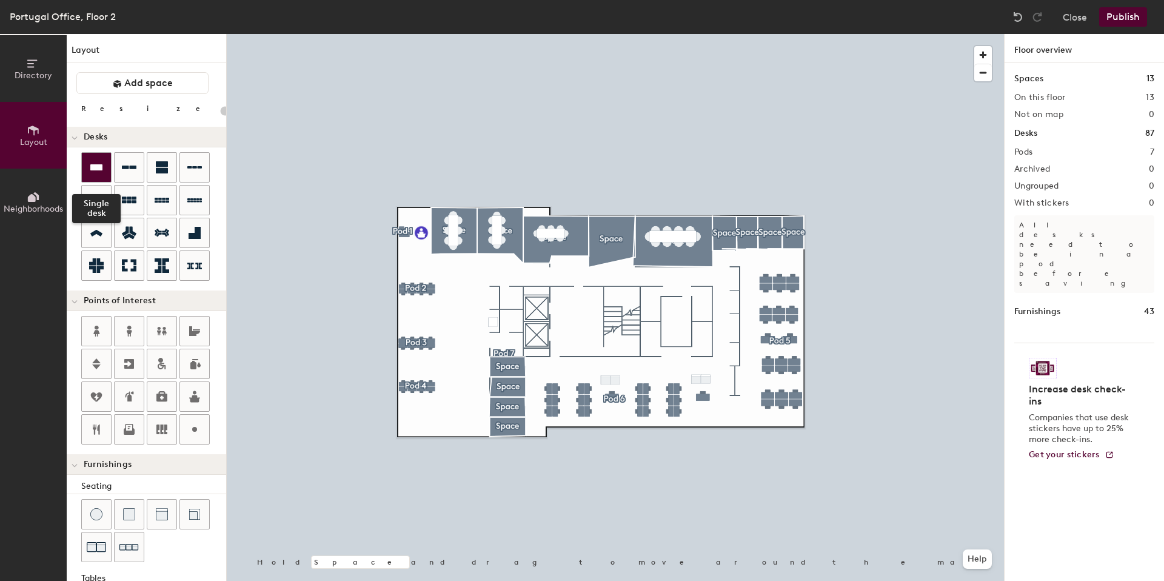
click at [88, 164] on div at bounding box center [96, 167] width 29 height 29
click at [426, 418] on div "Directory Layout Neighborhoods Layout Add space Resize Desks Points of Interest…" at bounding box center [582, 307] width 1164 height 547
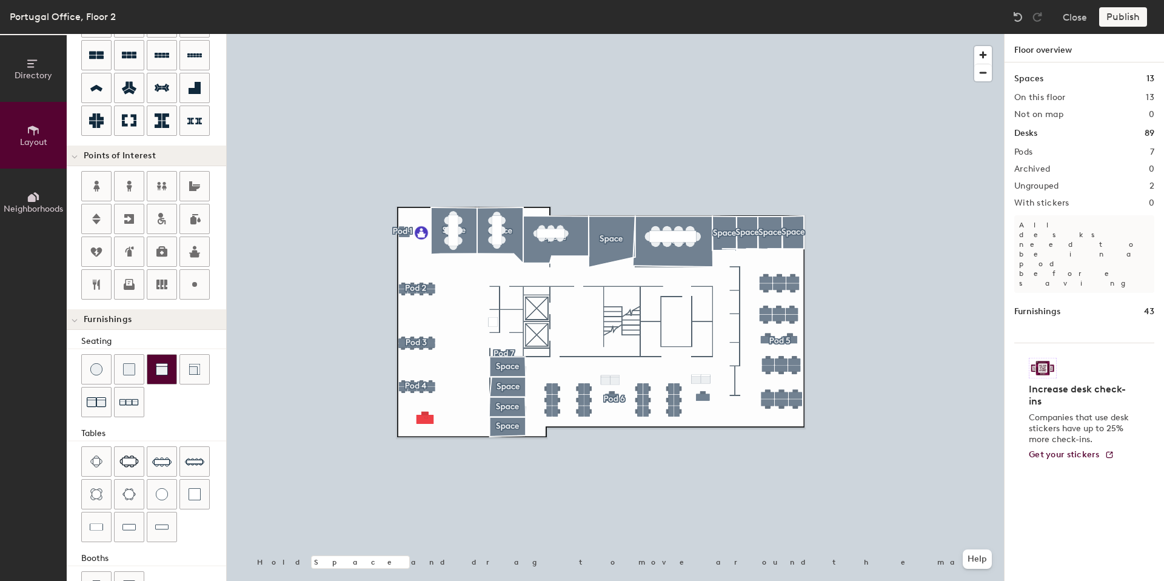
scroll to position [185, 0]
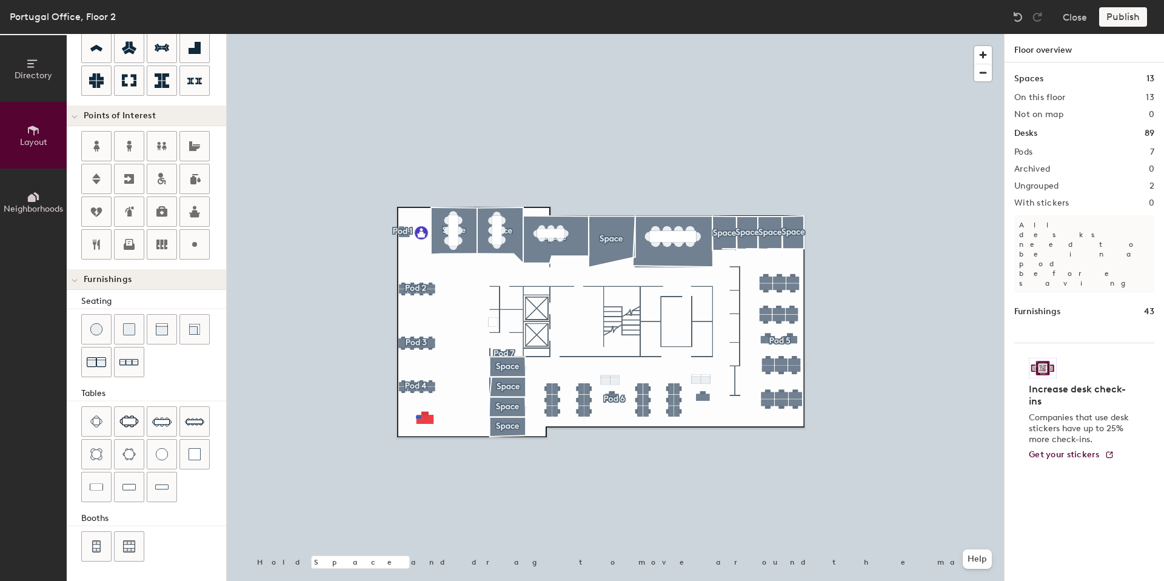
drag, startPoint x: 88, startPoint y: 164, endPoint x: 416, endPoint y: 417, distance: 414.5
click at [416, 34] on div at bounding box center [615, 34] width 777 height 0
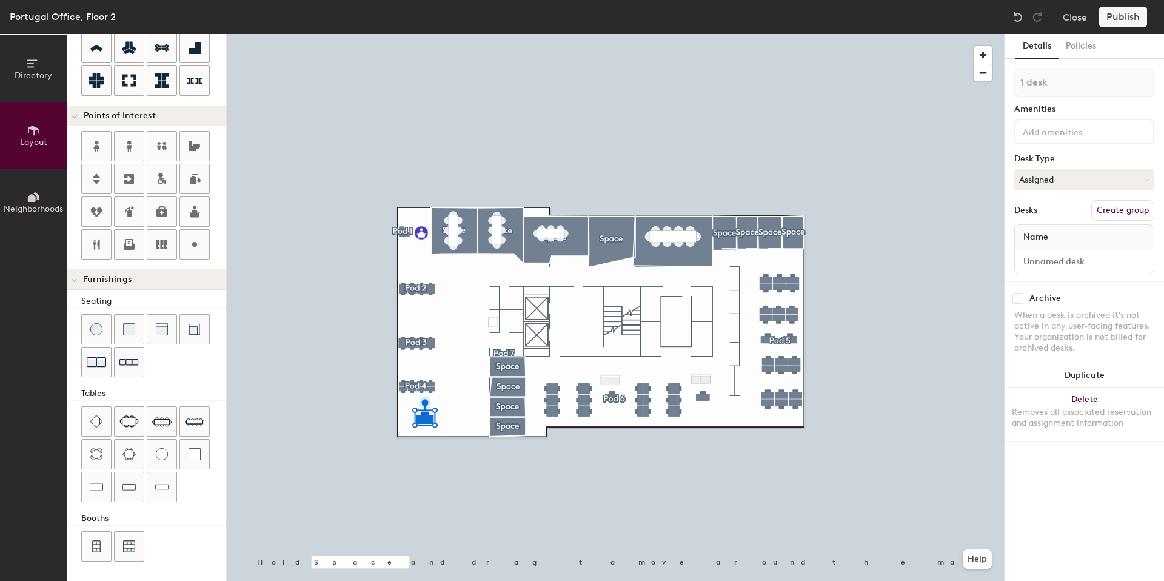
click at [1113, 204] on button "Create group" at bounding box center [1122, 210] width 63 height 21
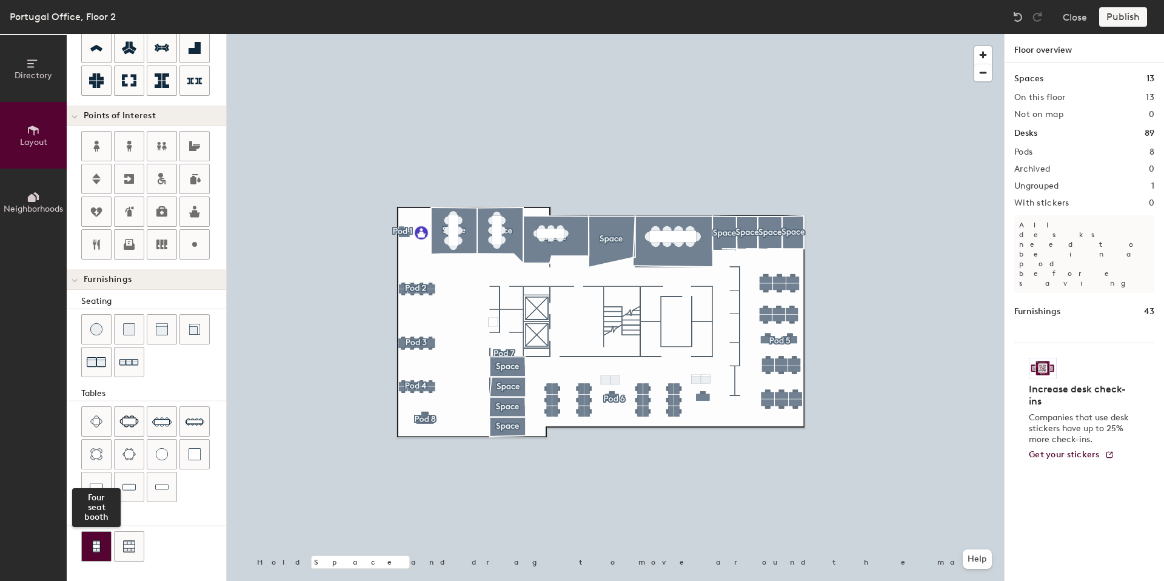
click at [97, 537] on div at bounding box center [96, 546] width 29 height 29
click at [88, 537] on div at bounding box center [96, 546] width 29 height 29
click at [1127, 23] on div "Publish" at bounding box center [1126, 16] width 55 height 19
click at [1126, 18] on div "Publish" at bounding box center [1126, 16] width 55 height 19
click at [925, 34] on div at bounding box center [615, 34] width 777 height 0
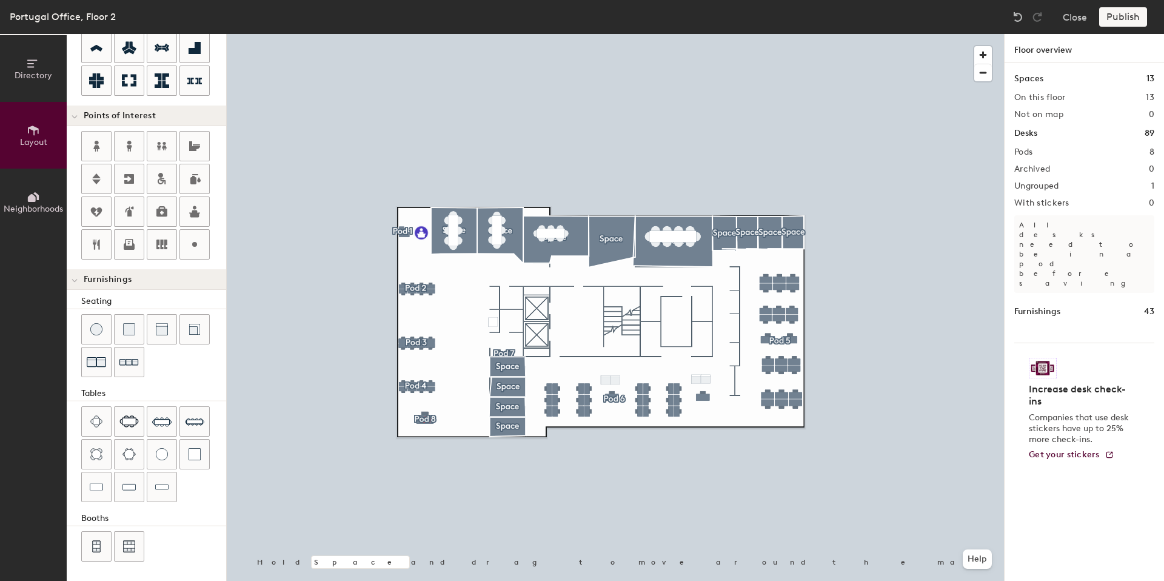
click at [228, 34] on div at bounding box center [615, 34] width 777 height 0
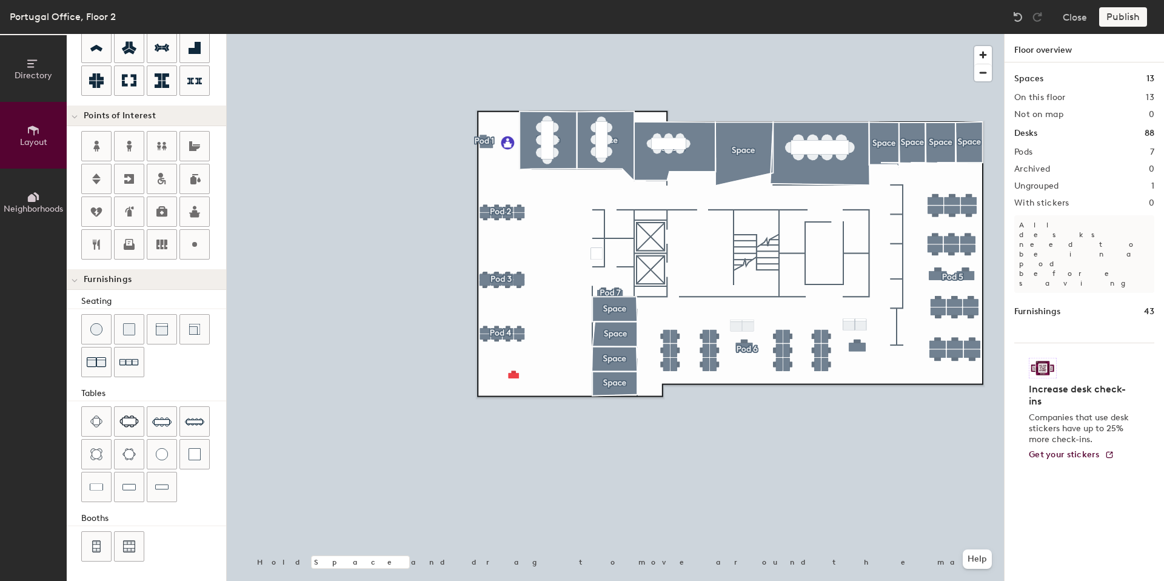
click at [1056, 183] on h2 "Ungrouped" at bounding box center [1036, 186] width 45 height 10
click at [1050, 187] on h2 "Ungrouped" at bounding box center [1036, 186] width 45 height 10
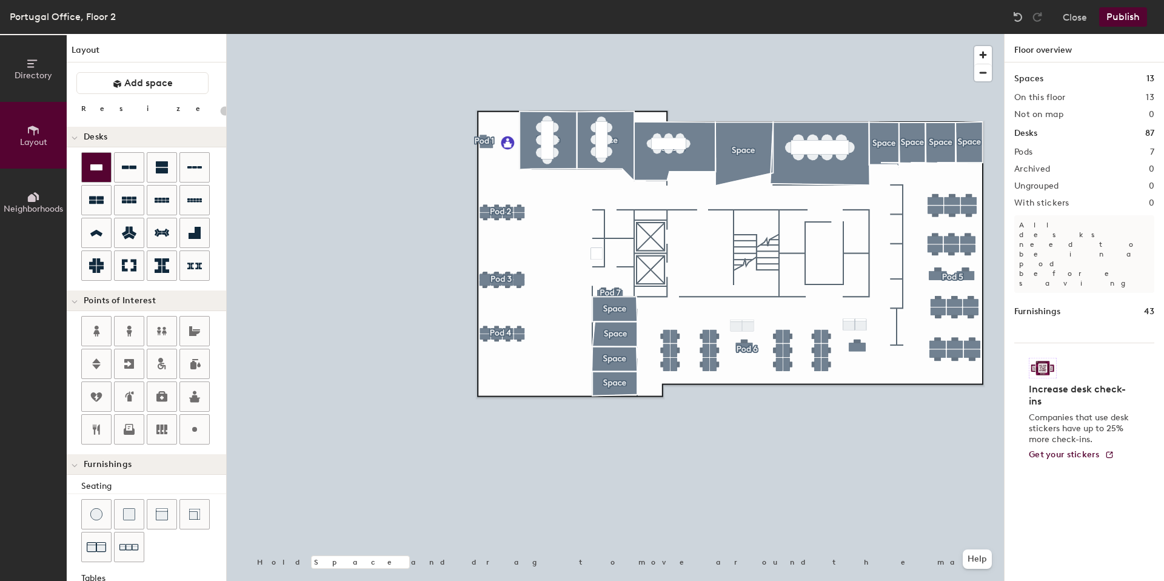
click at [90, 165] on icon at bounding box center [96, 167] width 15 height 15
click at [511, 34] on div at bounding box center [615, 34] width 777 height 0
click at [514, 375] on div "Directory Layout Neighborhoods Layout Add space Resize Desks Points of Interest…" at bounding box center [582, 307] width 1164 height 547
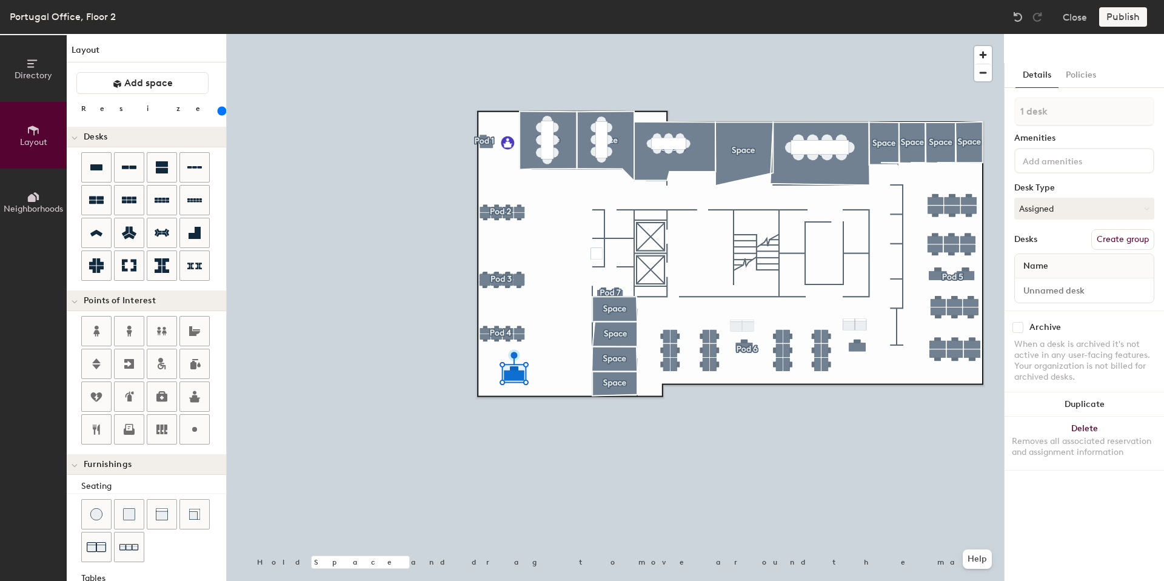
click at [1120, 232] on button "Create group" at bounding box center [1122, 239] width 63 height 21
click at [1122, 175] on div "Pod 8 Amenities Desk Type Assigned Desks Ungroup Name Desk 1" at bounding box center [1084, 203] width 140 height 213
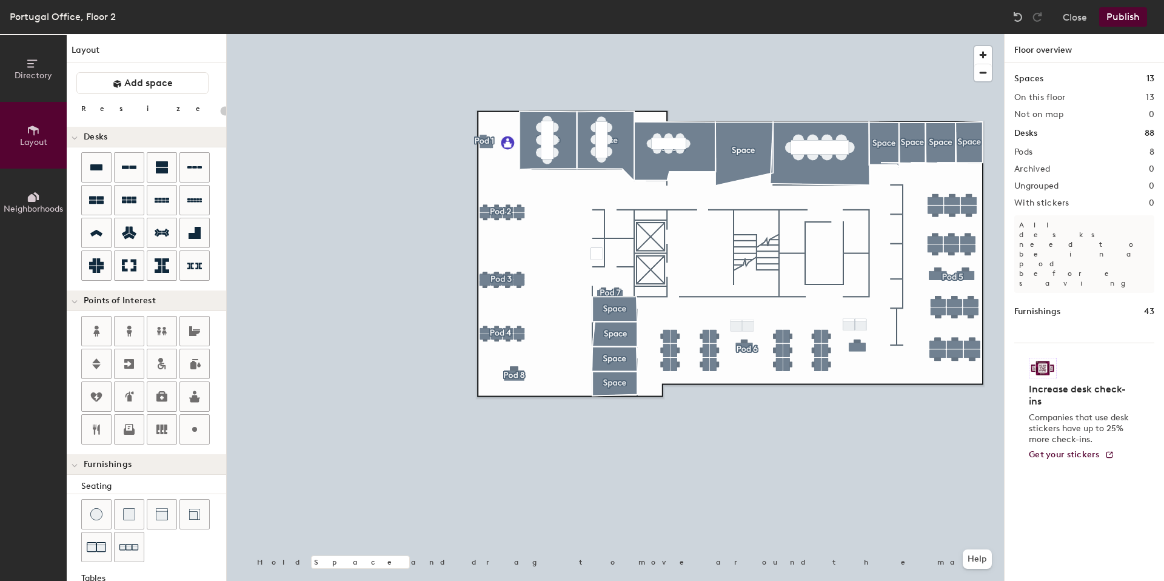
click at [1119, 18] on button "Publish" at bounding box center [1123, 16] width 48 height 19
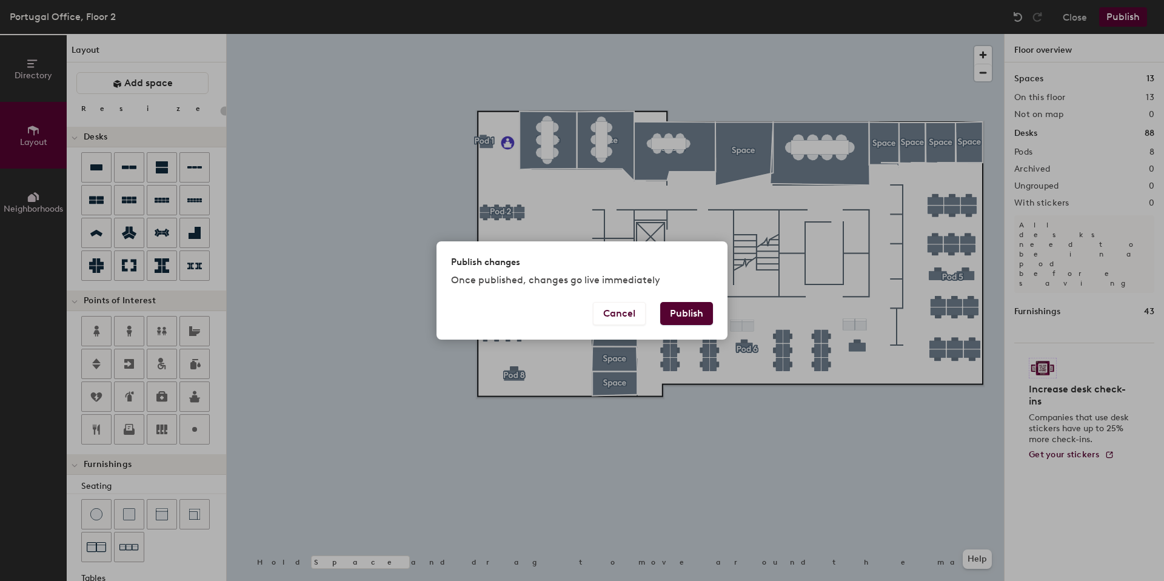
click at [700, 316] on button "Publish" at bounding box center [686, 313] width 53 height 23
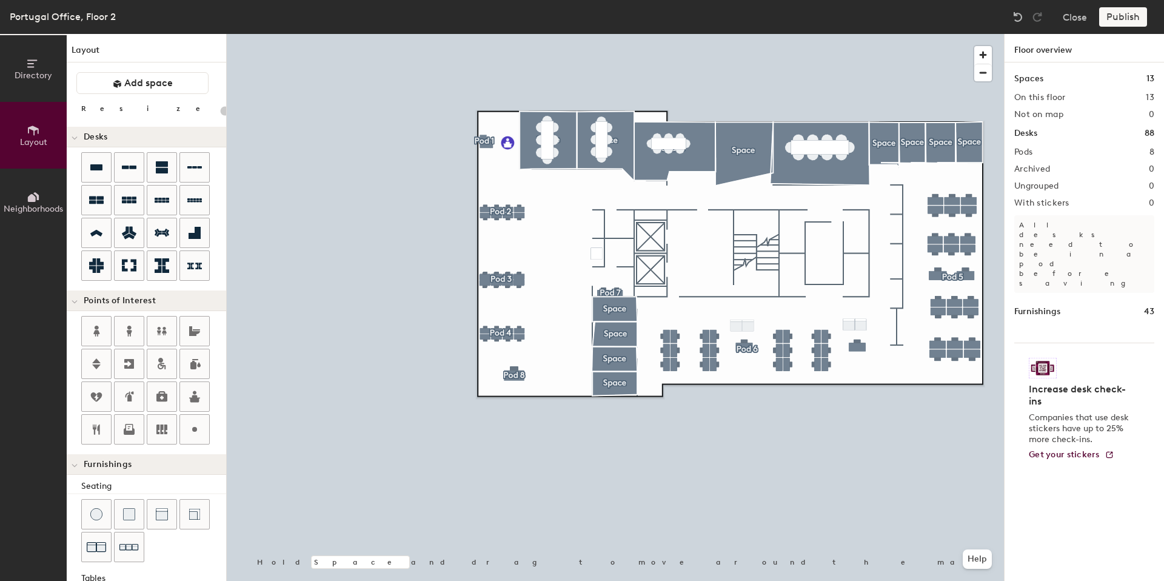
type input "20"
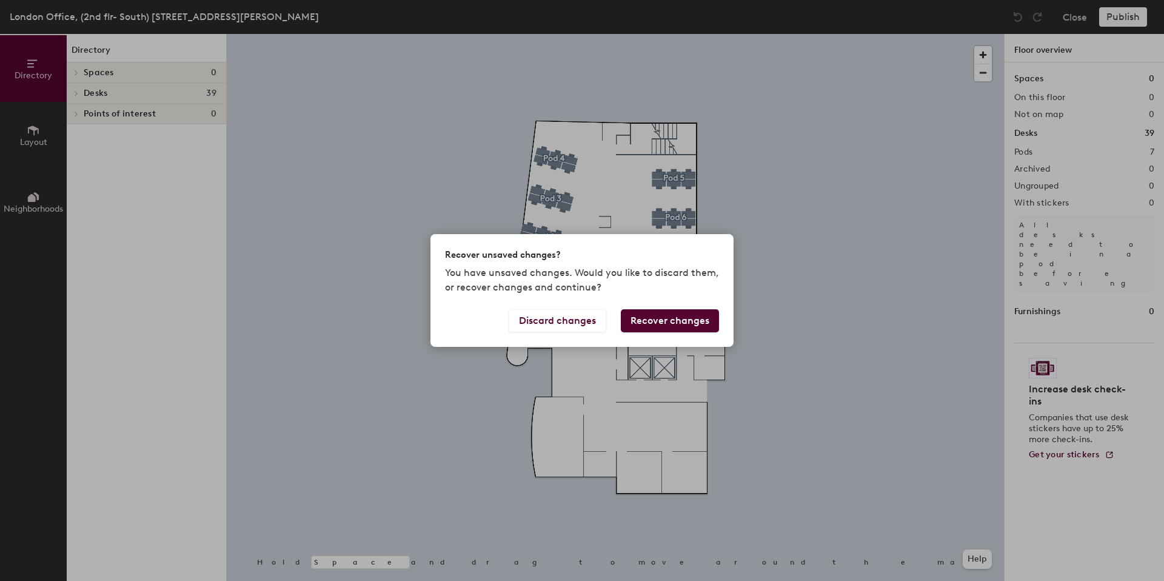
click at [651, 314] on button "Recover changes" at bounding box center [670, 320] width 98 height 23
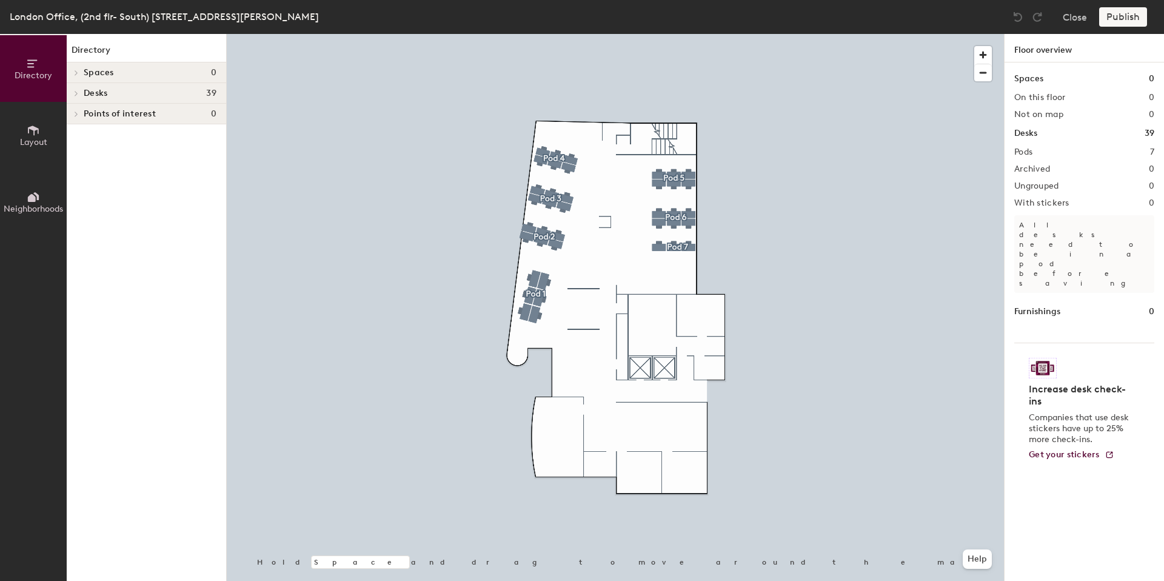
click at [32, 122] on button "Layout" at bounding box center [33, 135] width 67 height 67
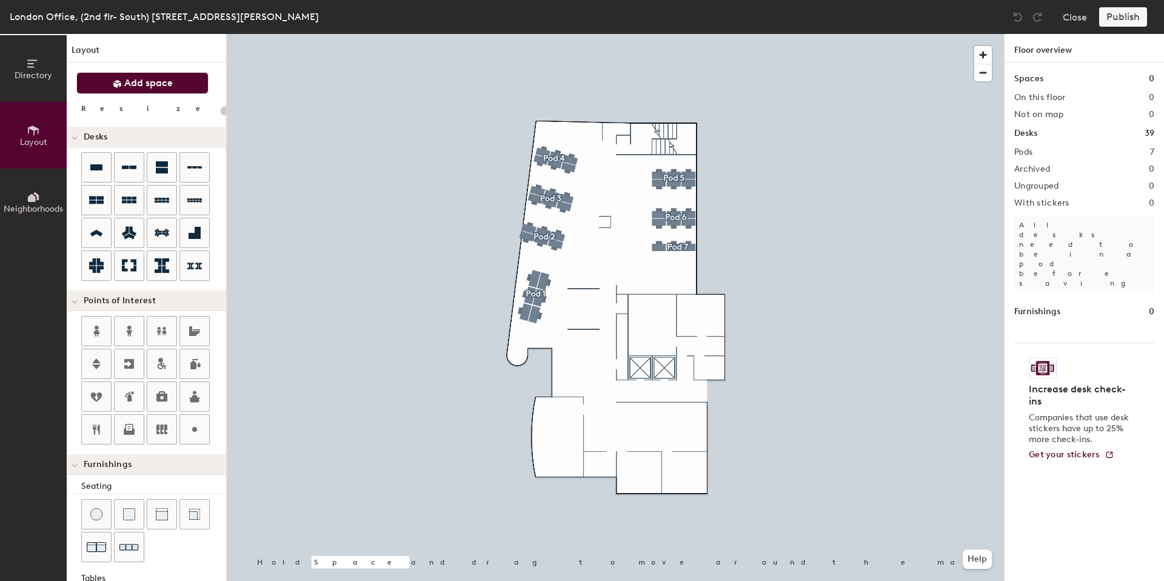
click at [129, 75] on button "Add space" at bounding box center [142, 83] width 132 height 22
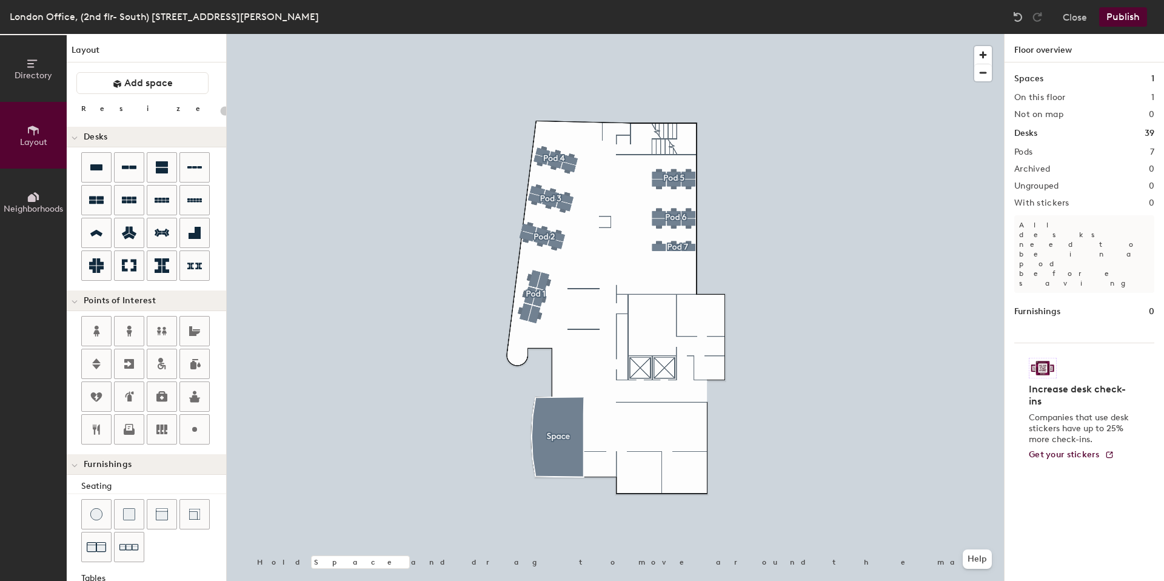
click at [538, 34] on div at bounding box center [615, 34] width 777 height 0
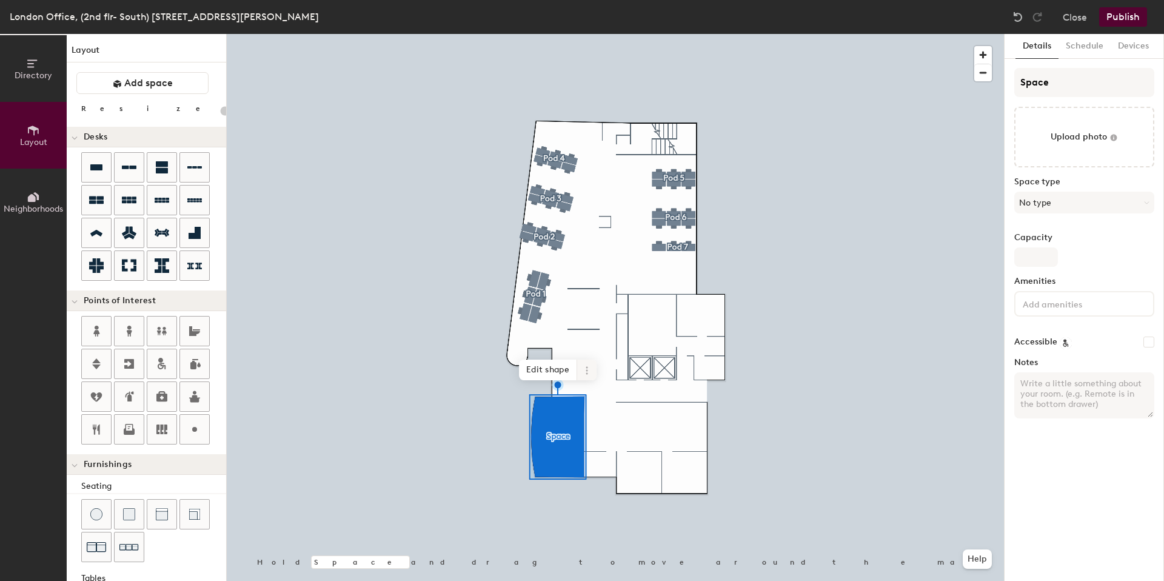
click at [580, 365] on span at bounding box center [586, 370] width 19 height 21
click at [605, 396] on span "Remove from map" at bounding box center [631, 398] width 108 height 21
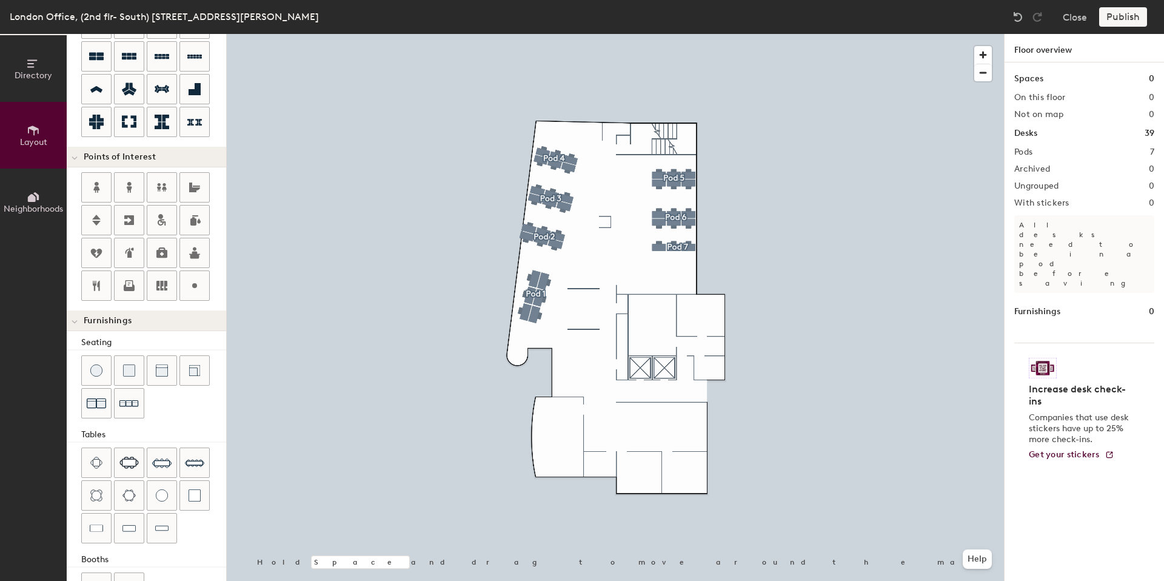
scroll to position [185, 0]
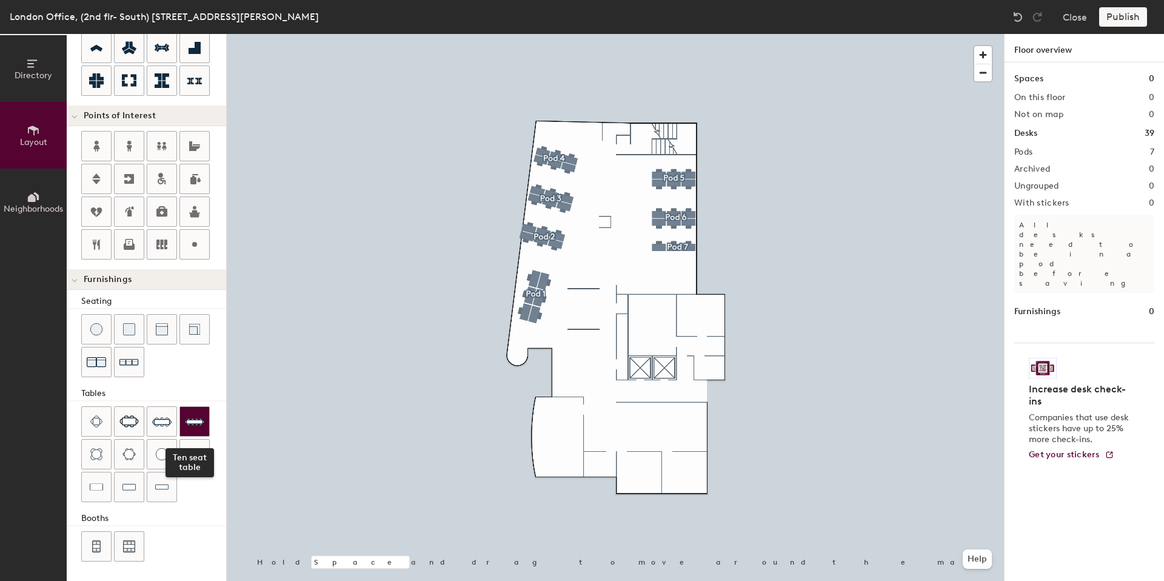
click at [201, 424] on img at bounding box center [194, 421] width 19 height 19
click at [130, 458] on img at bounding box center [128, 454] width 13 height 12
drag, startPoint x: 124, startPoint y: 448, endPoint x: 182, endPoint y: 448, distance: 58.8
click at [124, 448] on img at bounding box center [128, 454] width 13 height 12
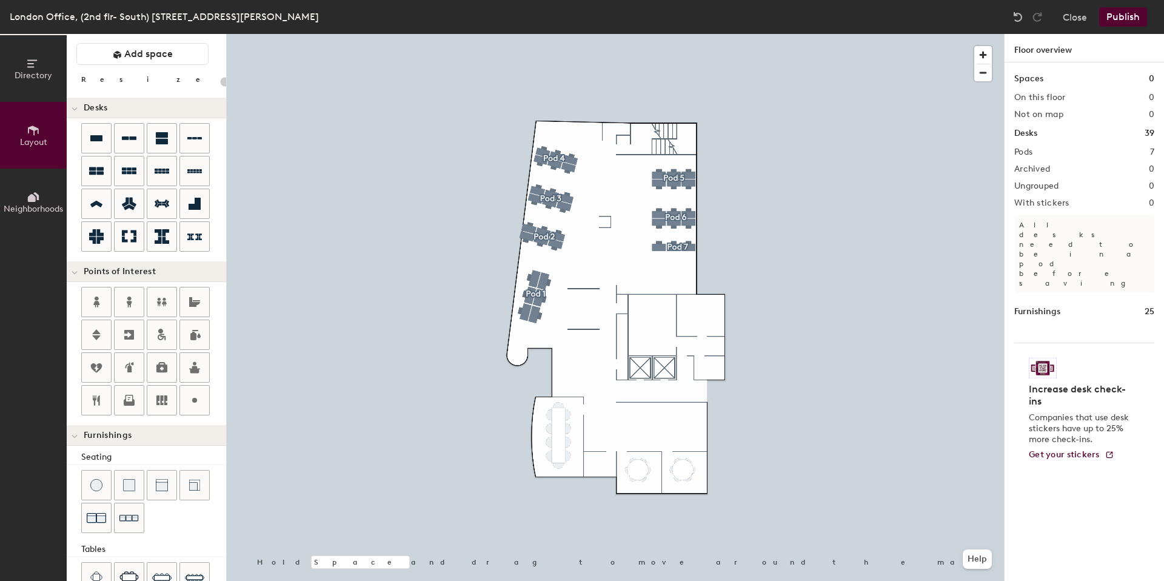
scroll to position [0, 0]
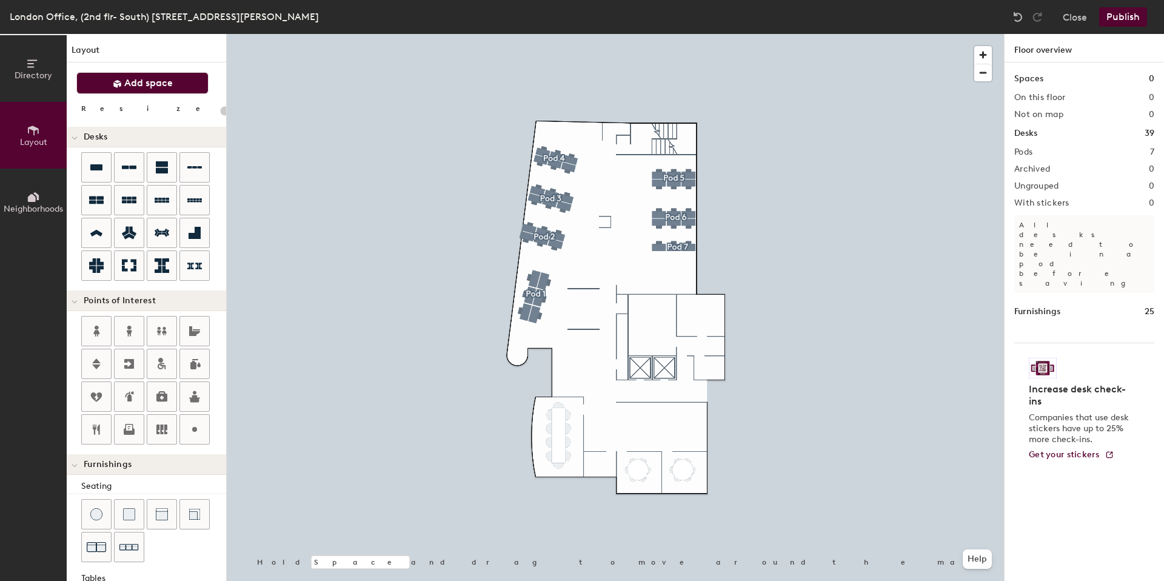
click at [111, 75] on button "Add space" at bounding box center [142, 83] width 132 height 22
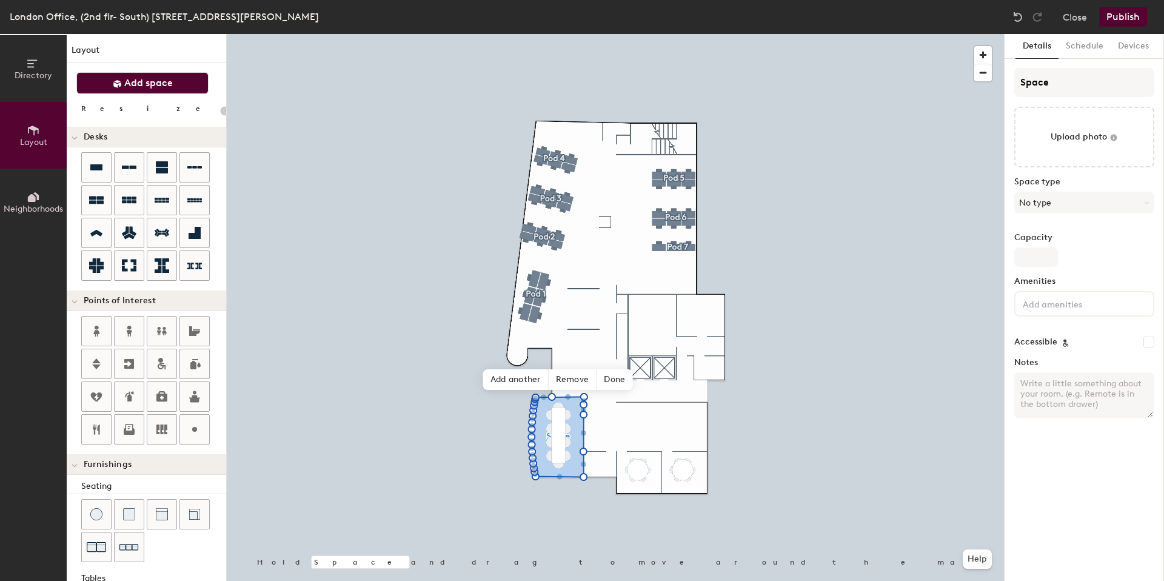
click at [136, 76] on button "Add space" at bounding box center [142, 83] width 132 height 22
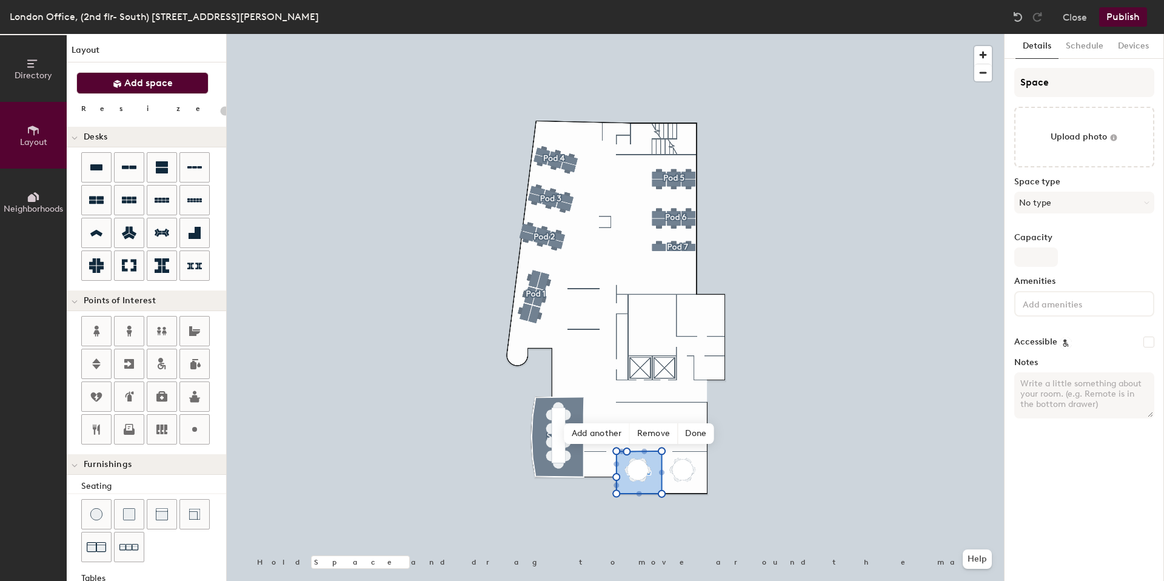
click at [122, 76] on button "Add space" at bounding box center [142, 83] width 132 height 22
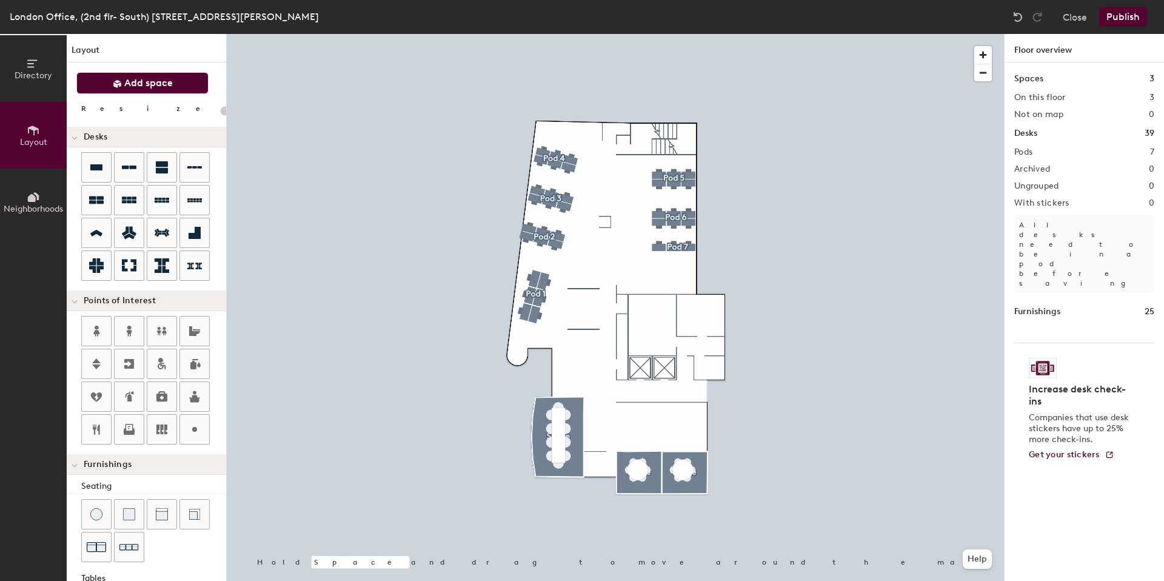
click at [125, 89] on button "Add space" at bounding box center [142, 83] width 132 height 22
click at [122, 82] on button "Add space" at bounding box center [142, 83] width 132 height 22
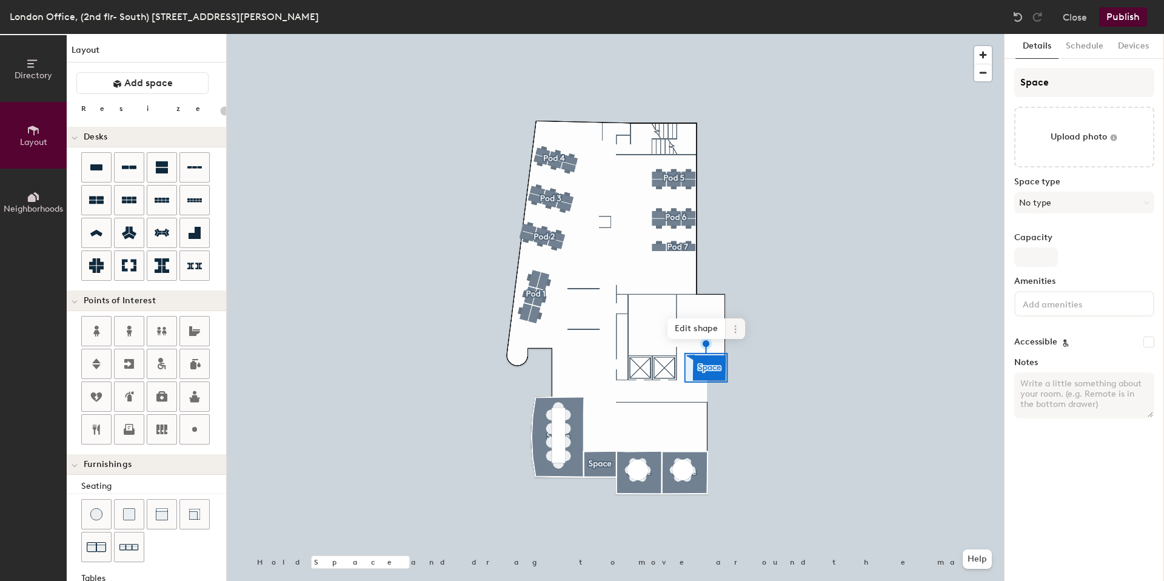
click at [736, 324] on icon at bounding box center [736, 329] width 10 height 10
click at [754, 358] on span "Remove from map" at bounding box center [779, 357] width 108 height 21
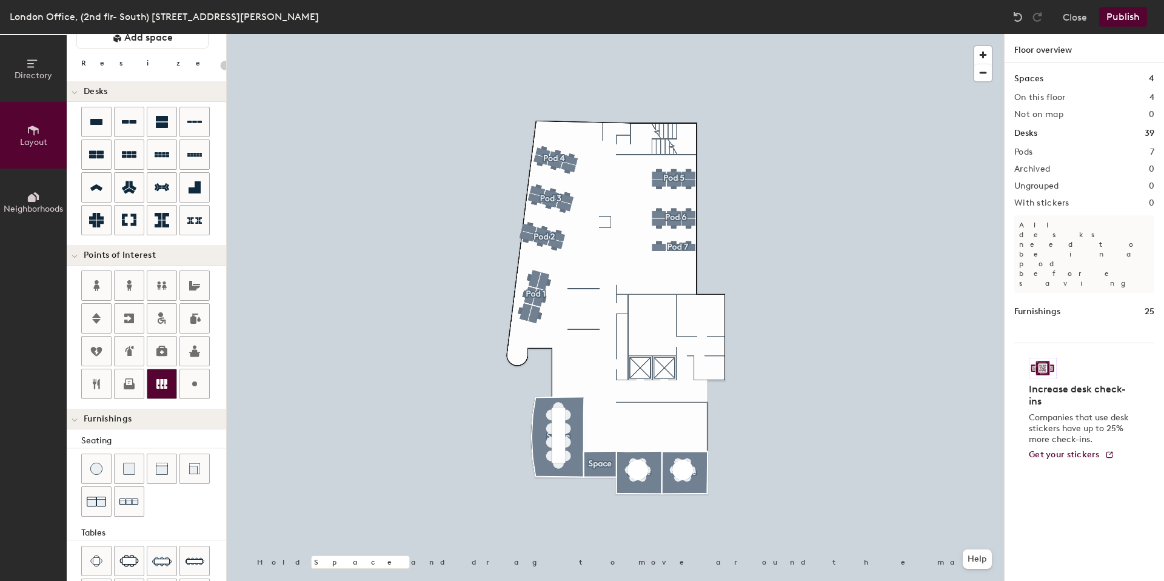
scroll to position [185, 0]
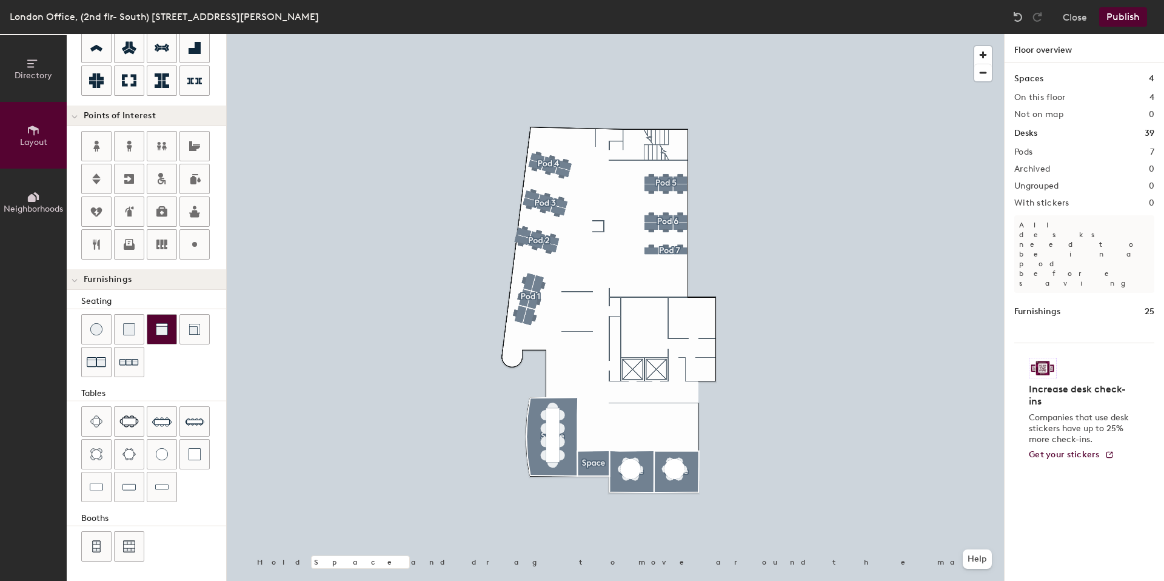
click at [172, 330] on div at bounding box center [161, 329] width 29 height 29
click at [162, 322] on div at bounding box center [161, 329] width 29 height 29
click at [604, 34] on div at bounding box center [615, 34] width 777 height 0
click at [120, 409] on div at bounding box center [129, 421] width 29 height 29
click at [628, 457] on span "Delete" at bounding box center [627, 454] width 42 height 21
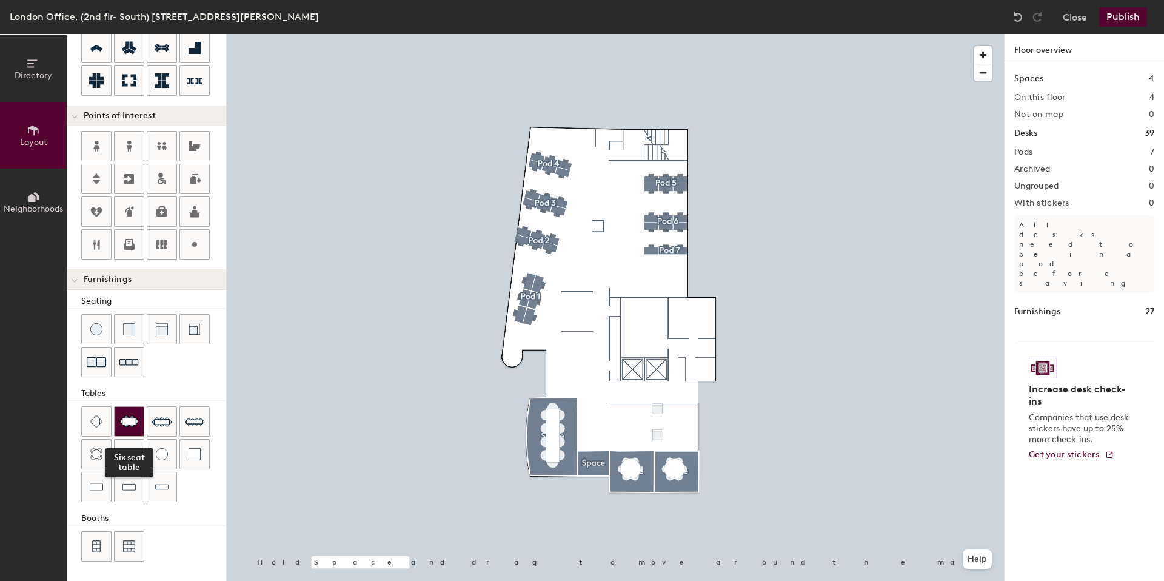
click at [136, 412] on div at bounding box center [129, 421] width 29 height 29
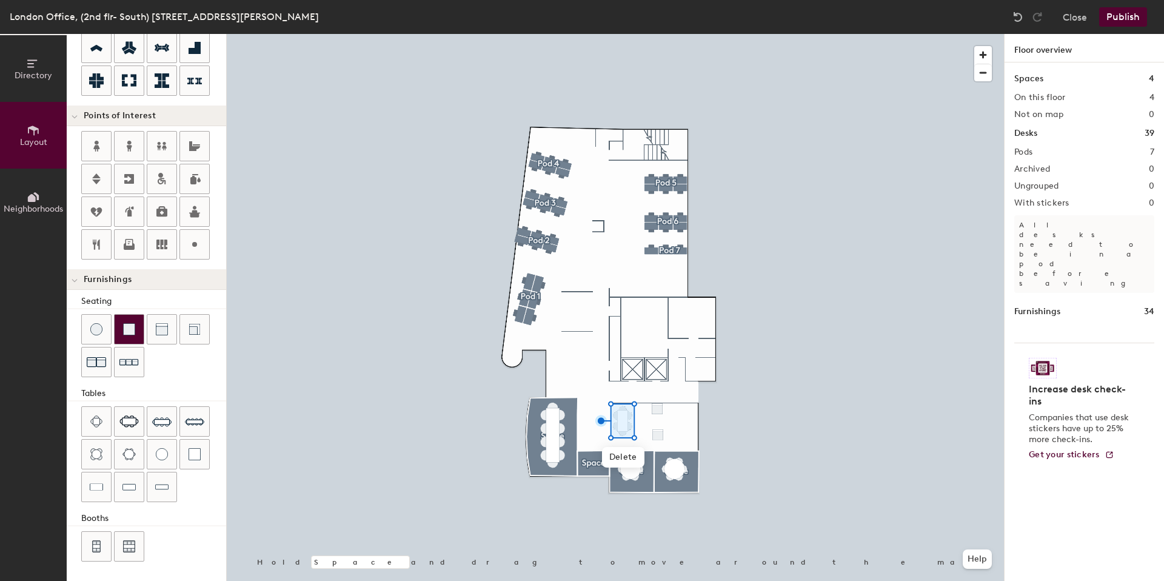
click at [133, 328] on img at bounding box center [129, 329] width 12 height 12
click at [119, 330] on div at bounding box center [129, 329] width 29 height 29
click at [130, 325] on img at bounding box center [129, 329] width 12 height 12
click at [124, 326] on img at bounding box center [129, 329] width 12 height 12
click at [141, 318] on div at bounding box center [129, 329] width 29 height 29
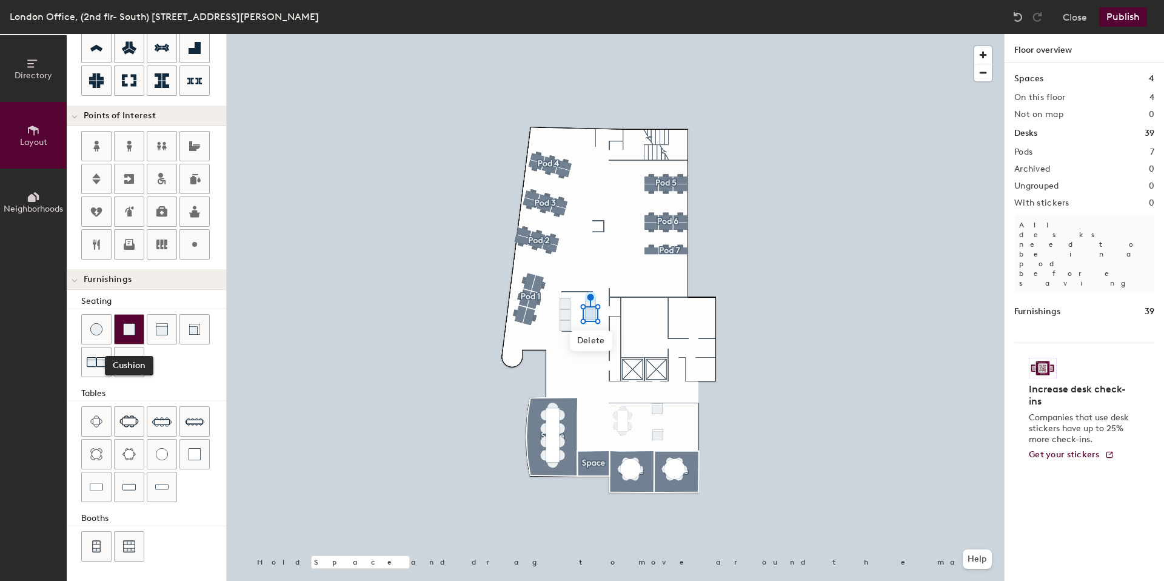
click at [127, 325] on img at bounding box center [129, 329] width 12 height 12
click at [578, 355] on span "Delete" at bounding box center [591, 351] width 42 height 21
click at [131, 318] on div at bounding box center [129, 329] width 29 height 29
click at [1117, 18] on button "Publish" at bounding box center [1123, 16] width 48 height 19
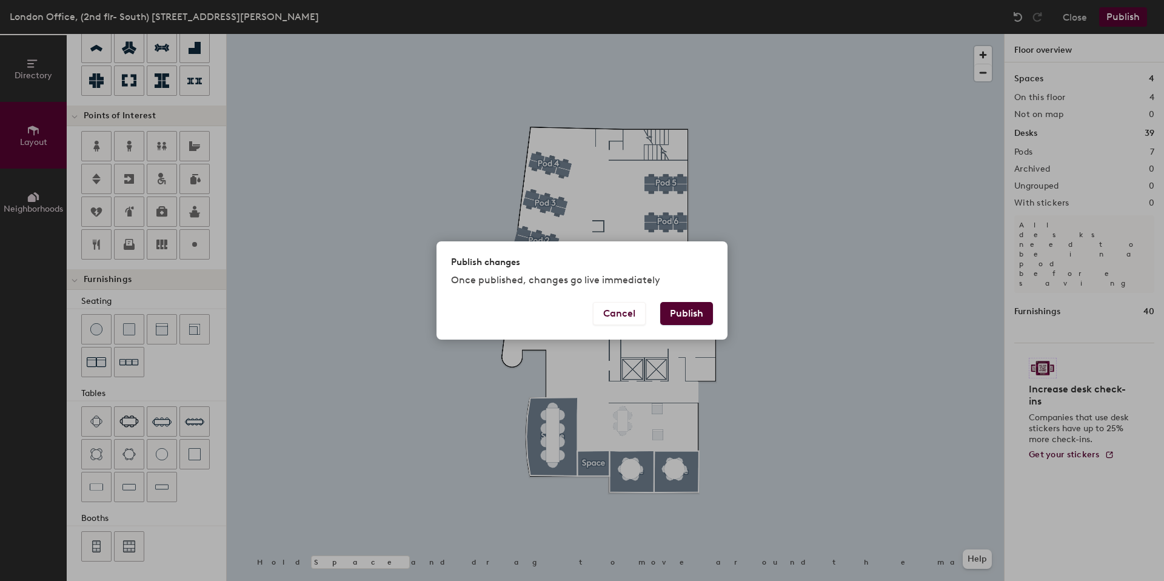
click at [664, 326] on div "Cancel Publish" at bounding box center [582, 321] width 291 height 38
click at [676, 314] on button "Publish" at bounding box center [686, 313] width 53 height 23
type input "20"
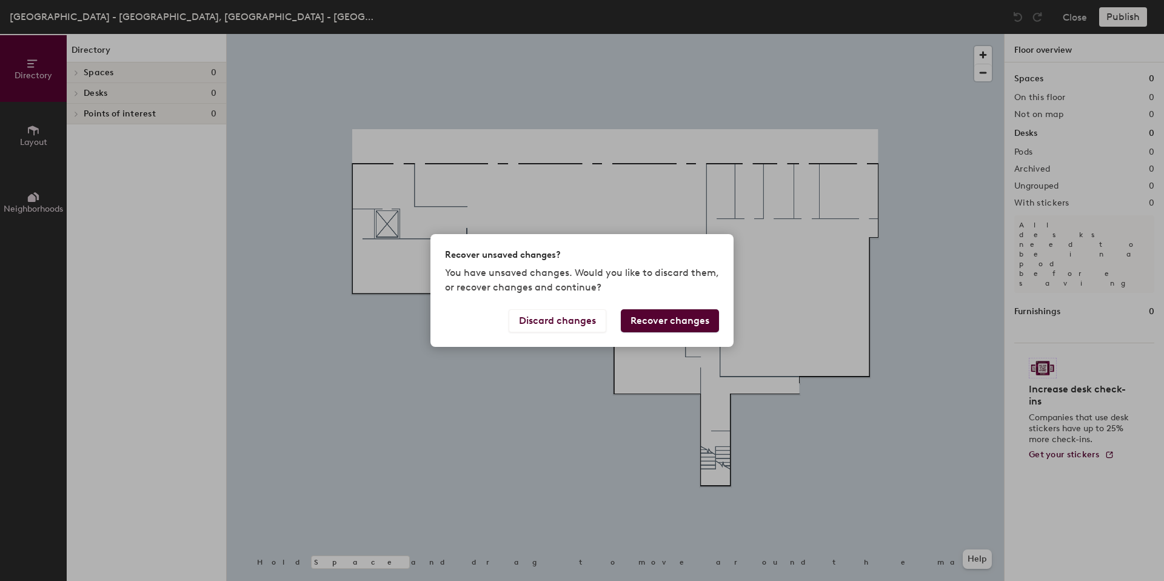
click at [665, 325] on button "Recover changes" at bounding box center [670, 320] width 98 height 23
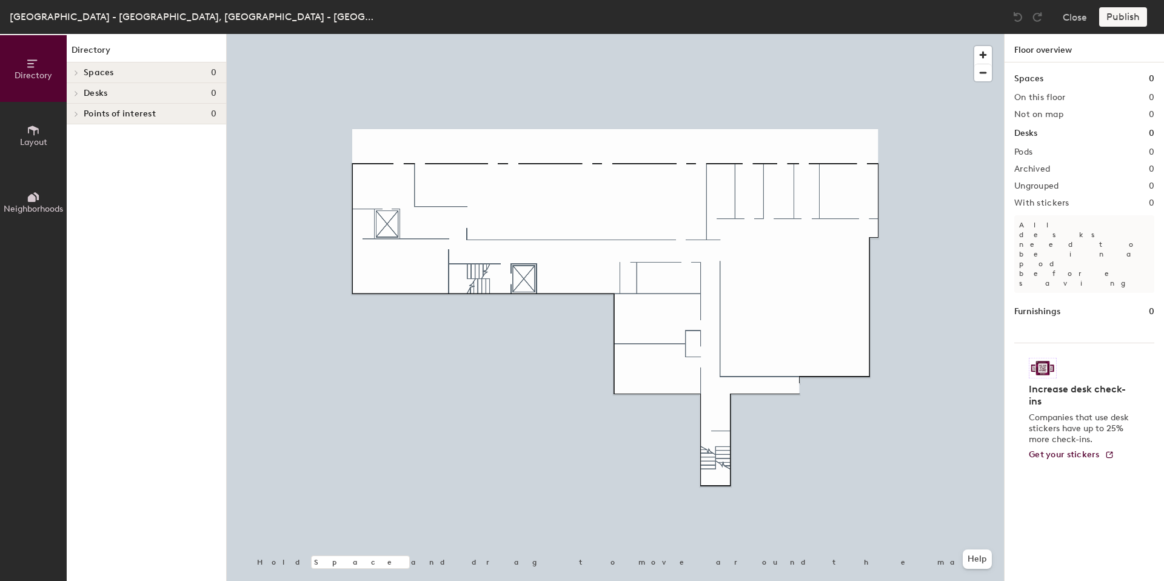
click at [45, 131] on button "Layout" at bounding box center [33, 135] width 67 height 67
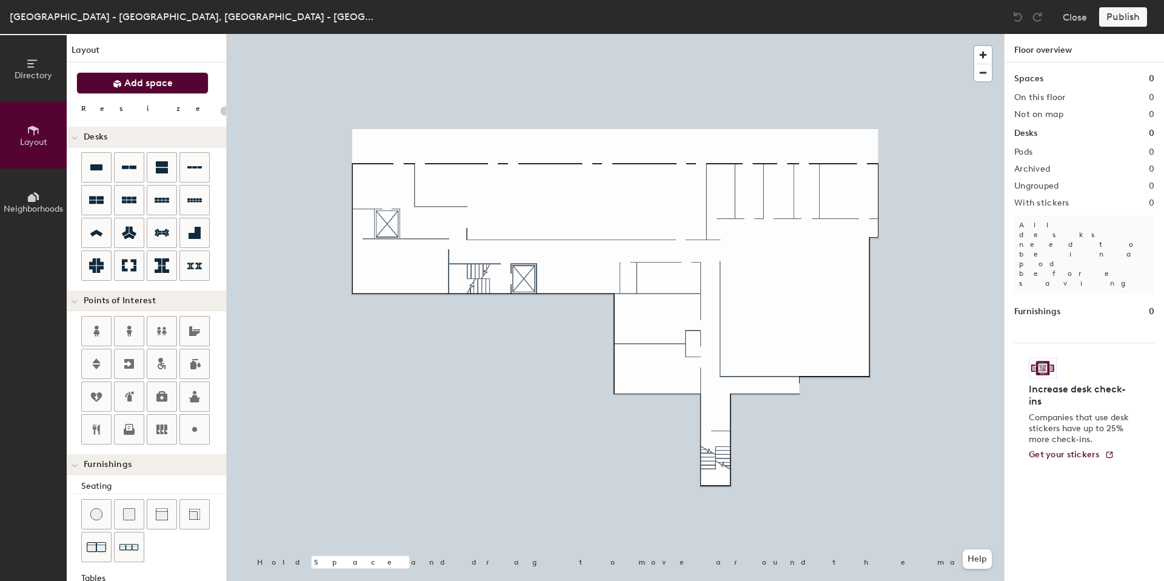
click at [113, 78] on span at bounding box center [117, 83] width 9 height 12
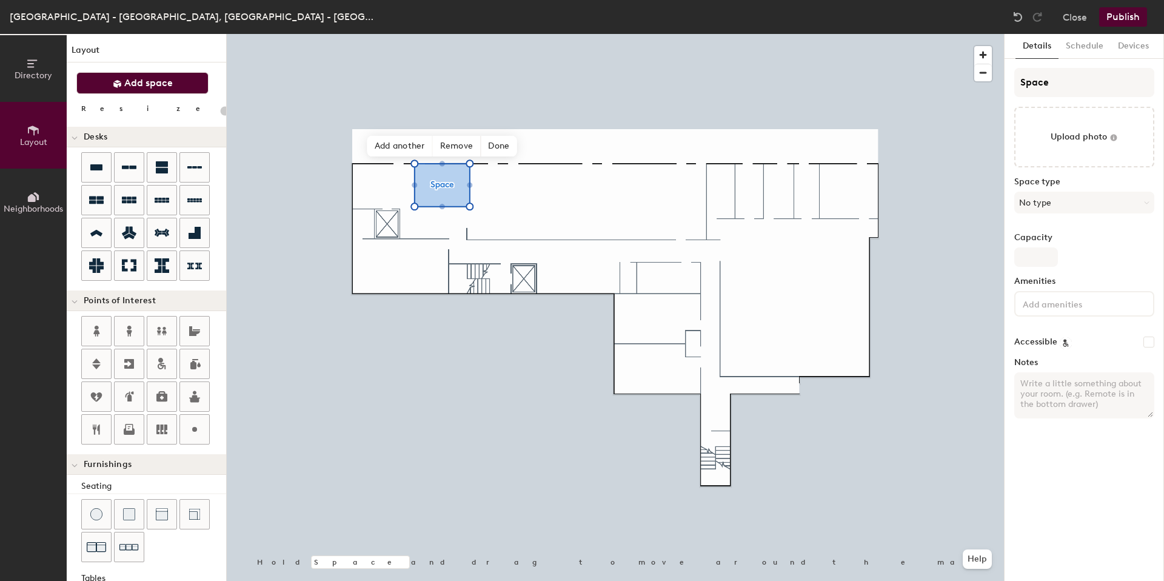
click at [164, 82] on span "Add space" at bounding box center [148, 83] width 49 height 12
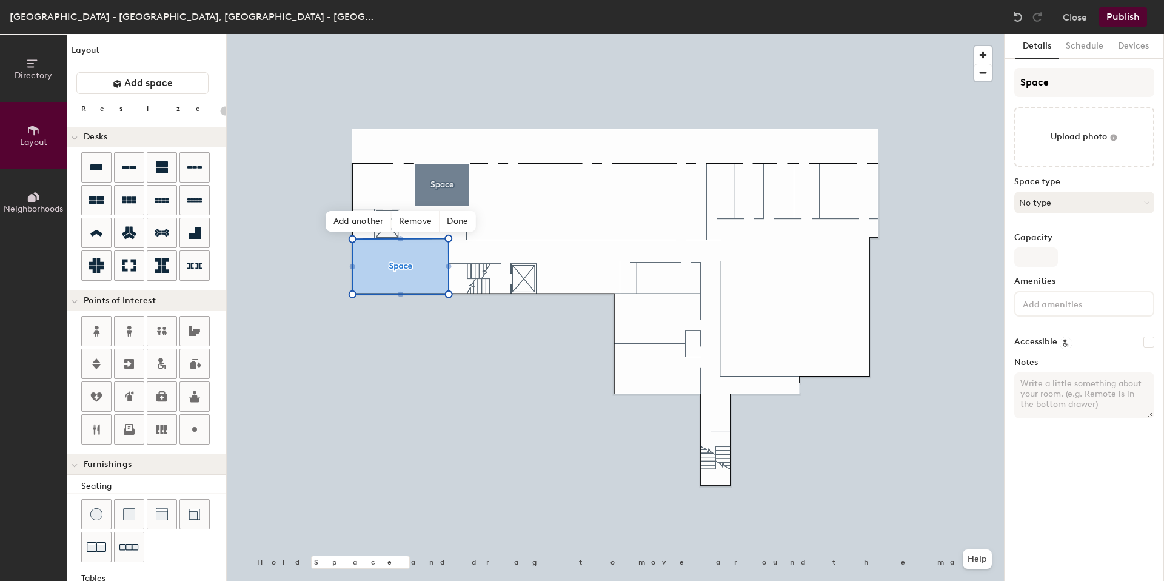
click at [1049, 210] on button "No type" at bounding box center [1084, 203] width 140 height 22
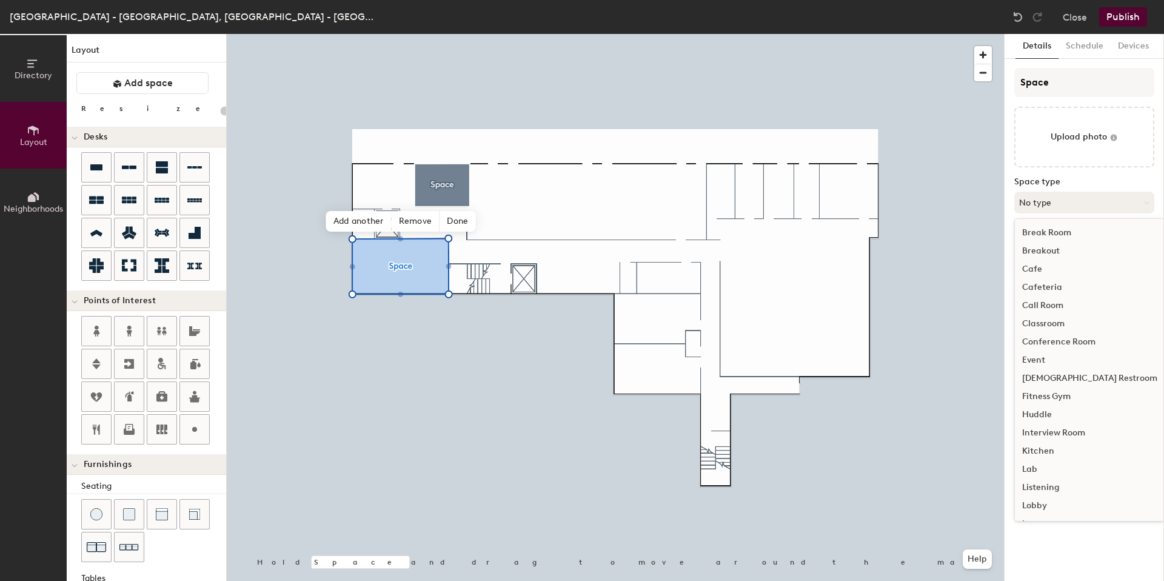
click at [1043, 197] on button "No type" at bounding box center [1084, 203] width 140 height 22
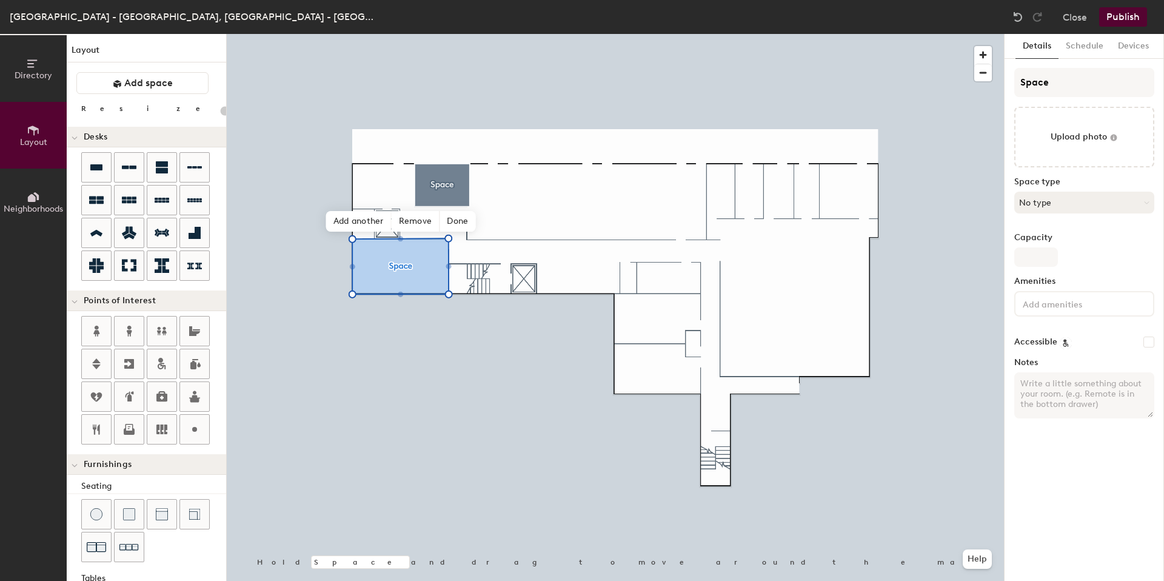
click at [1043, 197] on button "No type" at bounding box center [1084, 203] width 140 height 22
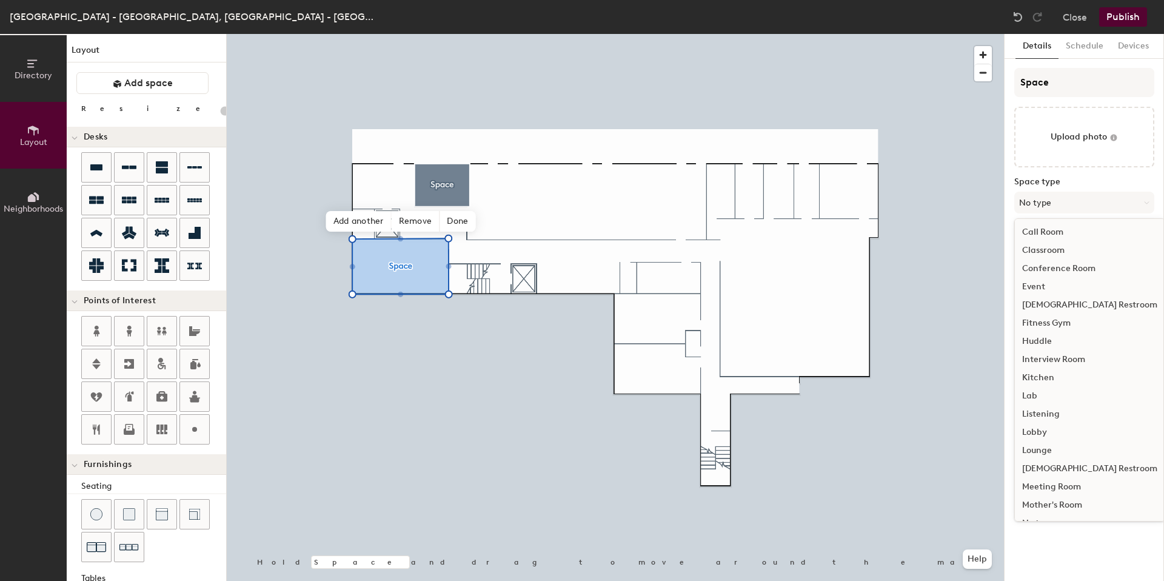
scroll to position [272, 0]
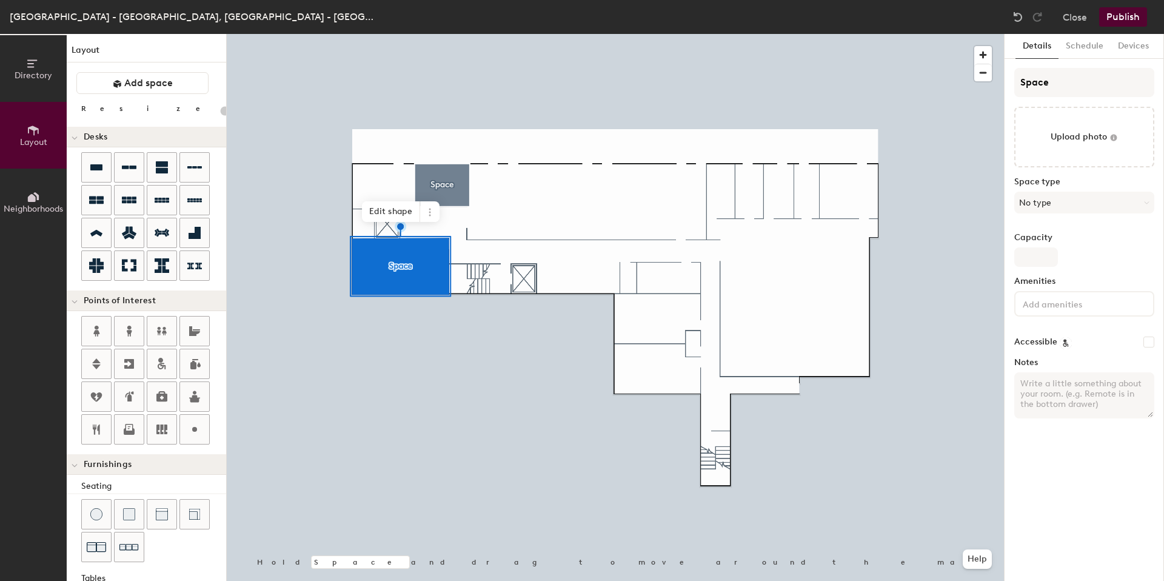
type input "20"
click at [1045, 79] on input "Space" at bounding box center [1084, 82] width 140 height 29
drag, startPoint x: 1066, startPoint y: 80, endPoint x: 992, endPoint y: 70, distance: 74.7
click at [991, 72] on div "Directory Layout Neighborhoods Layout Add space Resize Desks Points of Interest…" at bounding box center [582, 307] width 1164 height 547
type input "Bo"
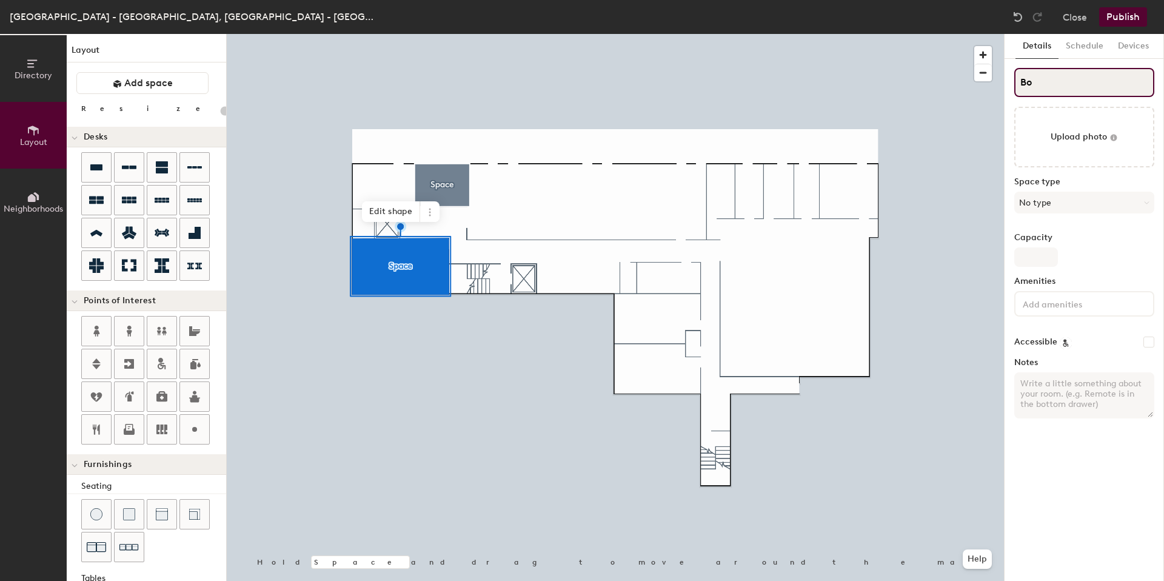
type input "20"
type input "Boa"
type input "20"
type input "Boar"
type input "20"
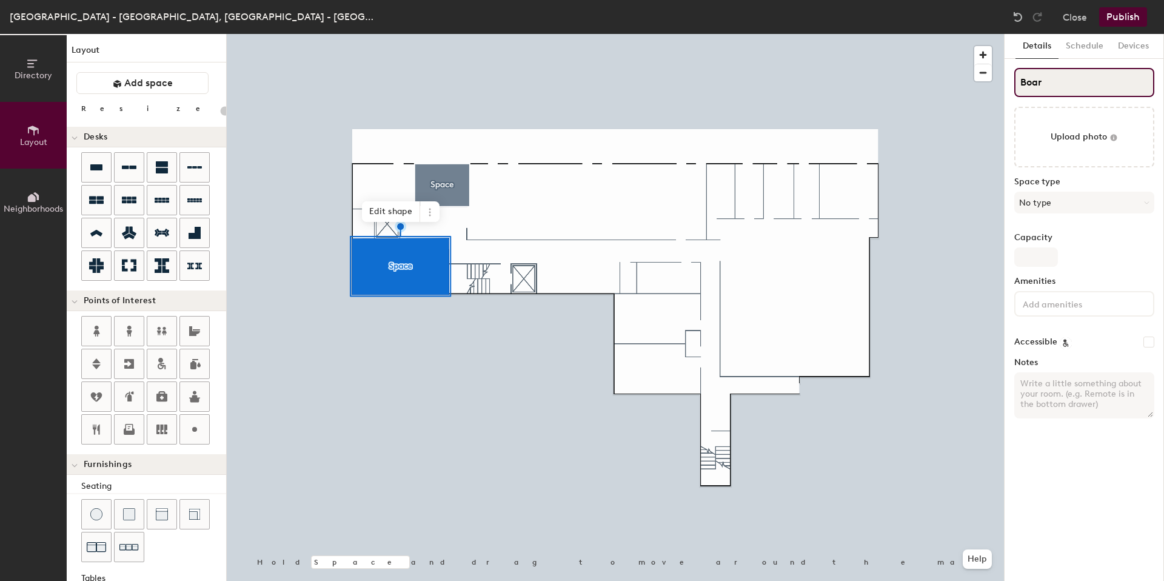
type input "Board"
type input "20"
type input "Boardroo"
type input "20"
type input "Boardroom"
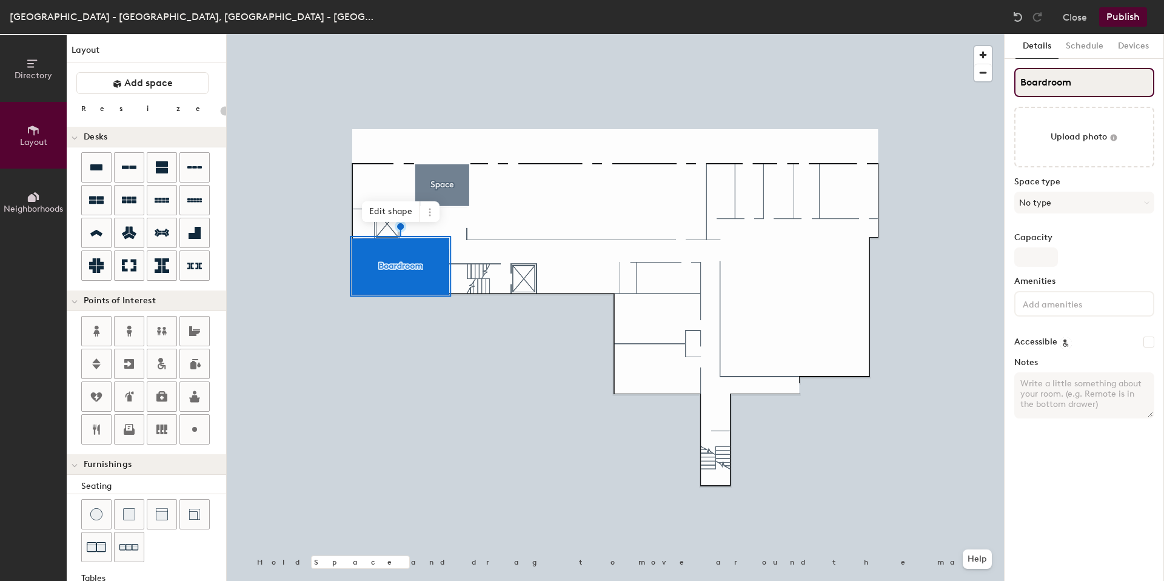
type input "20"
type input "Boardroom"
click at [778, 34] on div at bounding box center [615, 34] width 777 height 0
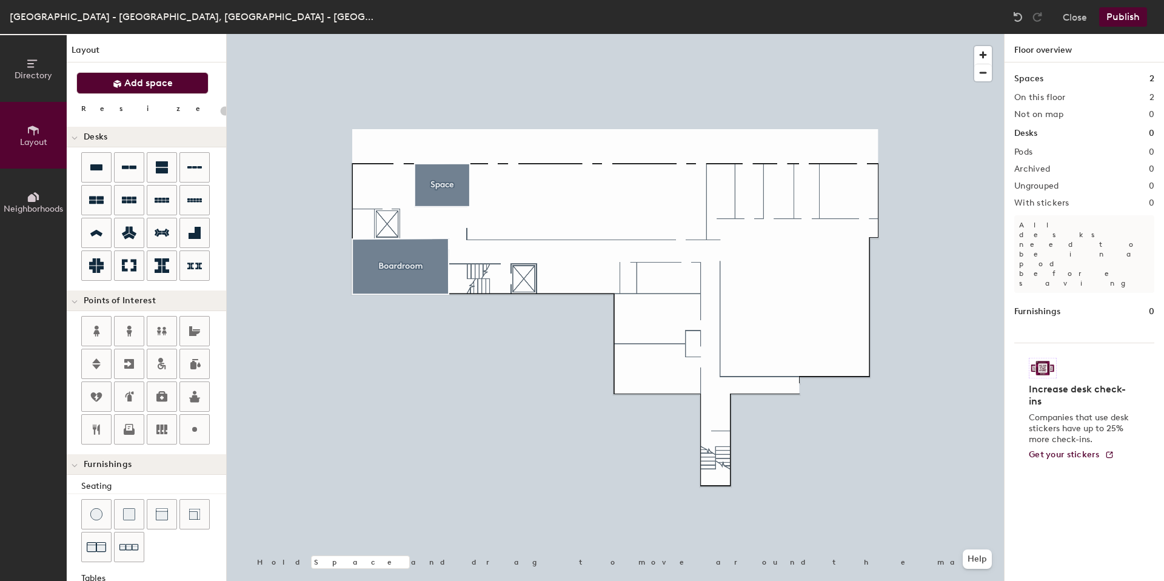
click at [100, 77] on button "Add space" at bounding box center [142, 83] width 132 height 22
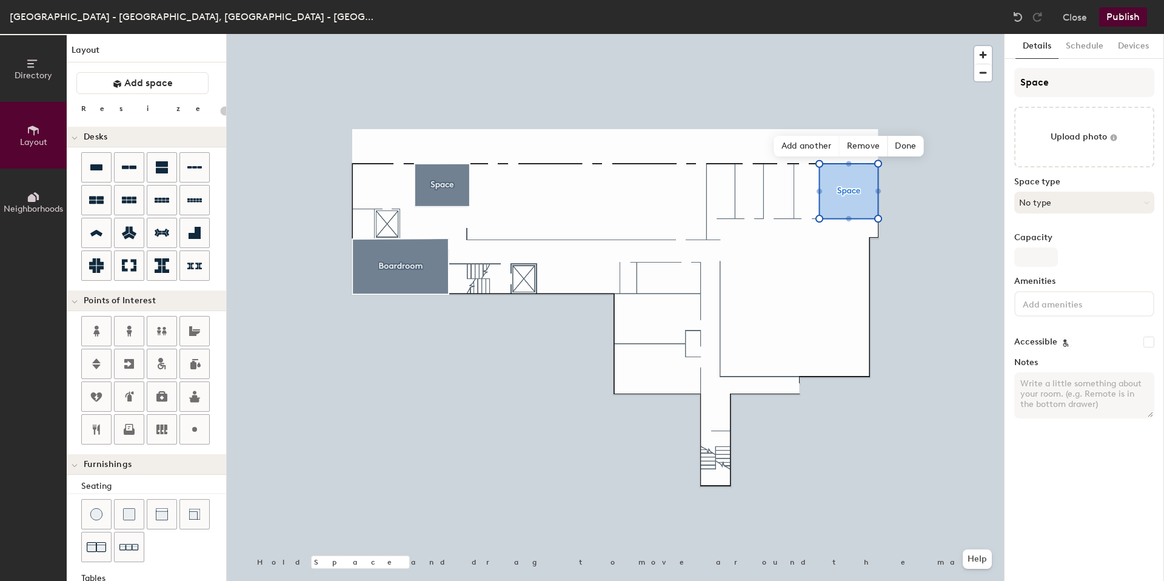
click at [1040, 198] on button "No type" at bounding box center [1084, 203] width 140 height 22
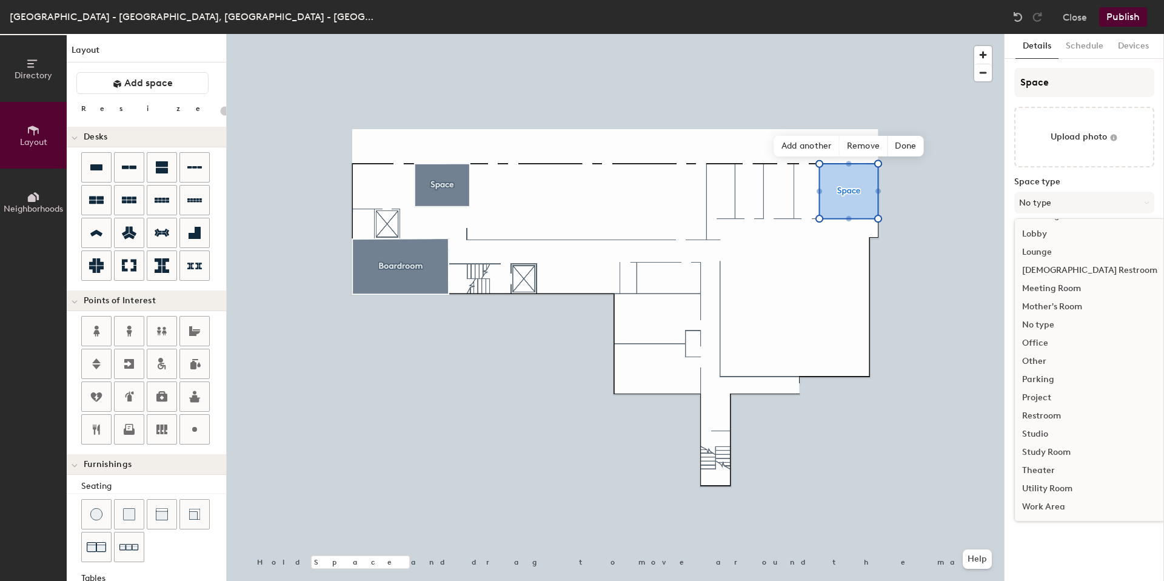
click at [1062, 287] on div "Meeting Room" at bounding box center [1090, 288] width 150 height 18
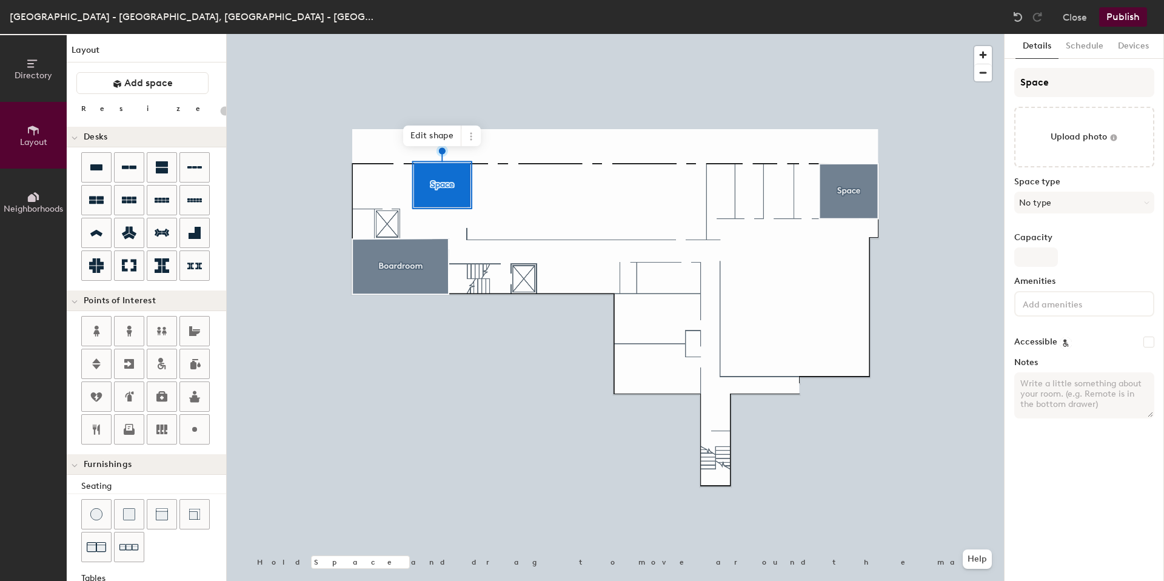
click at [1054, 243] on div "Capacity" at bounding box center [1084, 250] width 140 height 34
click at [1044, 203] on button "No type" at bounding box center [1084, 203] width 140 height 22
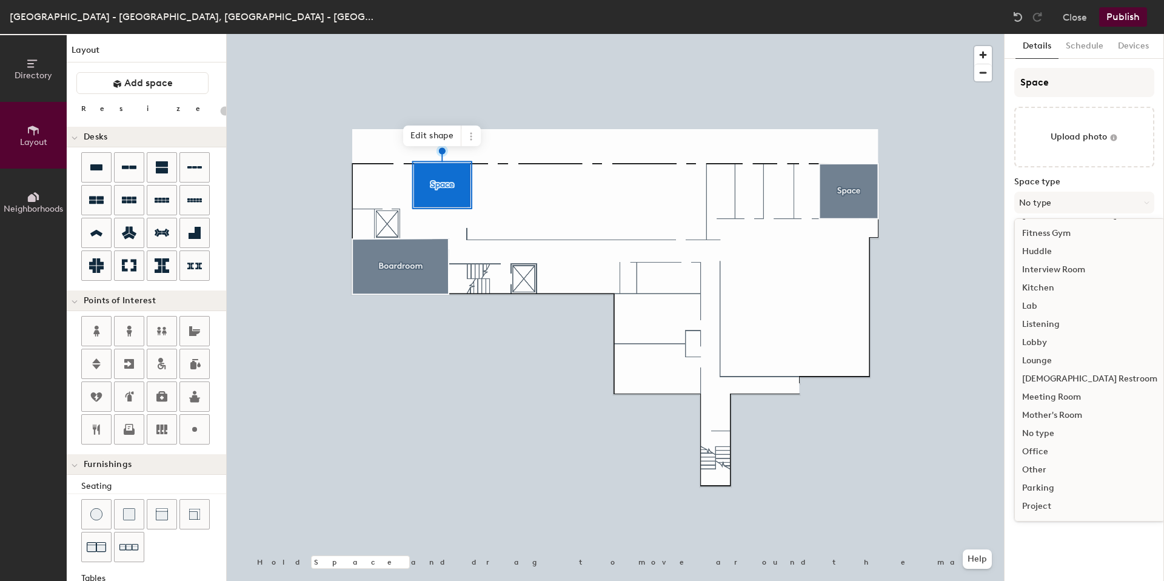
scroll to position [166, 0]
click at [1053, 394] on div "Meeting Room" at bounding box center [1090, 395] width 150 height 18
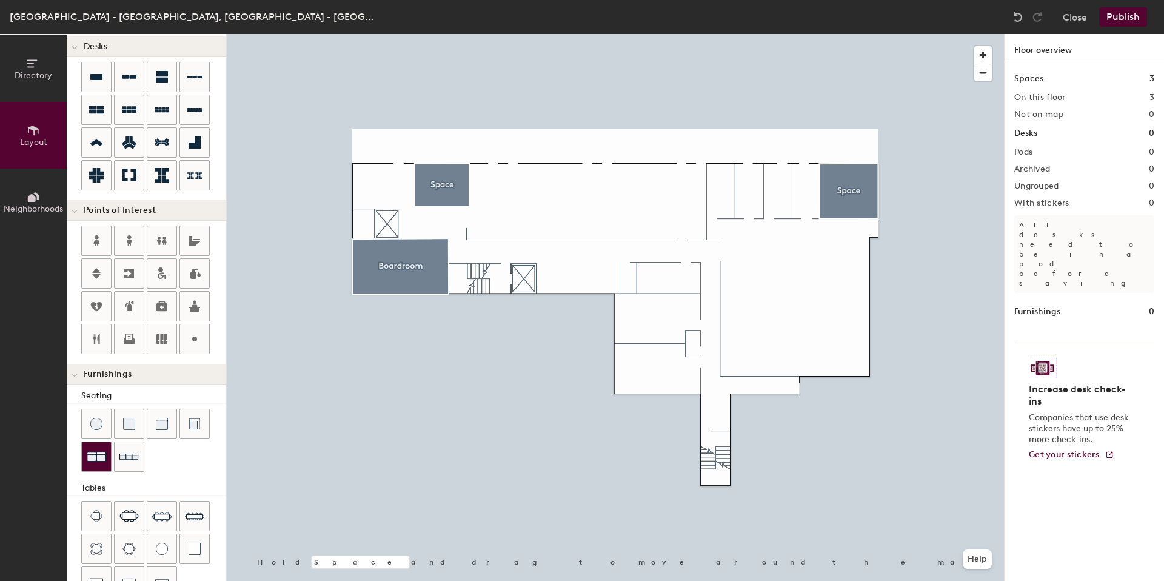
scroll to position [99, 0]
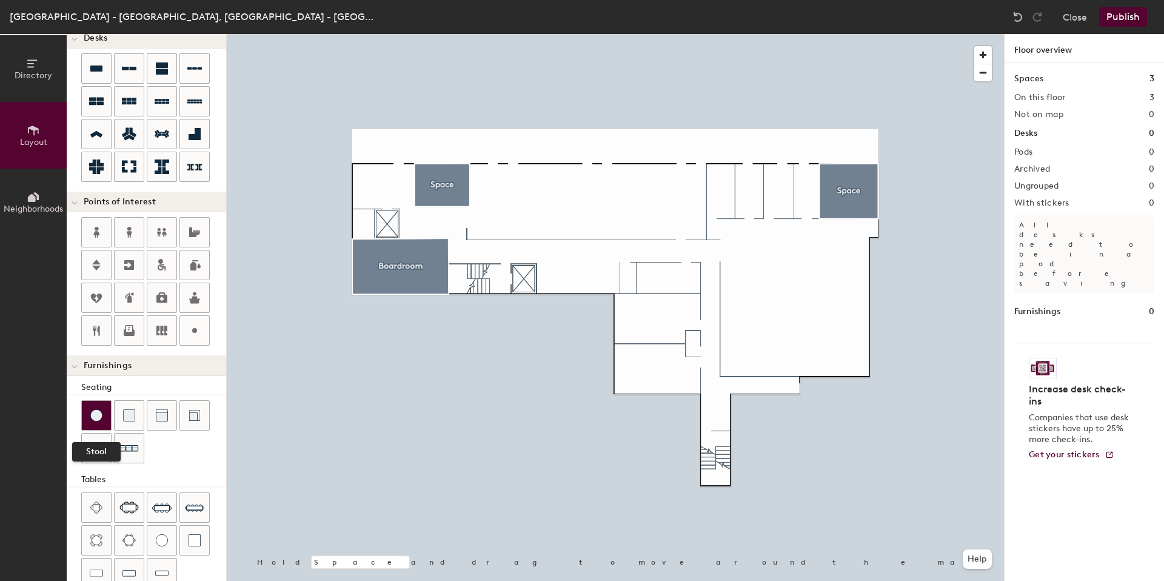
click at [95, 421] on div at bounding box center [96, 415] width 29 height 29
click at [99, 417] on img at bounding box center [96, 415] width 12 height 12
click at [418, 34] on div at bounding box center [615, 34] width 777 height 0
click at [97, 417] on img at bounding box center [96, 415] width 12 height 12
click at [92, 419] on img at bounding box center [96, 415] width 12 height 12
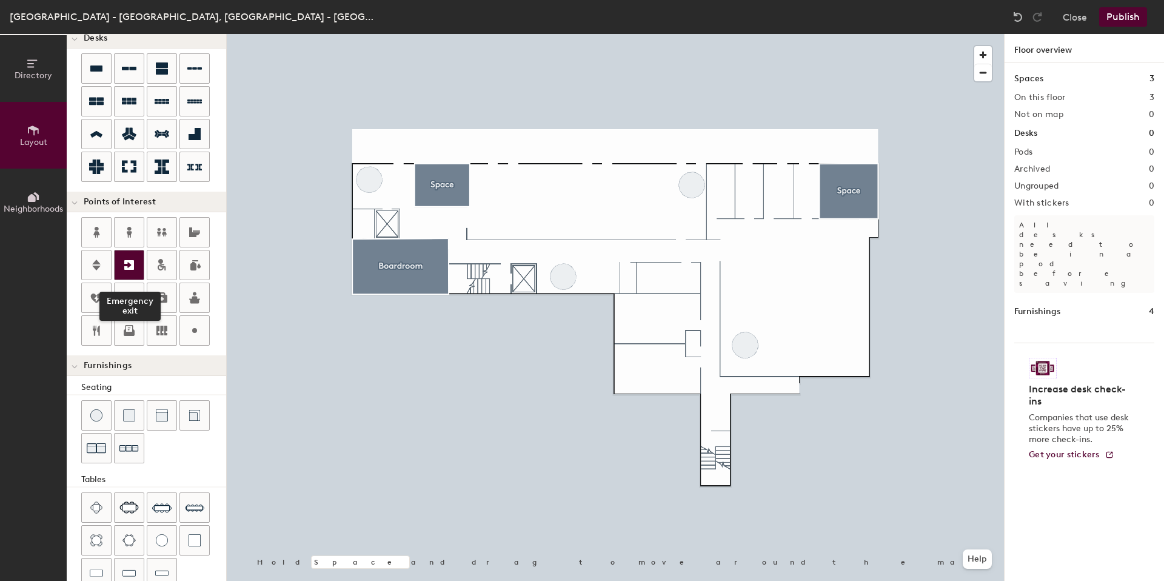
scroll to position [96, 0]
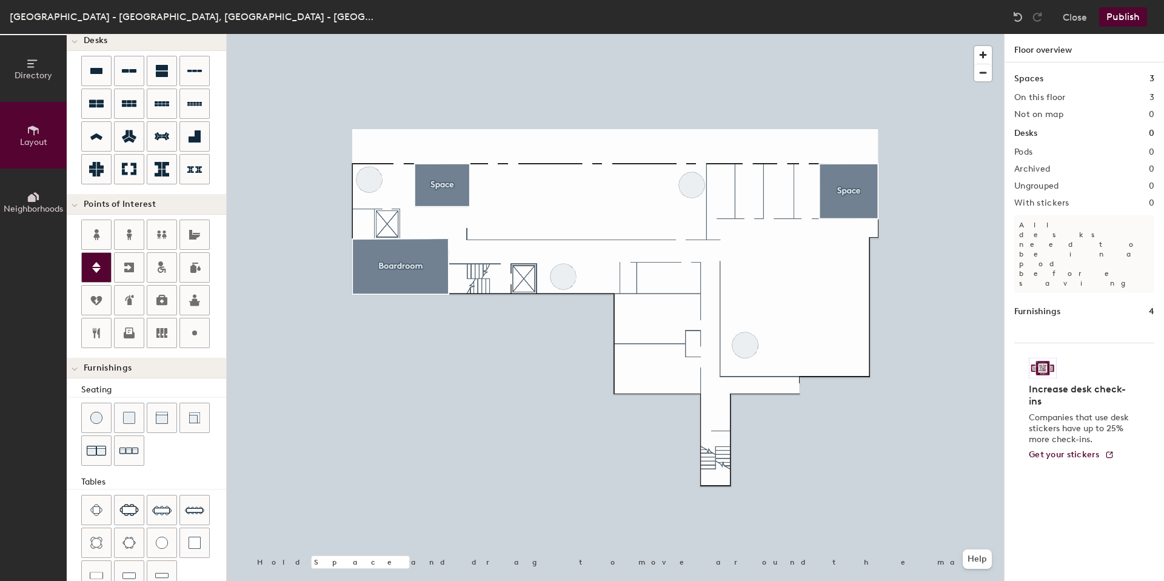
click at [95, 265] on icon at bounding box center [96, 267] width 8 height 11
click at [126, 262] on icon at bounding box center [129, 267] width 15 height 15
click at [504, 309] on span "Edit" at bounding box center [504, 300] width 32 height 21
click at [475, 34] on div at bounding box center [615, 34] width 777 height 0
click at [195, 232] on icon at bounding box center [194, 234] width 15 height 15
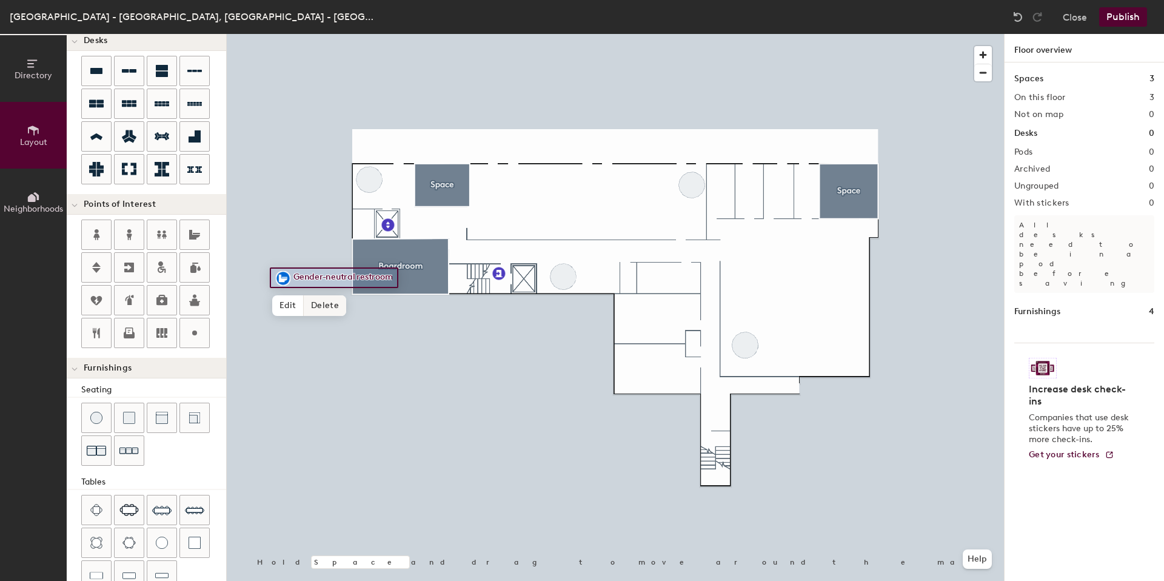
click at [330, 315] on span "Delete" at bounding box center [325, 305] width 42 height 21
click at [204, 236] on div at bounding box center [194, 234] width 29 height 29
click at [128, 76] on icon at bounding box center [129, 71] width 15 height 15
click at [490, 34] on div at bounding box center [615, 34] width 777 height 0
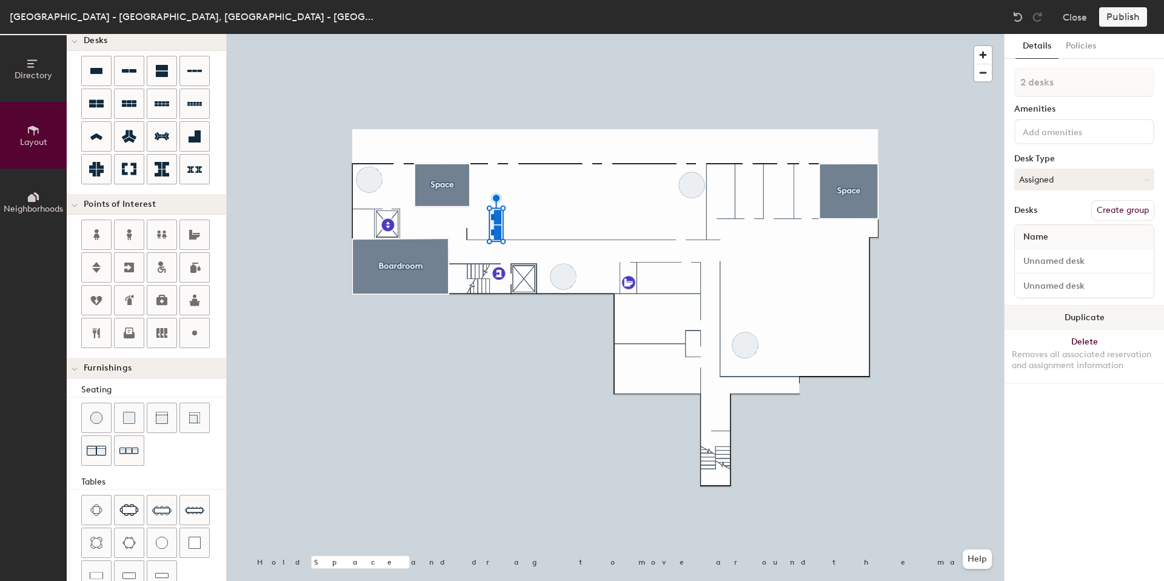
drag, startPoint x: 1061, startPoint y: 316, endPoint x: 1034, endPoint y: 314, distance: 27.3
click at [1061, 316] on button "Duplicate" at bounding box center [1084, 318] width 159 height 24
click at [1087, 316] on button "Duplicate" at bounding box center [1084, 318] width 159 height 24
click at [1095, 319] on button "Duplicate" at bounding box center [1084, 318] width 159 height 24
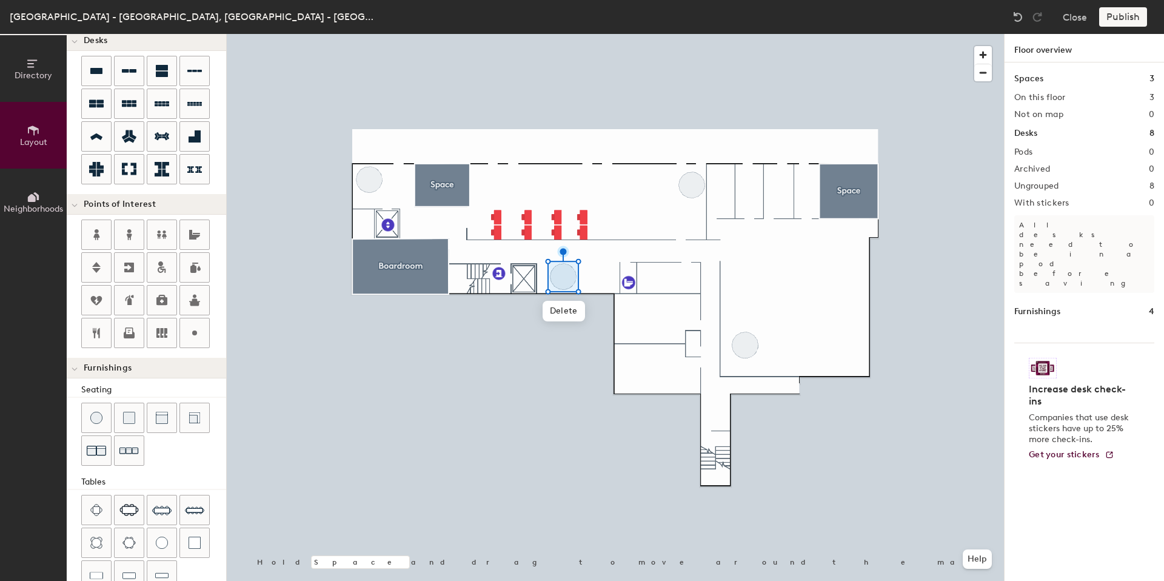
type input "120"
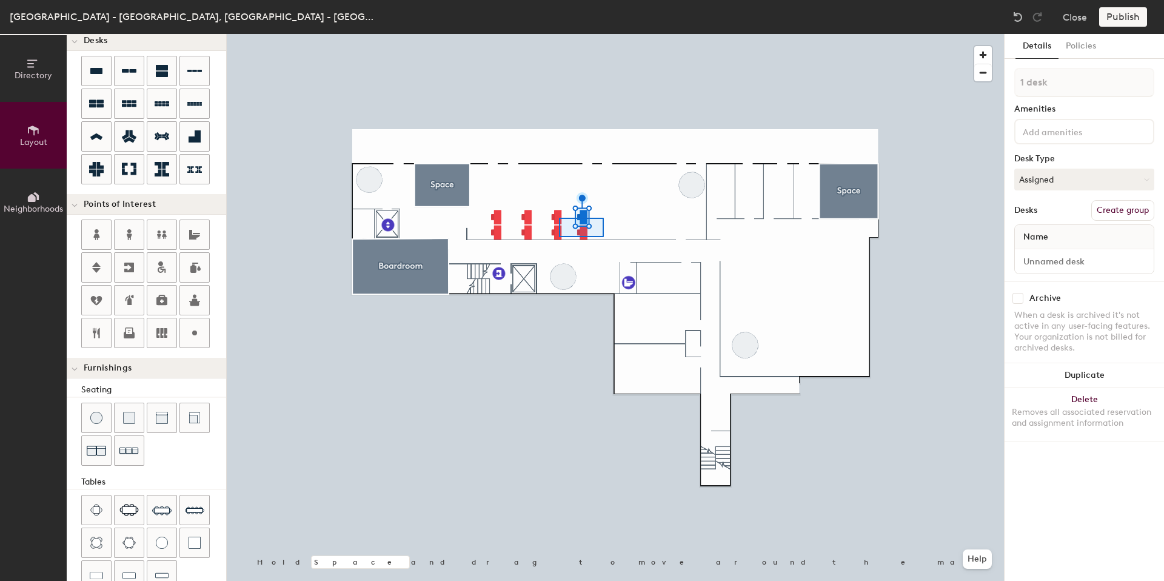
click at [559, 34] on div at bounding box center [615, 34] width 777 height 0
type input "4 desks"
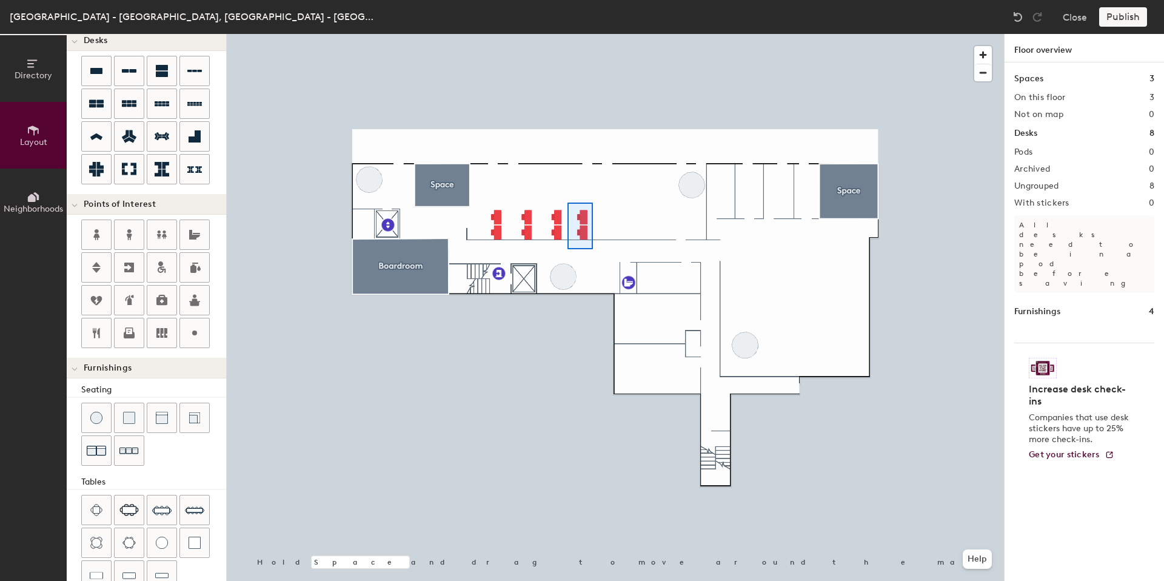
click at [571, 34] on div at bounding box center [615, 34] width 777 height 0
type input "120"
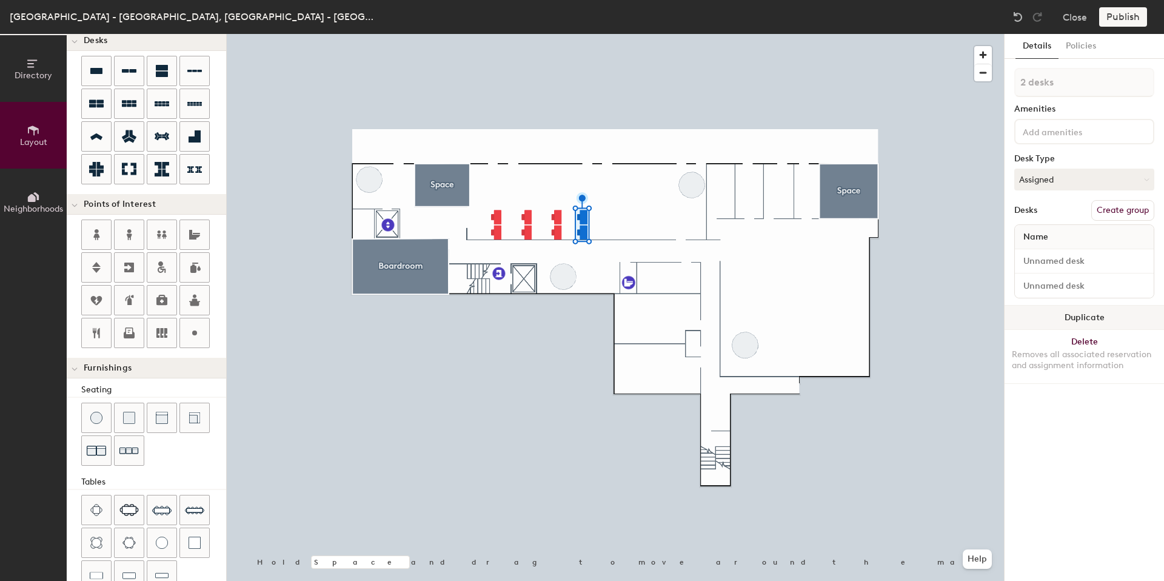
click at [1058, 316] on button "Duplicate" at bounding box center [1084, 318] width 159 height 24
click at [641, 34] on div at bounding box center [615, 34] width 777 height 0
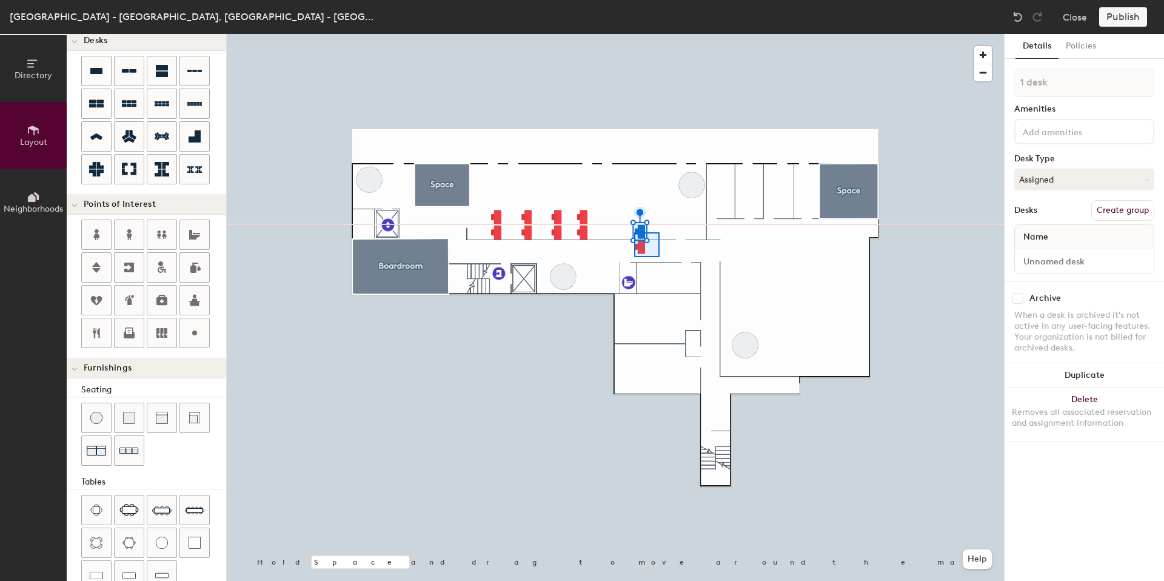
click at [626, 34] on div at bounding box center [615, 34] width 777 height 0
type input "2 desks"
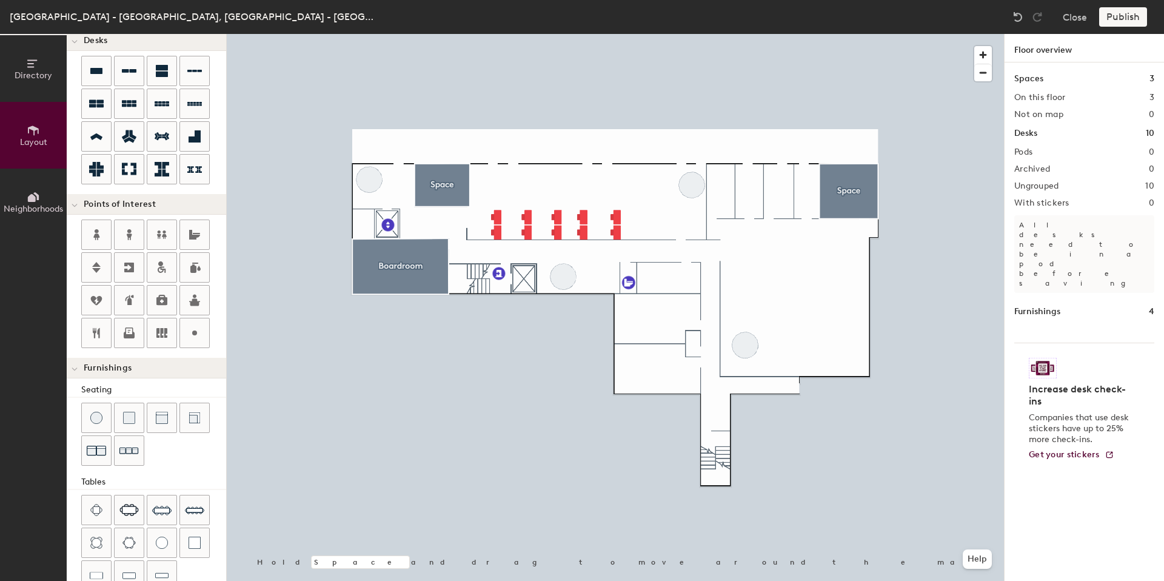
type input "120"
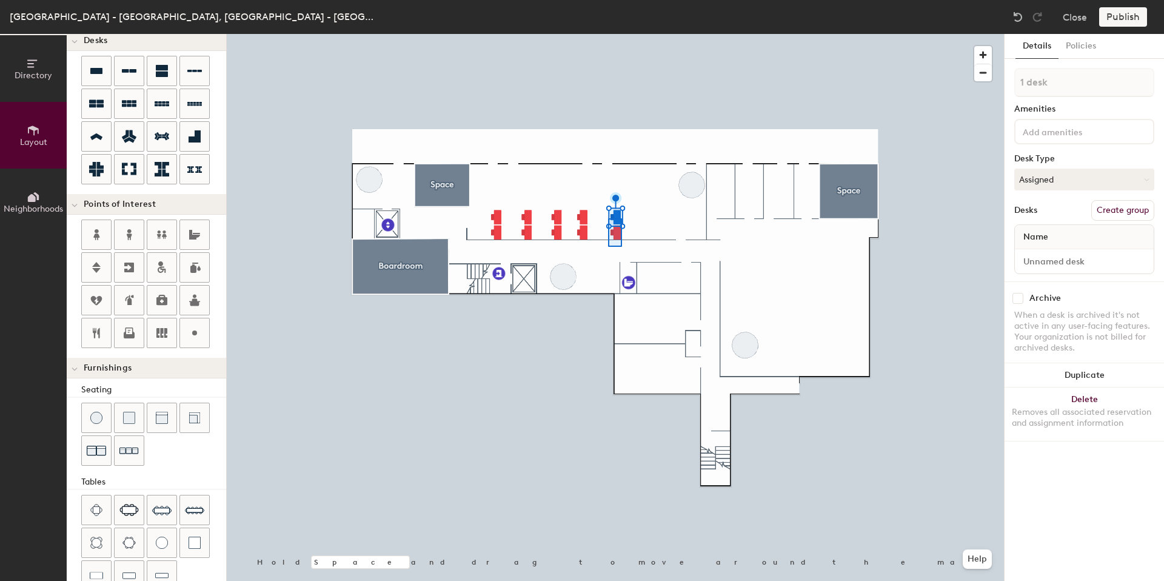
click at [609, 34] on div at bounding box center [615, 34] width 777 height 0
type input "2 desks"
click at [1077, 317] on button "Duplicate" at bounding box center [1084, 318] width 159 height 24
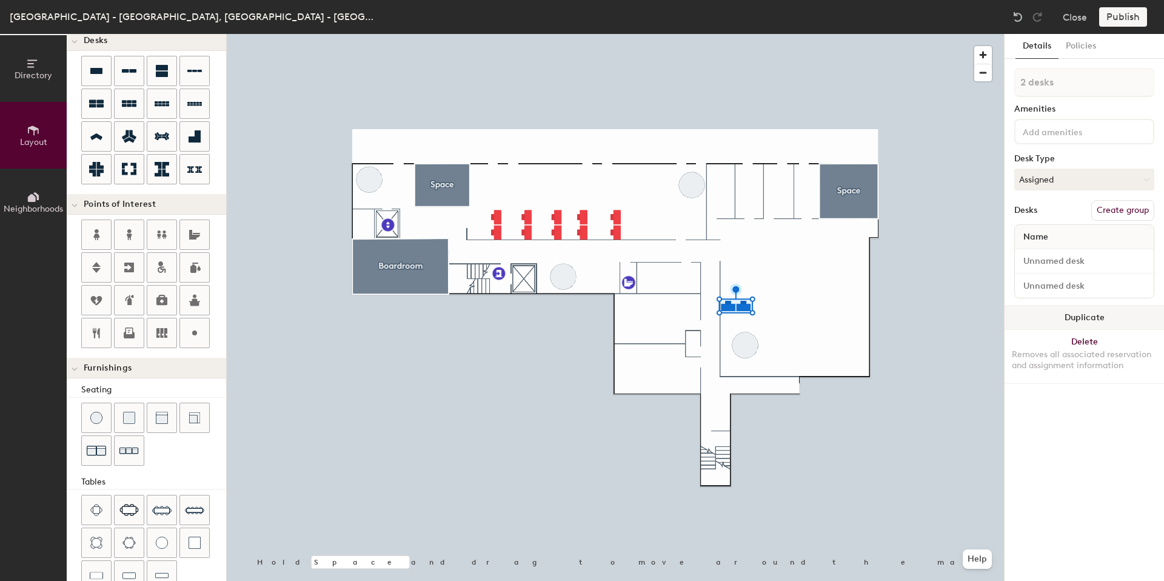
click at [1082, 316] on button "Duplicate" at bounding box center [1084, 318] width 159 height 24
click at [1076, 313] on button "Duplicate" at bounding box center [1084, 318] width 159 height 24
drag, startPoint x: 1081, startPoint y: 316, endPoint x: 1064, endPoint y: 316, distance: 17.0
click at [1081, 316] on button "Duplicate" at bounding box center [1084, 318] width 159 height 24
click at [1096, 310] on button "Duplicate" at bounding box center [1084, 318] width 159 height 24
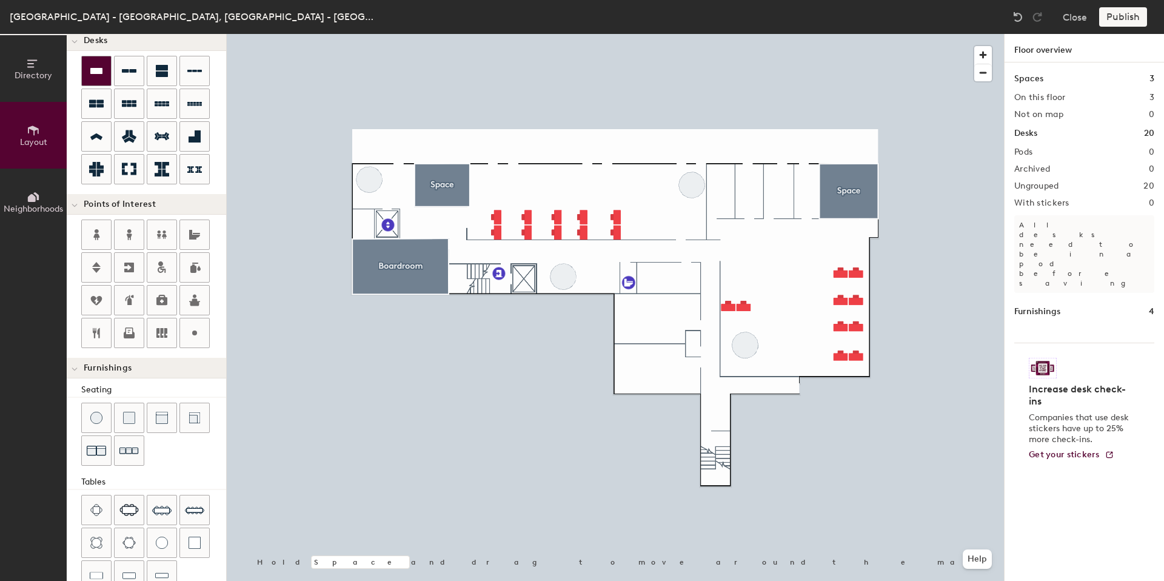
click at [108, 79] on div at bounding box center [96, 70] width 29 height 29
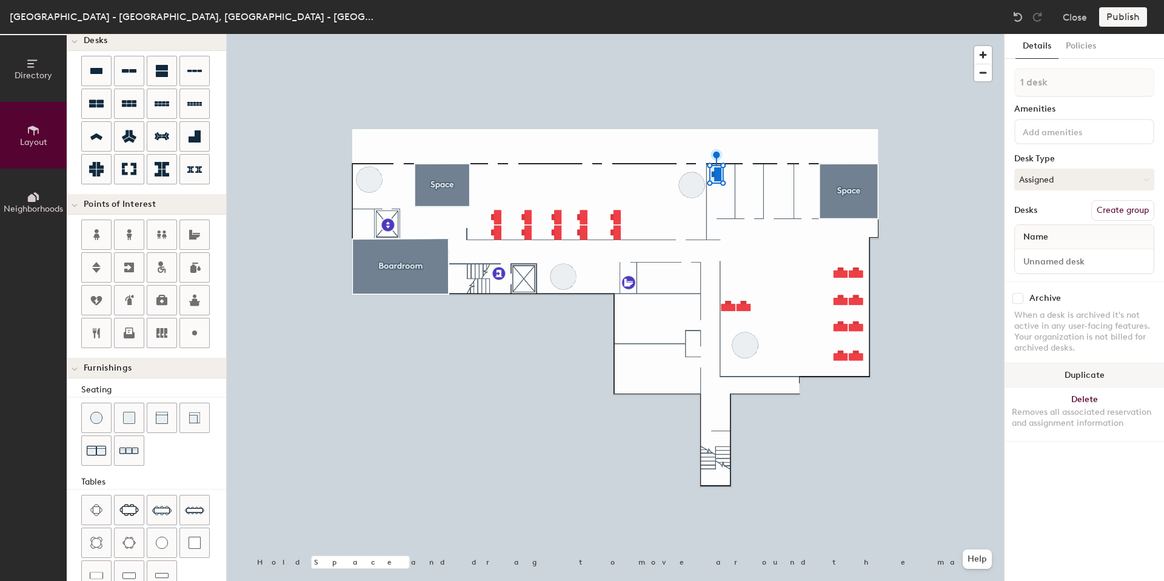
click at [1098, 370] on button "Duplicate" at bounding box center [1084, 375] width 159 height 24
click at [1082, 378] on button "Duplicate" at bounding box center [1084, 375] width 159 height 24
click at [1085, 373] on button "Duplicate" at bounding box center [1084, 375] width 159 height 24
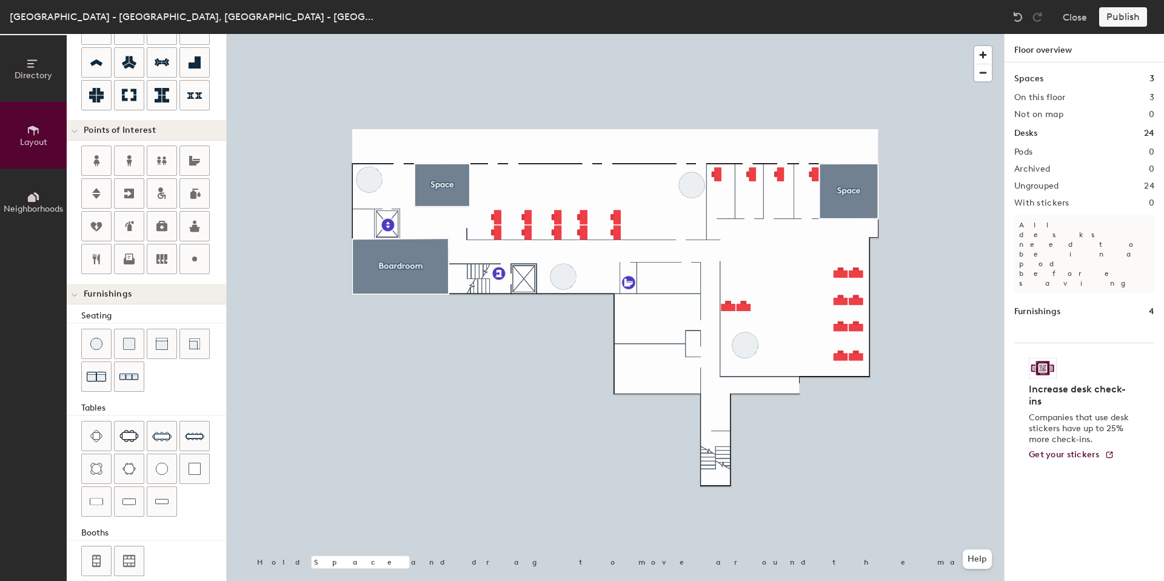
scroll to position [185, 0]
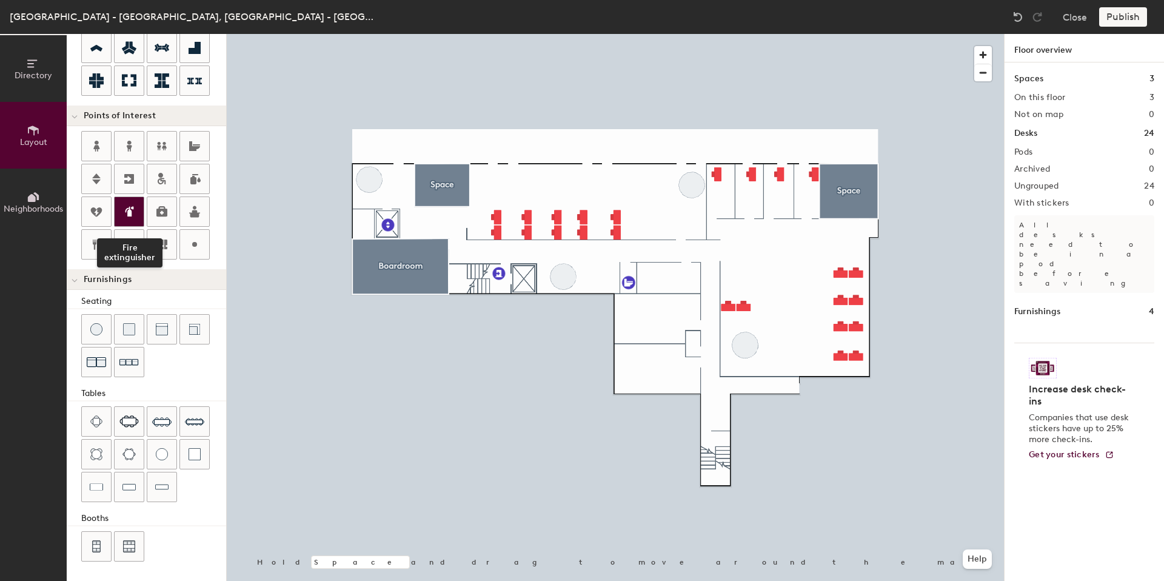
click at [129, 212] on icon at bounding box center [130, 211] width 6 height 10
click at [122, 175] on icon at bounding box center [129, 179] width 15 height 15
click at [845, 34] on div at bounding box center [615, 34] width 777 height 0
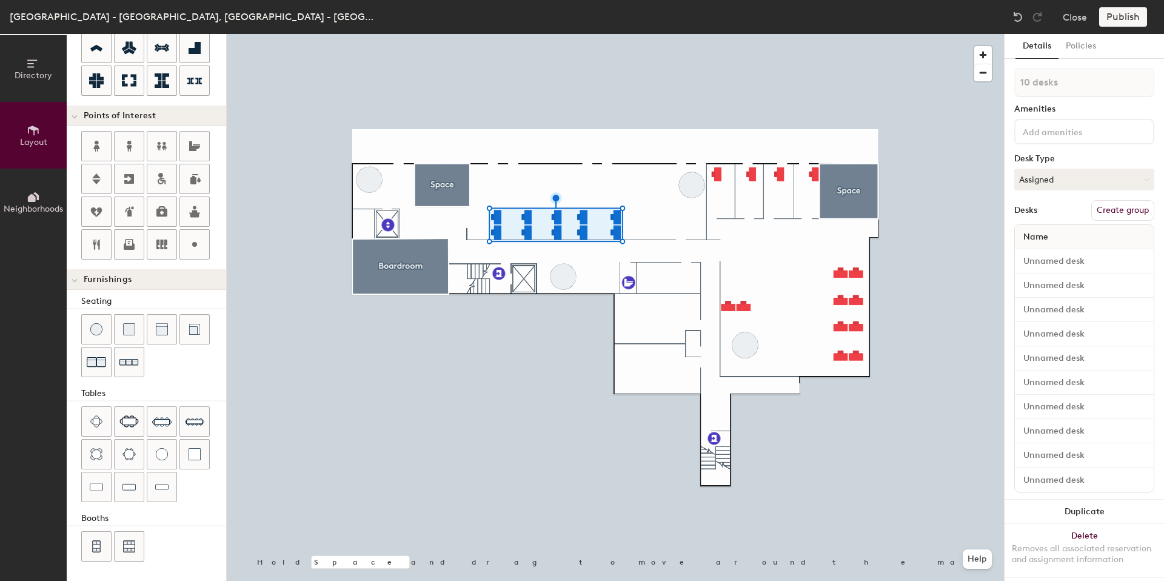
click at [1117, 215] on button "Create group" at bounding box center [1122, 210] width 63 height 21
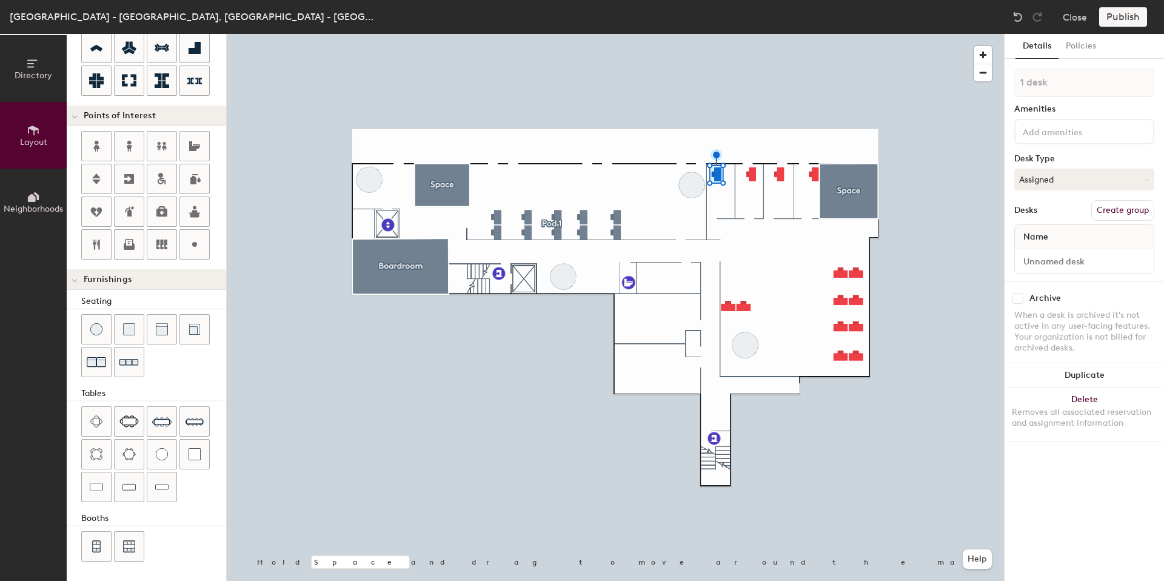
click at [1111, 209] on button "Create group" at bounding box center [1122, 210] width 63 height 21
click at [1102, 210] on button "Create group" at bounding box center [1122, 210] width 63 height 21
click at [1107, 210] on button "Create group" at bounding box center [1122, 210] width 63 height 21
click at [1111, 210] on button "Create group" at bounding box center [1122, 210] width 63 height 21
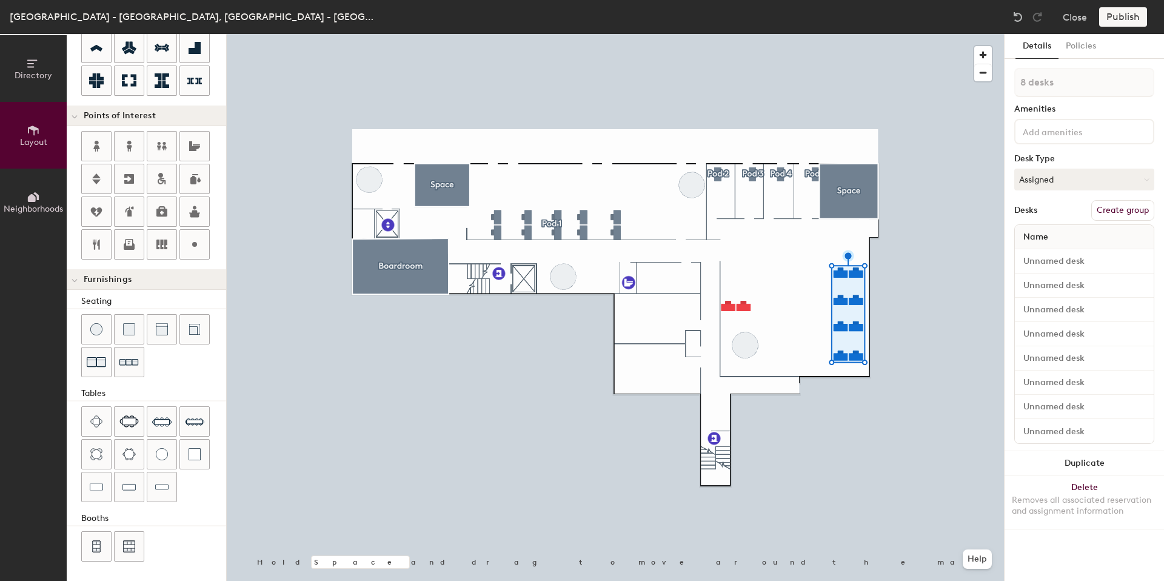
click at [1116, 213] on button "Create group" at bounding box center [1122, 210] width 63 height 21
click at [711, 34] on div at bounding box center [615, 34] width 777 height 0
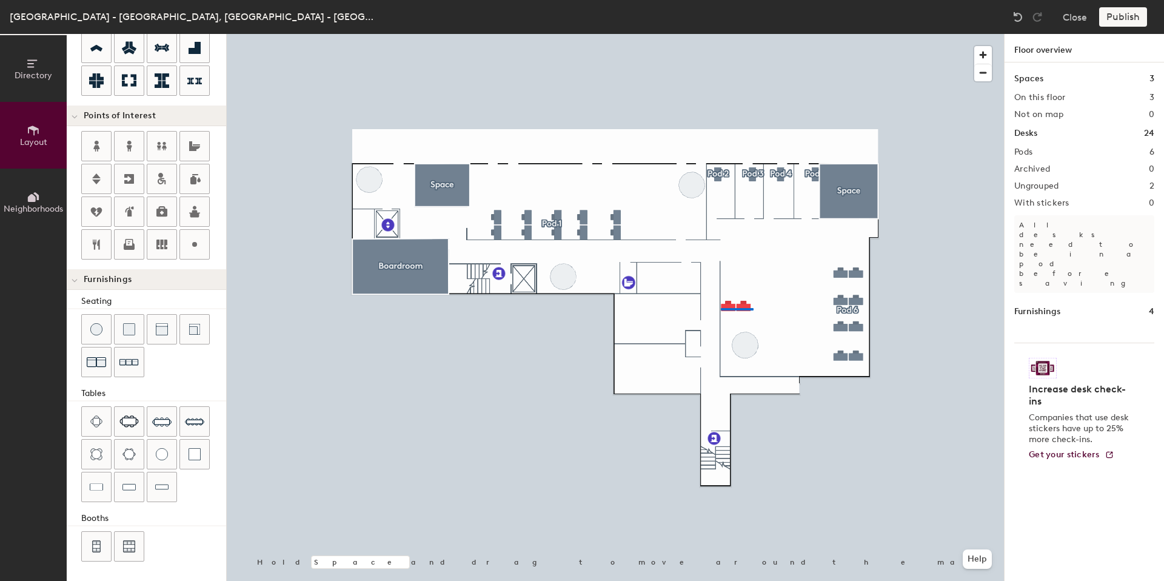
click at [706, 34] on div at bounding box center [615, 34] width 777 height 0
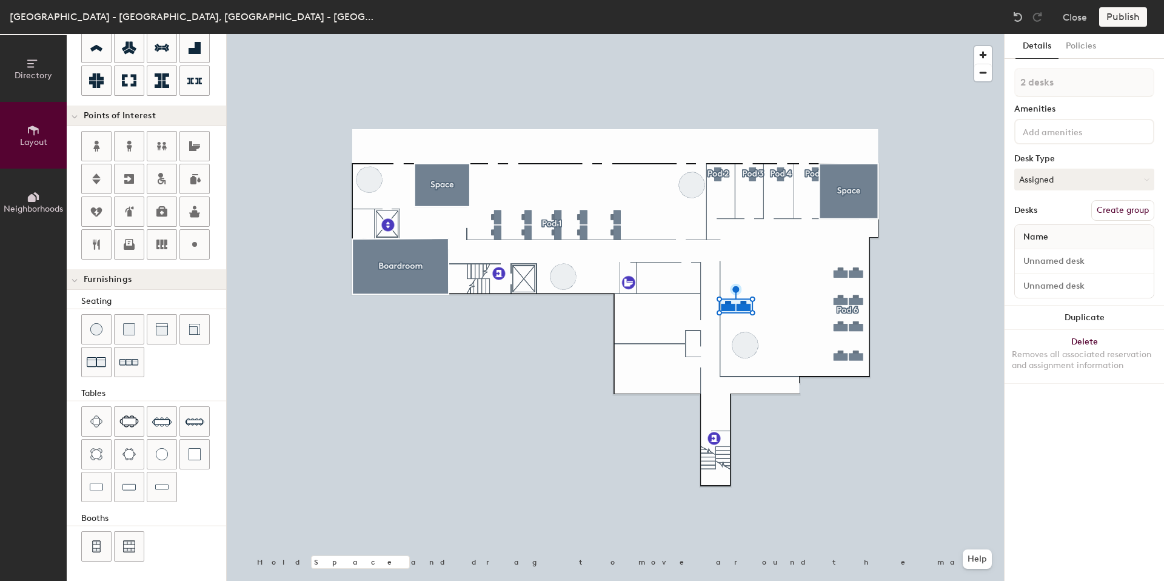
click at [1120, 199] on div "2 desks Amenities Desk Type Assigned Desks Create group Name" at bounding box center [1084, 187] width 140 height 238
click at [1117, 206] on button "Create group" at bounding box center [1122, 210] width 63 height 21
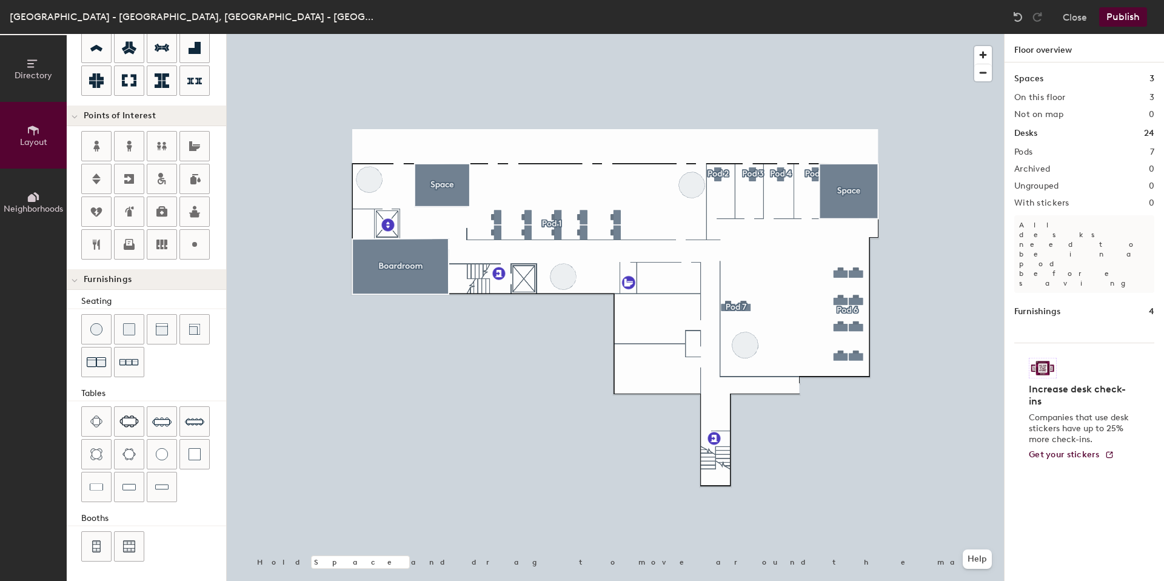
click at [1130, 16] on button "Publish" at bounding box center [1123, 16] width 48 height 19
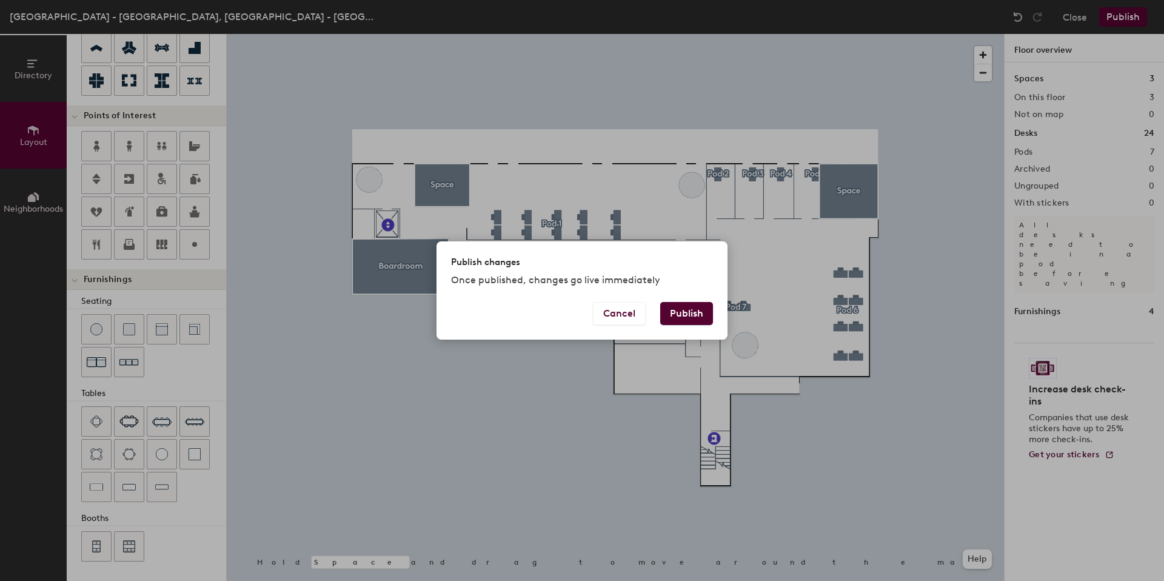
click at [676, 314] on button "Publish" at bounding box center [686, 313] width 53 height 23
type input "20"
